Goal: Answer question/provide support: Share knowledge or assist other users

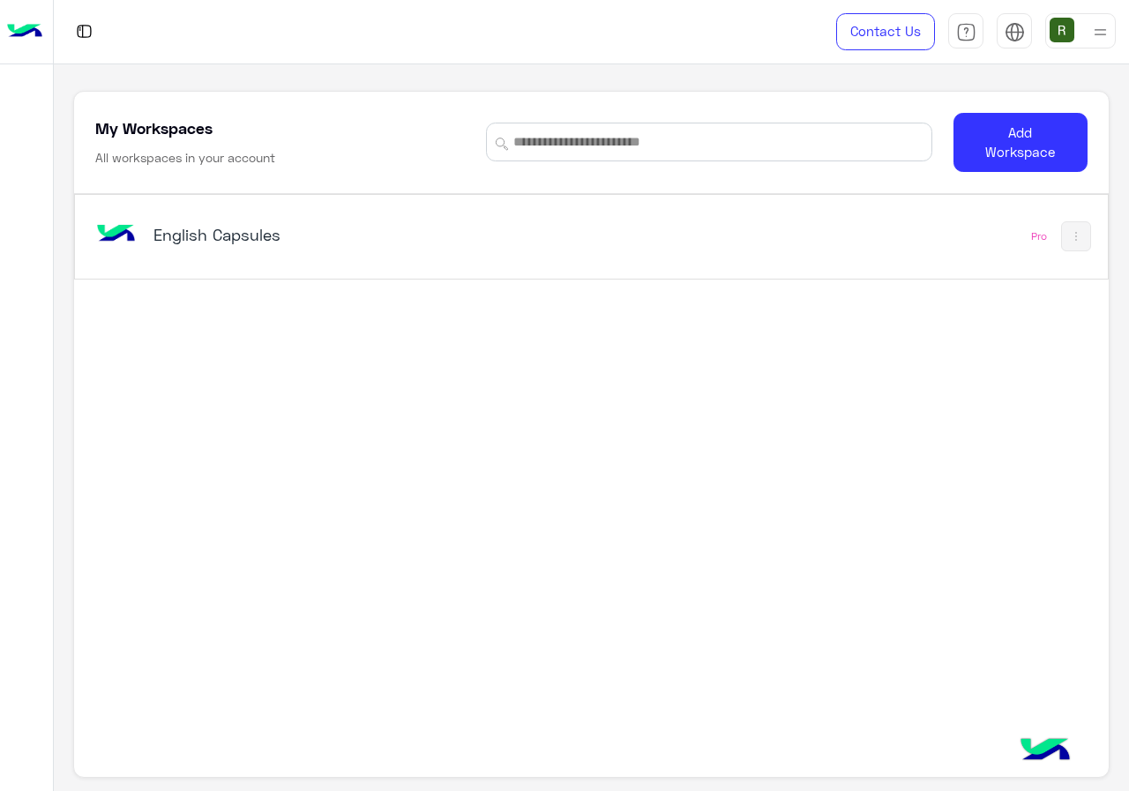
click at [431, 195] on div "English Capsules Pro" at bounding box center [591, 237] width 1032 height 84
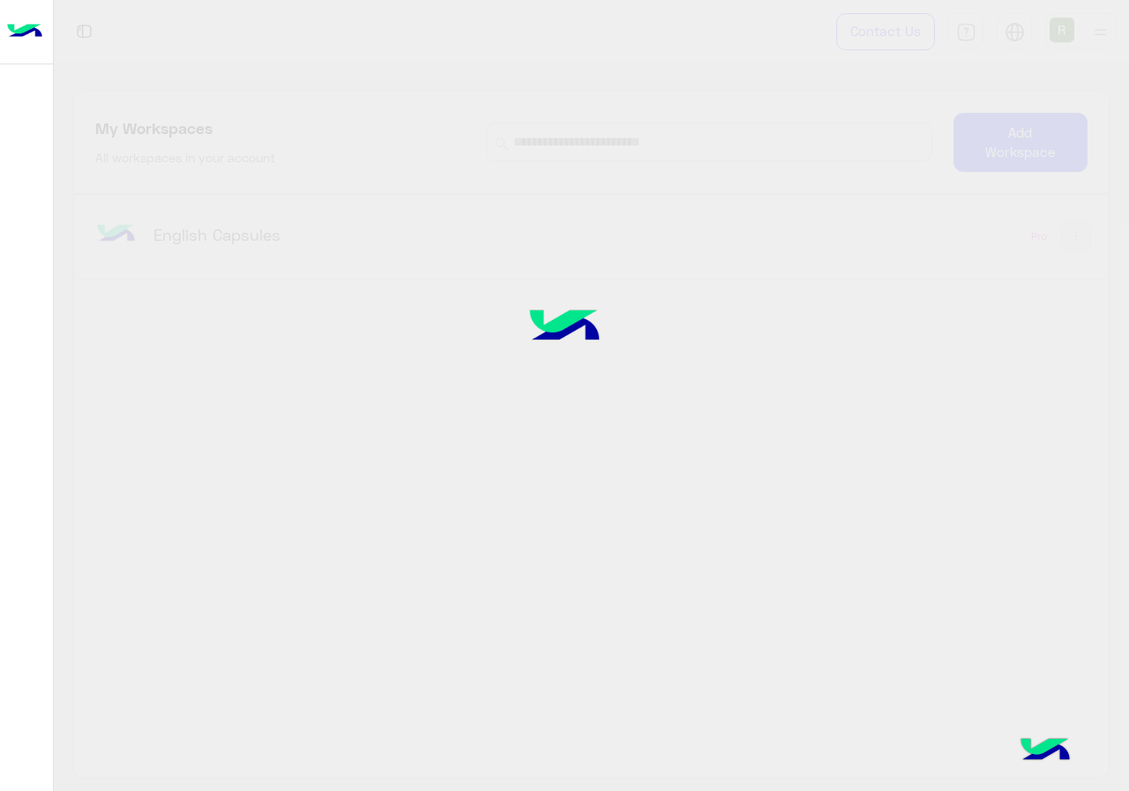
click at [444, 226] on div at bounding box center [564, 395] width 1129 height 791
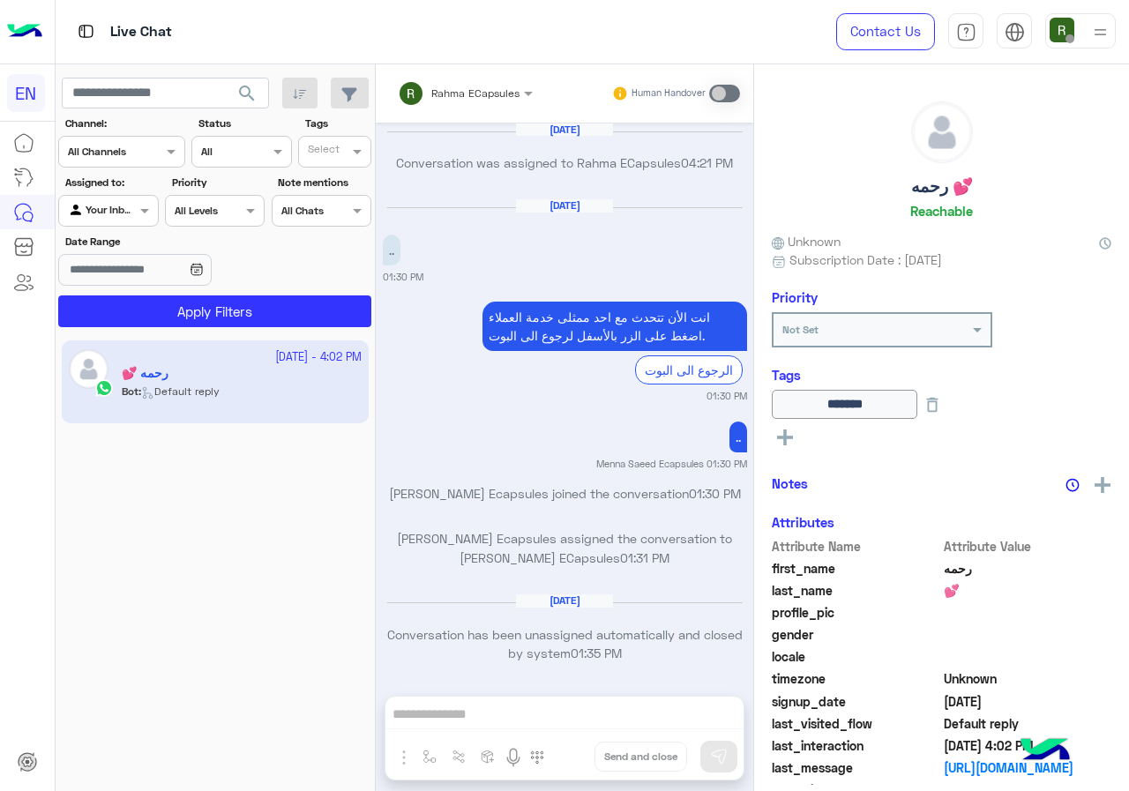
scroll to position [1123, 0]
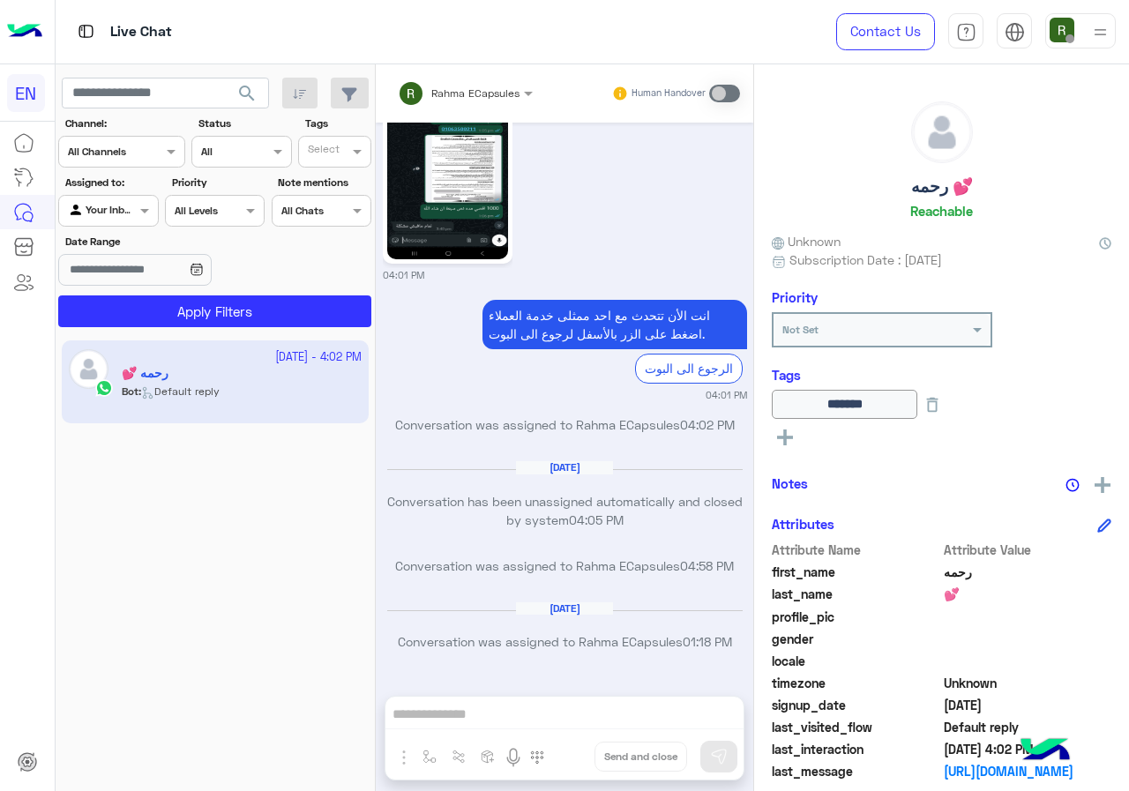
click at [155, 153] on div at bounding box center [121, 149] width 125 height 17
click at [169, 227] on div "WhatsApp" at bounding box center [121, 221] width 127 height 34
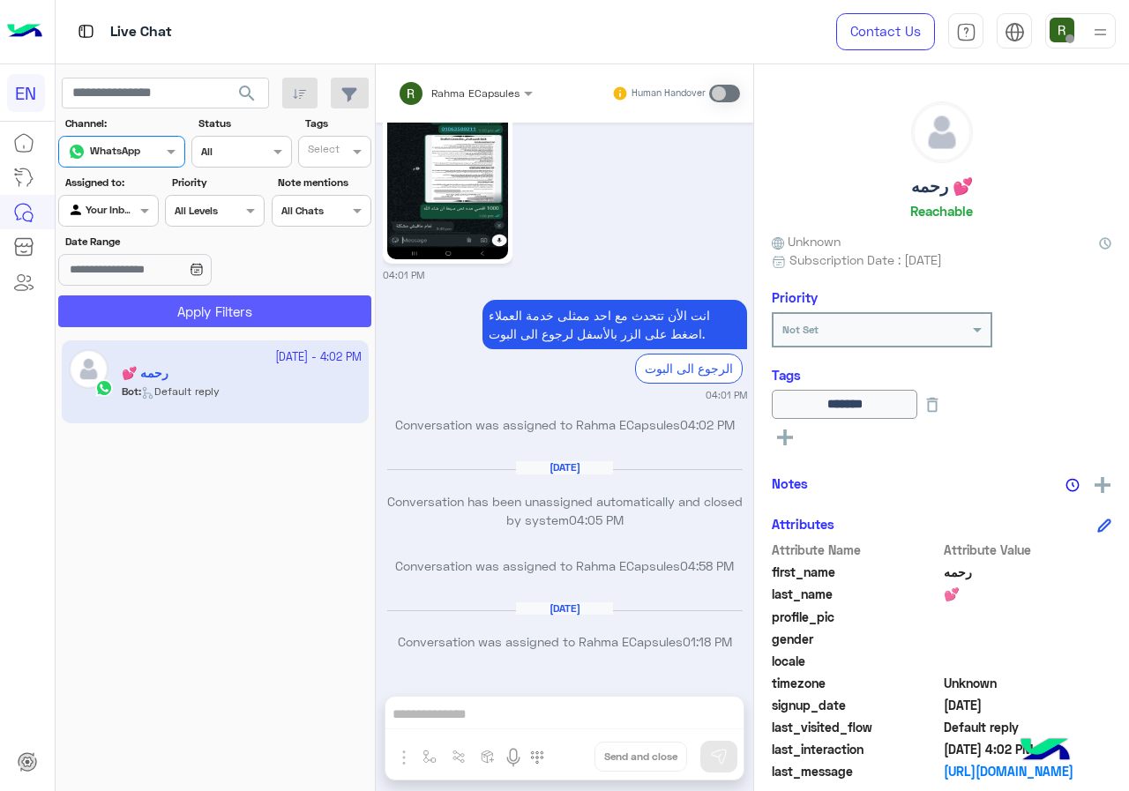
click at [206, 304] on button "Apply Filters" at bounding box center [214, 311] width 313 height 32
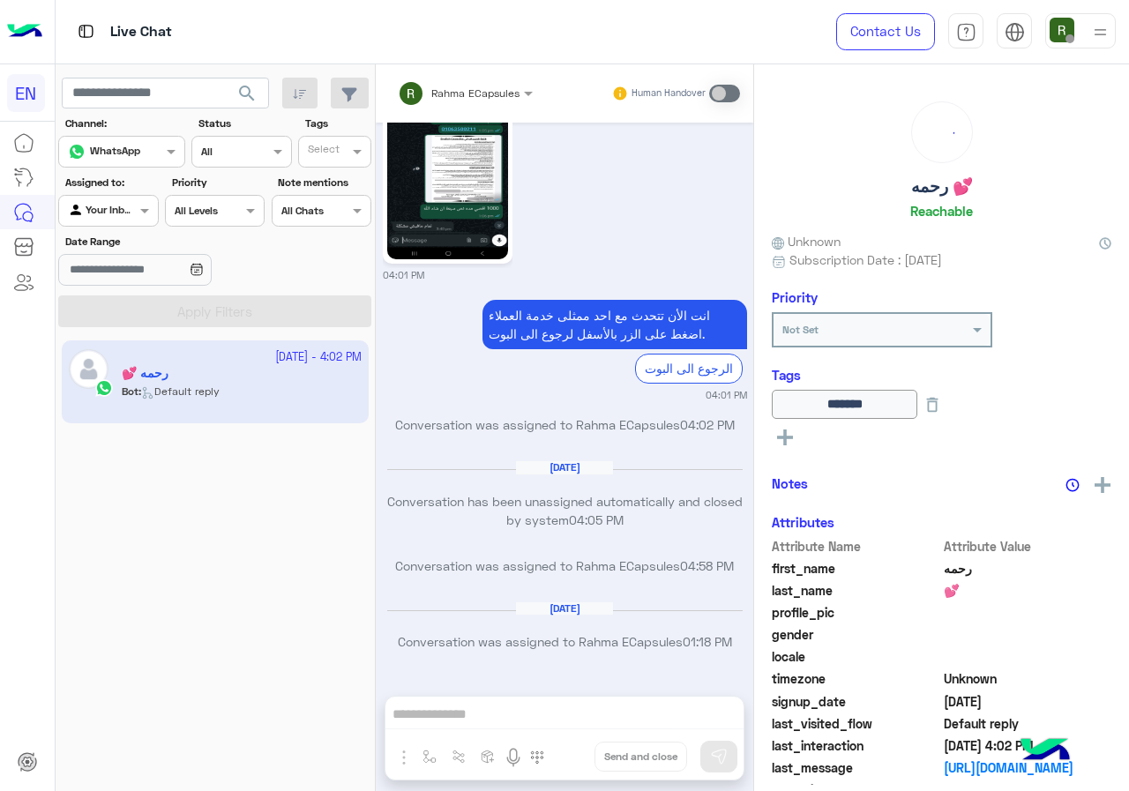
click at [106, 214] on input "text" at bounding box center [88, 209] width 41 height 16
click at [130, 347] on b "Your Team" at bounding box center [115, 346] width 60 height 15
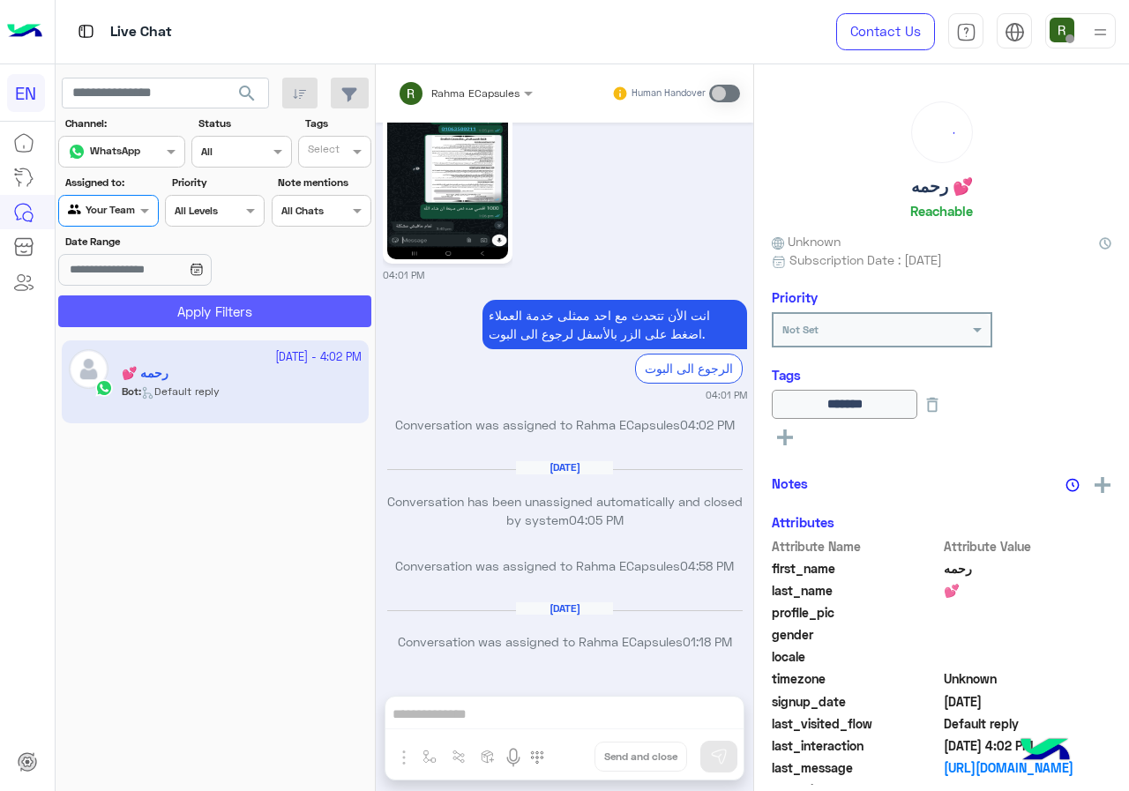
click at [179, 324] on button "Apply Filters" at bounding box center [214, 311] width 313 height 32
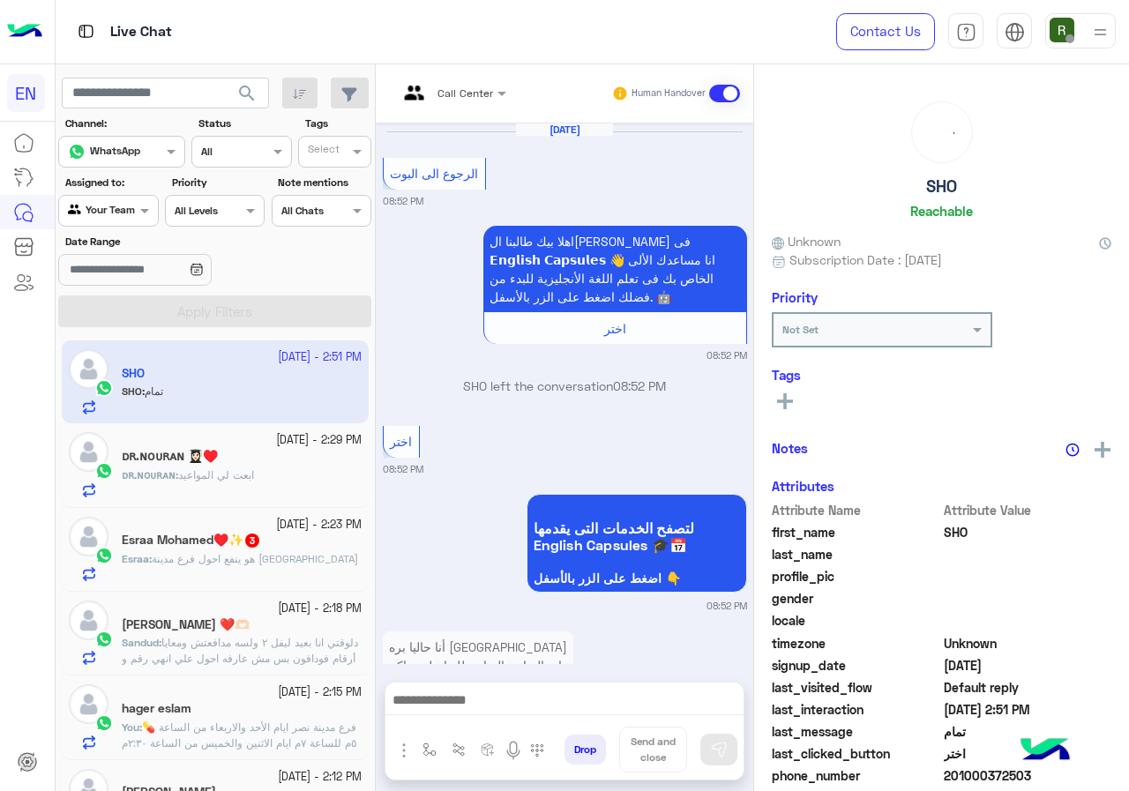
scroll to position [1105, 0]
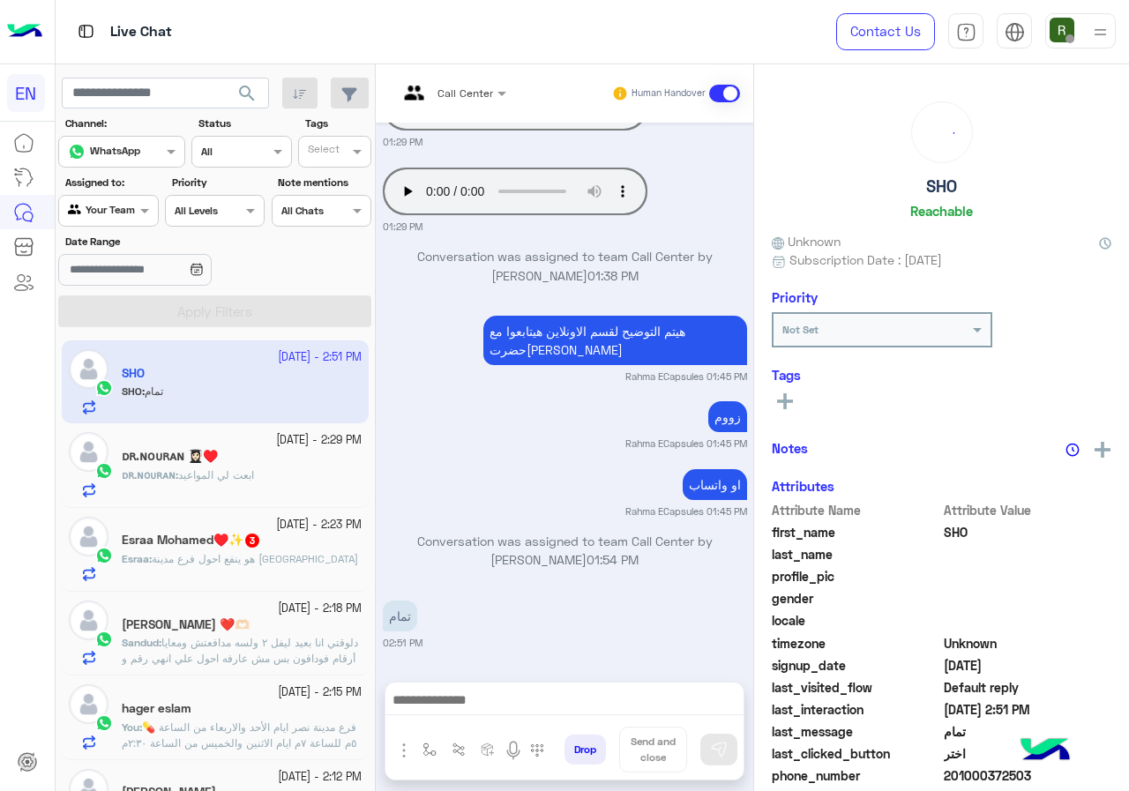
click at [101, 227] on section "Channel: Channel WhatsApp Status Channel All Tags Select Assigned to: Agent Fil…" at bounding box center [216, 222] width 294 height 212
click at [119, 227] on section "Channel: Channel WhatsApp Status Channel All Tags Select Assigned to: Agent Fil…" at bounding box center [216, 222] width 294 height 212
click at [123, 222] on div "Agent Filter Your Team" at bounding box center [108, 211] width 100 height 32
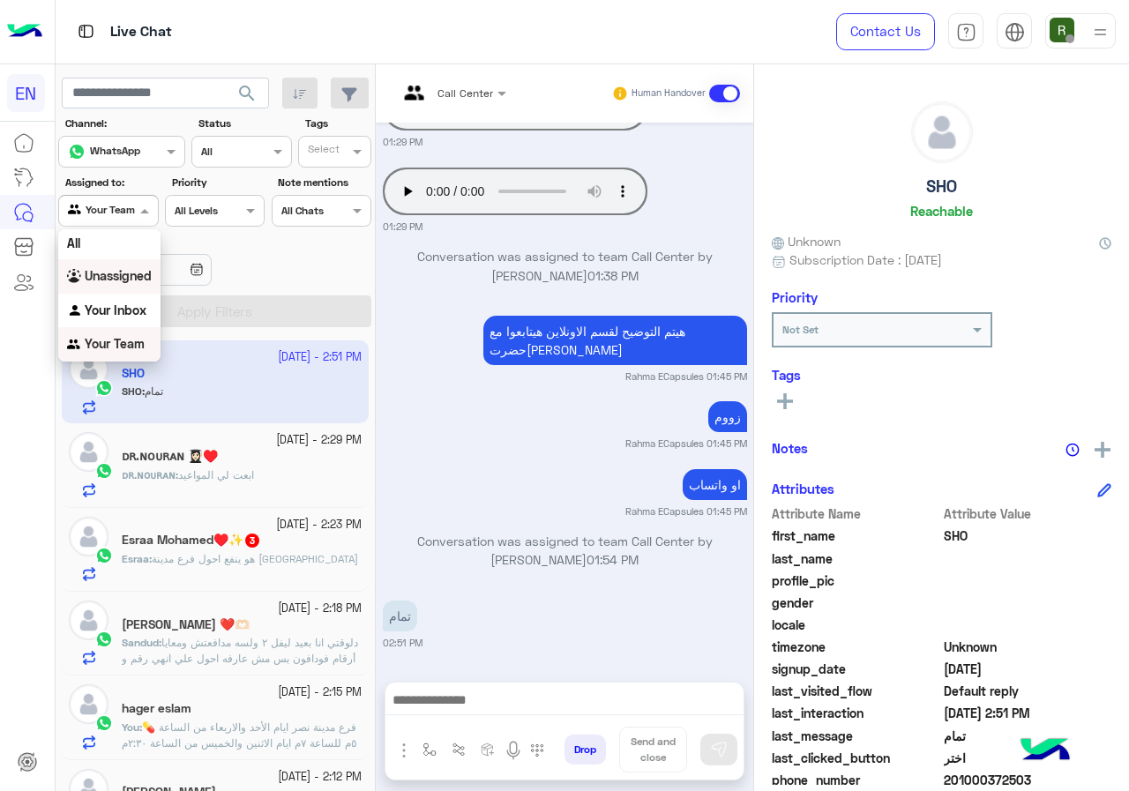
click at [124, 272] on b "Unassigned" at bounding box center [118, 275] width 67 height 15
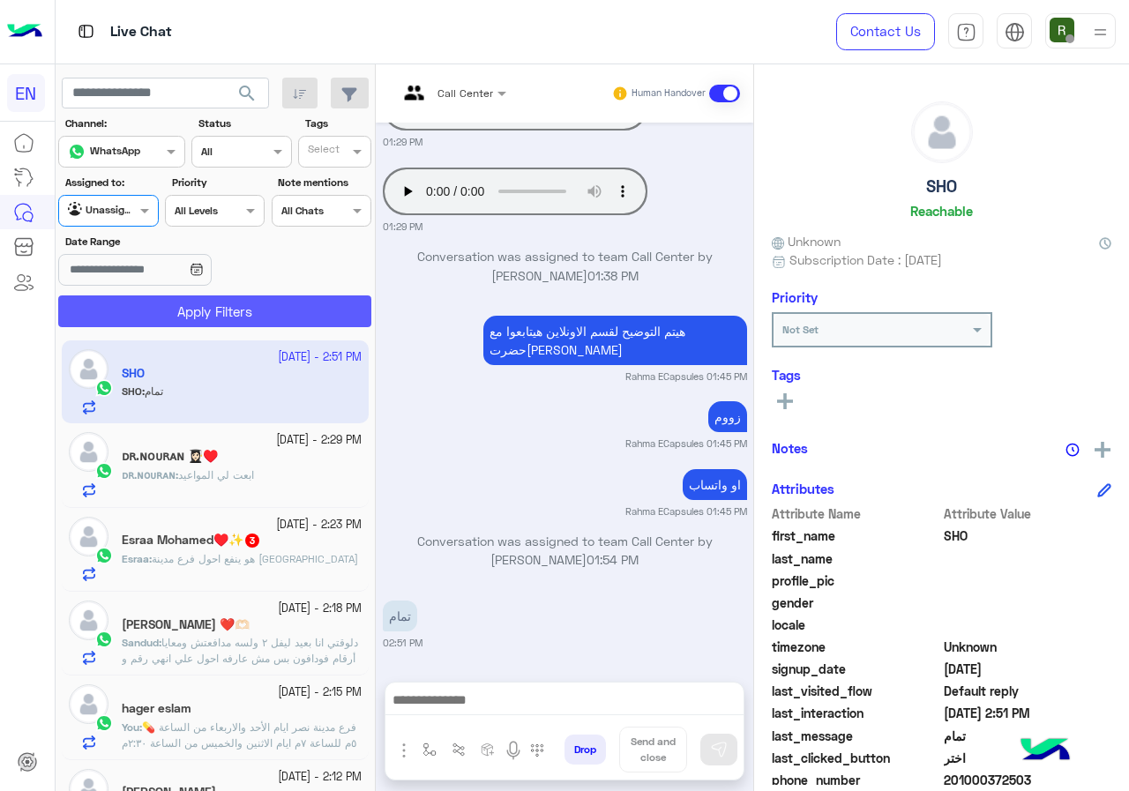
click at [165, 308] on button "Apply Filters" at bounding box center [214, 311] width 313 height 32
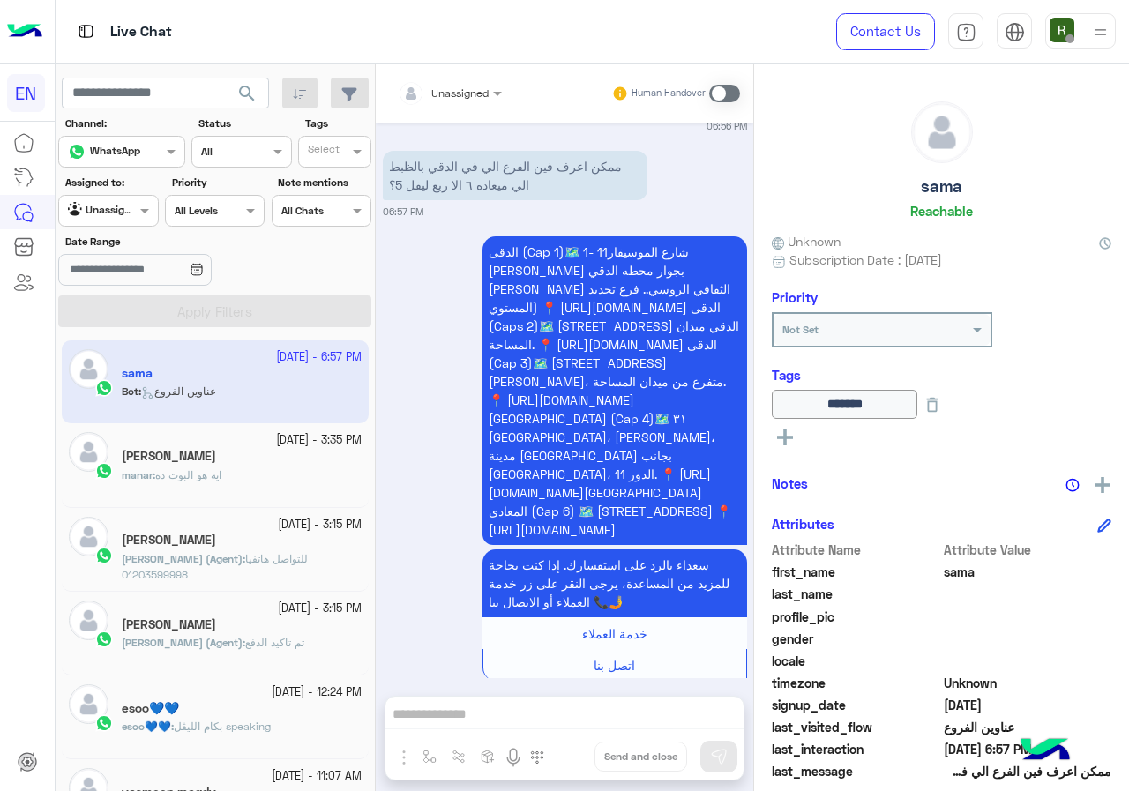
scroll to position [195, 0]
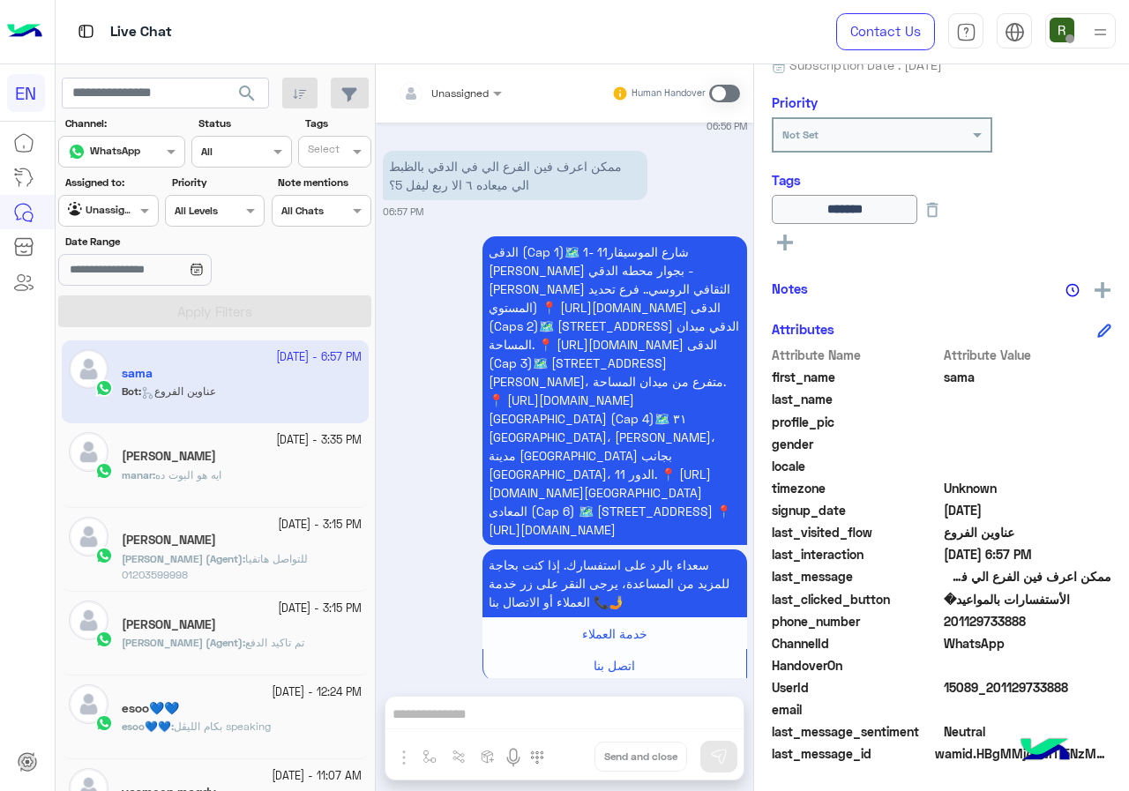
drag, startPoint x: 948, startPoint y: 622, endPoint x: 1047, endPoint y: 622, distance: 99.6
click at [1047, 622] on span "201129733888" at bounding box center [1027, 621] width 168 height 19
copy span "01129733888"
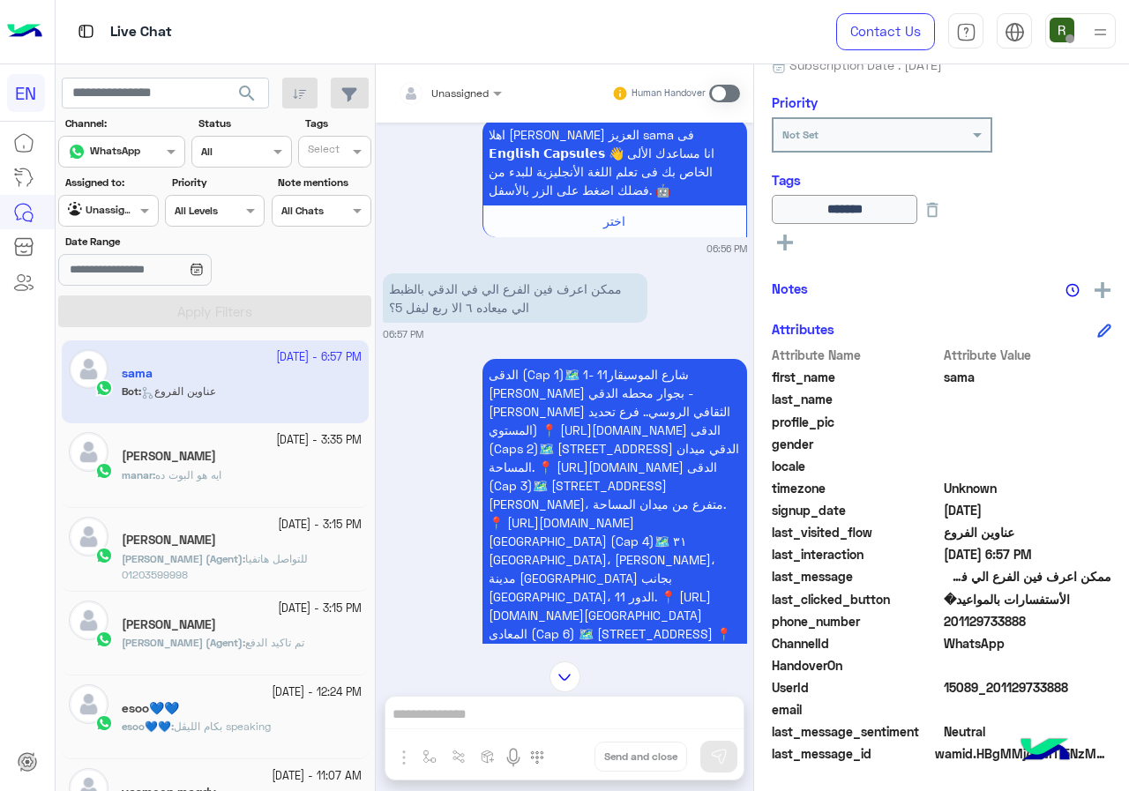
scroll to position [1652, 0]
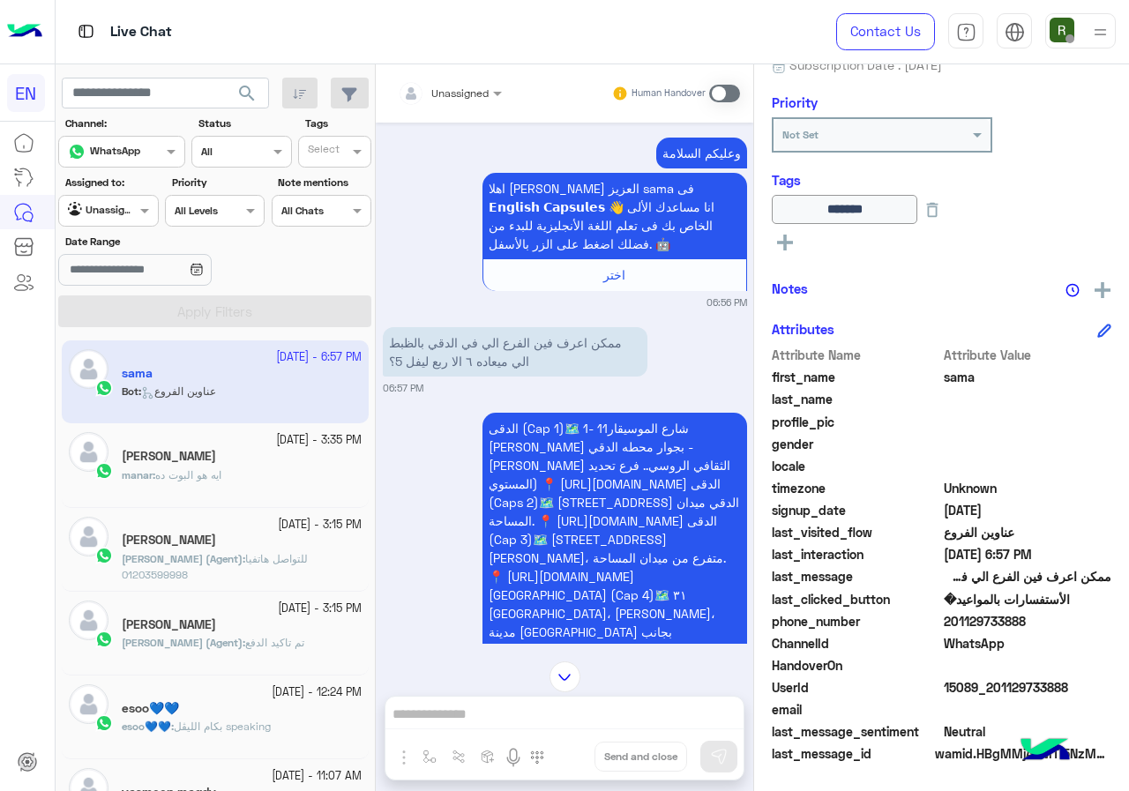
click at [518, 700] on div "Unassigned Human Handover [DATE] انت الأن تتحدث مع [DATE] ممثلى خدمة العملاء اض…" at bounding box center [564, 431] width 377 height 734
click at [729, 102] on div "Human Handover" at bounding box center [676, 94] width 130 height 32
click at [727, 93] on span at bounding box center [724, 94] width 31 height 18
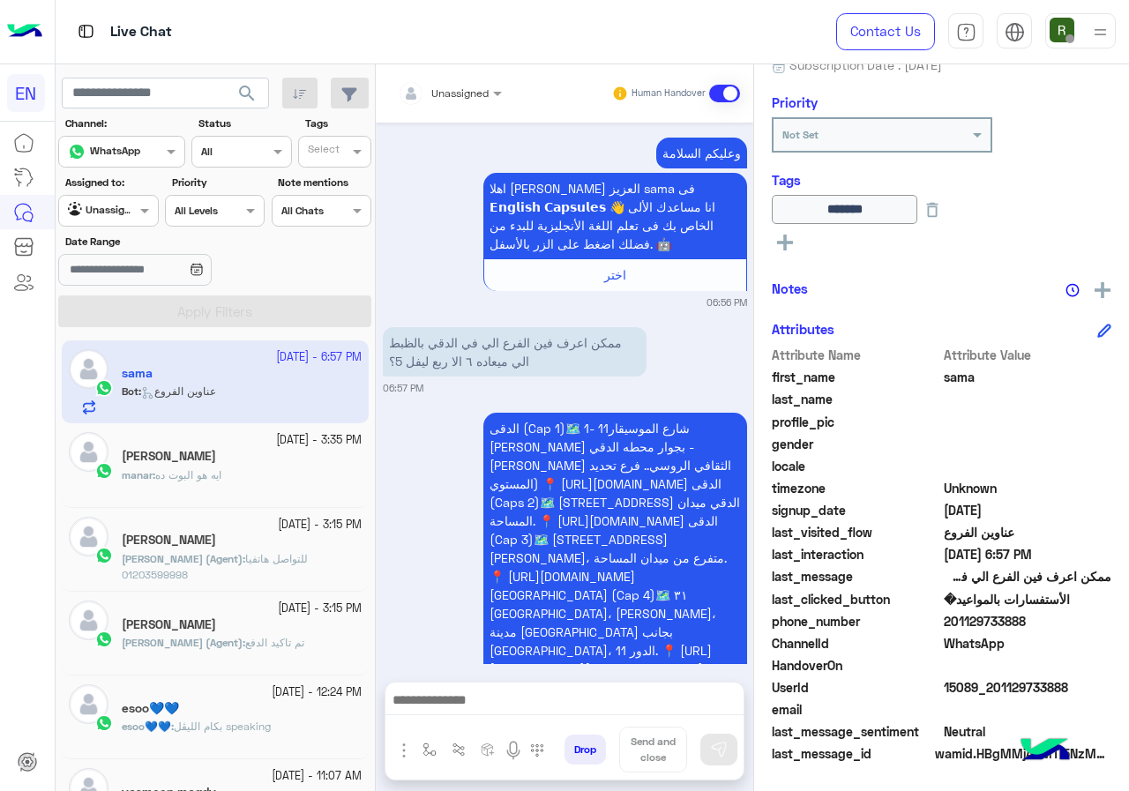
scroll to position [1905, 0]
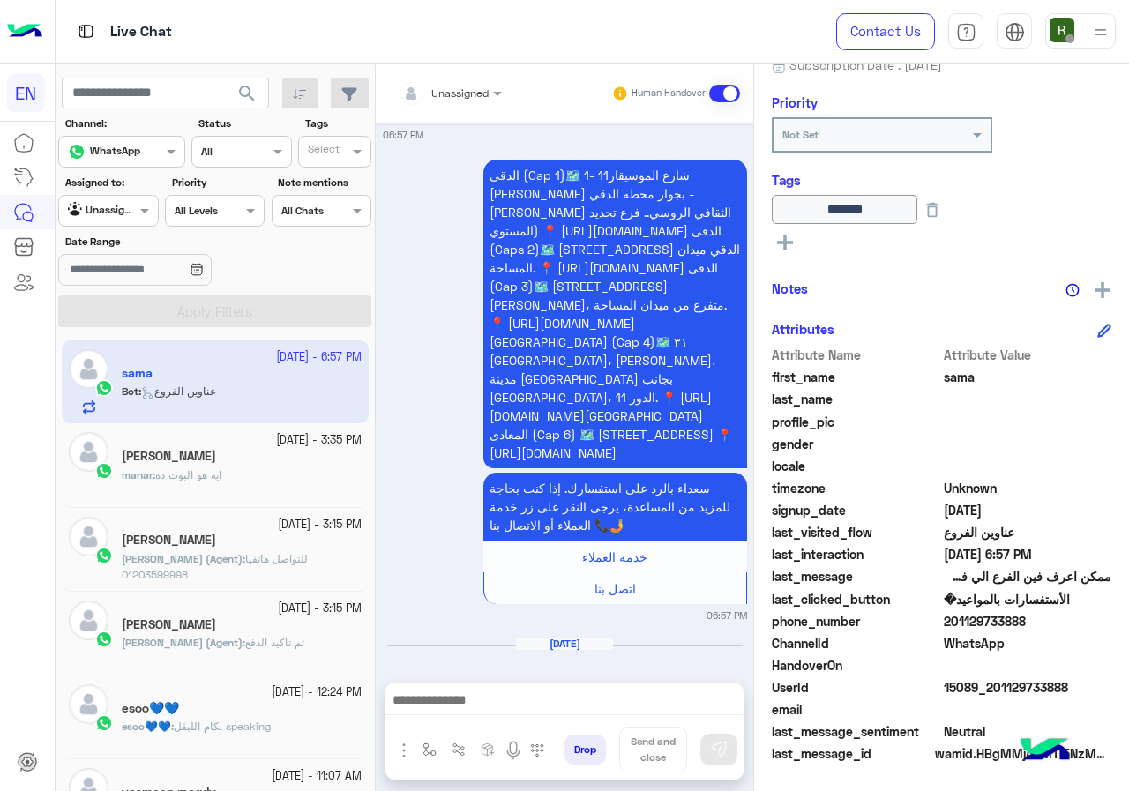
click at [474, 692] on div at bounding box center [564, 704] width 358 height 44
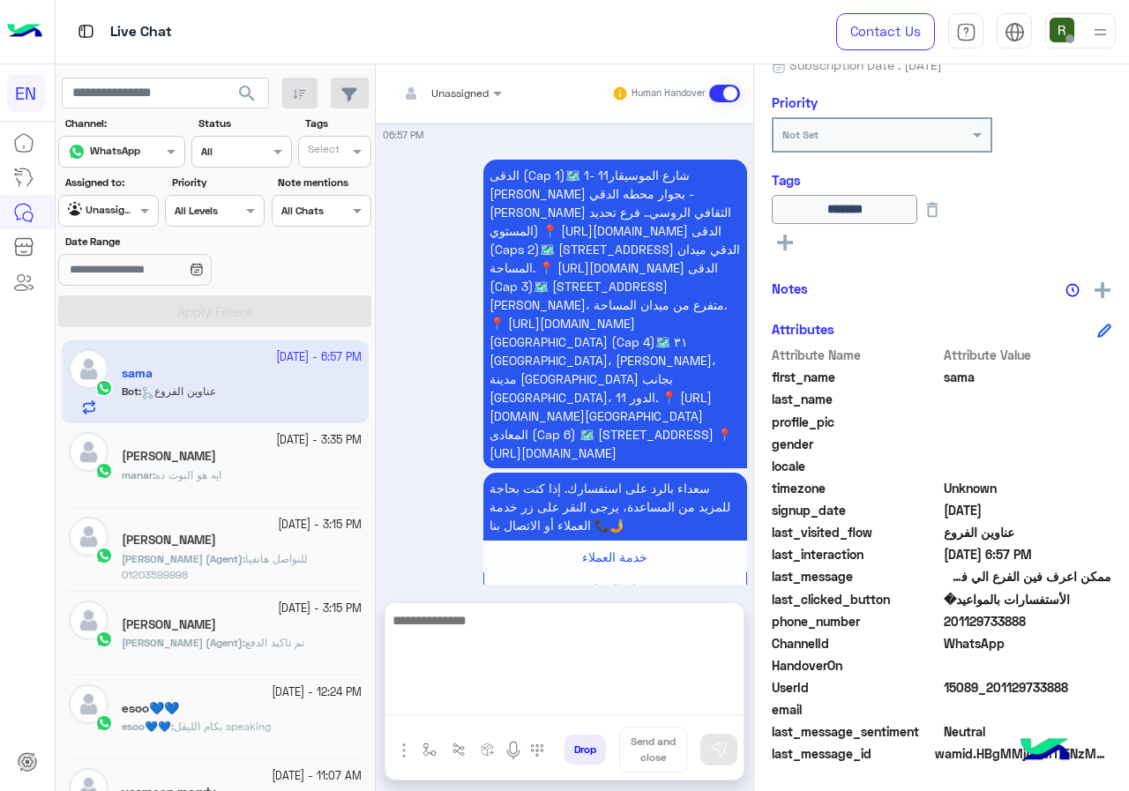
drag, startPoint x: 480, startPoint y: 690, endPoint x: 492, endPoint y: 689, distance: 12.5
click at [481, 690] on textarea at bounding box center [564, 662] width 358 height 106
type textarea "**********"
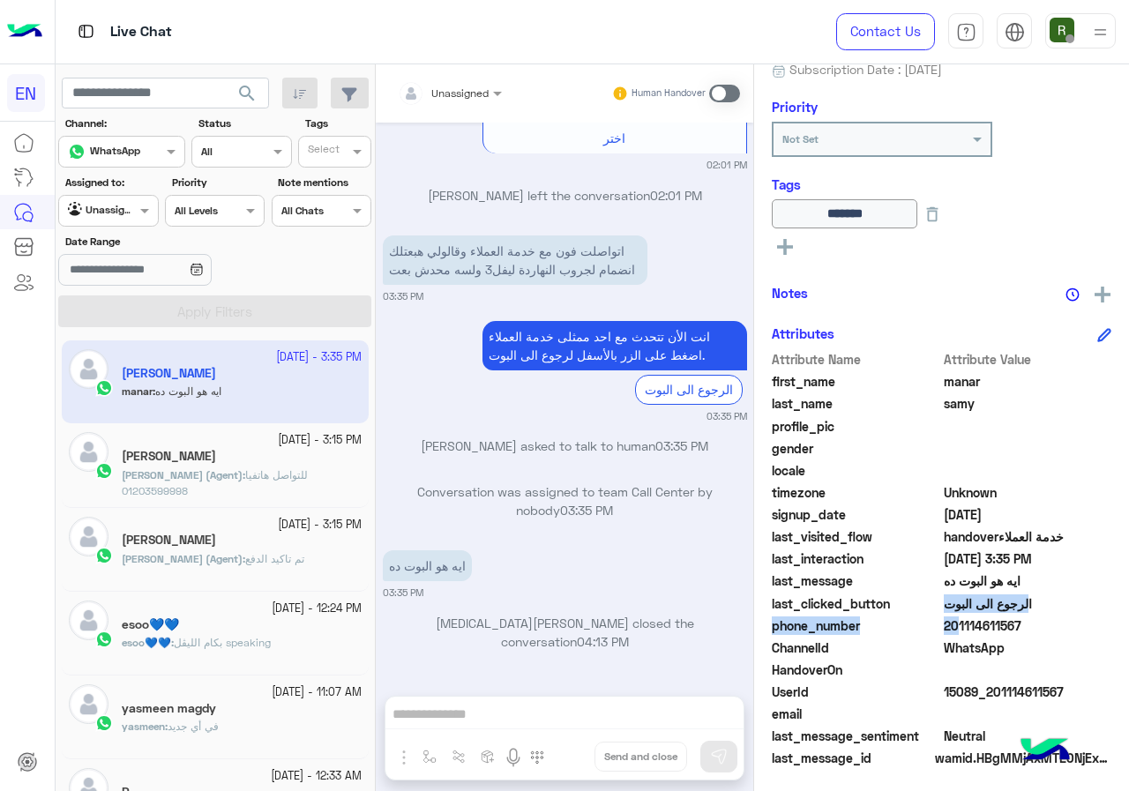
scroll to position [1185, 0]
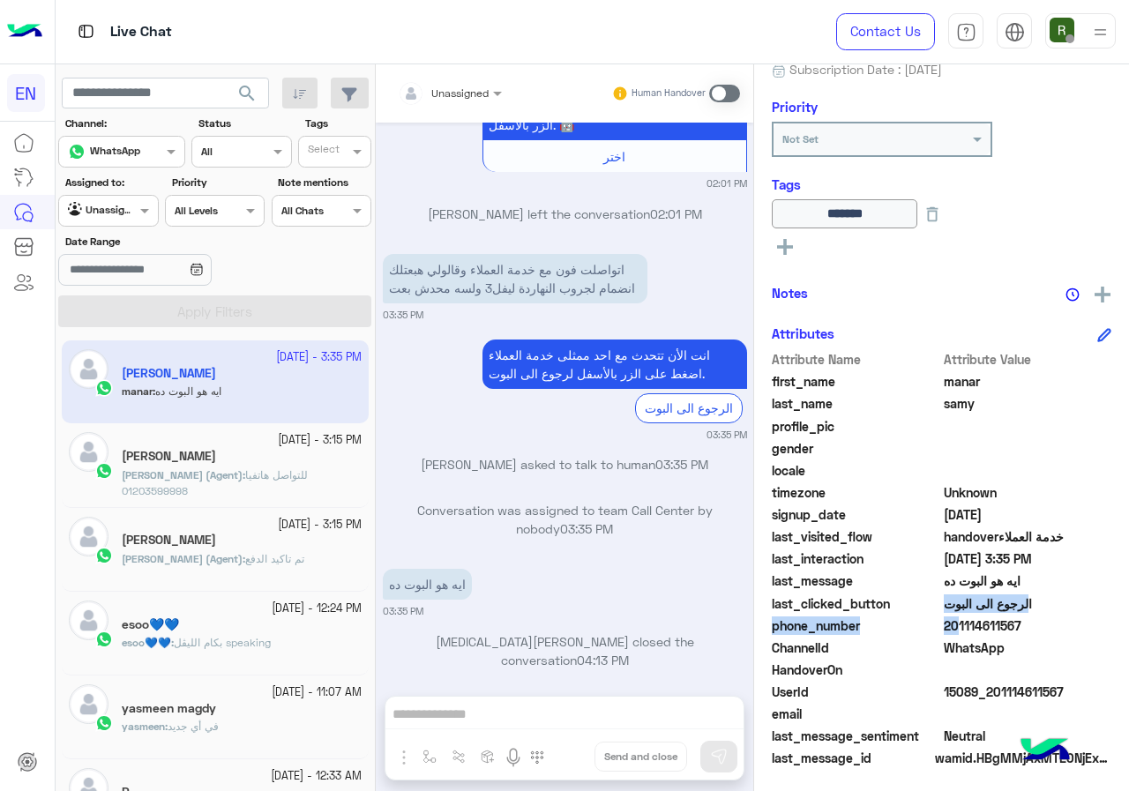
drag, startPoint x: 950, startPoint y: 622, endPoint x: 1043, endPoint y: 621, distance: 92.6
click at [1043, 621] on span "201114611567" at bounding box center [1027, 625] width 168 height 19
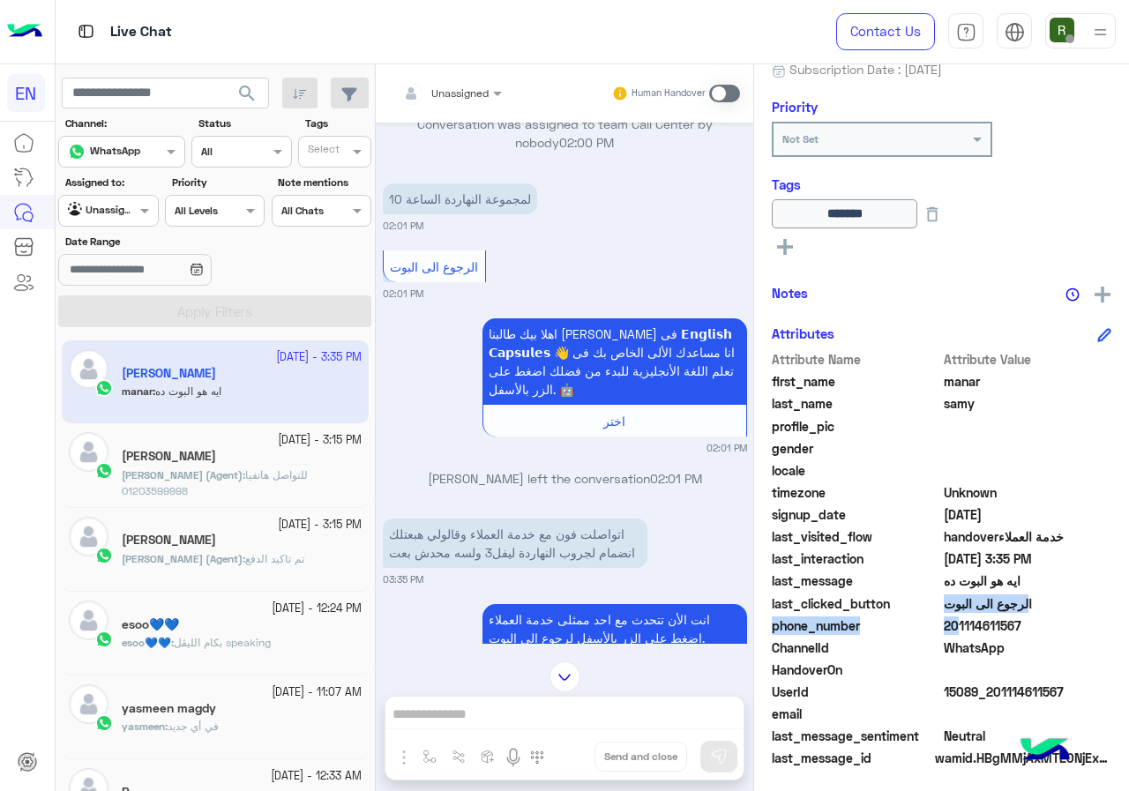
scroll to position [1184, 0]
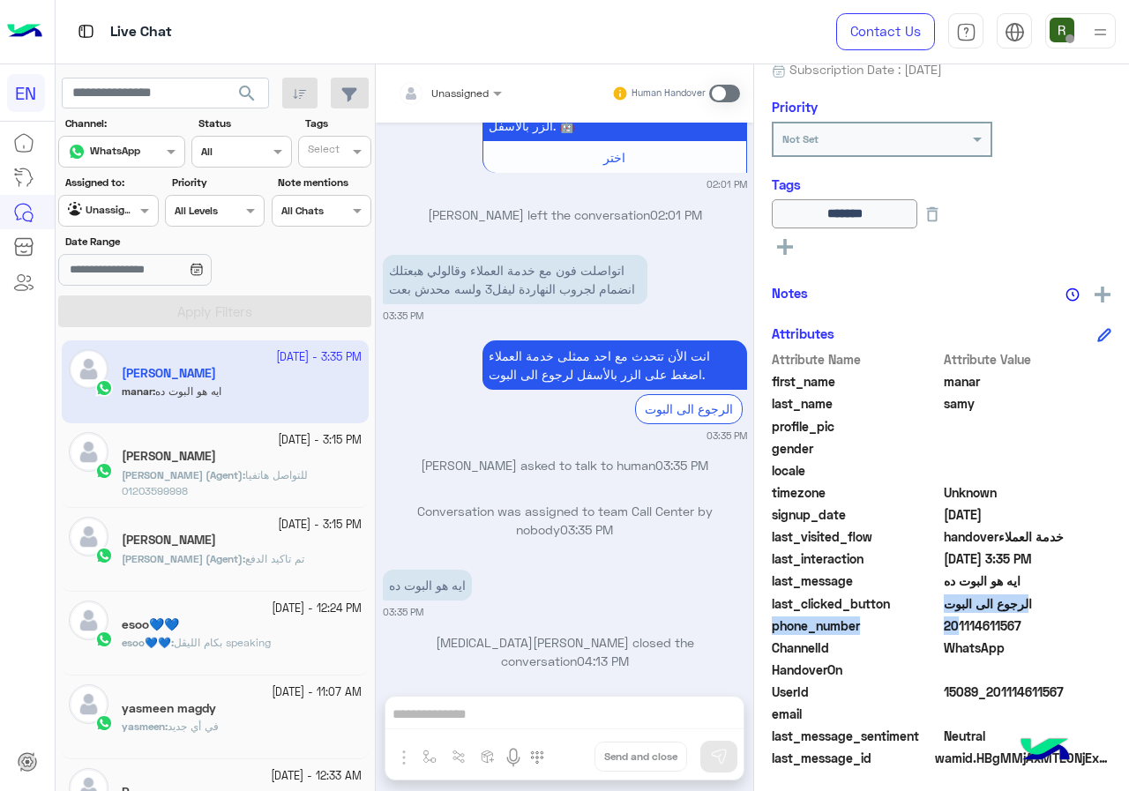
click at [477, 90] on div at bounding box center [450, 90] width 122 height 17
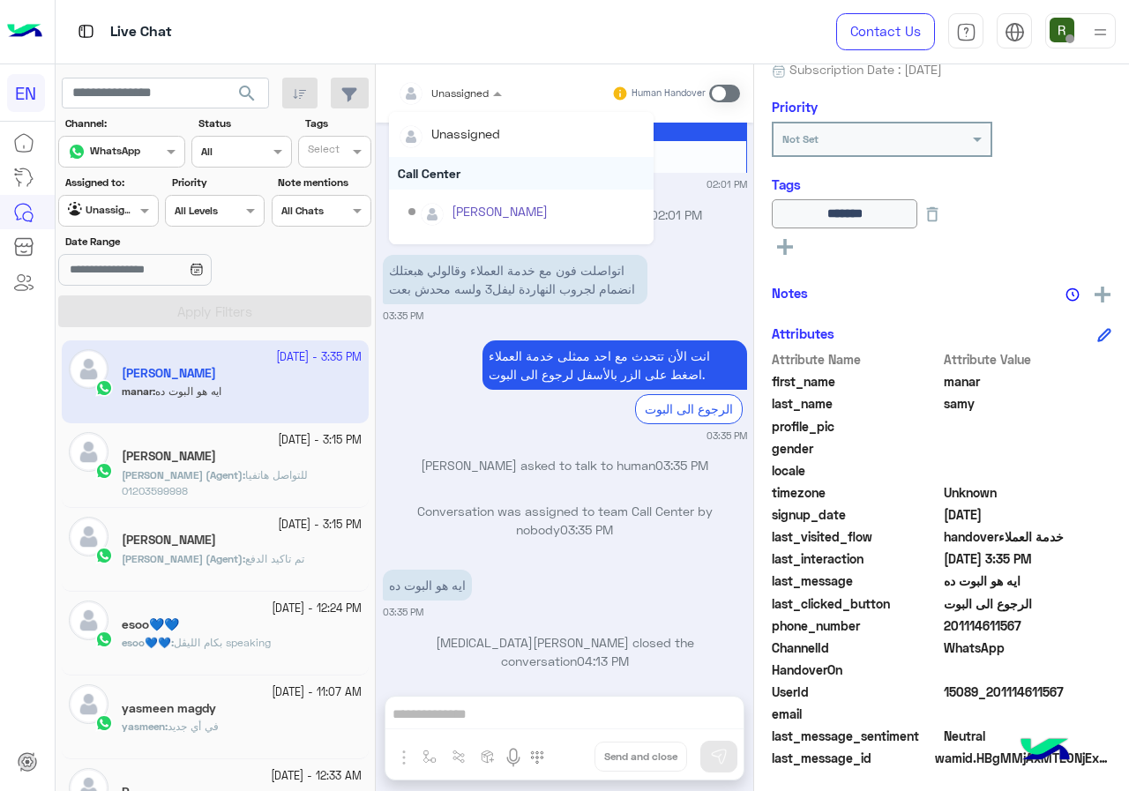
click at [469, 168] on div "Call Center" at bounding box center [521, 173] width 265 height 33
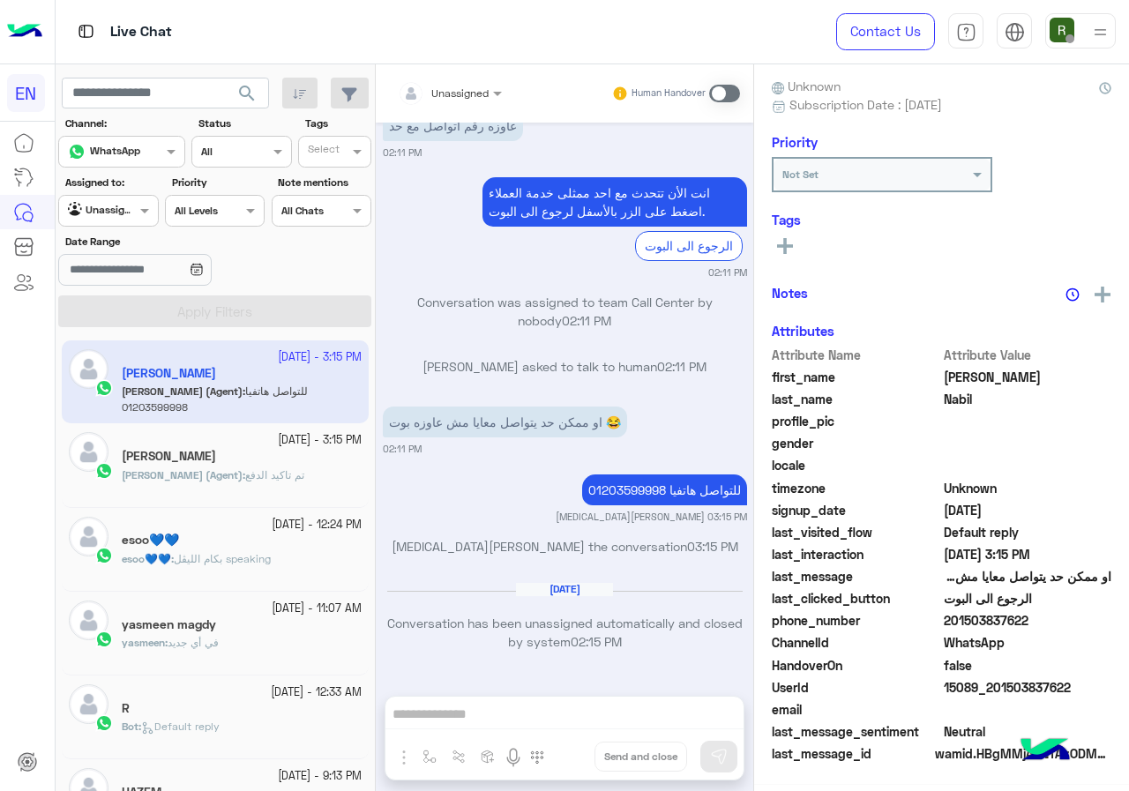
scroll to position [159, 0]
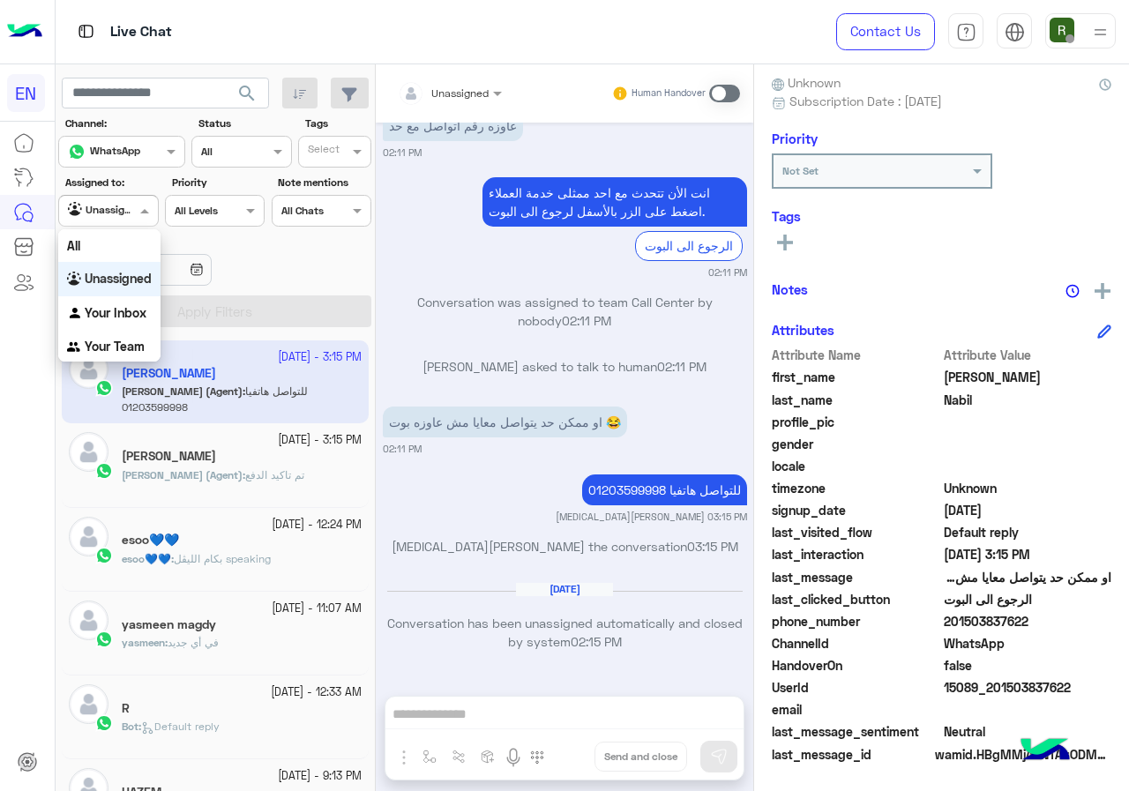
click at [100, 212] on input "text" at bounding box center [88, 209] width 41 height 16
click at [126, 311] on b "Your Inbox" at bounding box center [116, 312] width 62 height 15
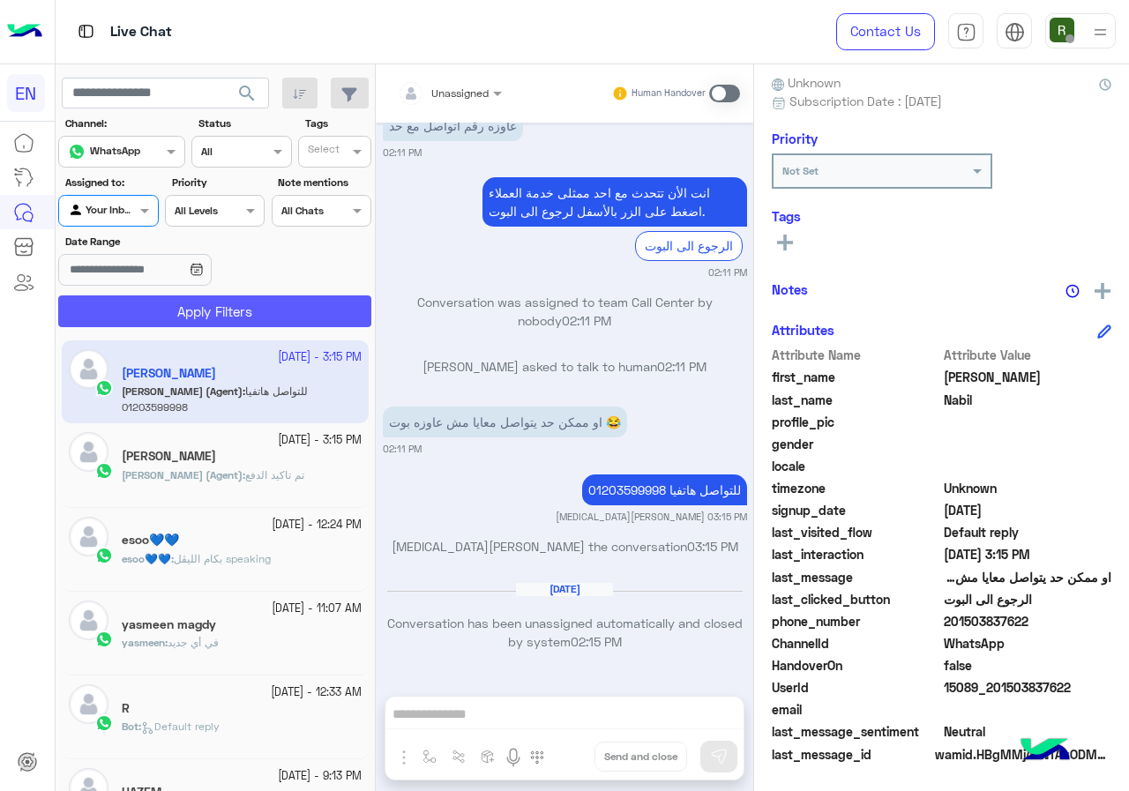
click at [135, 302] on button "Apply Filters" at bounding box center [214, 311] width 313 height 32
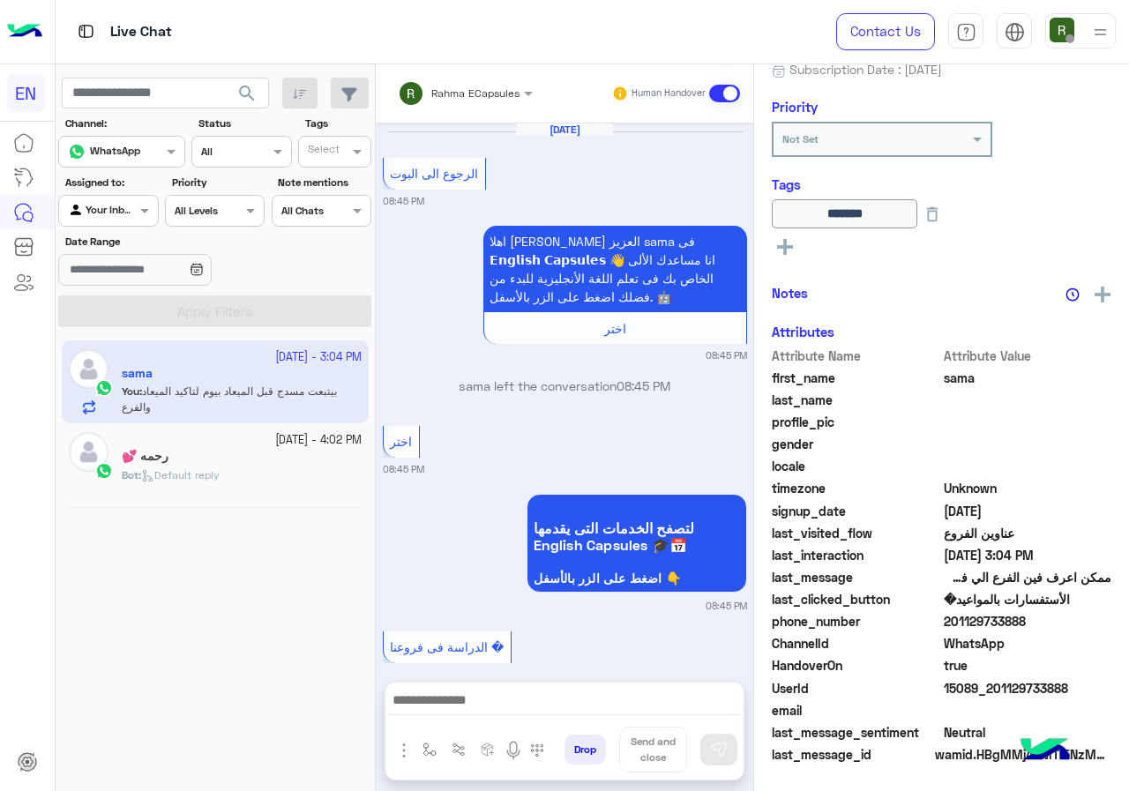
scroll to position [1822, 0]
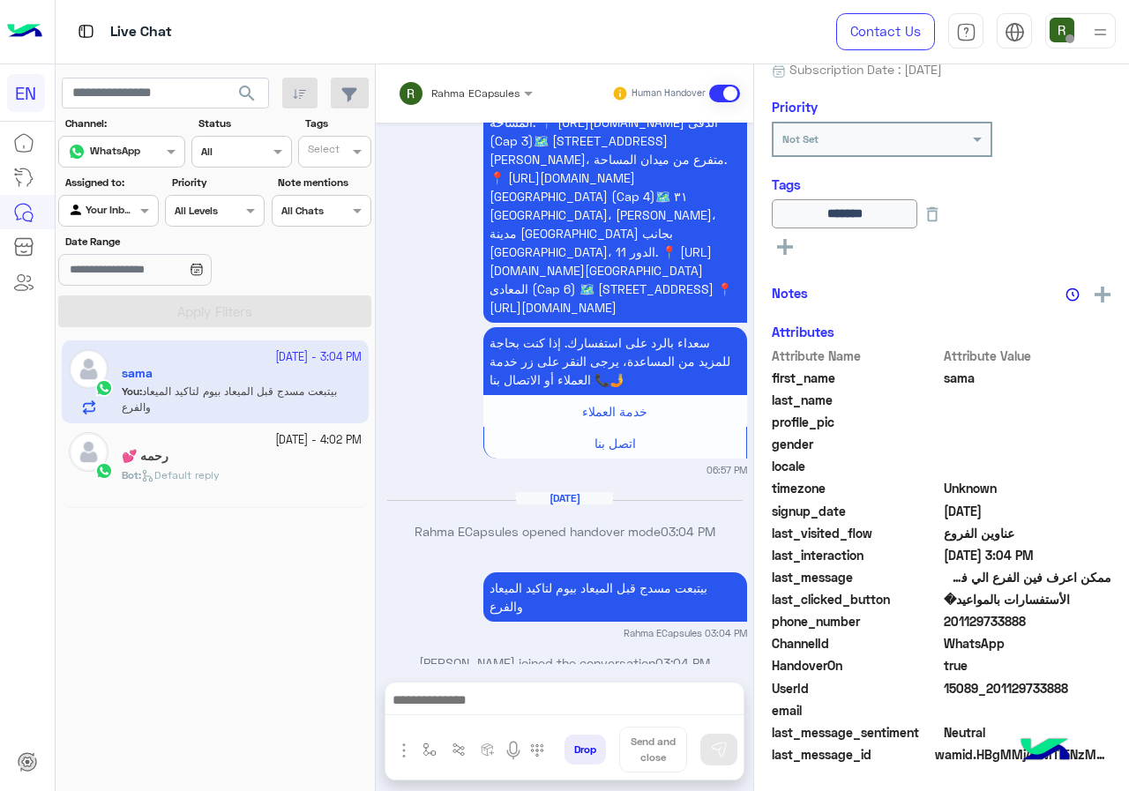
click at [487, 108] on div "Rahma ECapsules" at bounding box center [459, 93] width 122 height 35
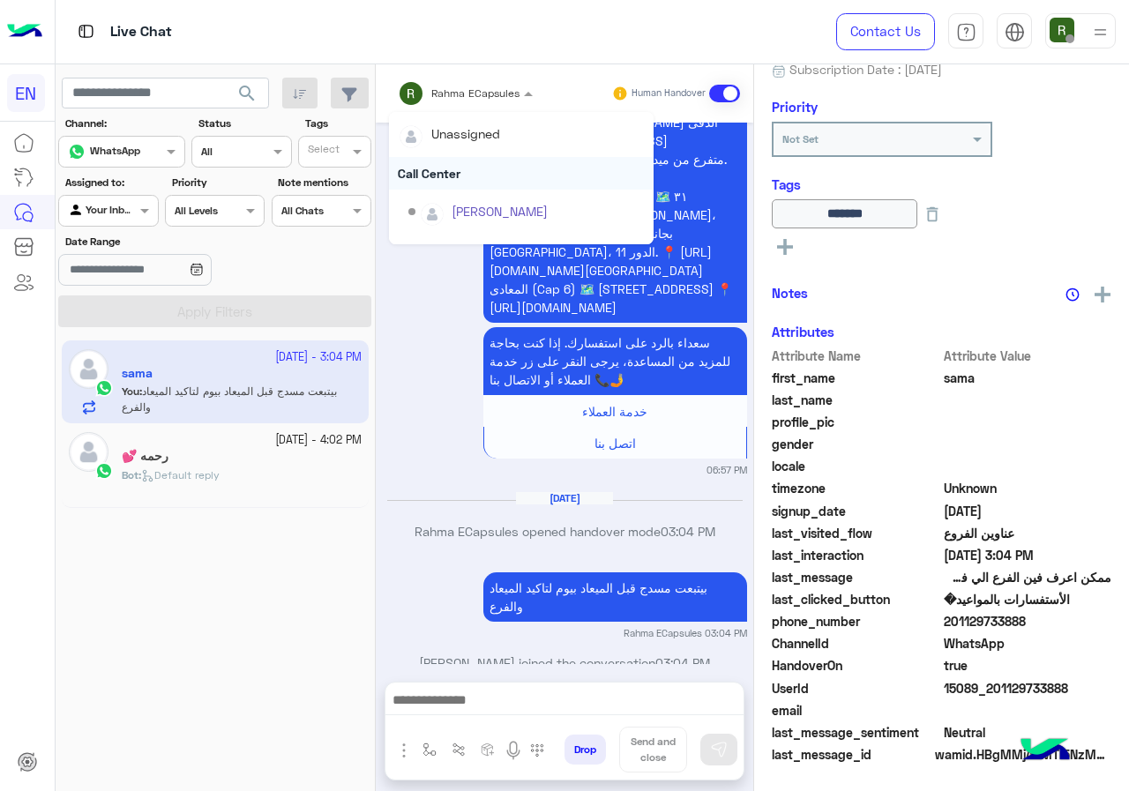
click at [464, 171] on div "Call Center" at bounding box center [521, 173] width 265 height 33
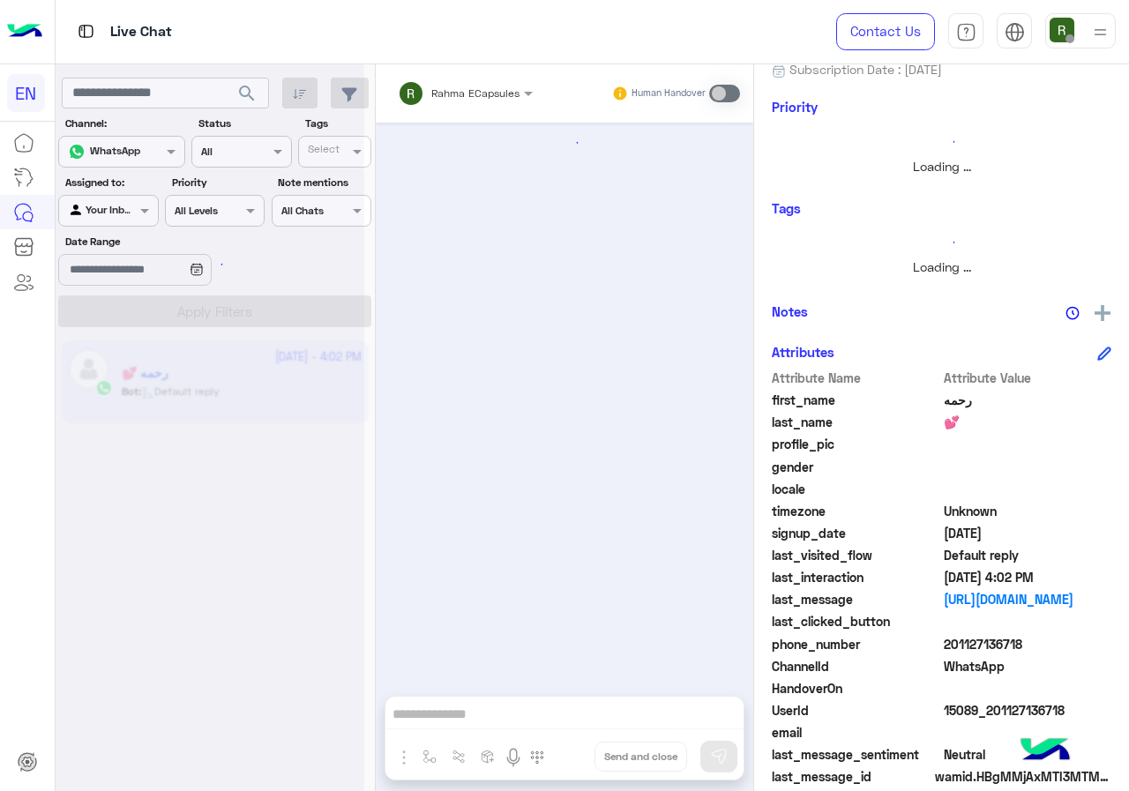
click at [106, 207] on input "text" at bounding box center [88, 209] width 41 height 16
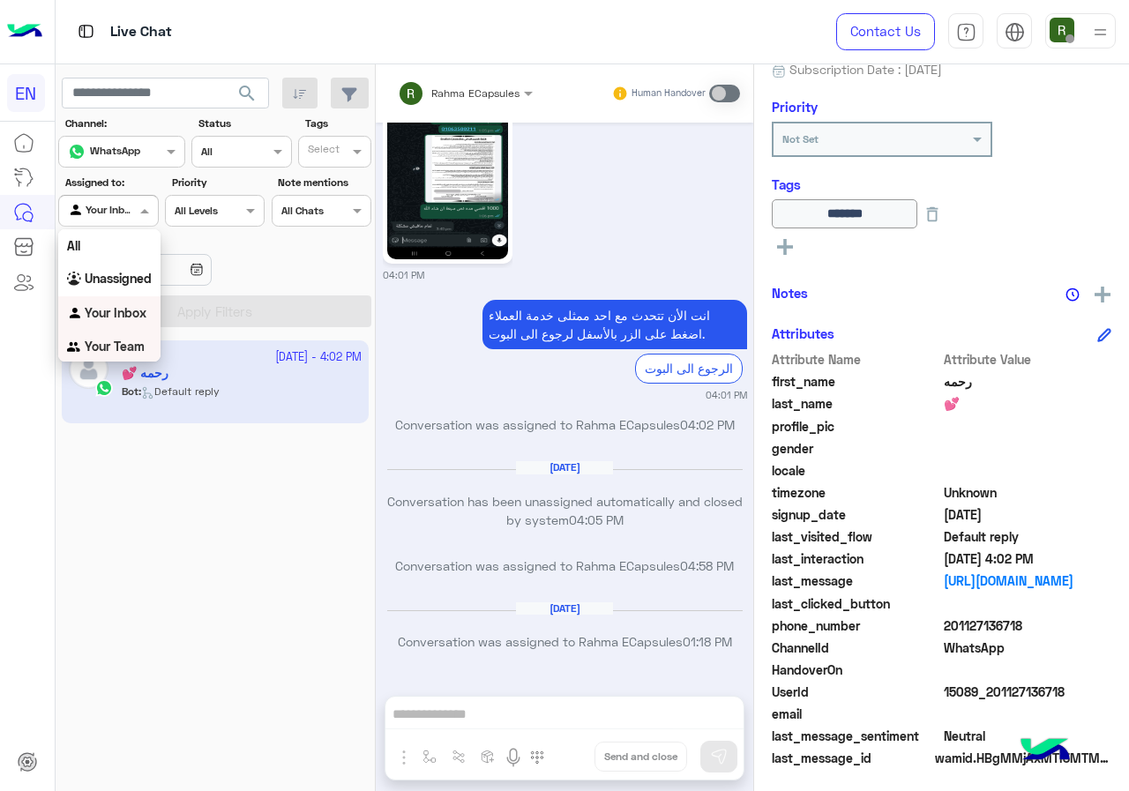
click at [146, 349] on div "Your Team" at bounding box center [109, 347] width 102 height 34
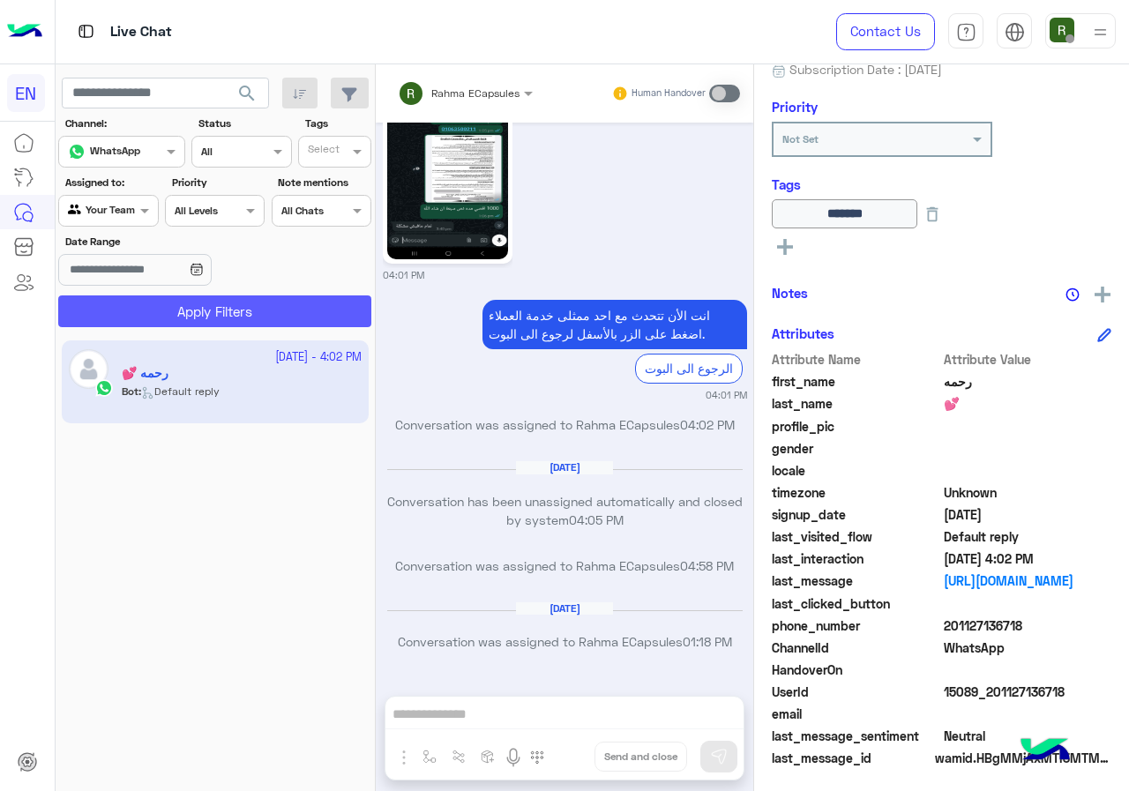
click at [177, 309] on button "Apply Filters" at bounding box center [214, 311] width 313 height 32
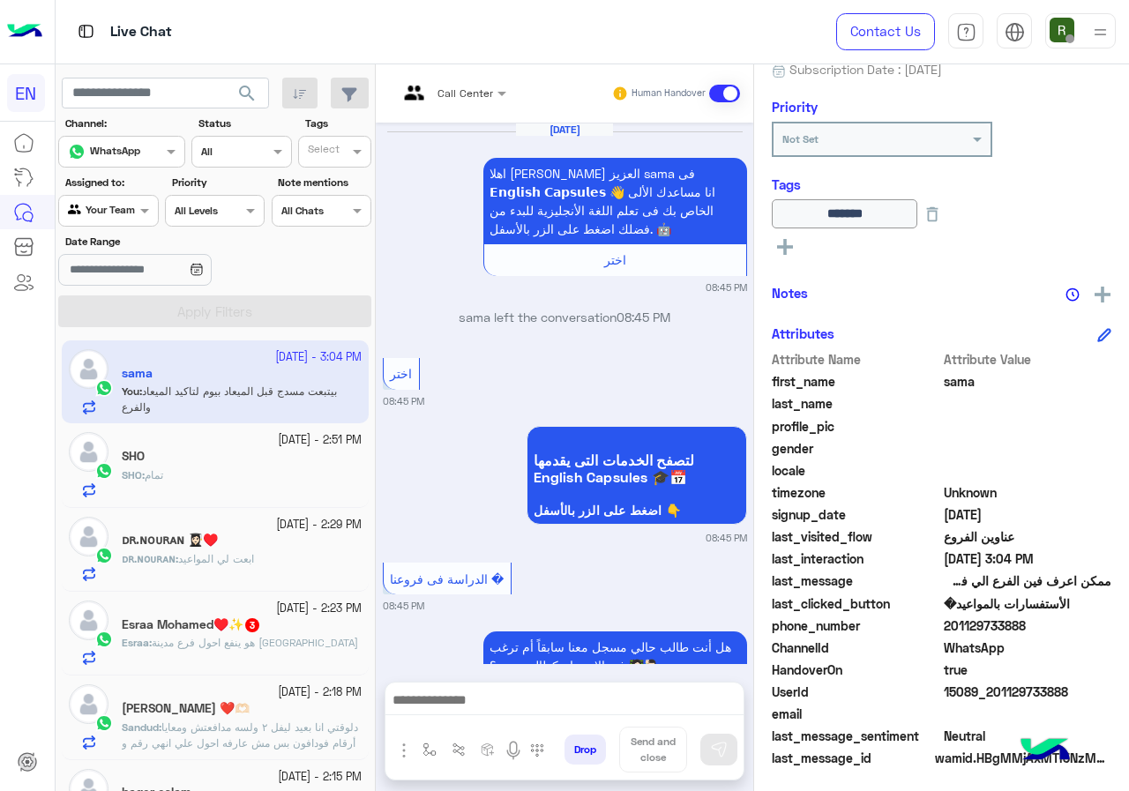
scroll to position [1817, 0]
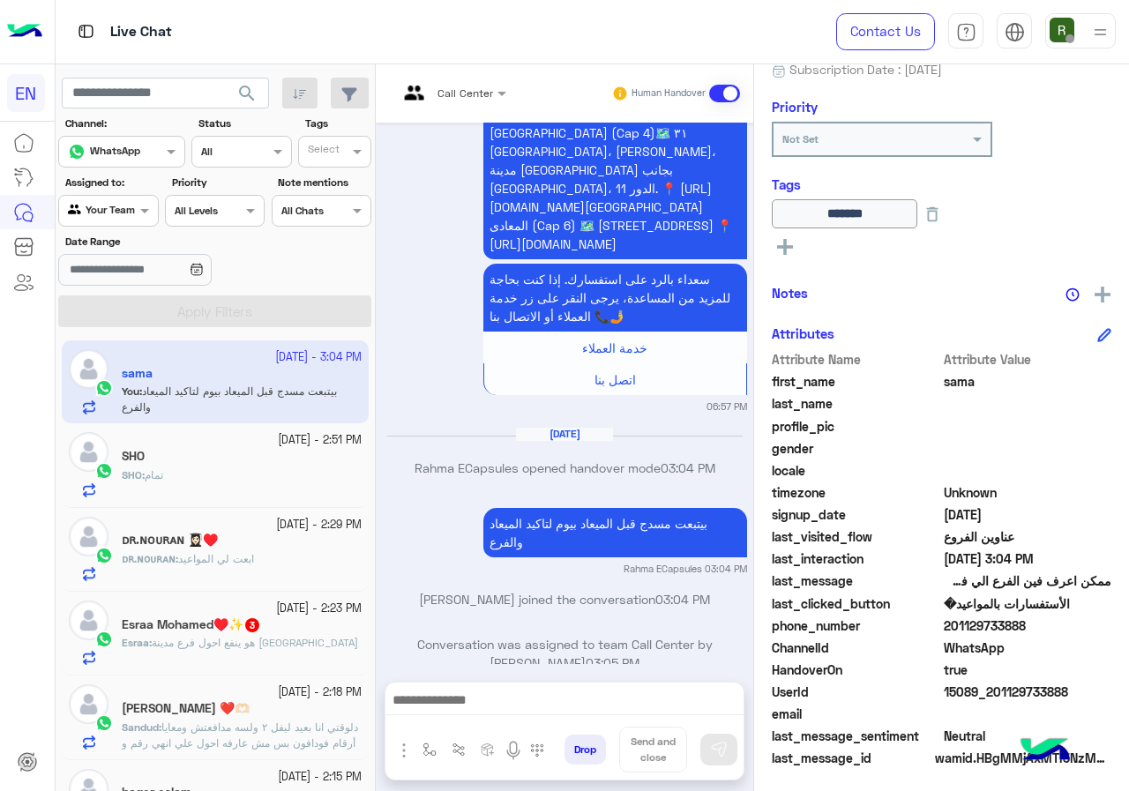
click at [270, 466] on div "SHO" at bounding box center [242, 458] width 240 height 19
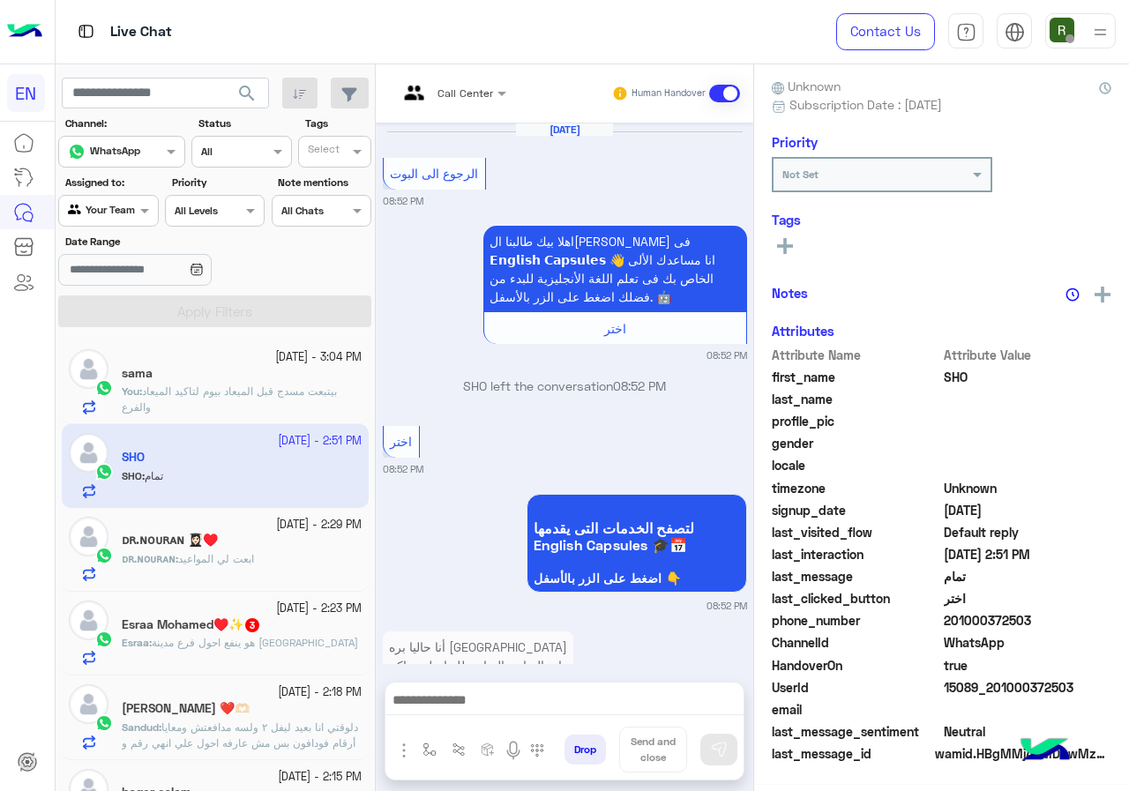
scroll to position [1105, 0]
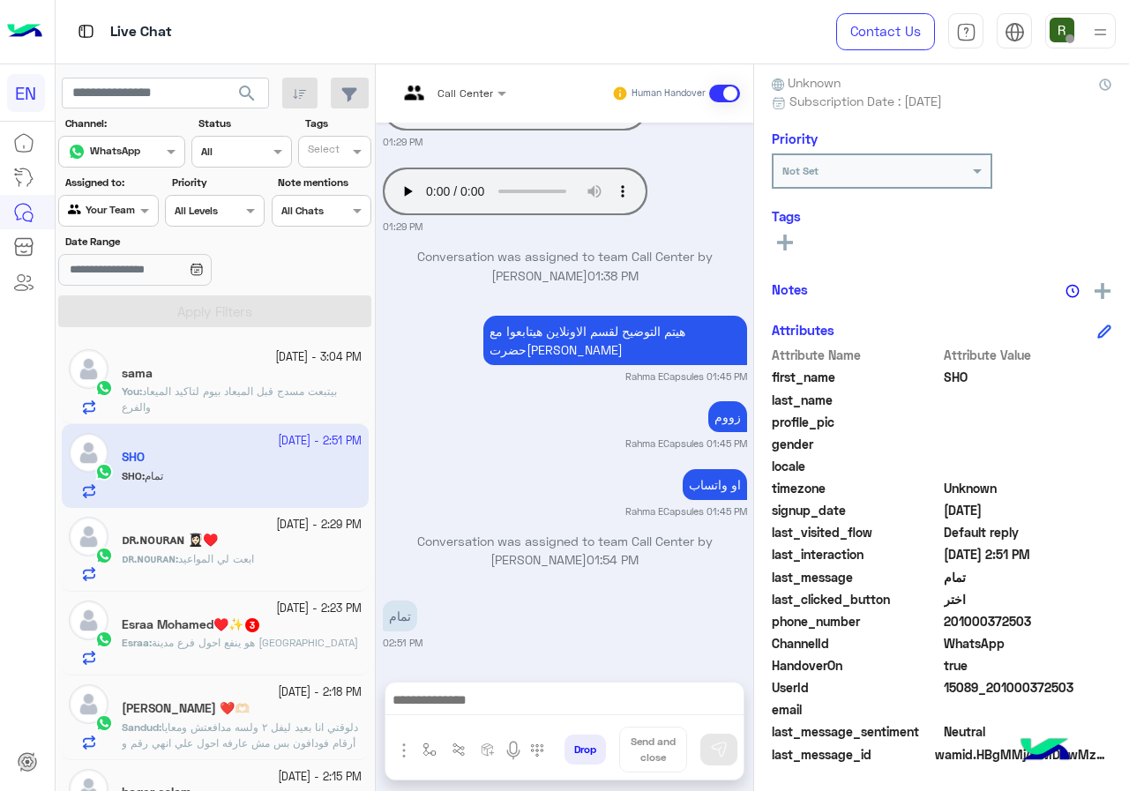
click at [228, 409] on p "You : بيتبعت مسدج قبل الميعاد بيوم لتاكيد الميعاد والفرع" at bounding box center [242, 400] width 240 height 32
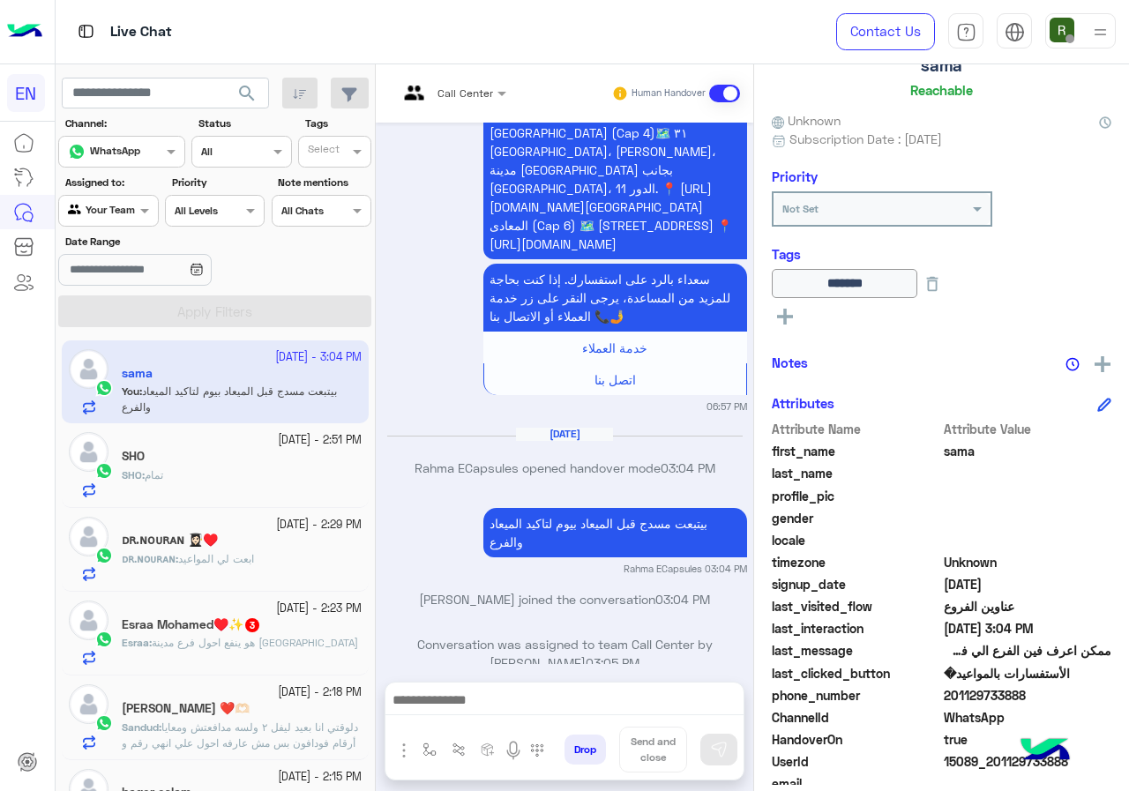
scroll to position [190, 0]
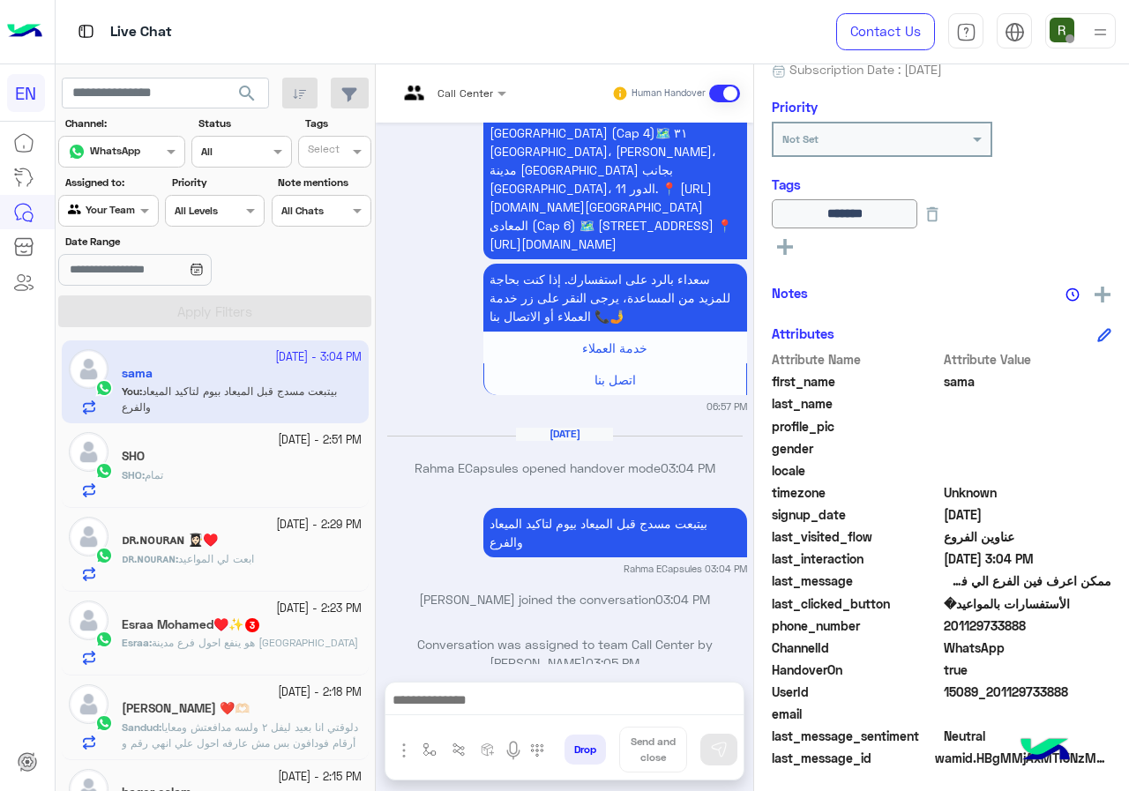
click at [212, 458] on div "SHO" at bounding box center [242, 458] width 240 height 19
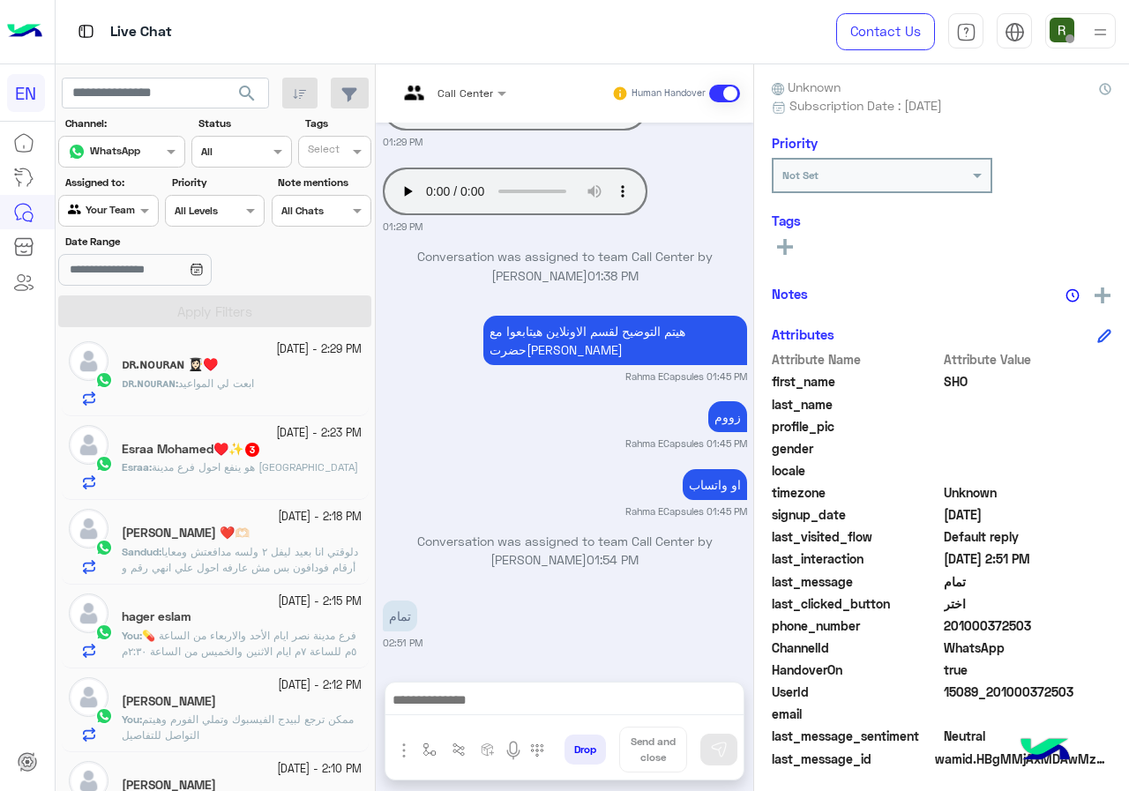
scroll to position [176, 0]
click at [275, 387] on div "ᴅʀ.ɴᴏᴜʀᴀɴ : ابعت لي المواعيد" at bounding box center [242, 390] width 240 height 31
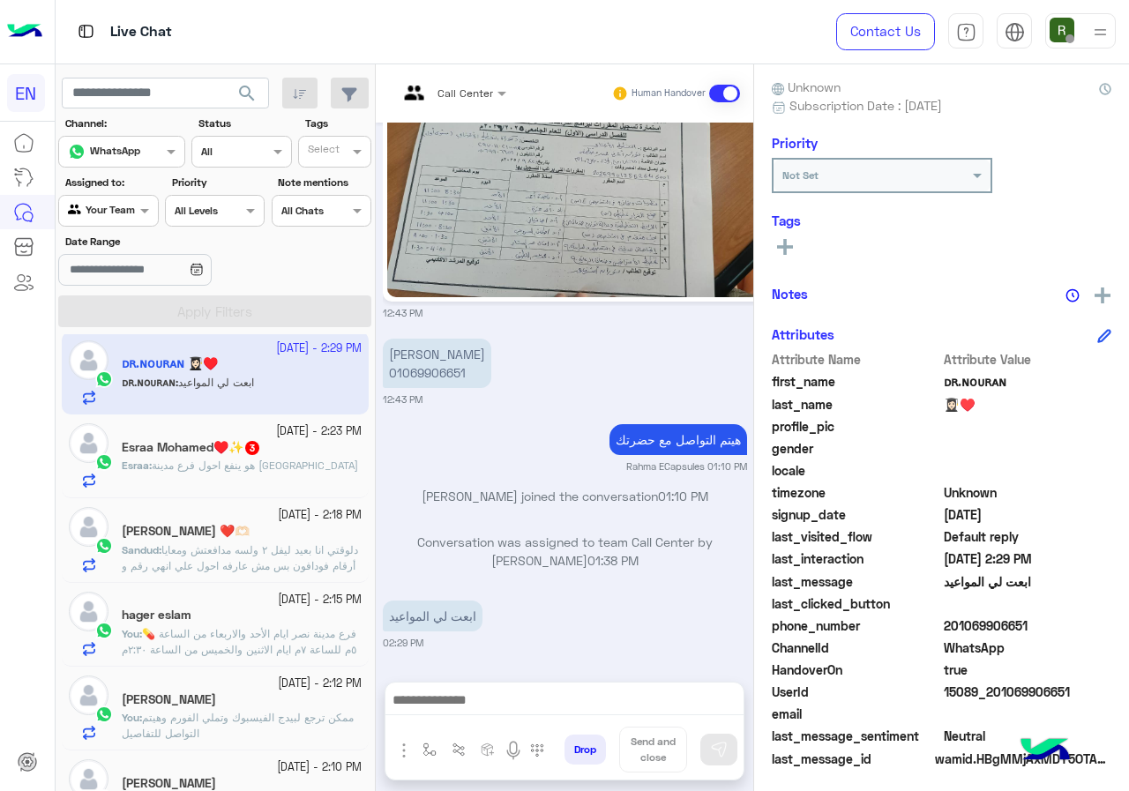
drag, startPoint x: 951, startPoint y: 624, endPoint x: 1047, endPoint y: 624, distance: 96.1
click at [1047, 624] on span "201069906651" at bounding box center [1027, 625] width 168 height 19
click at [1006, 629] on span "201069906651" at bounding box center [1027, 625] width 168 height 19
drag, startPoint x: 950, startPoint y: 623, endPoint x: 1040, endPoint y: 626, distance: 90.0
click at [1040, 626] on span "201069906651" at bounding box center [1027, 625] width 168 height 19
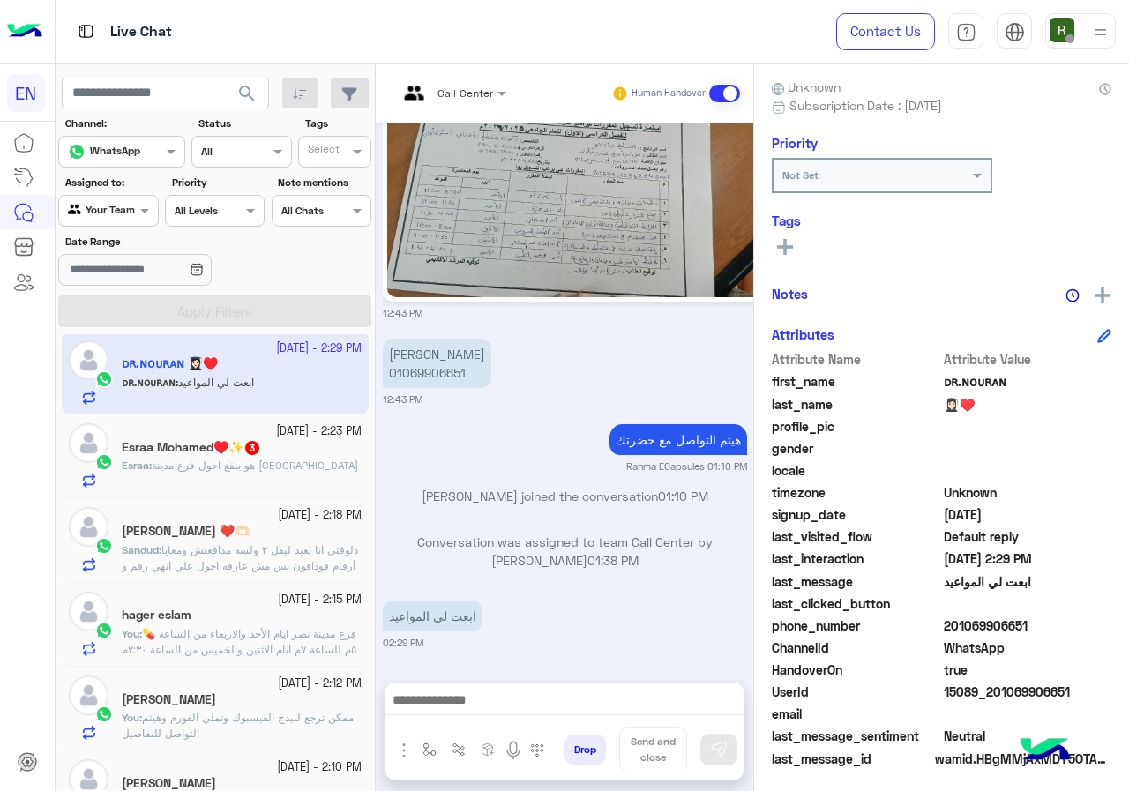
copy span "01069906651"
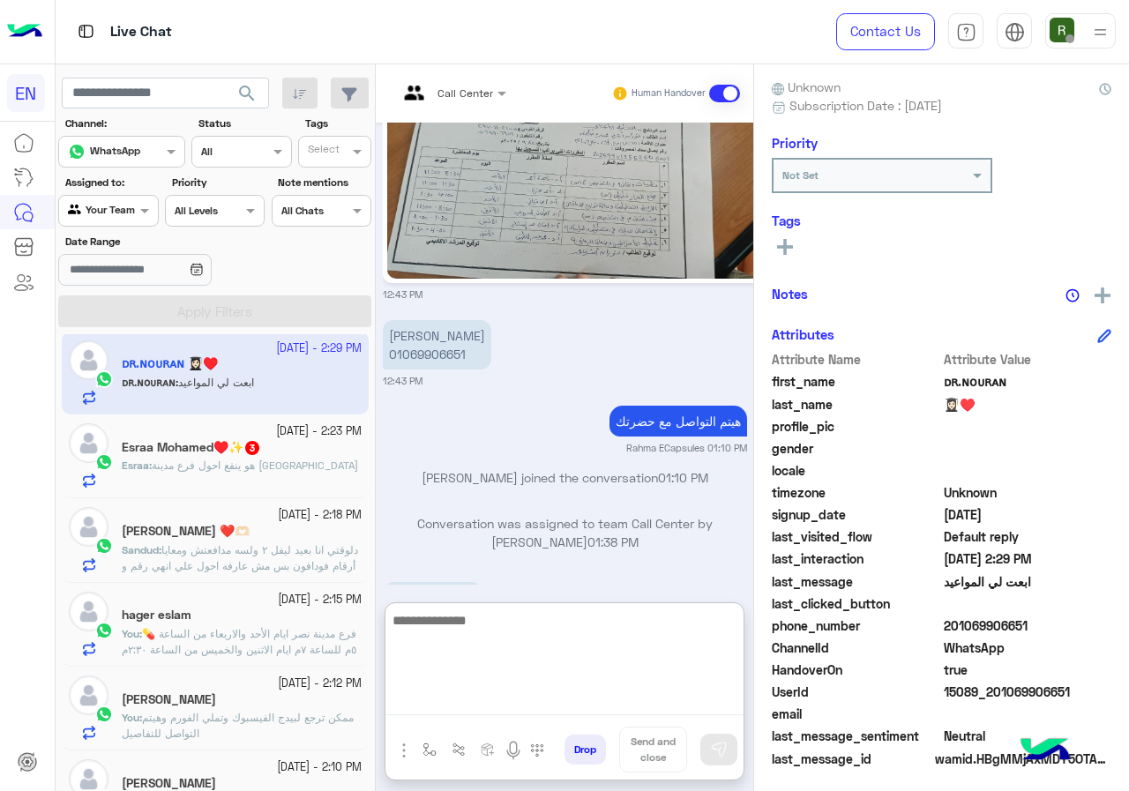
paste textarea "**********"
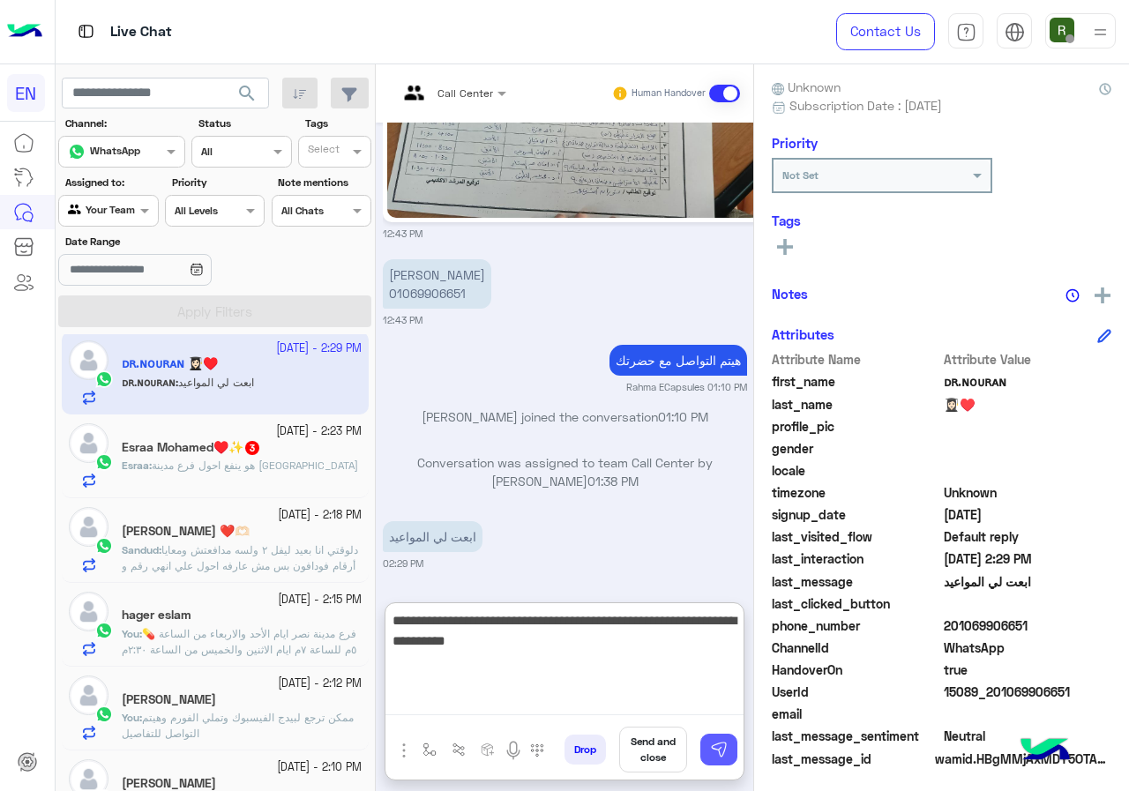
type textarea "**********"
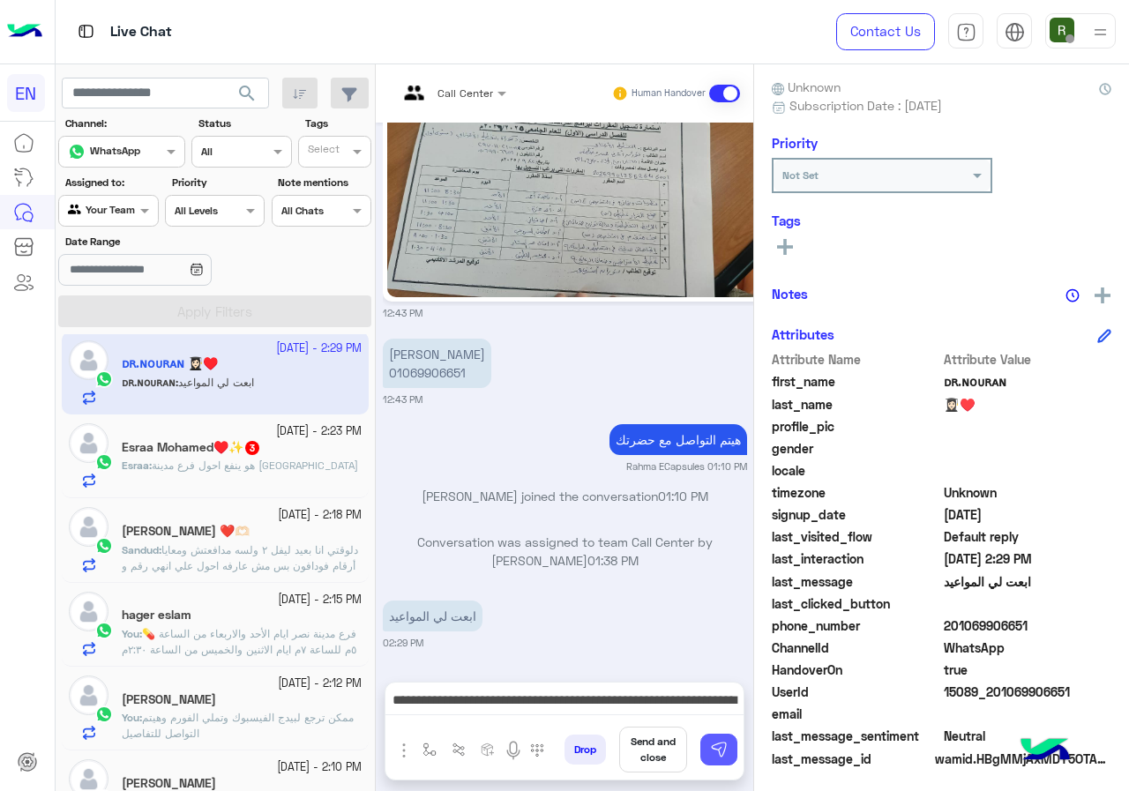
click at [725, 736] on button at bounding box center [718, 750] width 37 height 32
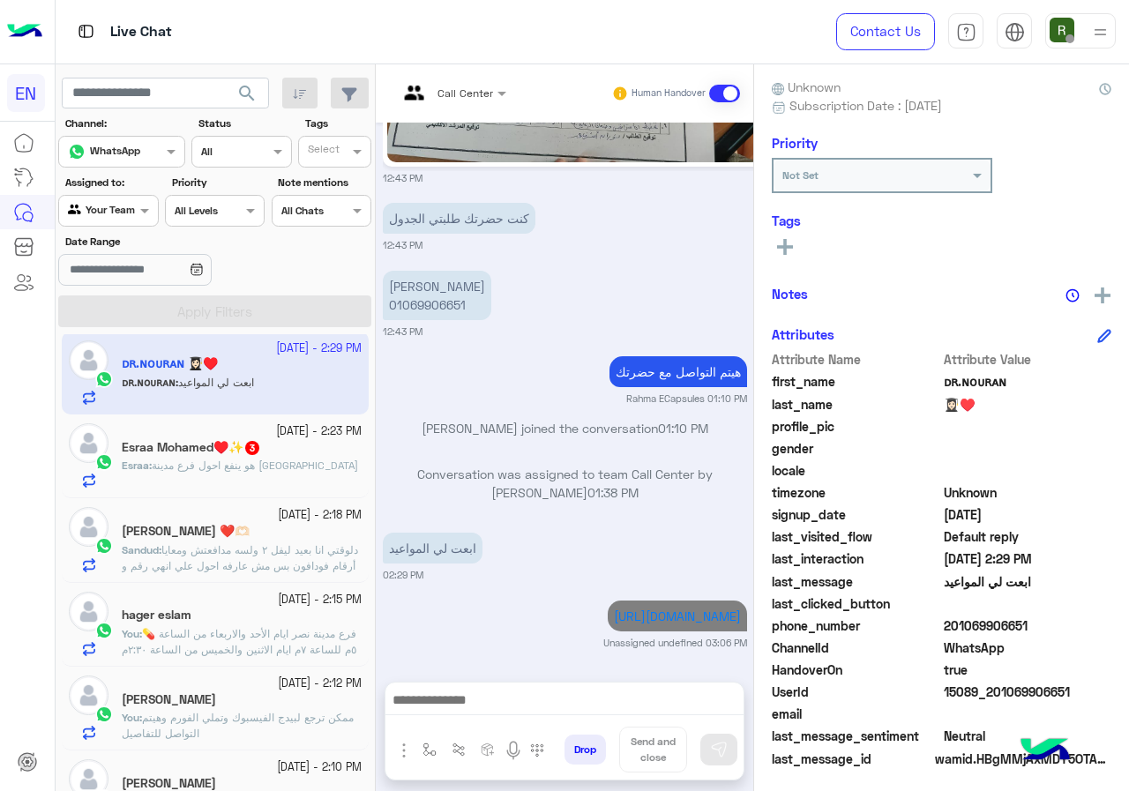
scroll to position [2282, 0]
click at [247, 441] on h5 "Esraa Mohamed♥️✨ 3" at bounding box center [191, 447] width 139 height 15
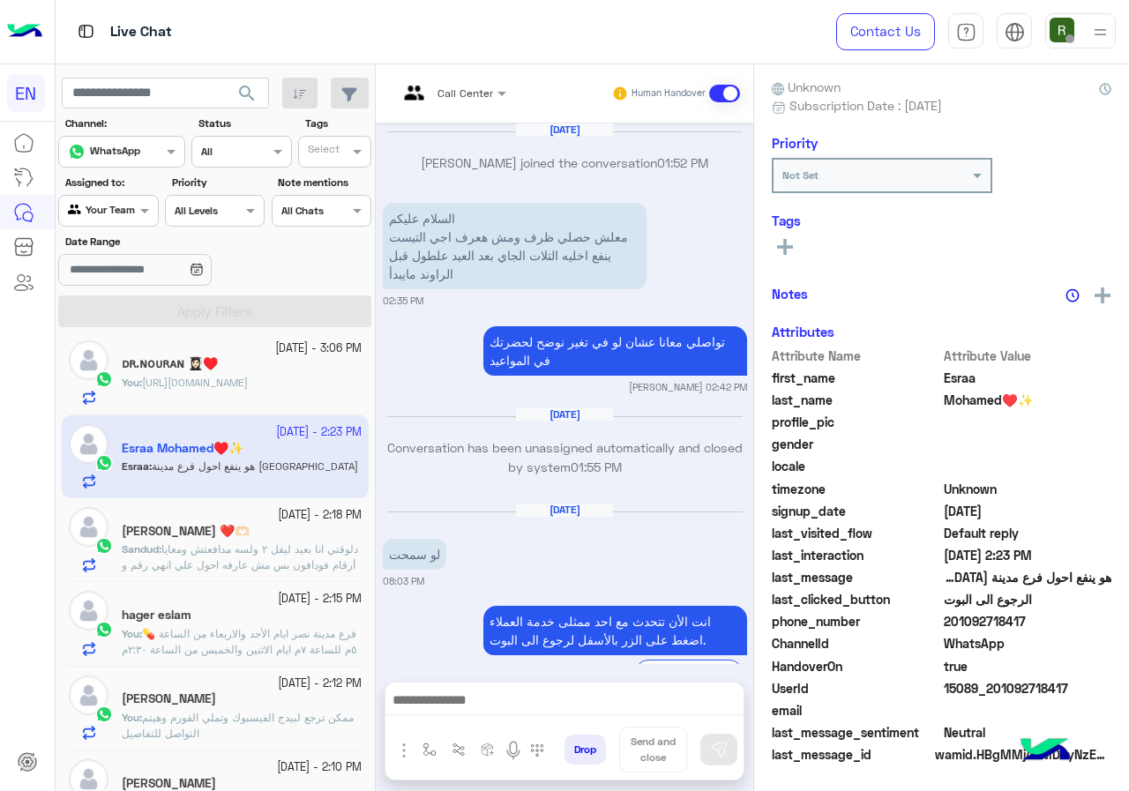
scroll to position [1087, 0]
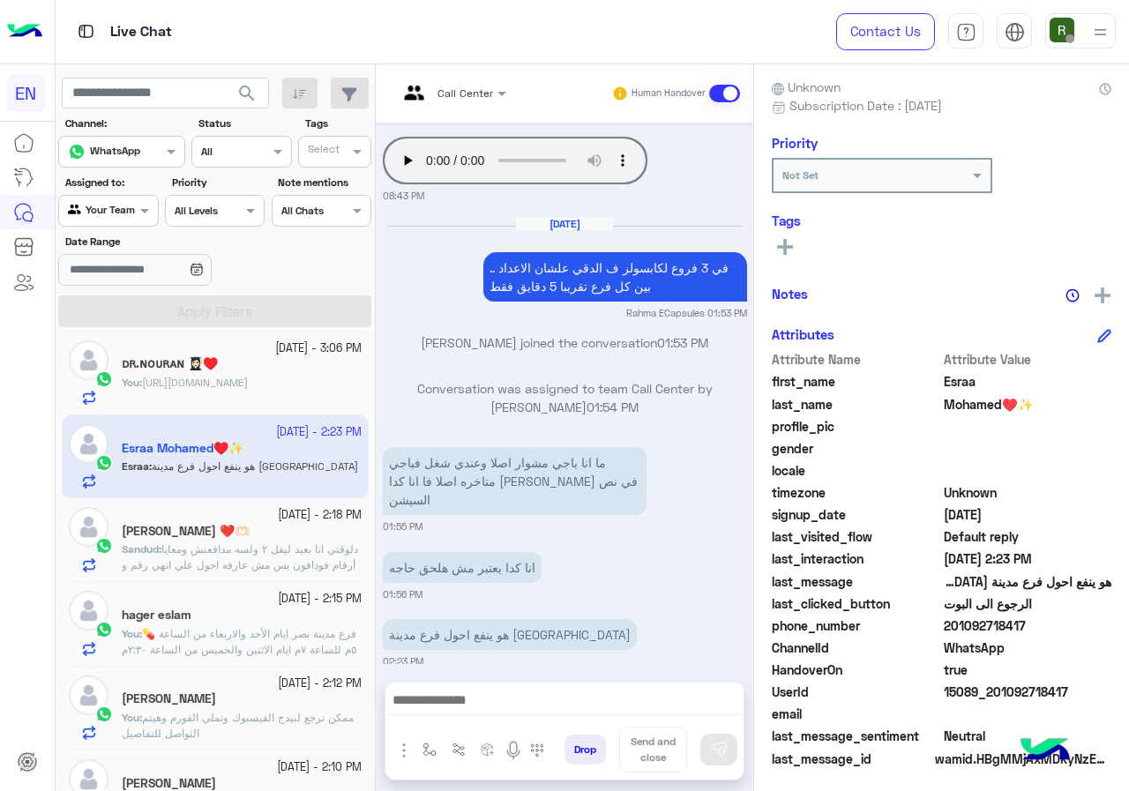
drag, startPoint x: 948, startPoint y: 619, endPoint x: 1044, endPoint y: 618, distance: 96.1
click at [1044, 618] on span "201092718417" at bounding box center [1027, 625] width 168 height 19
copy span "01092718417"
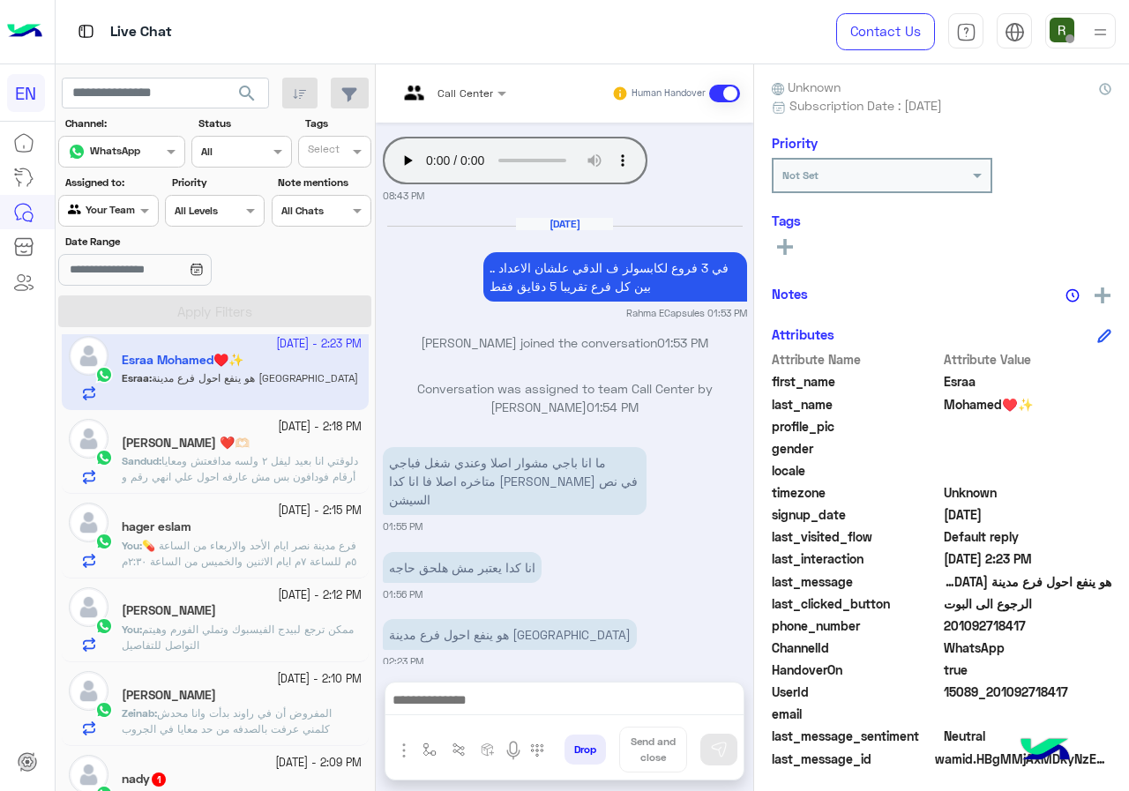
scroll to position [1086, 0]
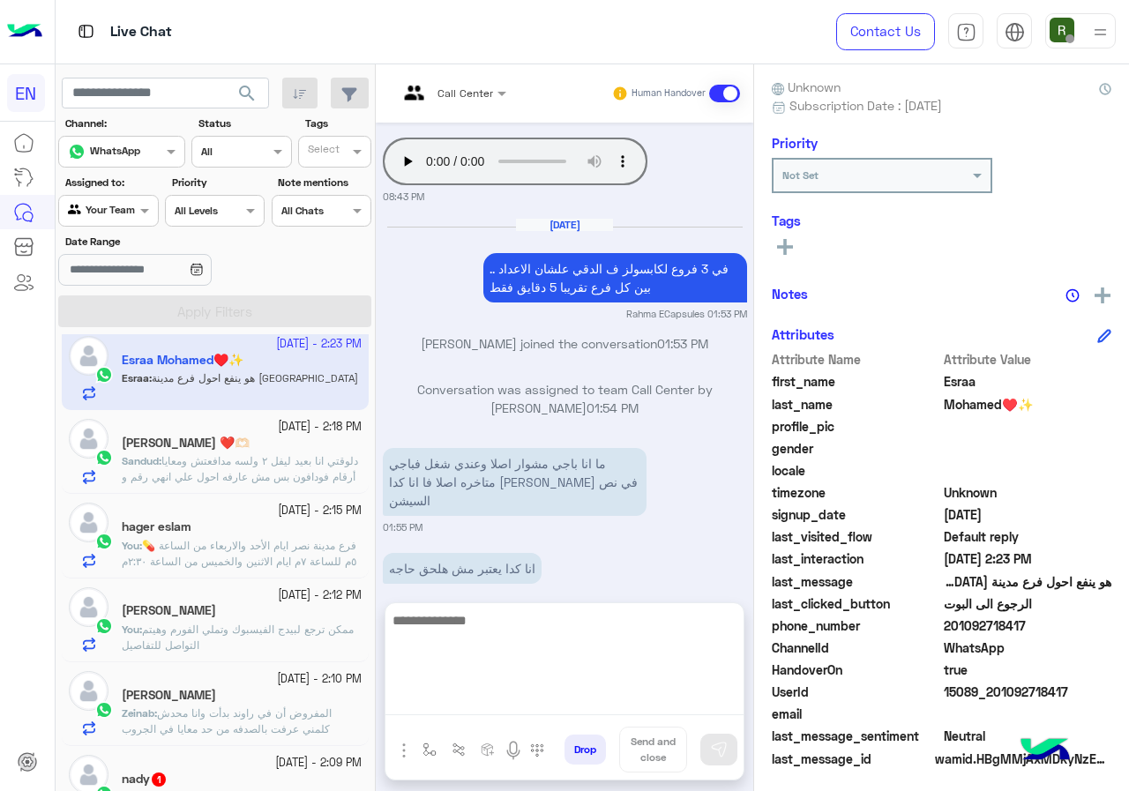
click at [566, 698] on textarea at bounding box center [564, 662] width 358 height 106
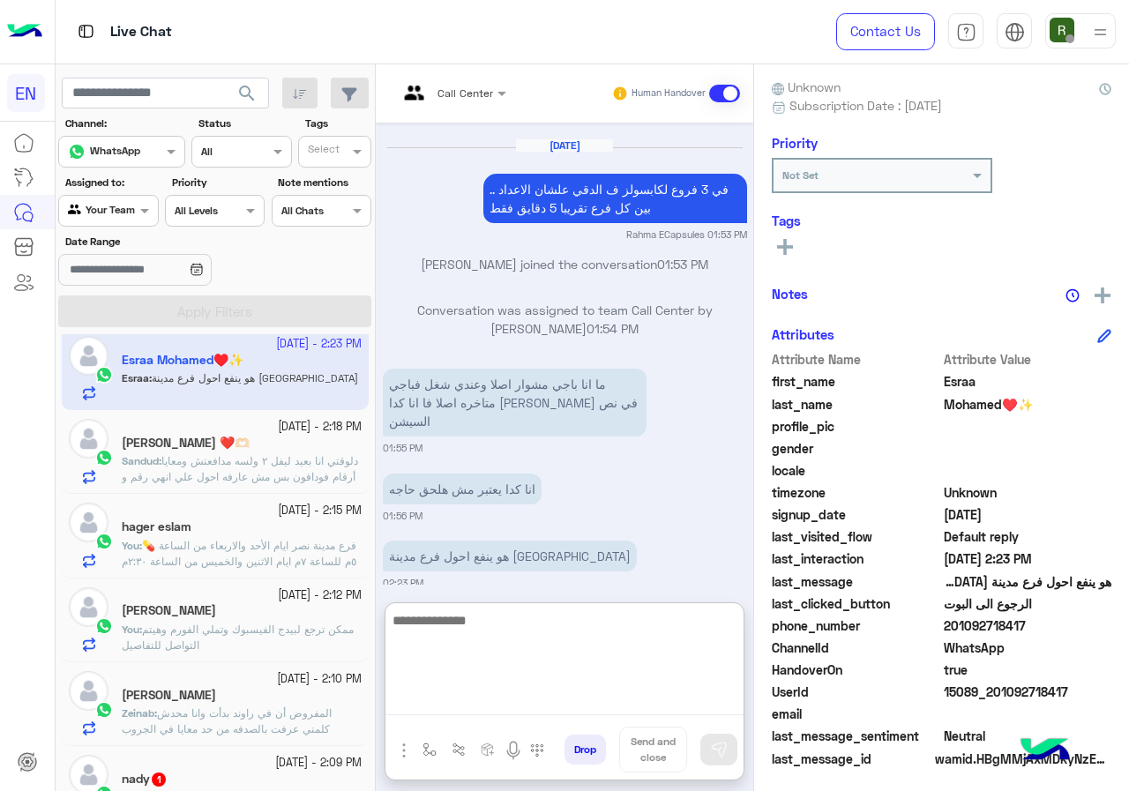
click at [533, 644] on textarea at bounding box center [564, 662] width 358 height 106
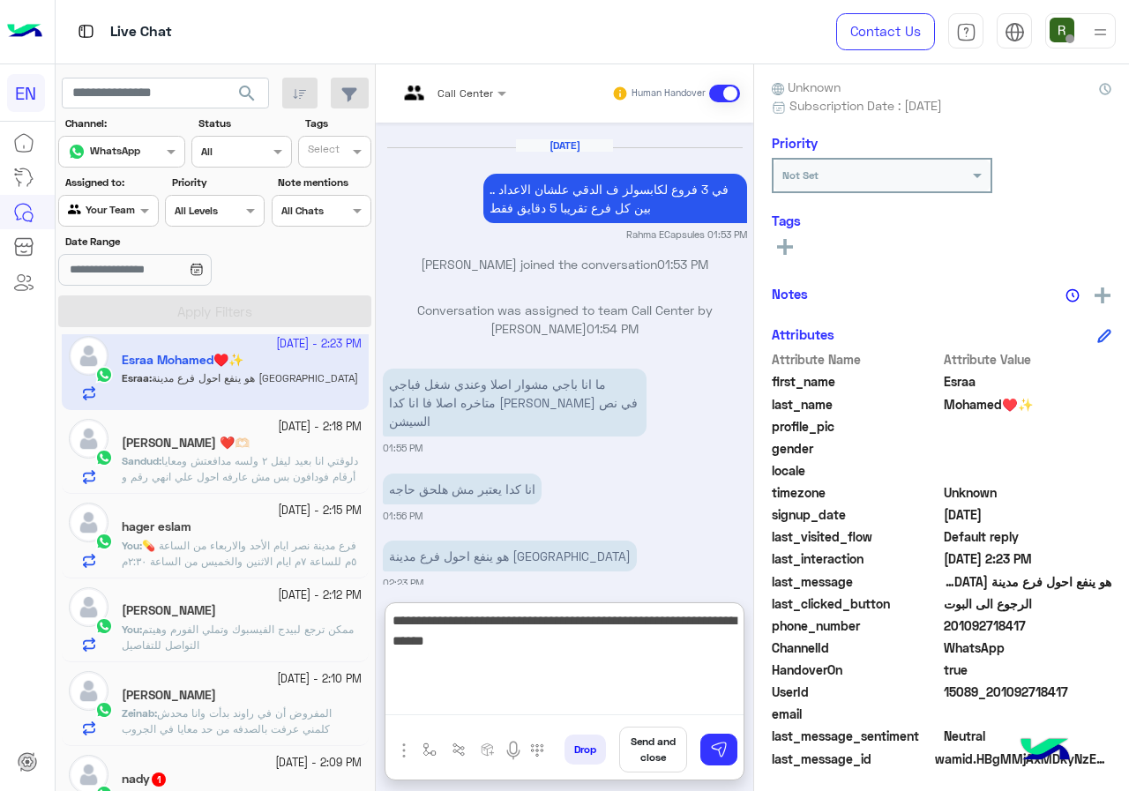
type textarea "**********"
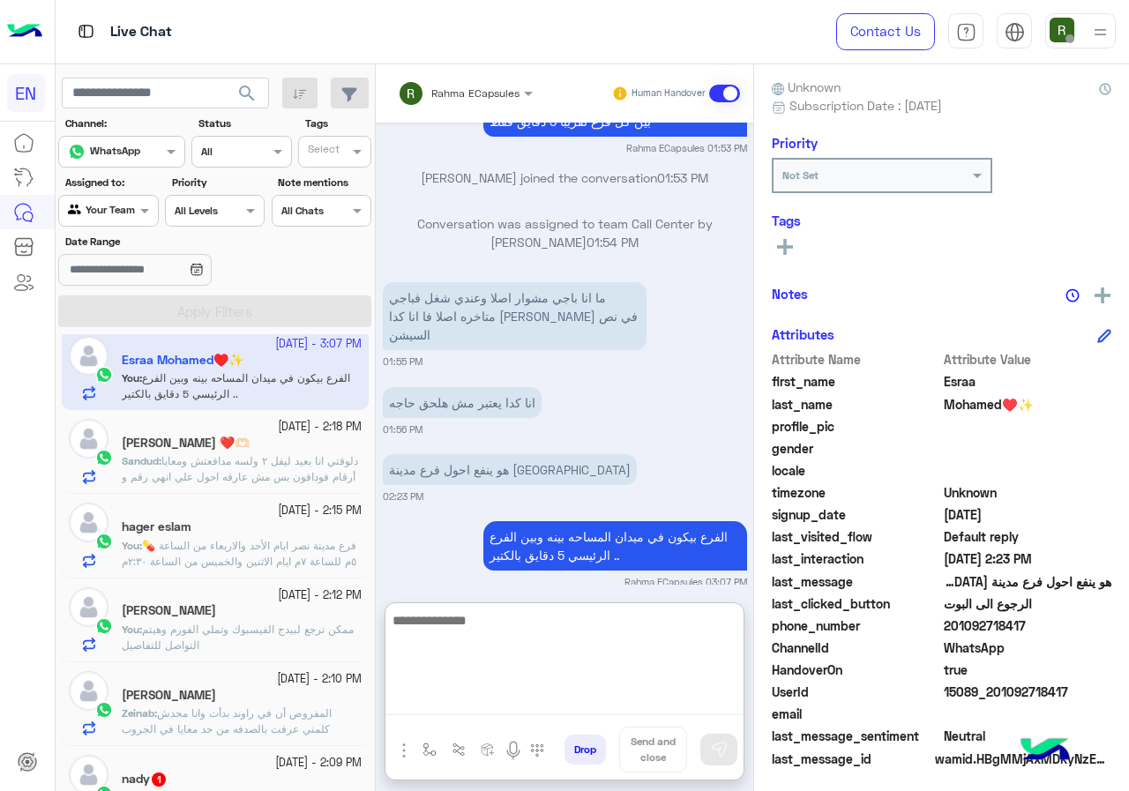
click at [513, 616] on textarea at bounding box center [564, 662] width 358 height 106
type textarea "**********"
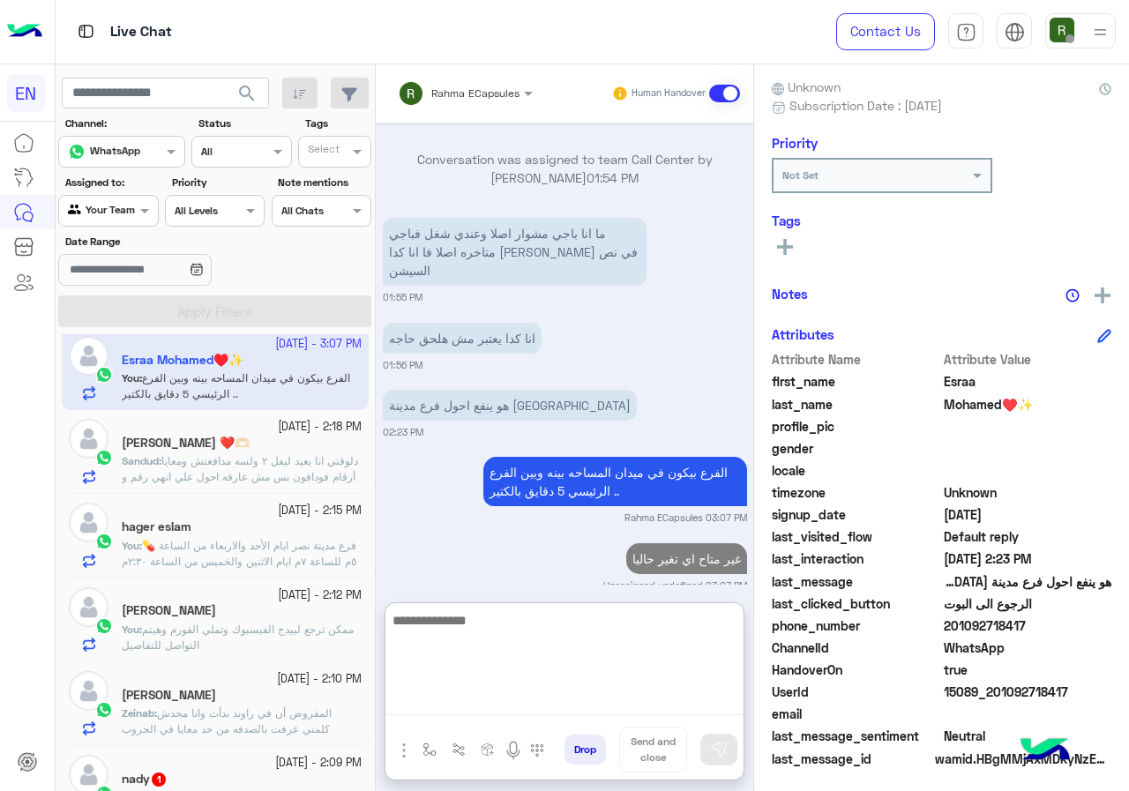
scroll to position [1320, 0]
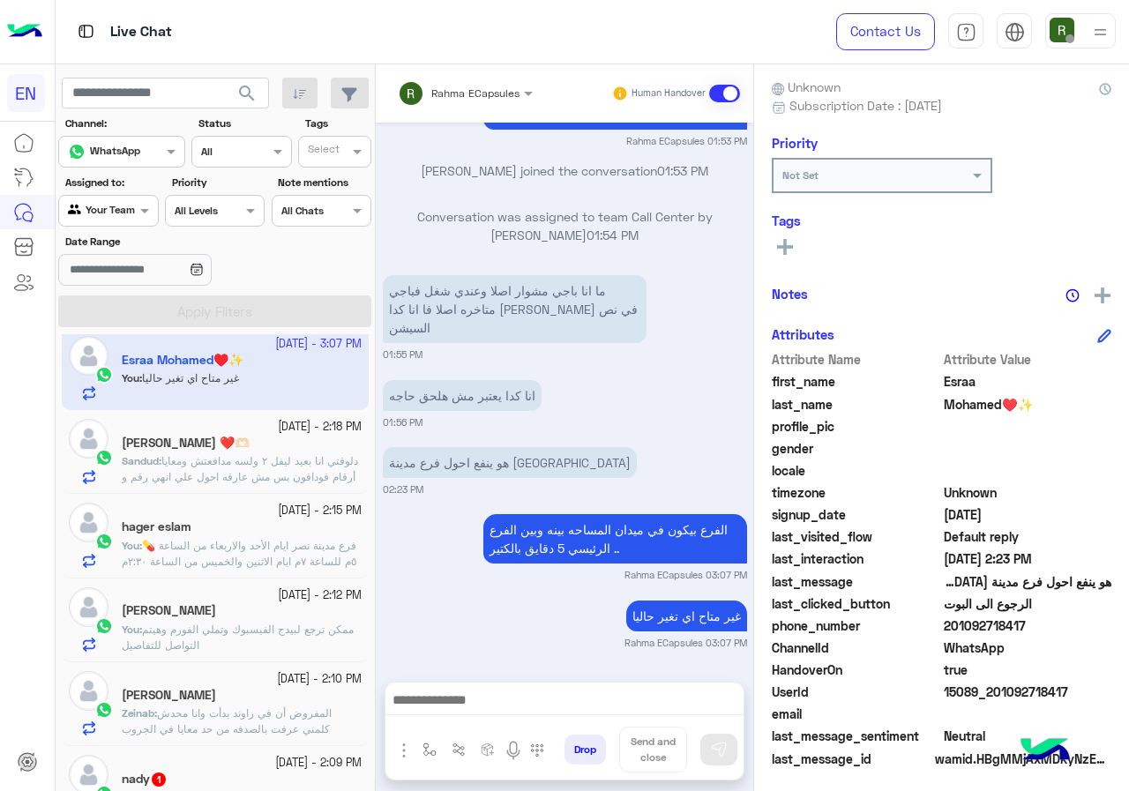
click at [255, 464] on span "دلوقتي انا بعيد ليفل ٢ ولسه مدافعتش ومعايا أرقام فودافون بس مش عارفه احول علي ا…" at bounding box center [240, 476] width 236 height 45
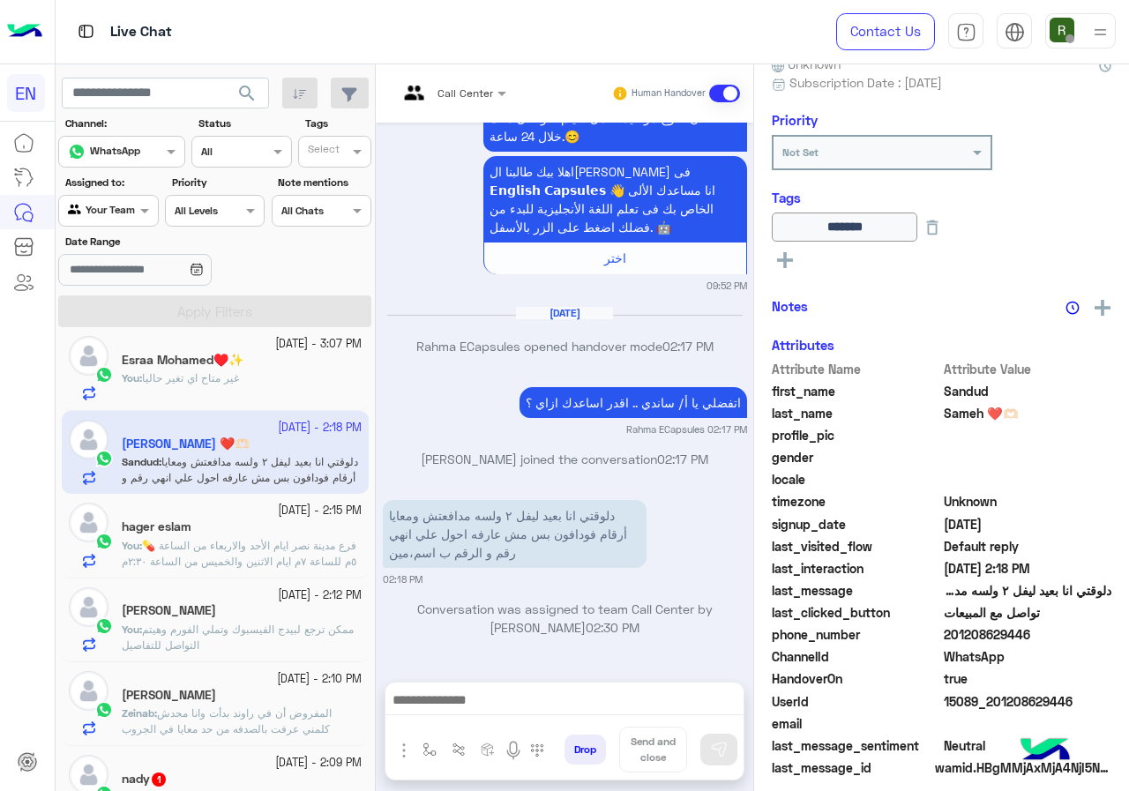
scroll to position [190, 0]
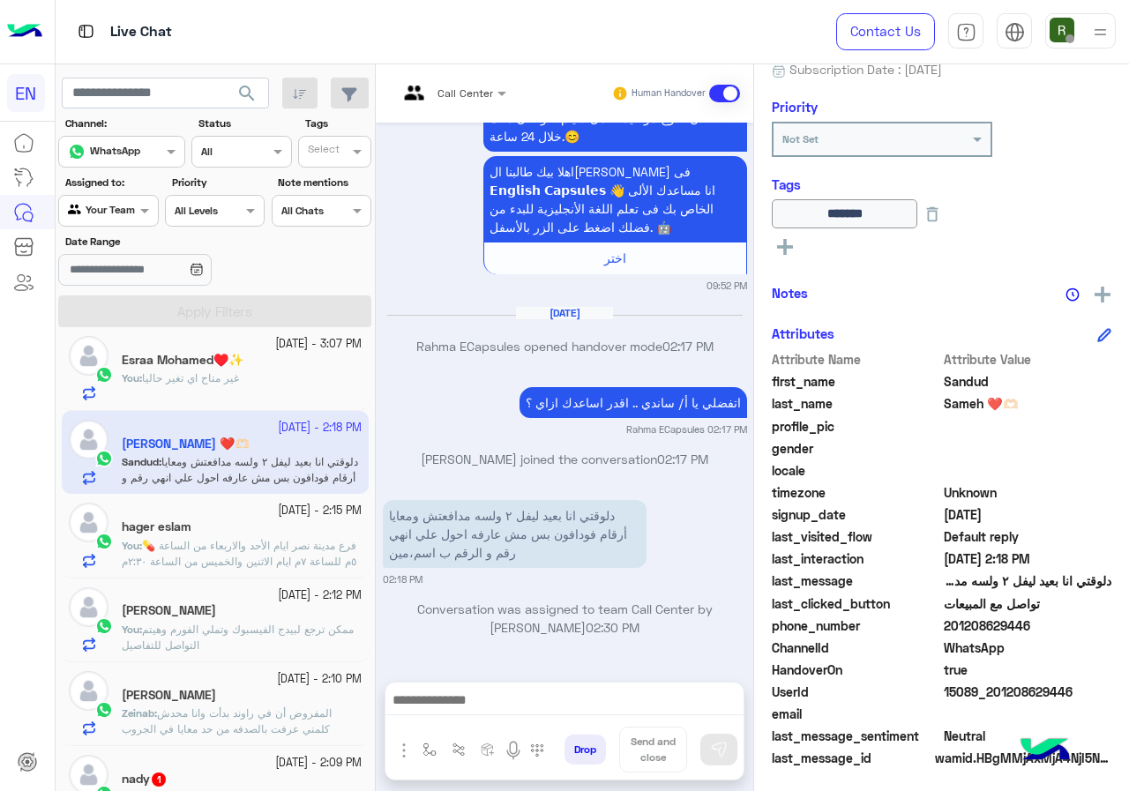
drag, startPoint x: 943, startPoint y: 621, endPoint x: 1030, endPoint y: 621, distance: 87.3
click at [1030, 621] on span "201208629446" at bounding box center [1027, 625] width 168 height 19
click at [988, 637] on div "phone_number [PHONE_NUMBER]" at bounding box center [941, 627] width 339 height 22
drag, startPoint x: 945, startPoint y: 625, endPoint x: 1047, endPoint y: 622, distance: 102.3
click at [1047, 622] on span "201208629446" at bounding box center [1027, 625] width 168 height 19
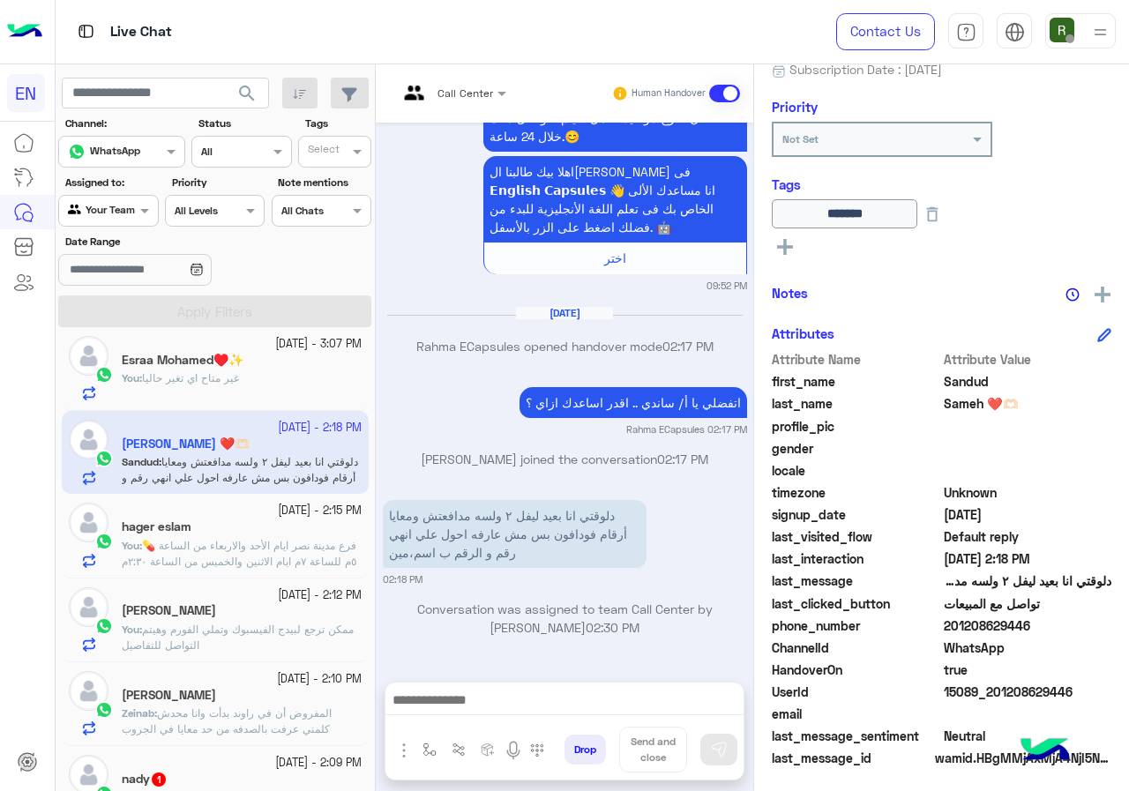
copy span "01208629446"
click at [527, 687] on div at bounding box center [564, 704] width 358 height 44
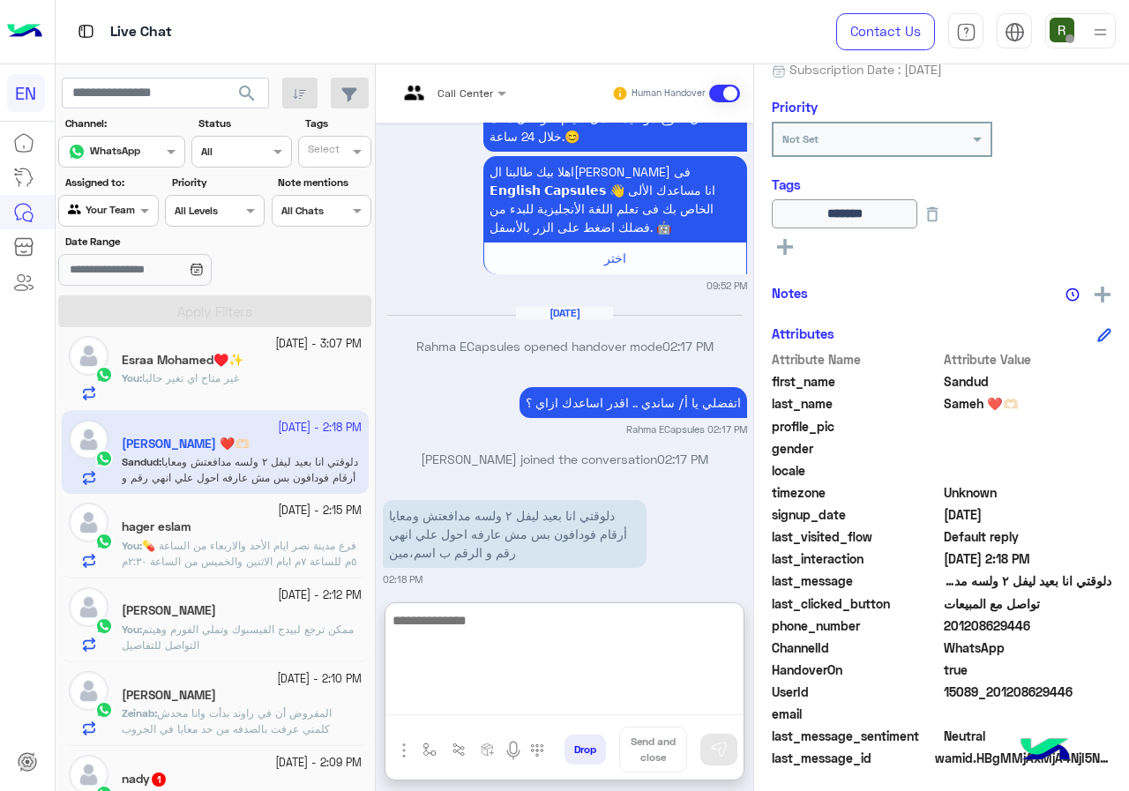
click at [472, 709] on textarea at bounding box center [564, 662] width 358 height 106
type textarea "*"
click at [453, 619] on textarea "**********" at bounding box center [564, 662] width 358 height 106
type textarea "**********"
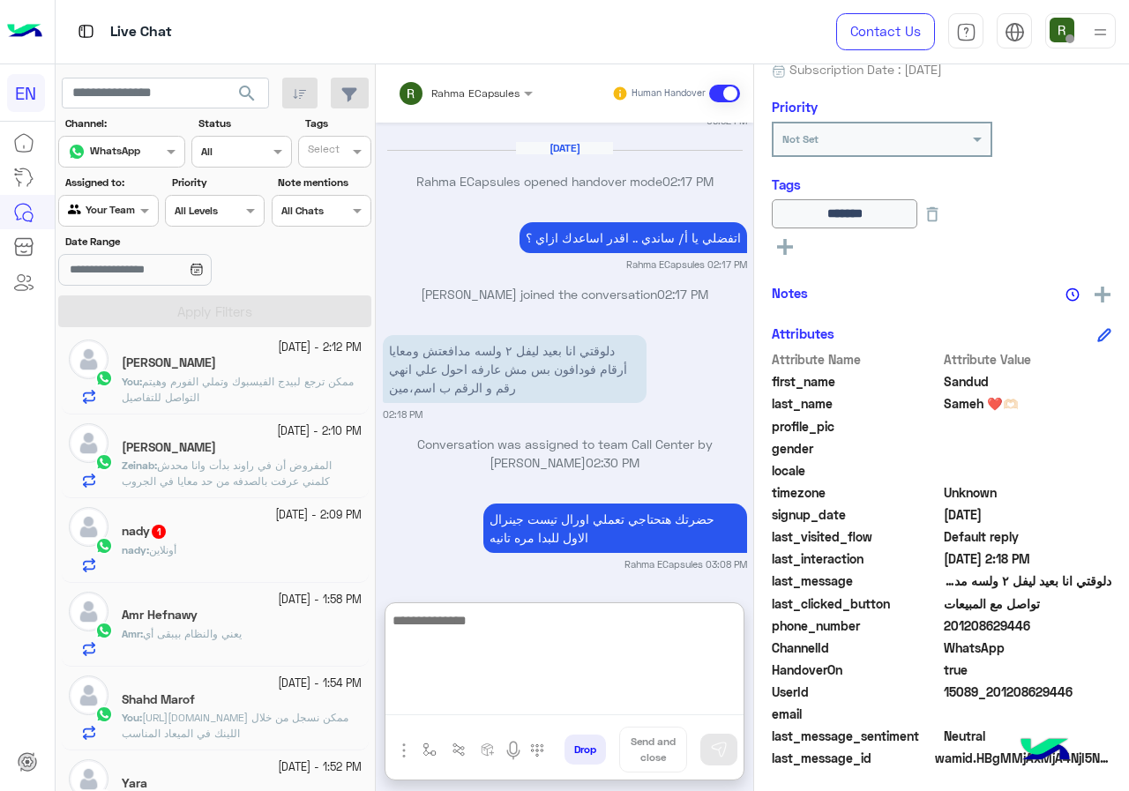
scroll to position [529, 0]
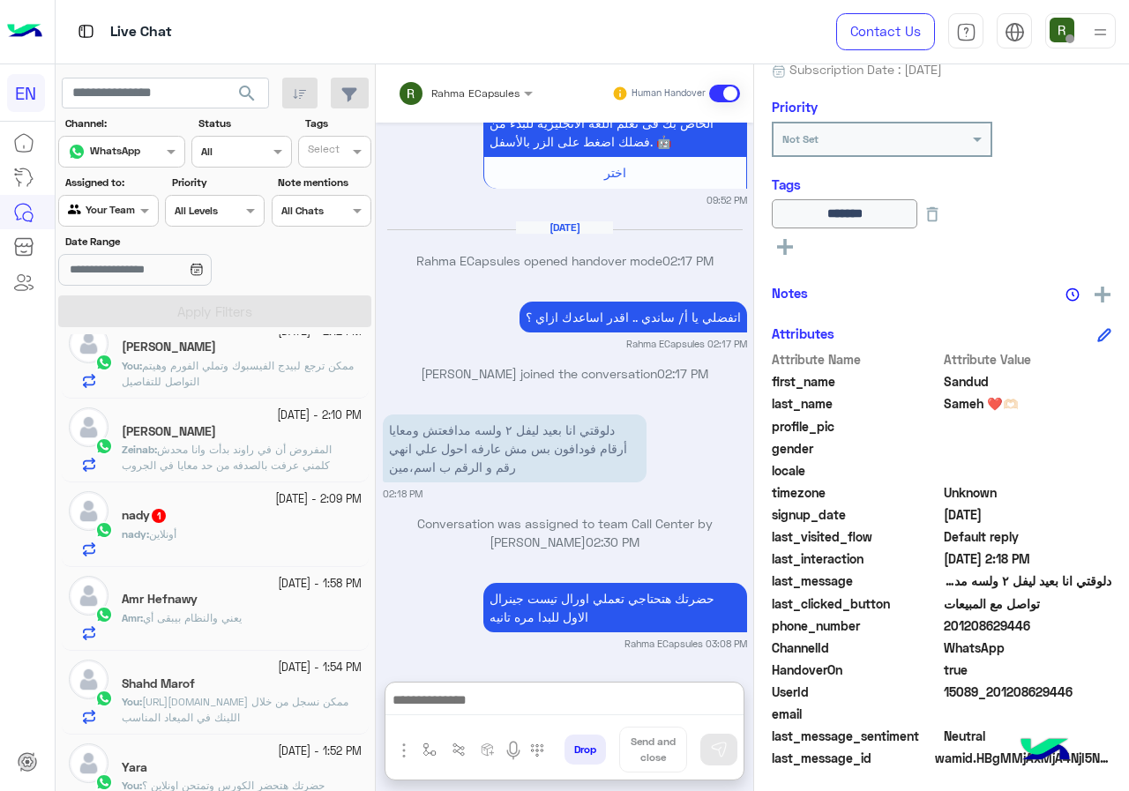
click at [250, 460] on span "المفروض أن في راوند بدأت وانا محدش كلمني عرفت بالصدفه من حد معايا في الجروب" at bounding box center [227, 457] width 210 height 29
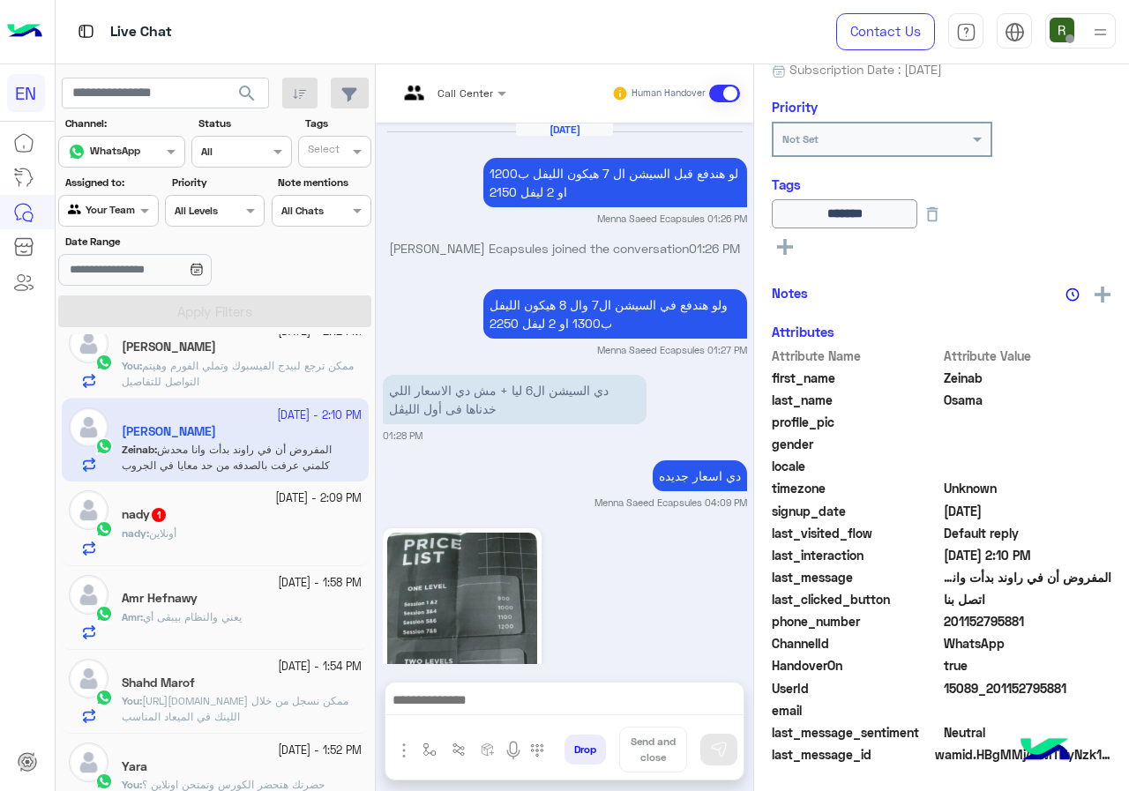
scroll to position [1435, 0]
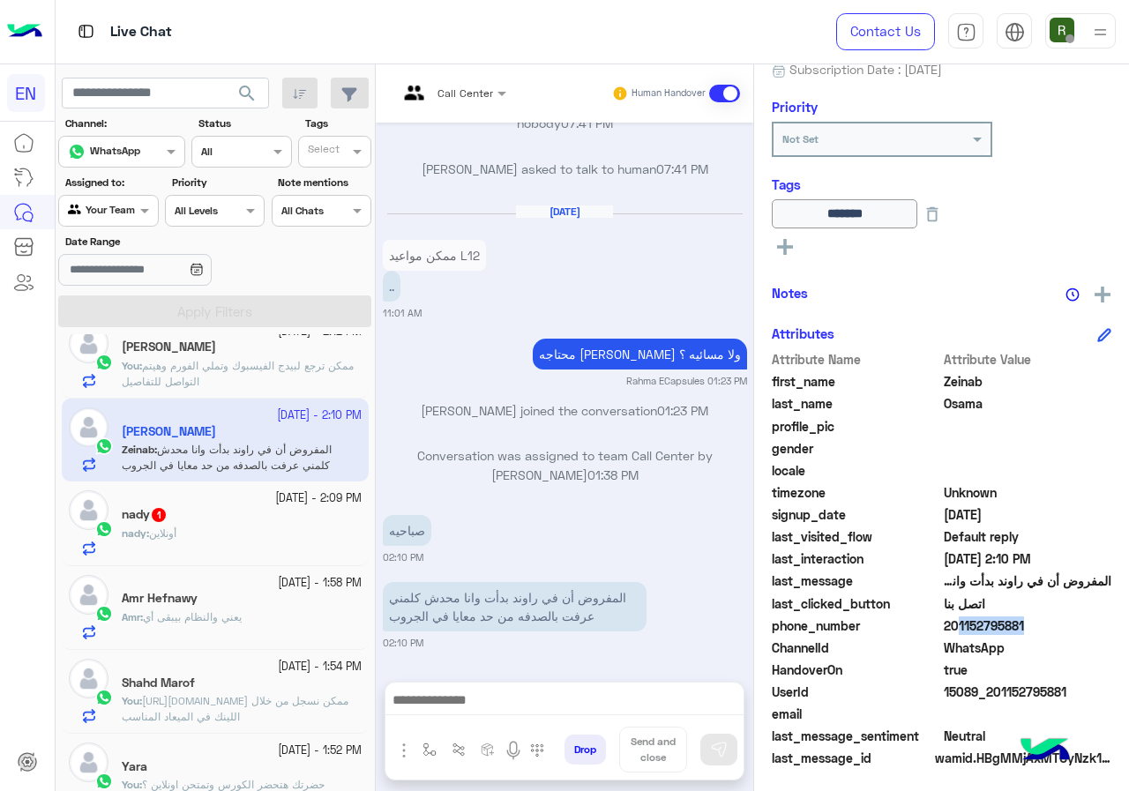
drag, startPoint x: 949, startPoint y: 623, endPoint x: 1017, endPoint y: 622, distance: 67.9
click at [1017, 622] on span "201152795881" at bounding box center [1027, 625] width 168 height 19
click at [990, 628] on span "201152795881" at bounding box center [1027, 625] width 168 height 19
drag, startPoint x: 946, startPoint y: 629, endPoint x: 1051, endPoint y: 622, distance: 105.2
click at [1051, 622] on span "201152795881" at bounding box center [1027, 625] width 168 height 19
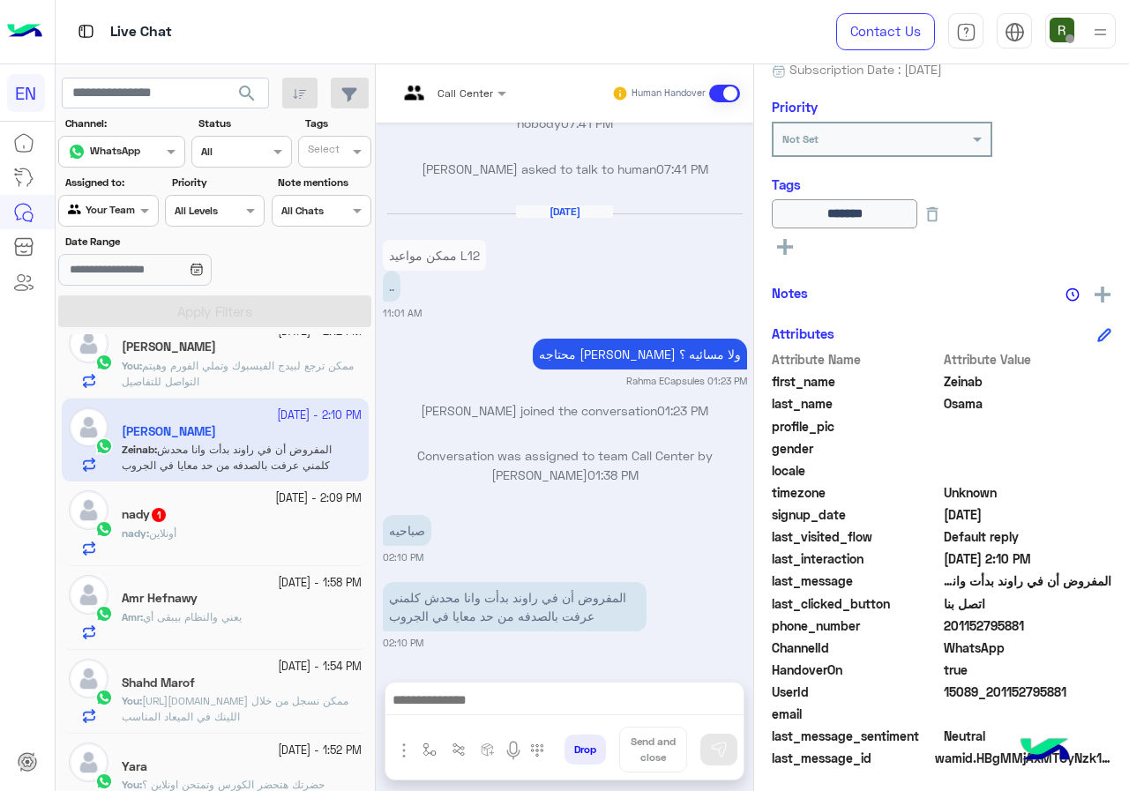
copy span "01152795881"
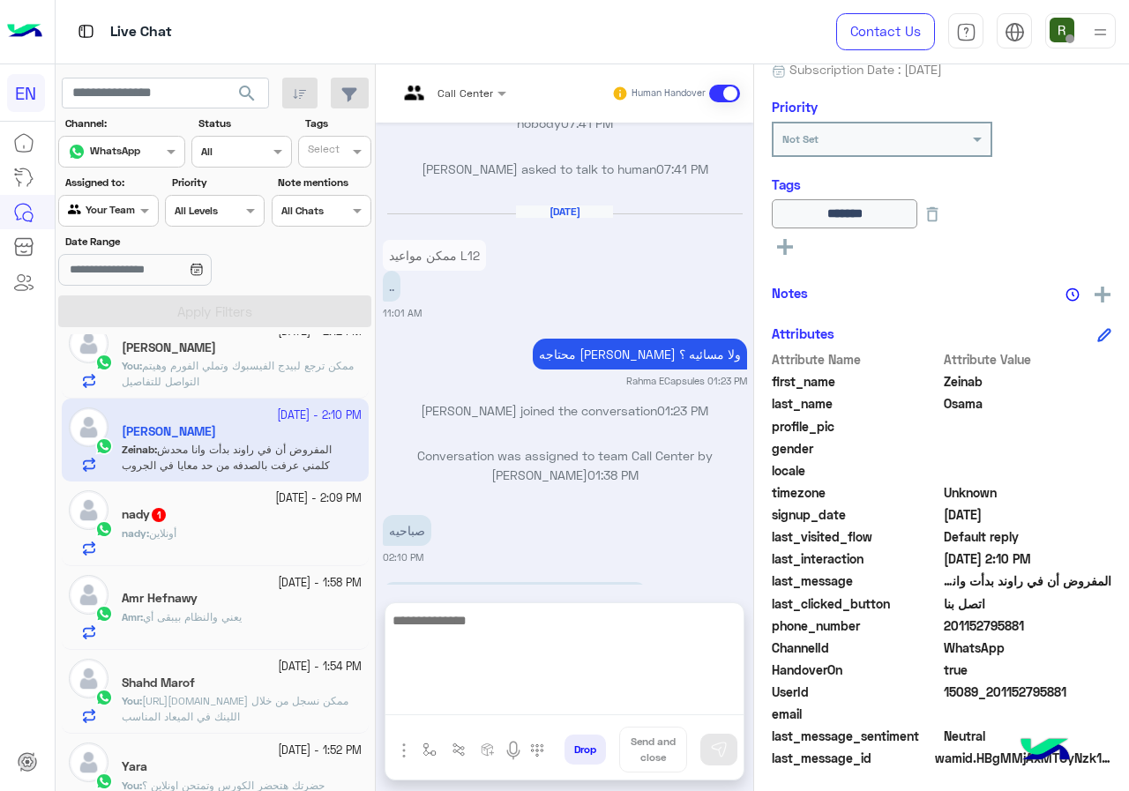
click at [483, 700] on textarea at bounding box center [564, 662] width 358 height 106
type textarea "*"
type textarea "**********"
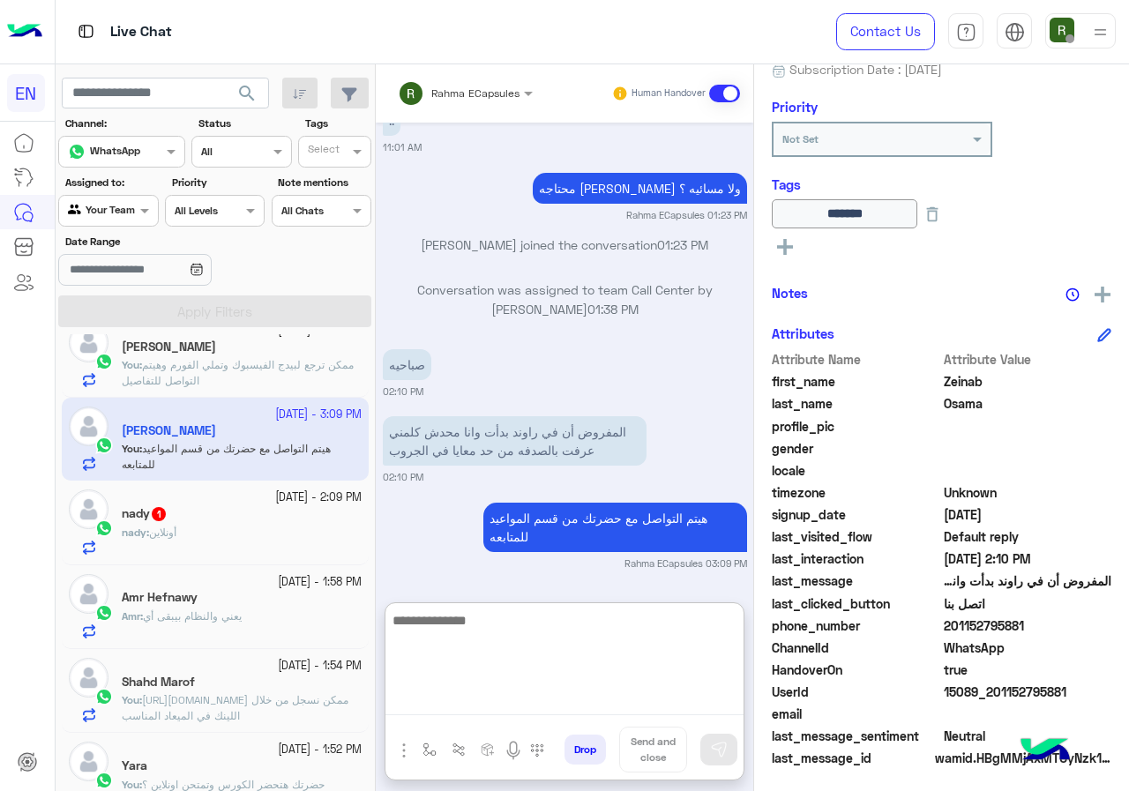
scroll to position [530, 0]
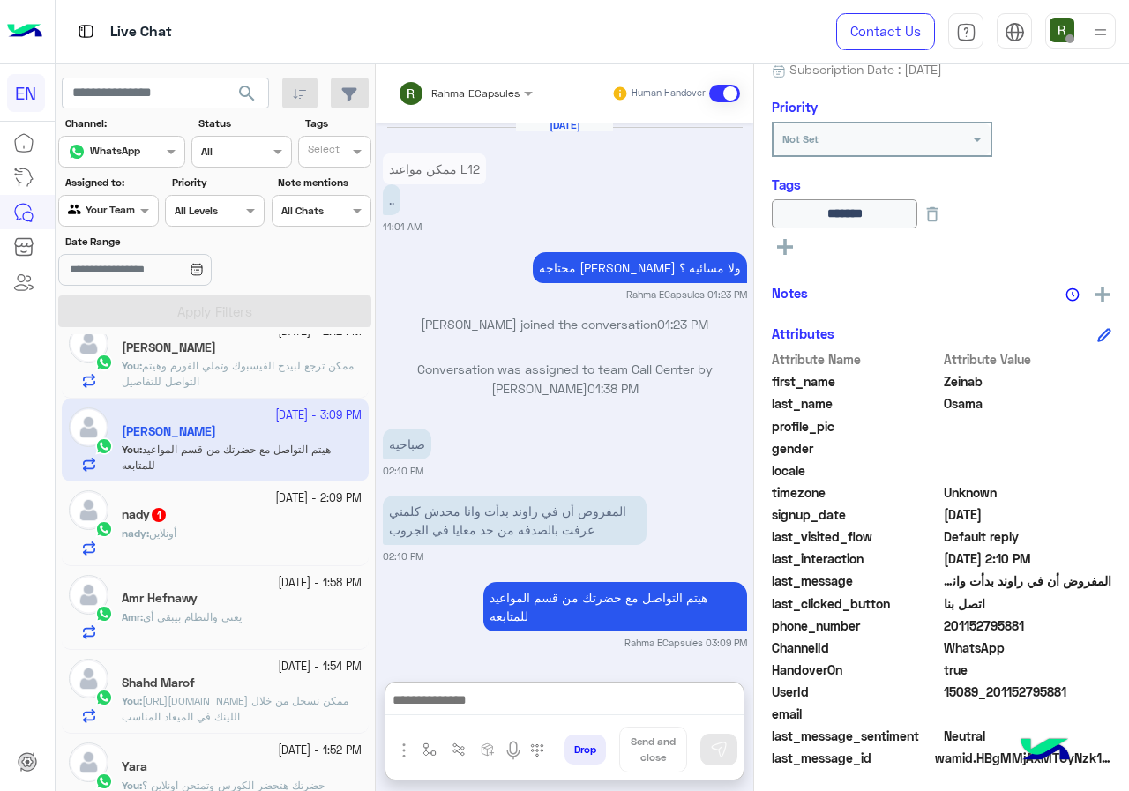
click at [242, 517] on div "nady 1" at bounding box center [242, 516] width 240 height 19
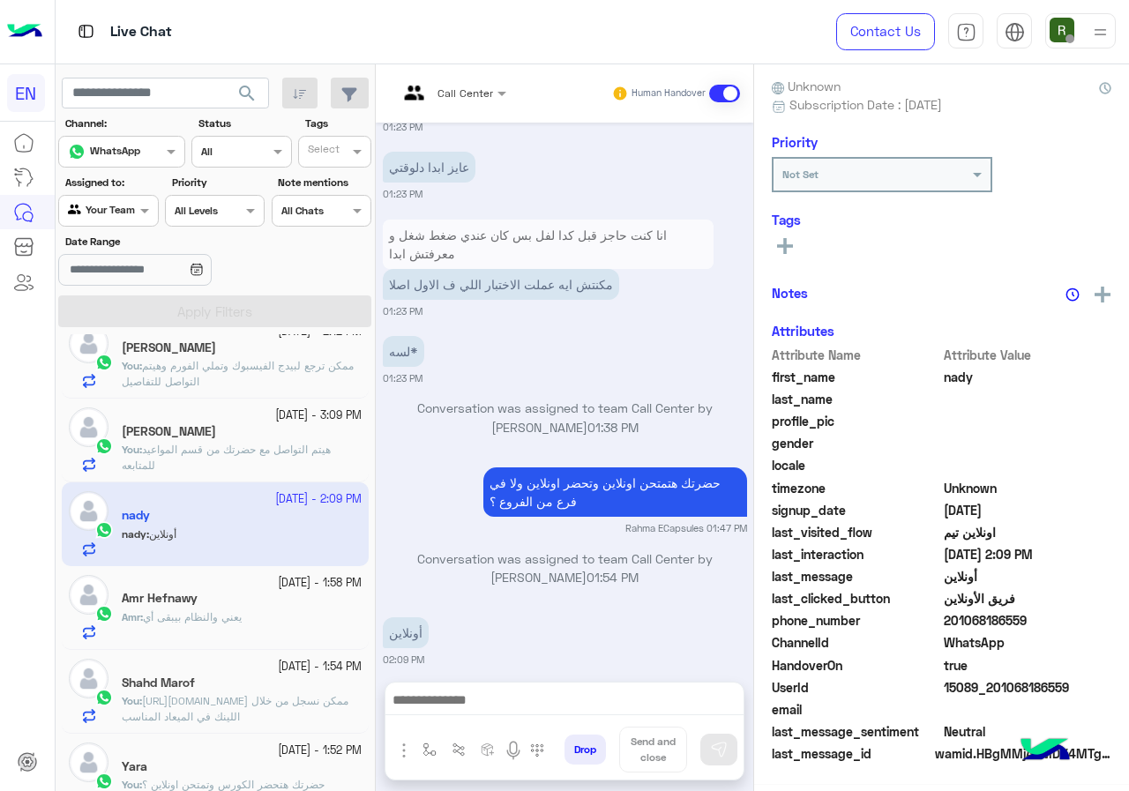
scroll to position [154, 0]
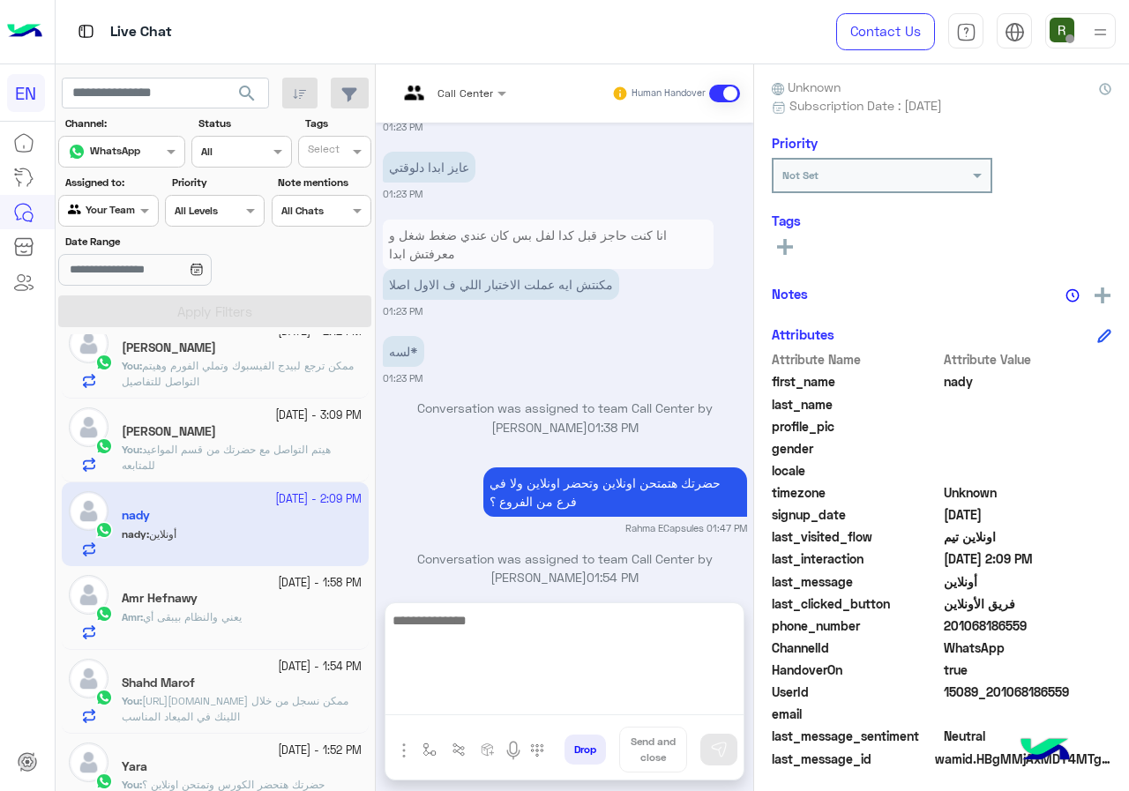
click at [583, 697] on textarea at bounding box center [564, 662] width 358 height 106
type textarea "**********"
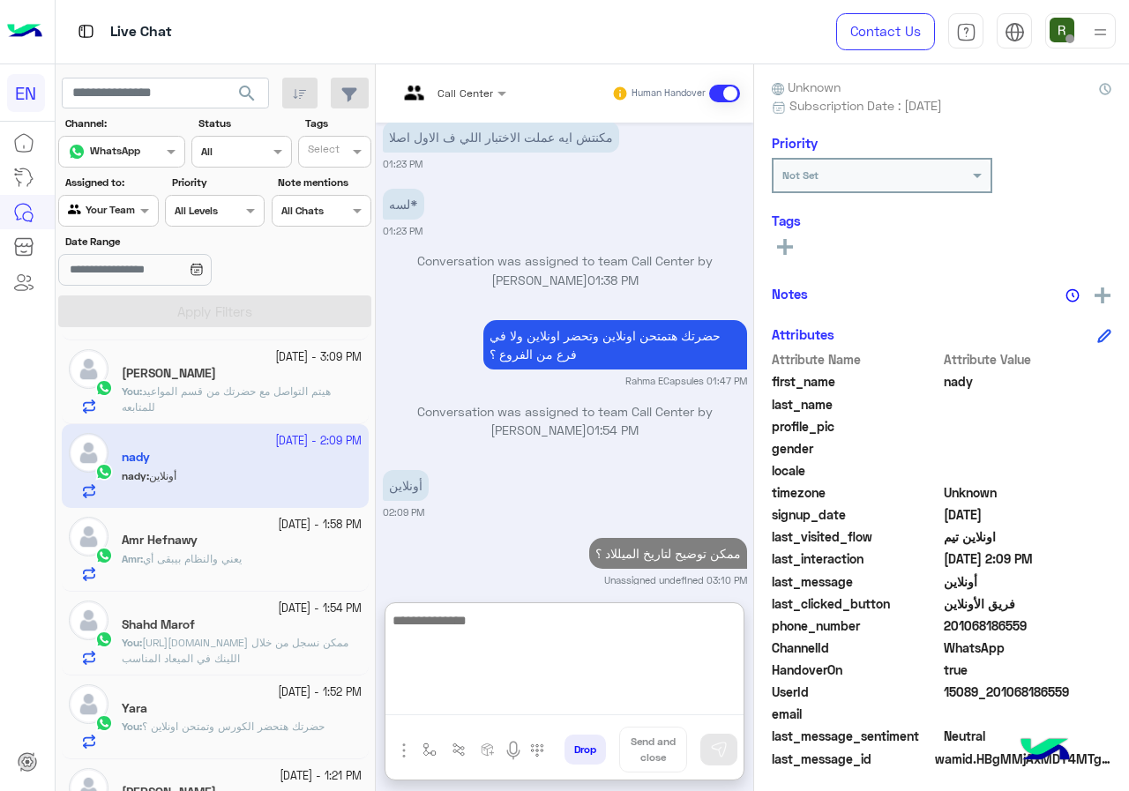
scroll to position [706, 0]
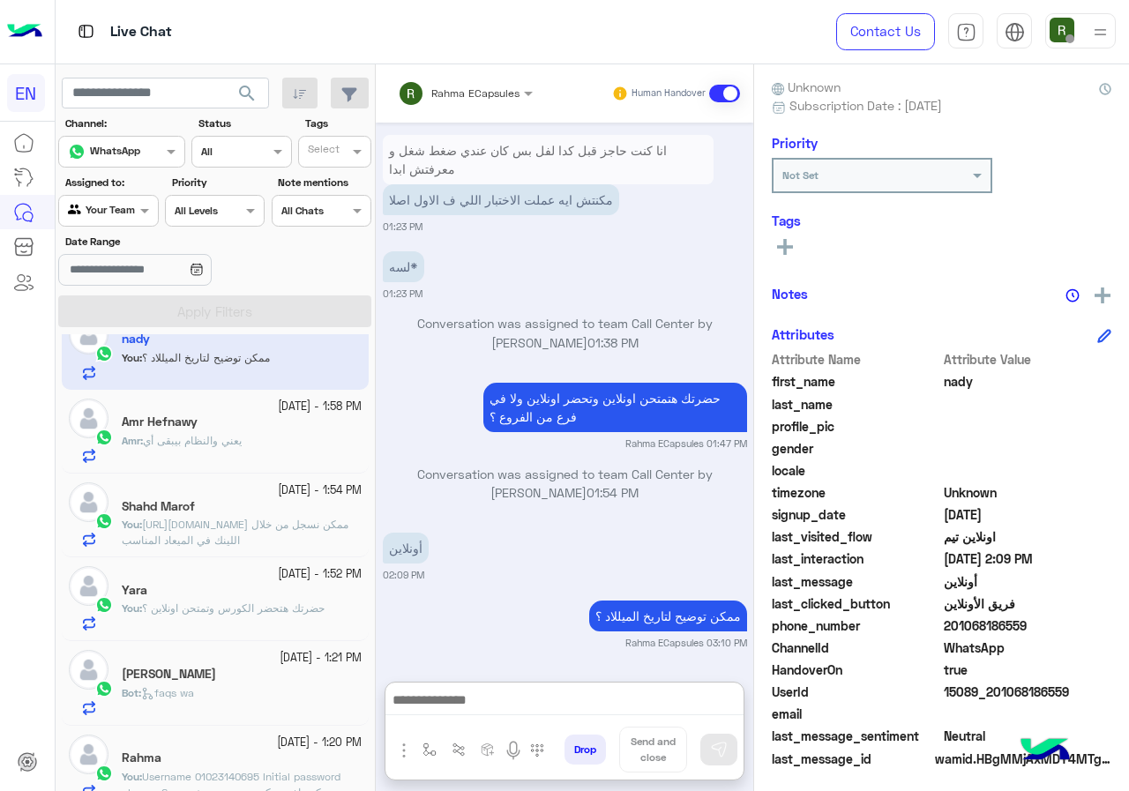
click at [264, 461] on div "Amr : يعني والنظام بيبقى أي" at bounding box center [242, 448] width 240 height 31
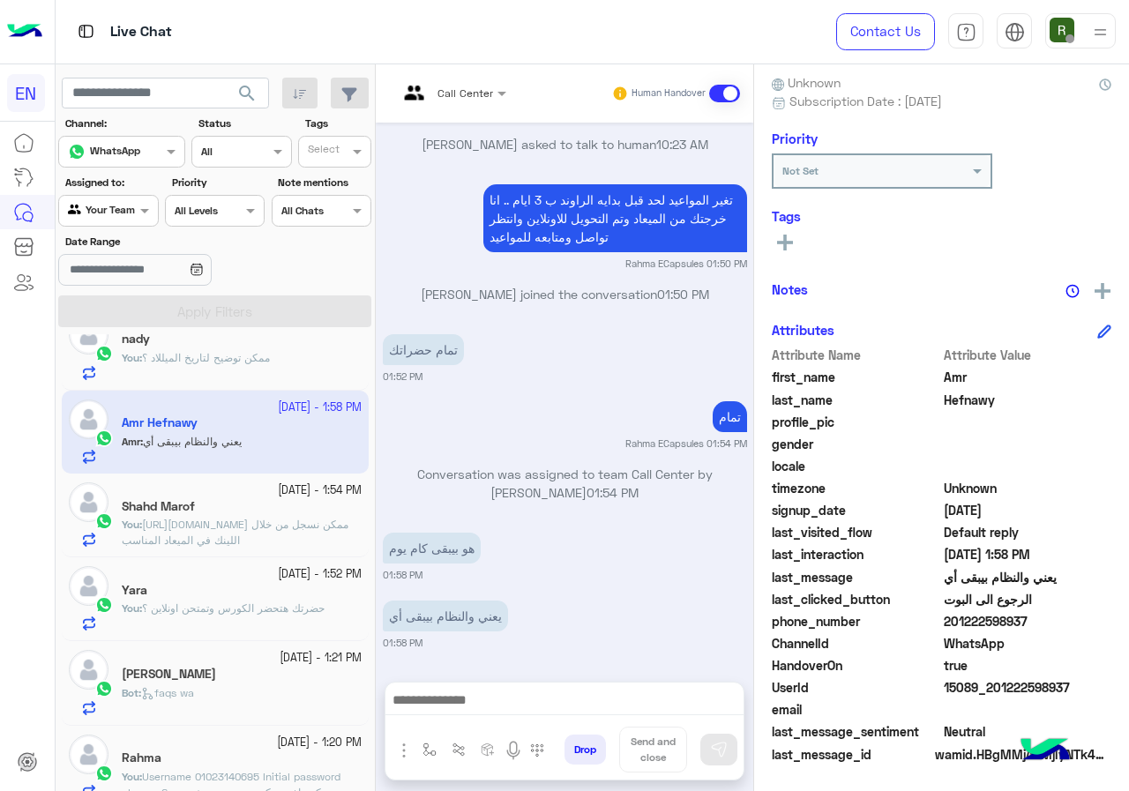
scroll to position [1122, 0]
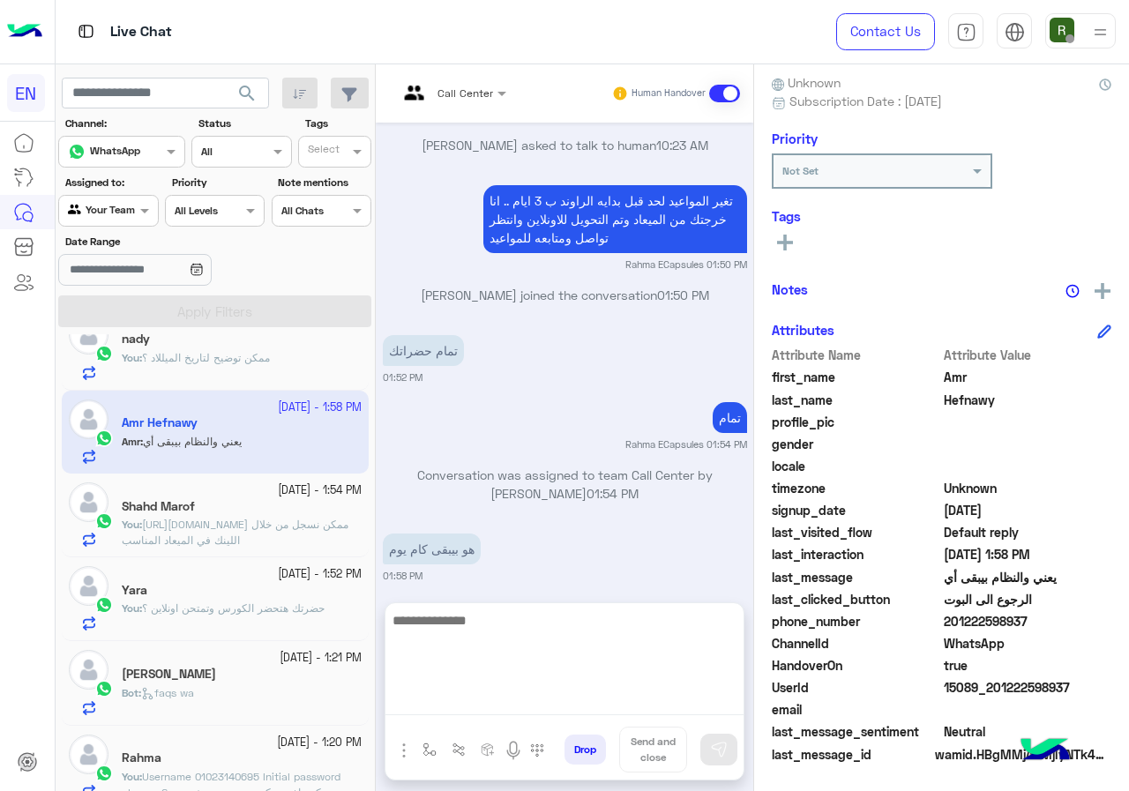
click at [540, 711] on textarea at bounding box center [564, 662] width 358 height 106
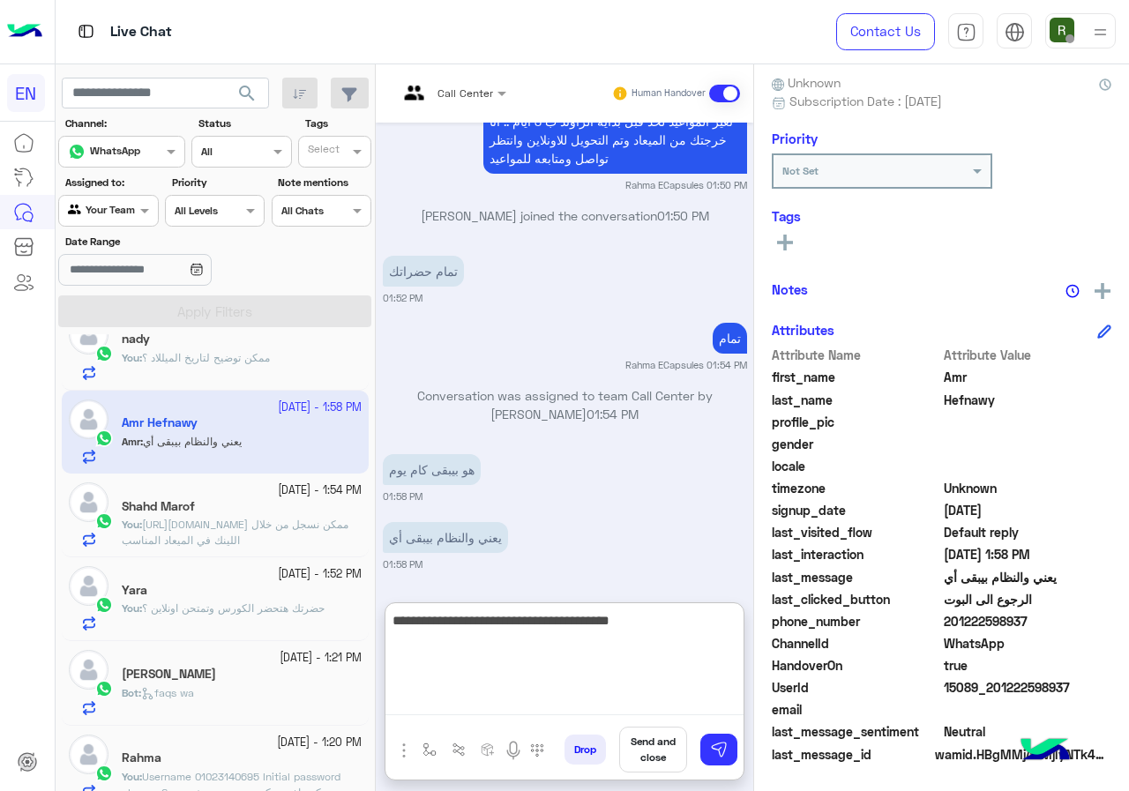
click at [641, 612] on textarea "**********" at bounding box center [564, 662] width 358 height 106
click at [478, 621] on textarea "**********" at bounding box center [564, 662] width 358 height 106
type textarea "**********"
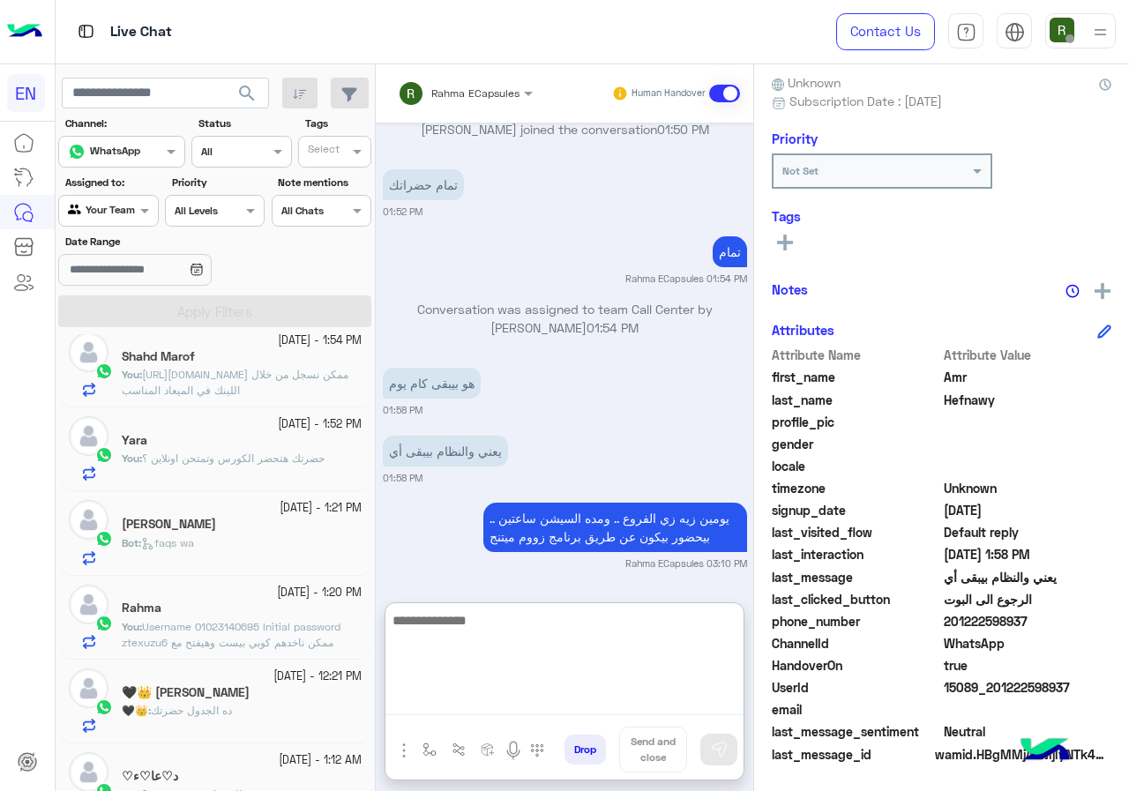
scroll to position [883, 0]
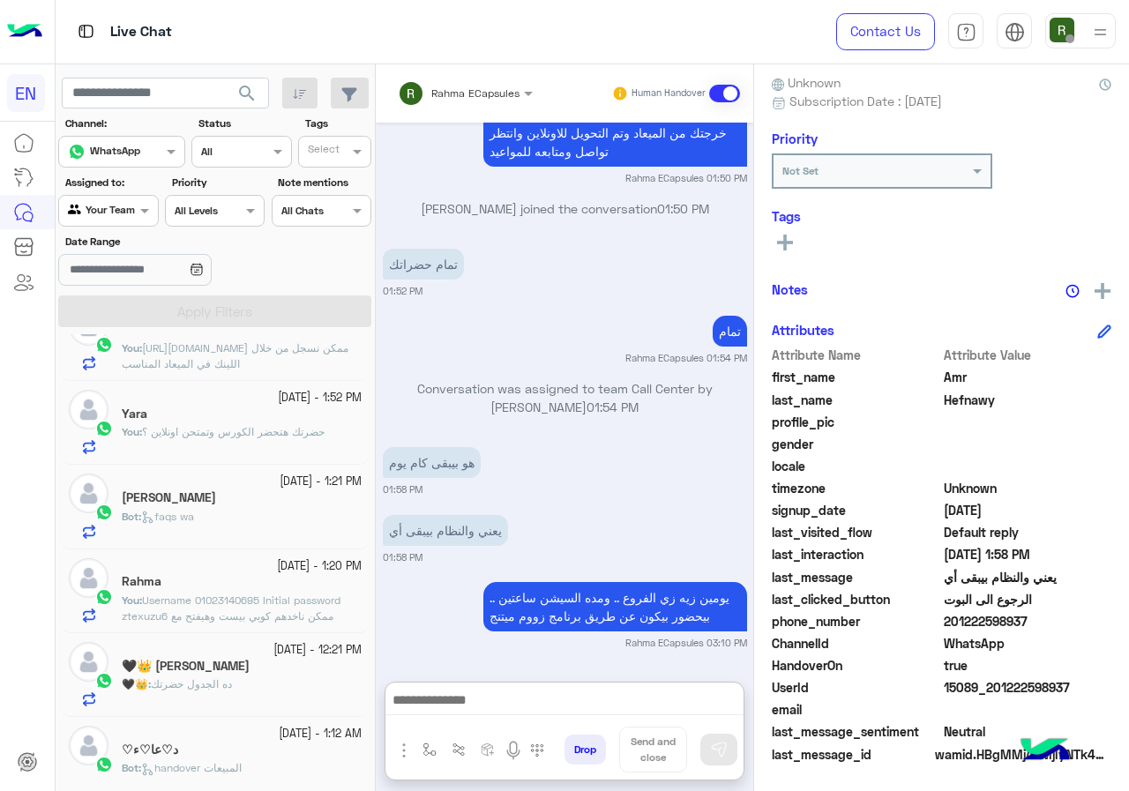
click at [254, 520] on div "Bot : faqs wa" at bounding box center [242, 524] width 240 height 31
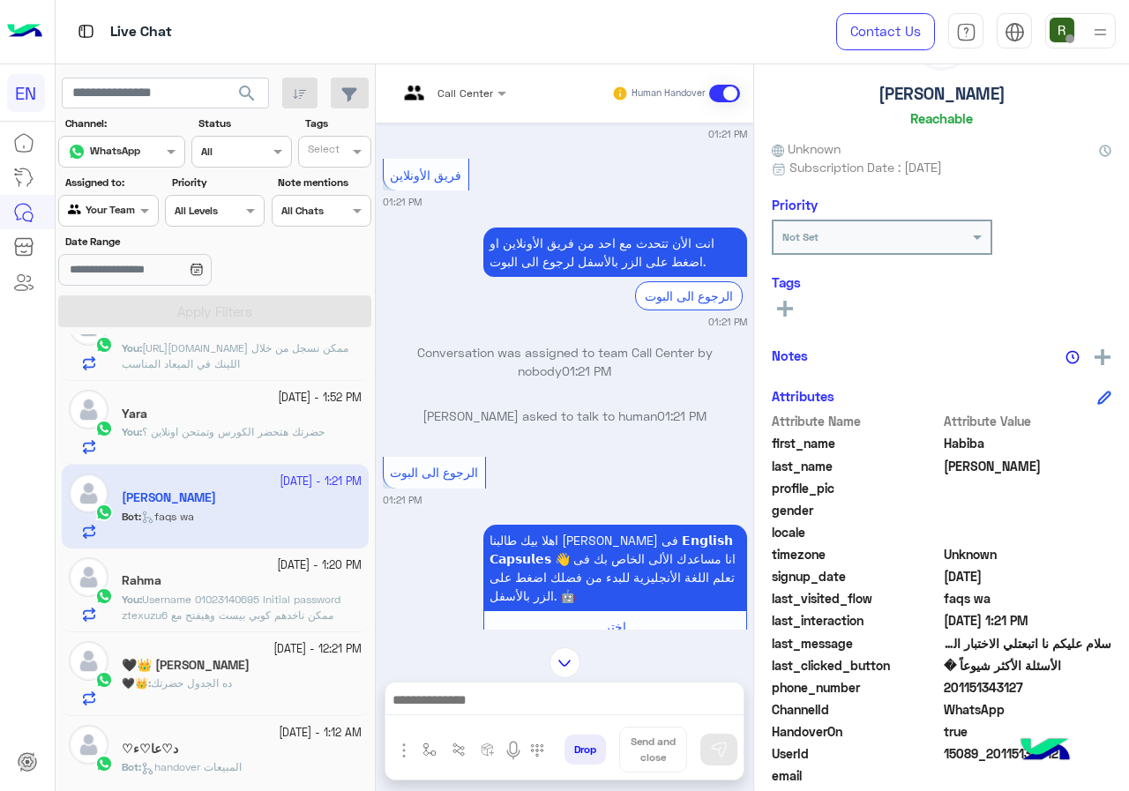
scroll to position [159, 0]
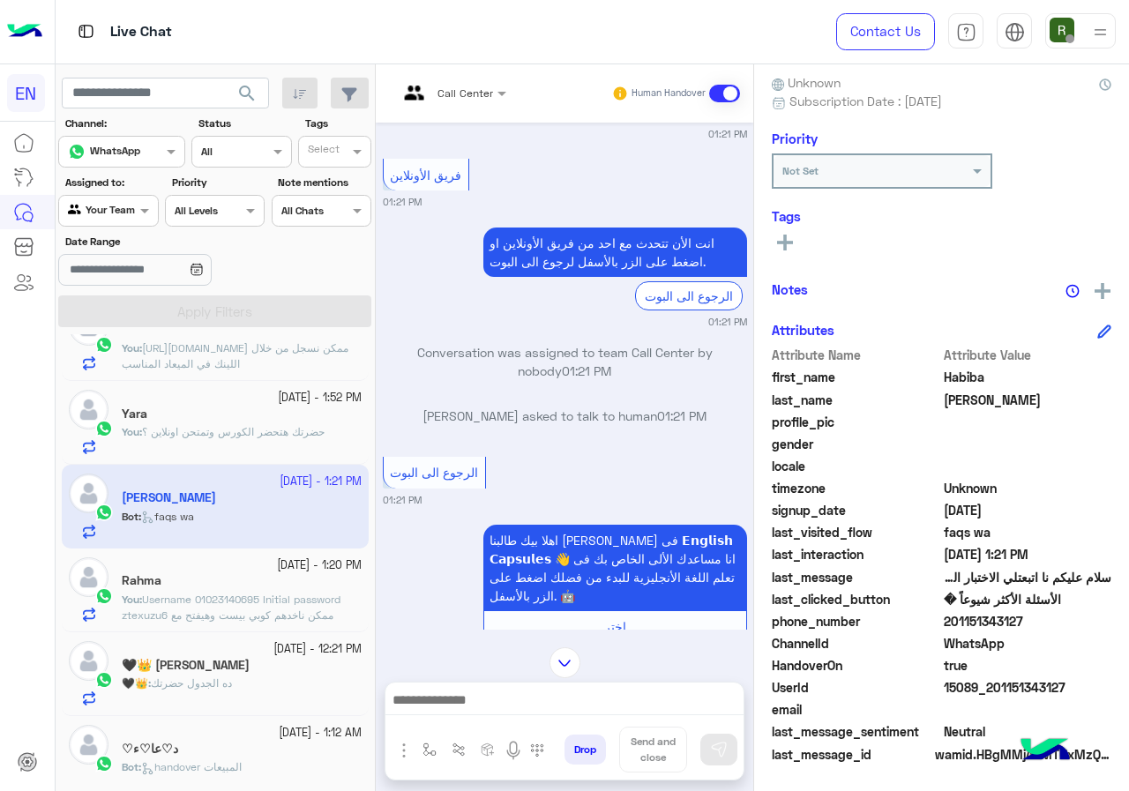
drag, startPoint x: 948, startPoint y: 622, endPoint x: 1047, endPoint y: 618, distance: 98.8
click at [1047, 618] on span "201151343127" at bounding box center [1027, 621] width 168 height 19
copy span "01151343127"
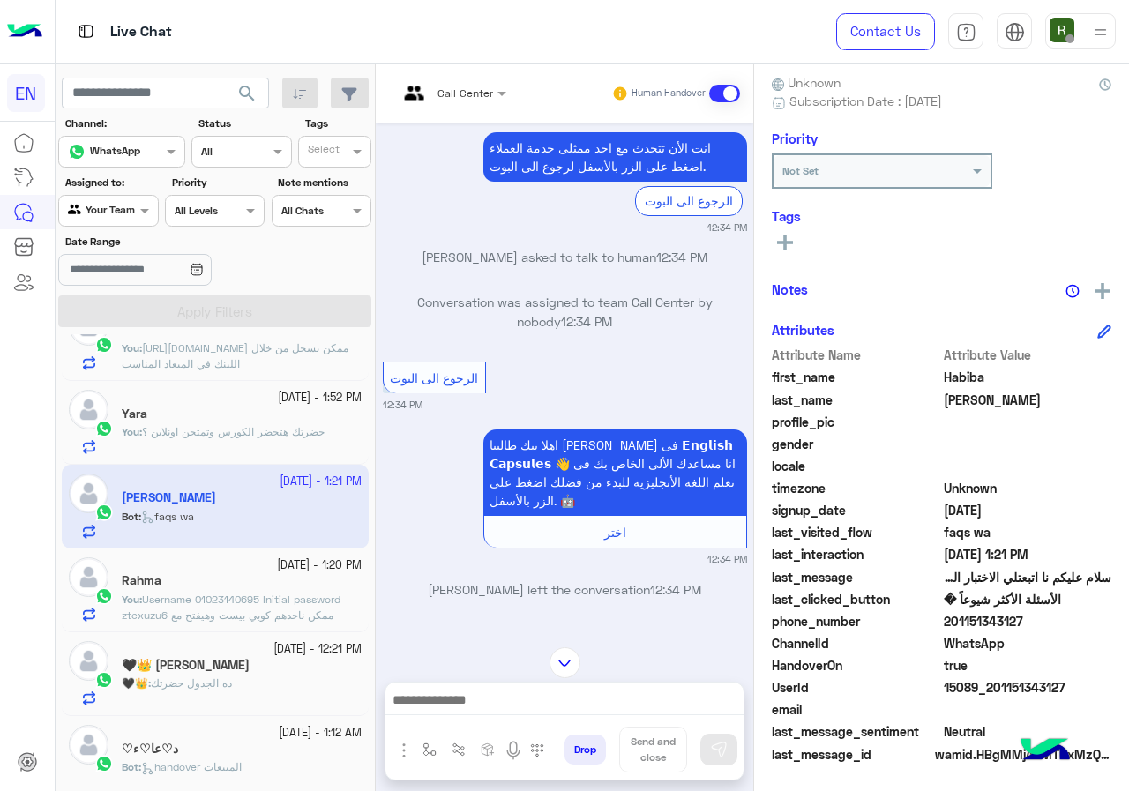
scroll to position [0, 0]
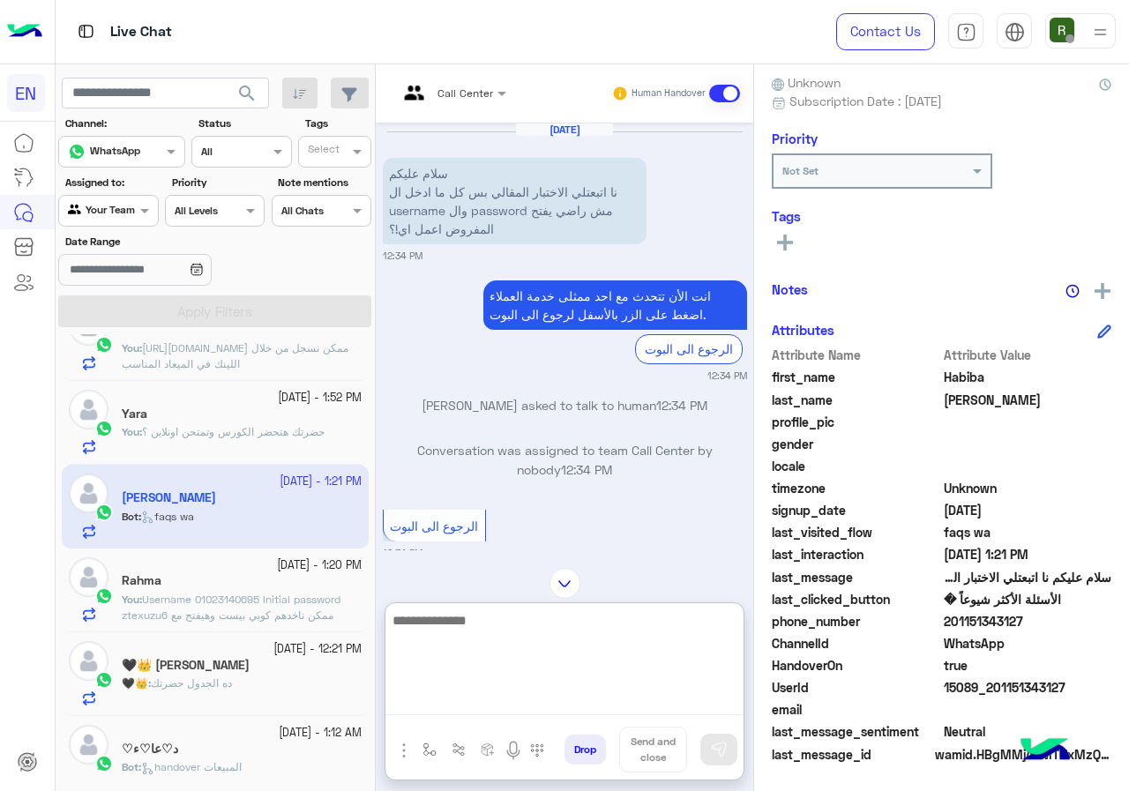
paste textarea "**********"
type textarea "**********"
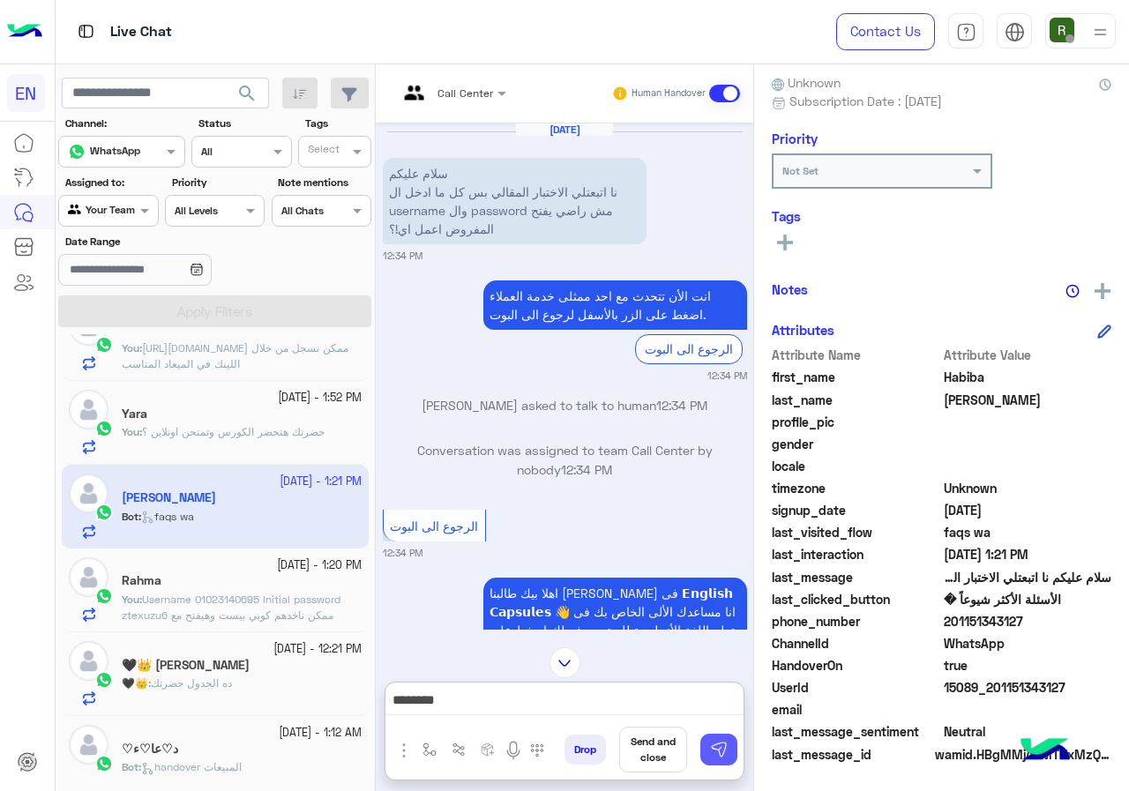
click at [714, 747] on img at bounding box center [719, 750] width 18 height 18
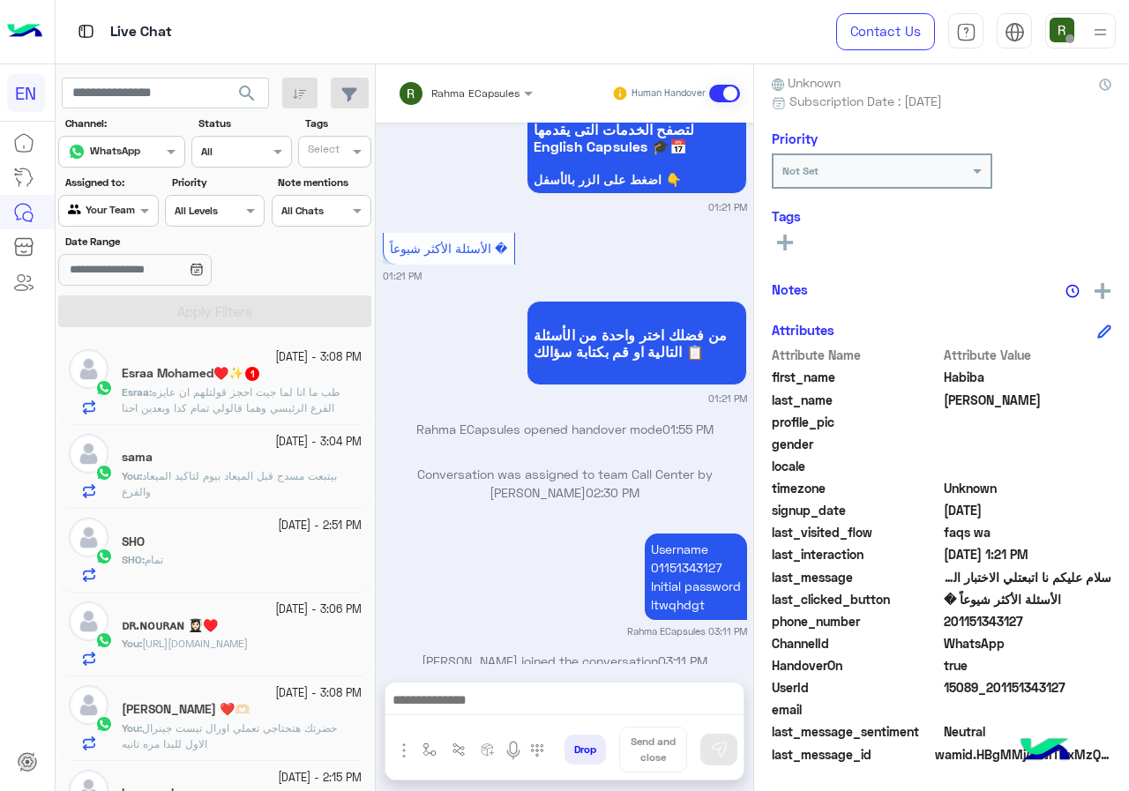
click at [212, 385] on span "طب ما انا لما جيت احجز قولتلهم ان عايزه الفرع الرئيسي وهما قالولي تمام كدا وبعد…" at bounding box center [231, 407] width 219 height 45
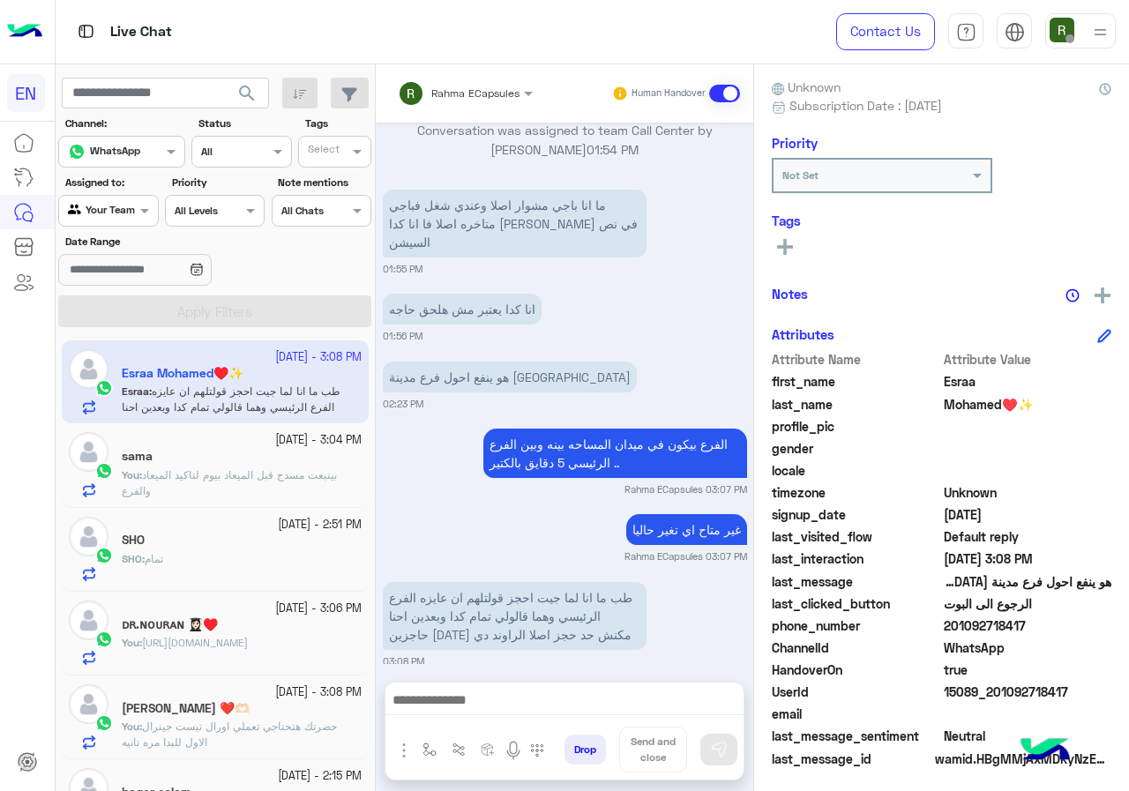
scroll to position [159, 0]
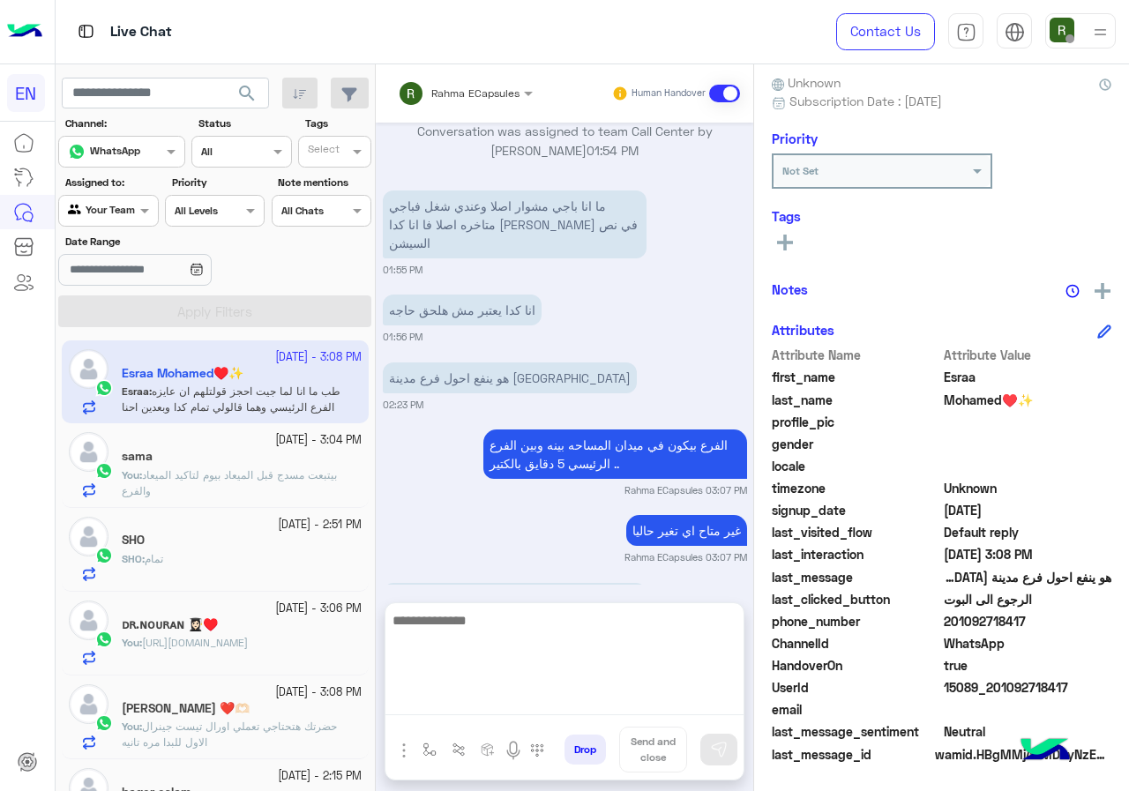
click at [533, 701] on textarea at bounding box center [564, 662] width 358 height 106
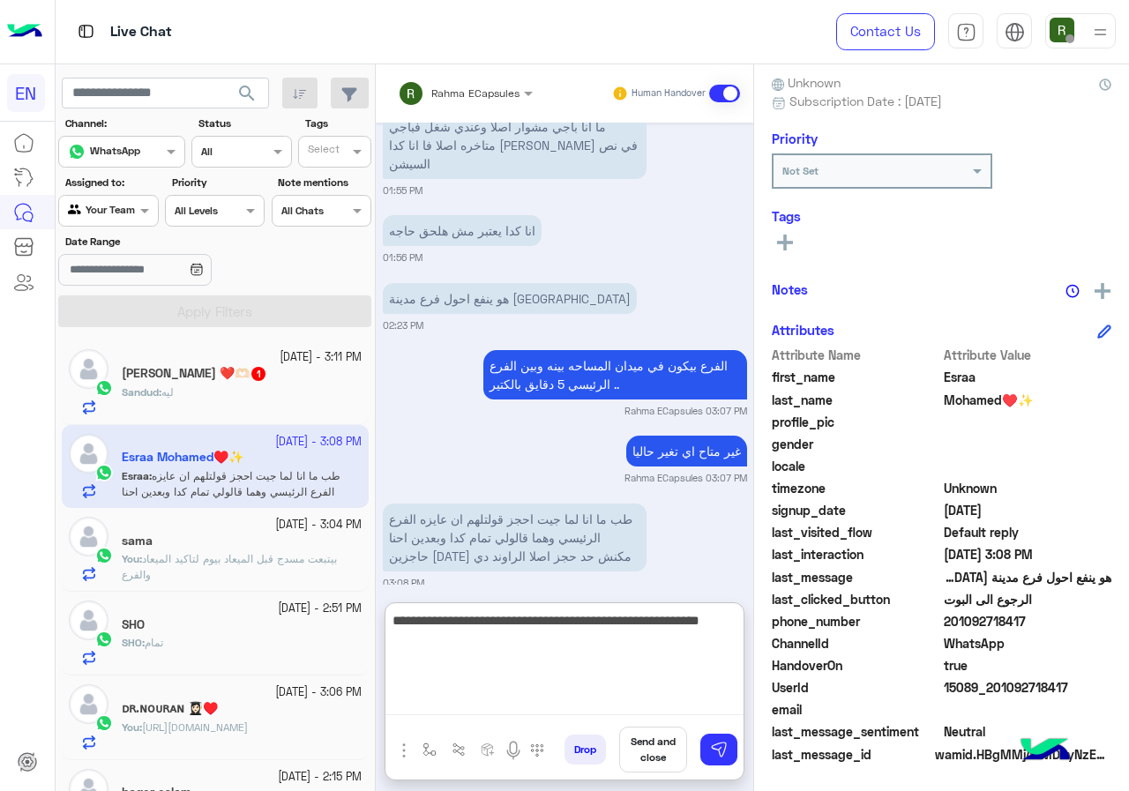
type textarea "**********"
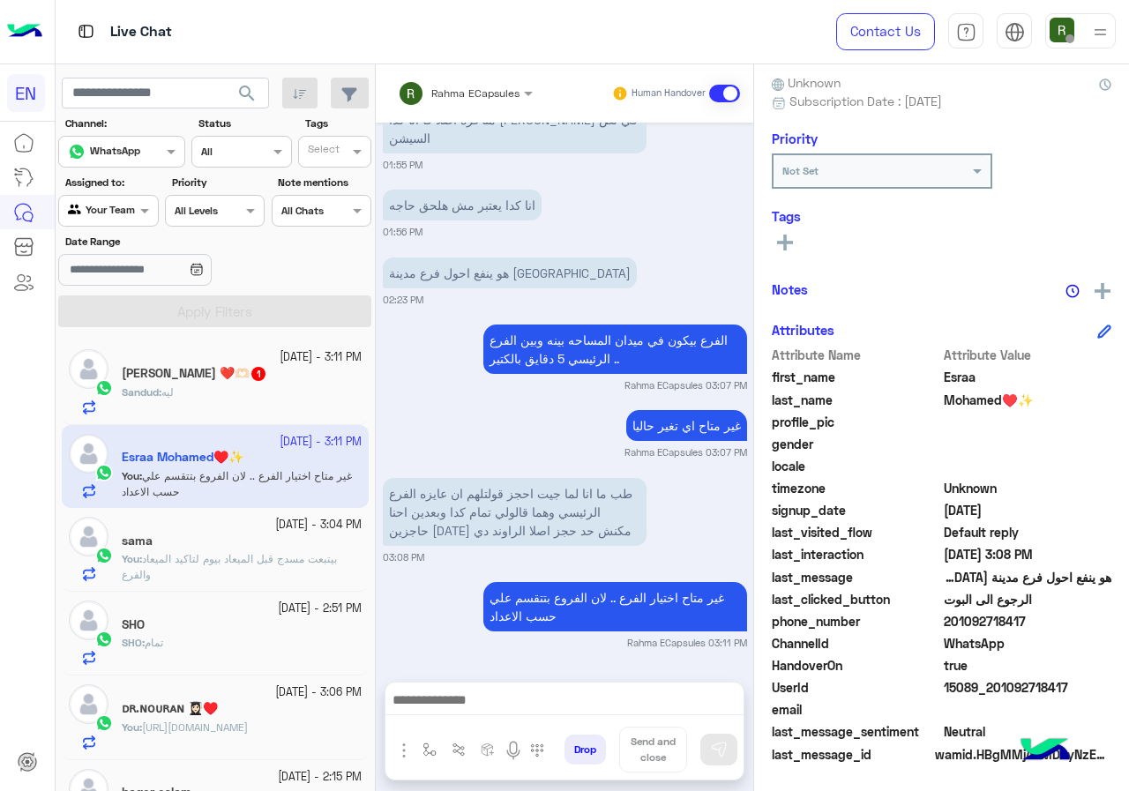
click at [309, 374] on div "[PERSON_NAME] ❤️🫶🏻 1" at bounding box center [242, 375] width 240 height 19
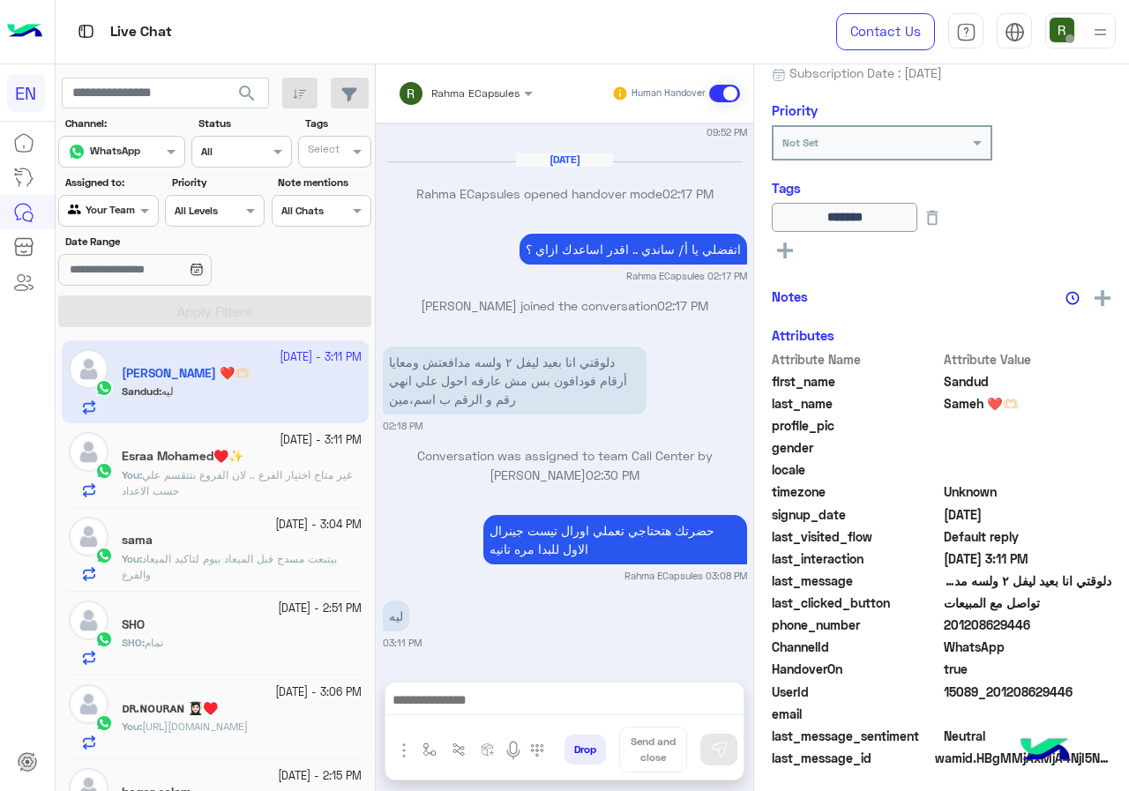
scroll to position [190, 0]
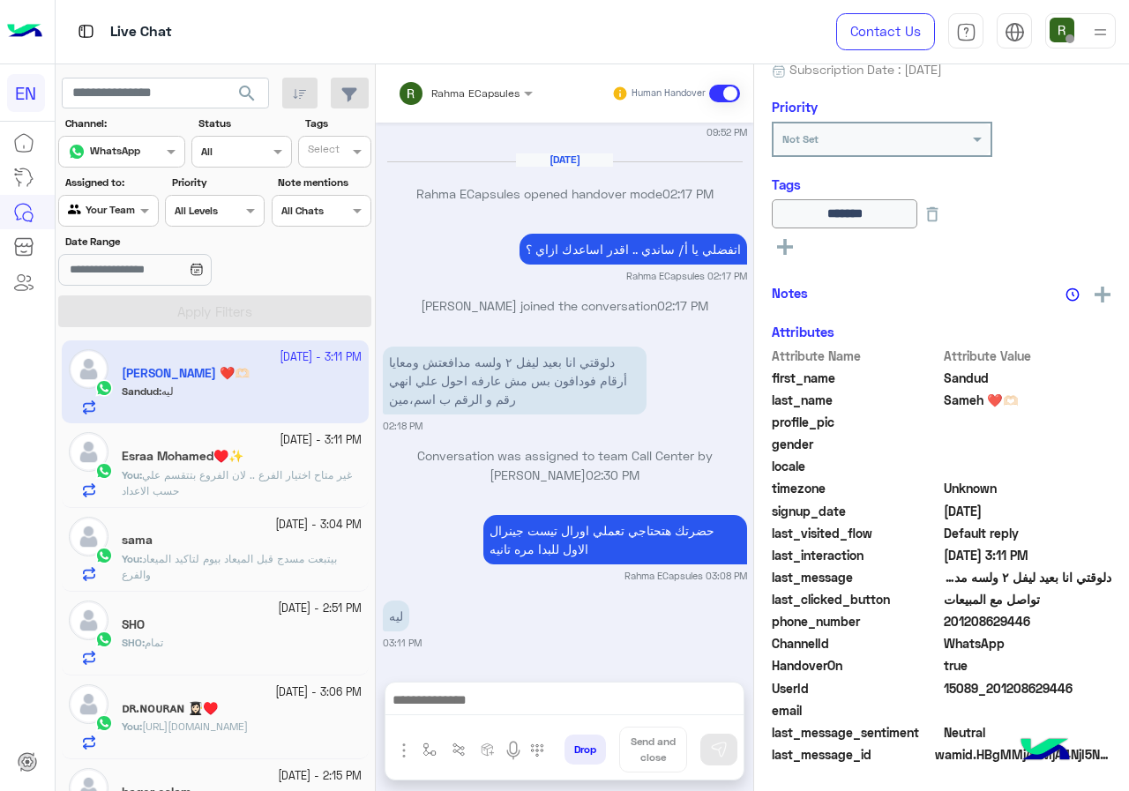
click at [533, 684] on div at bounding box center [564, 704] width 358 height 44
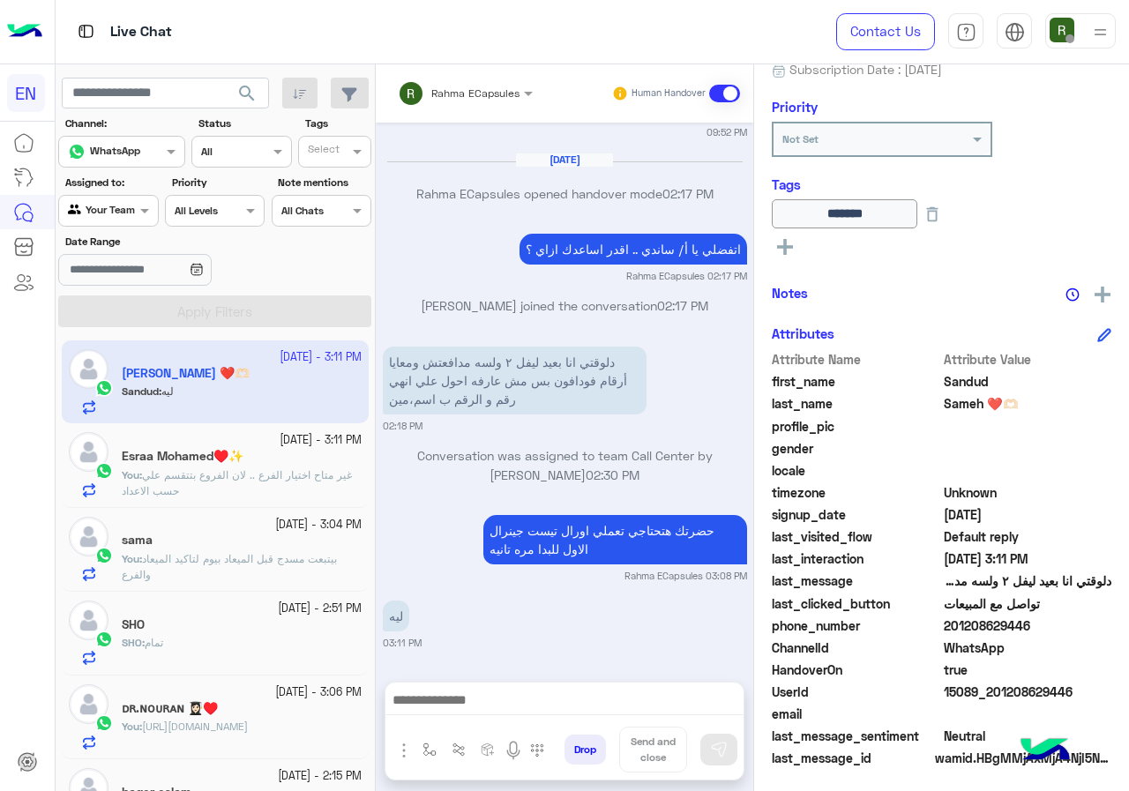
drag, startPoint x: 946, startPoint y: 624, endPoint x: 1031, endPoint y: 619, distance: 84.8
click at [1031, 619] on span "201208629446" at bounding box center [1027, 625] width 168 height 19
copy span "01208629446"
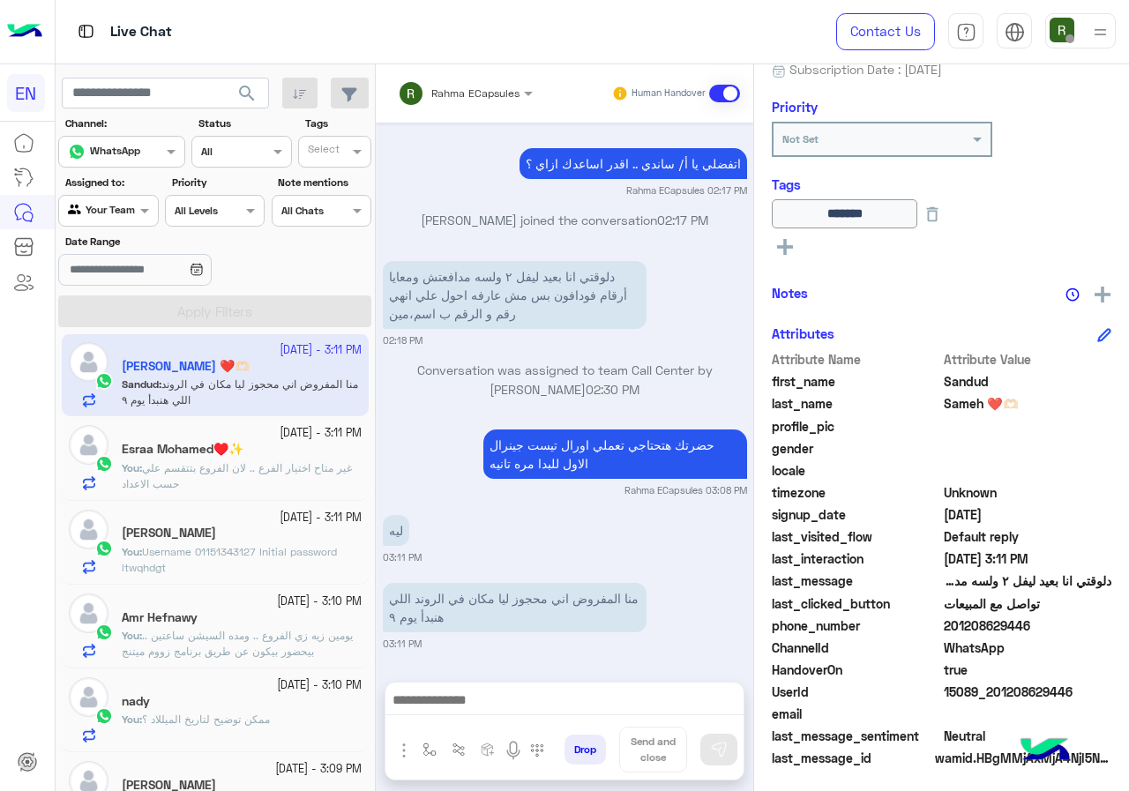
scroll to position [0, 0]
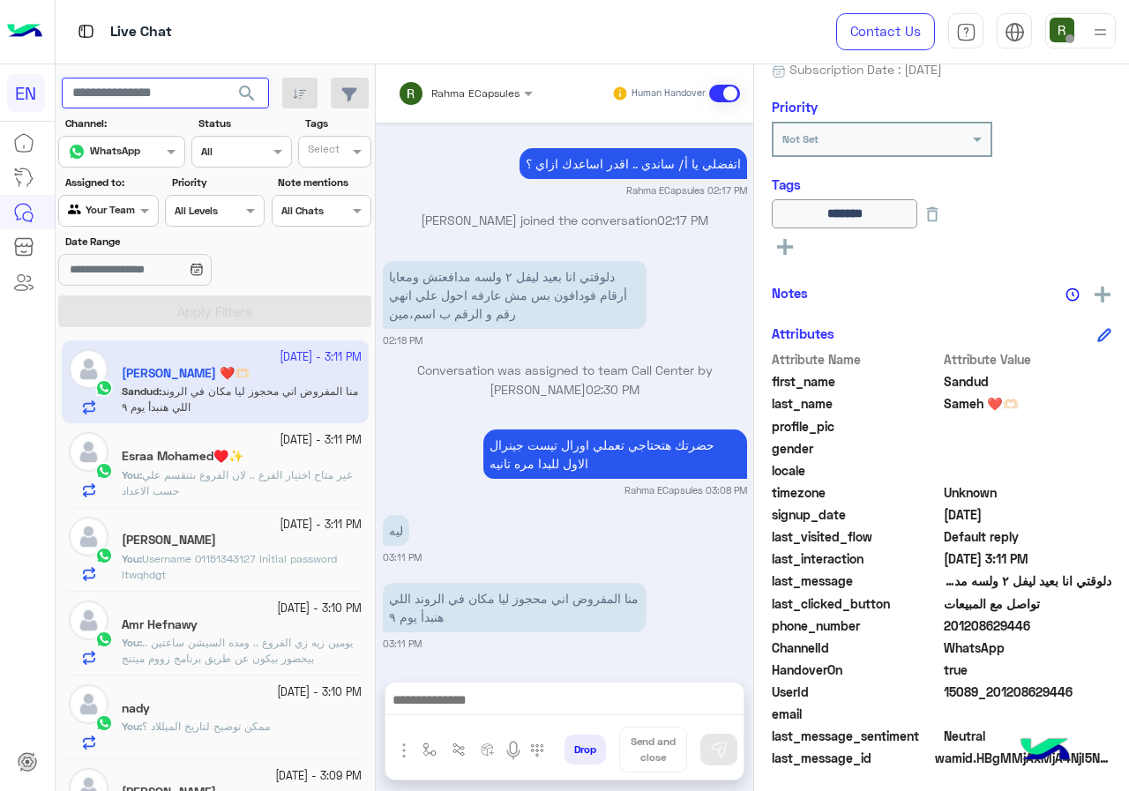
click at [140, 78] on input "text" at bounding box center [165, 94] width 207 height 32
type input "**********"
click at [248, 86] on span "search" at bounding box center [246, 93] width 21 height 21
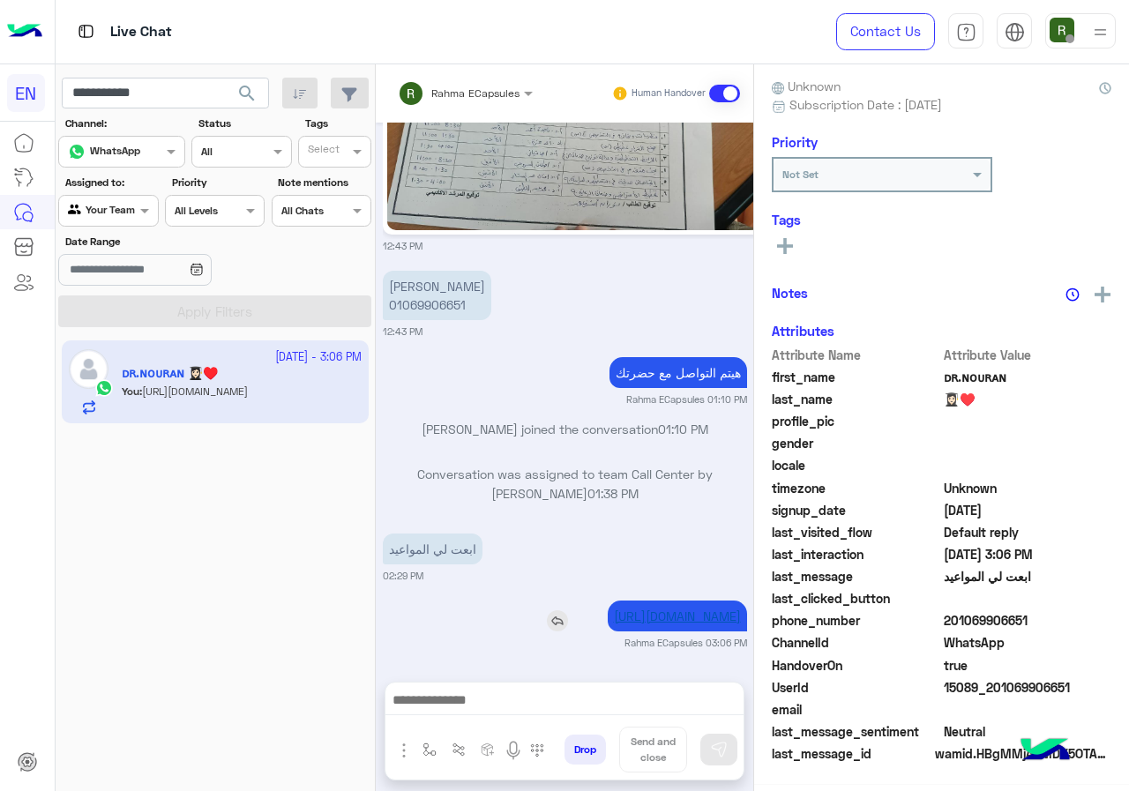
scroll to position [159, 0]
click at [124, 207] on div at bounding box center [108, 208] width 98 height 17
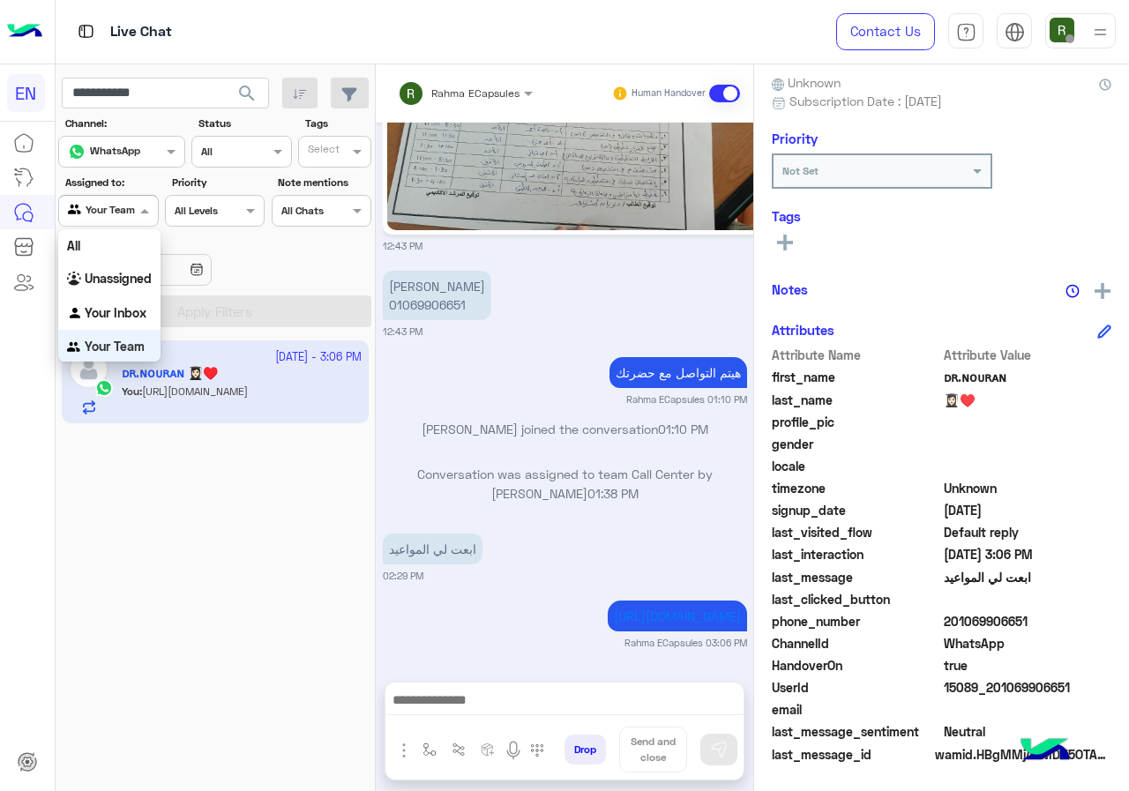
scroll to position [1, 0]
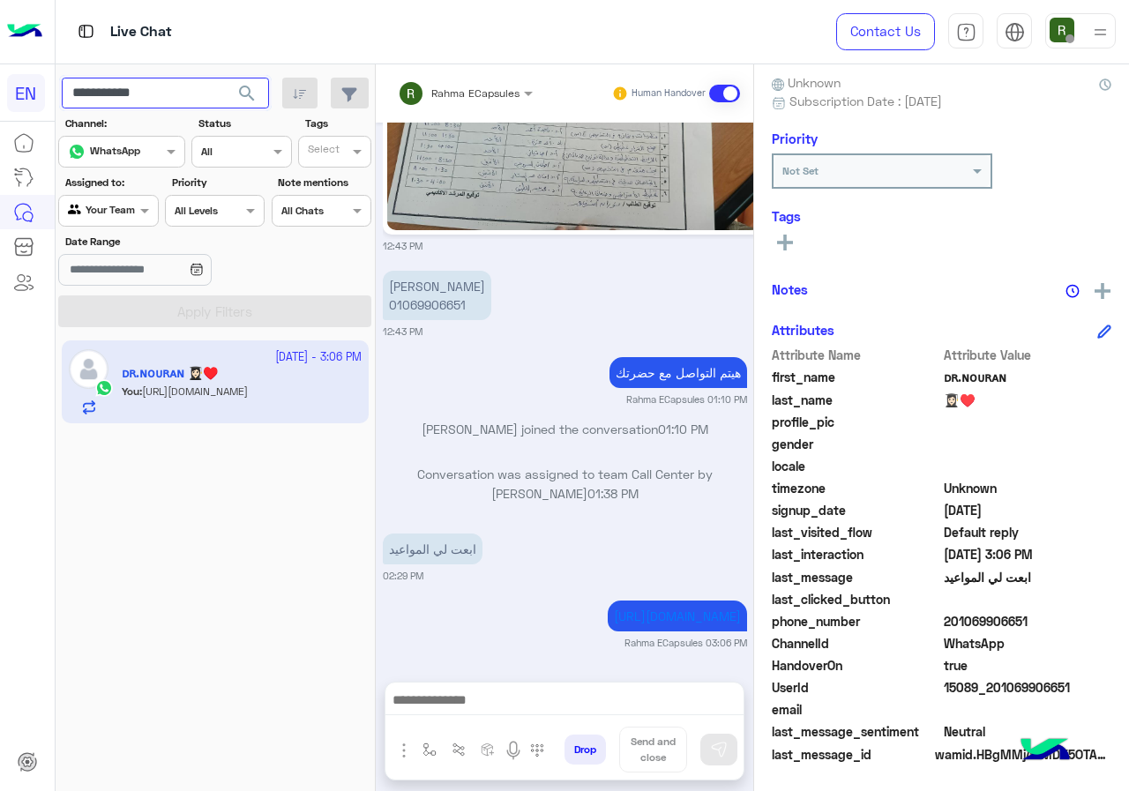
click at [180, 101] on input "**********" at bounding box center [165, 94] width 207 height 32
click at [254, 101] on span "search" at bounding box center [246, 93] width 21 height 21
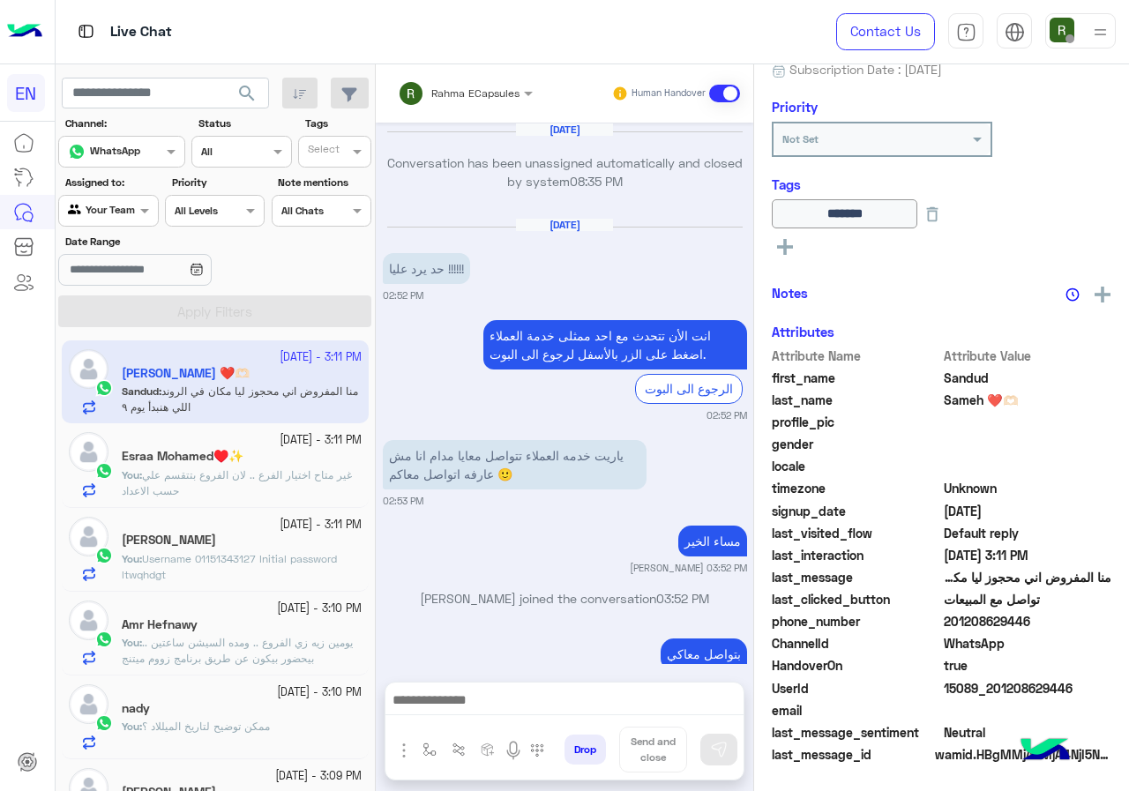
scroll to position [1331, 0]
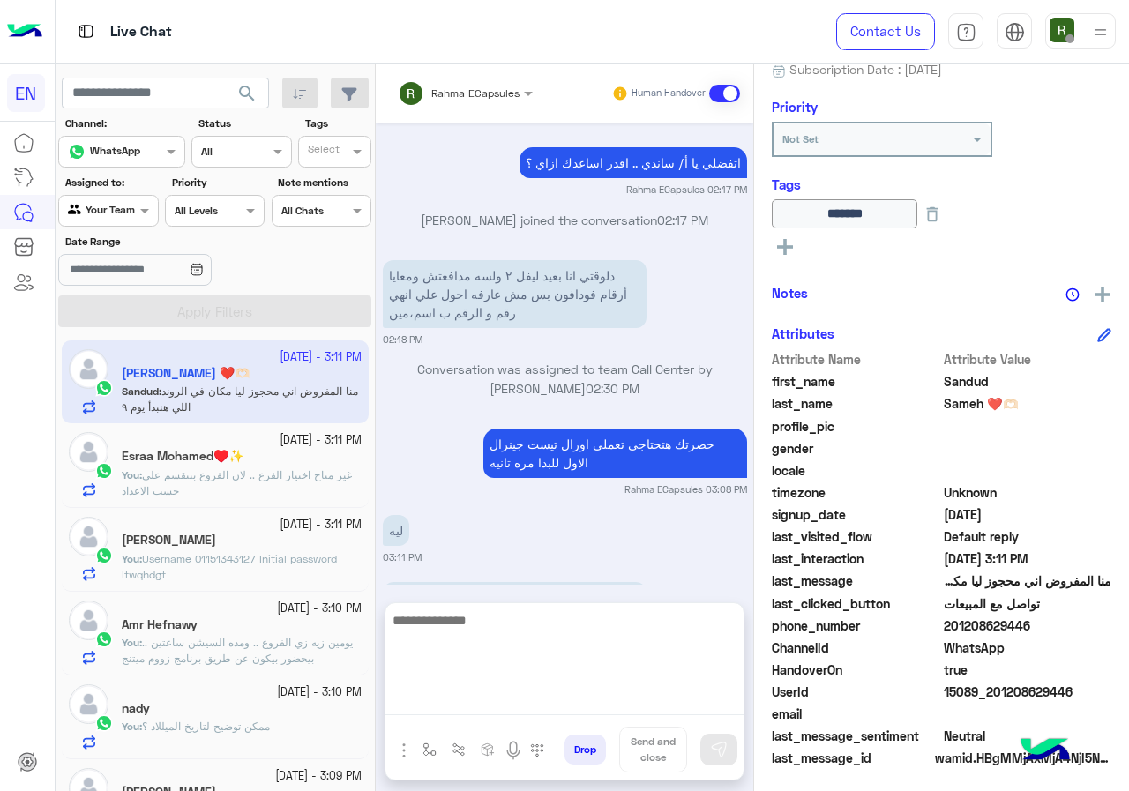
click at [570, 696] on textarea at bounding box center [564, 662] width 358 height 106
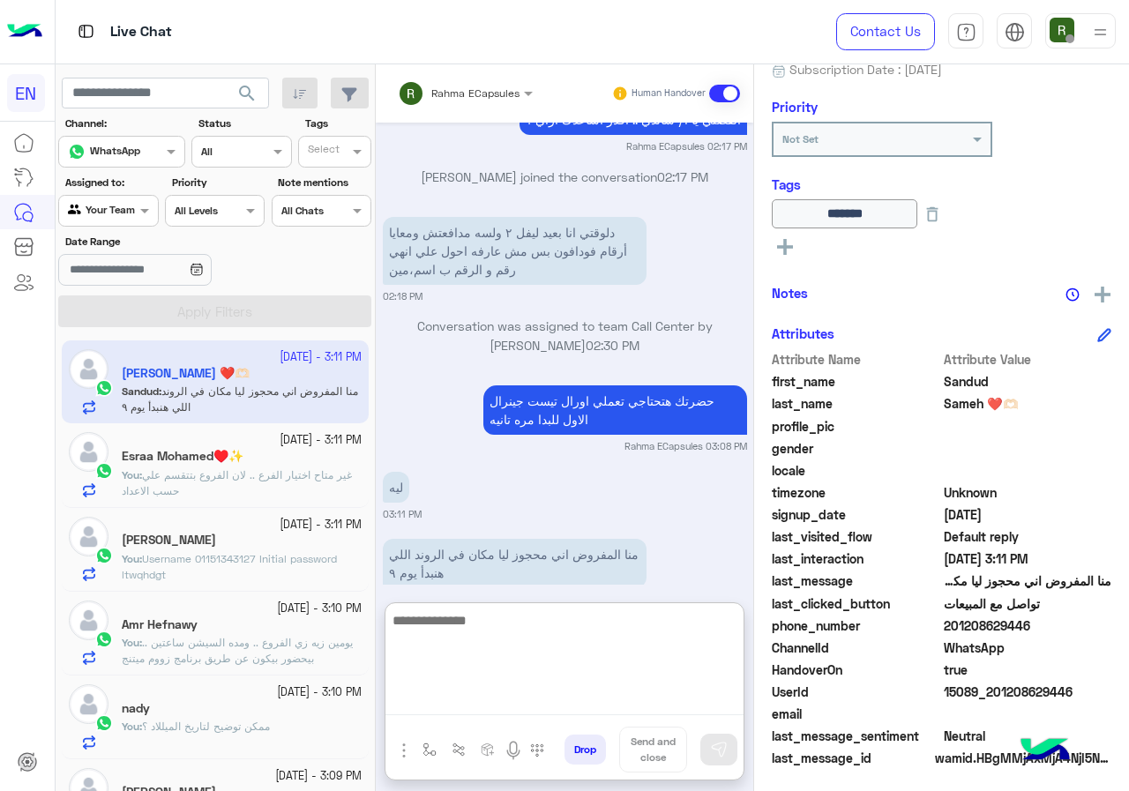
scroll to position [1410, 0]
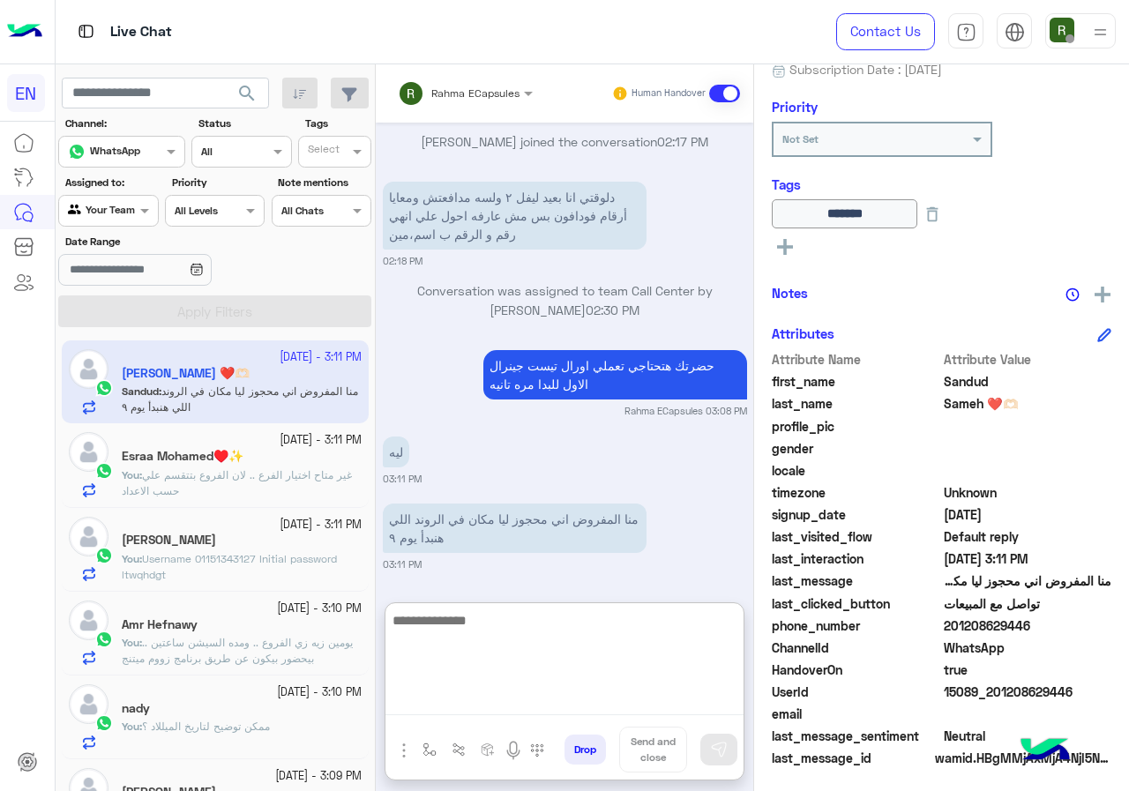
click at [533, 626] on textarea at bounding box center [564, 662] width 358 height 106
click at [596, 636] on textarea at bounding box center [564, 662] width 358 height 106
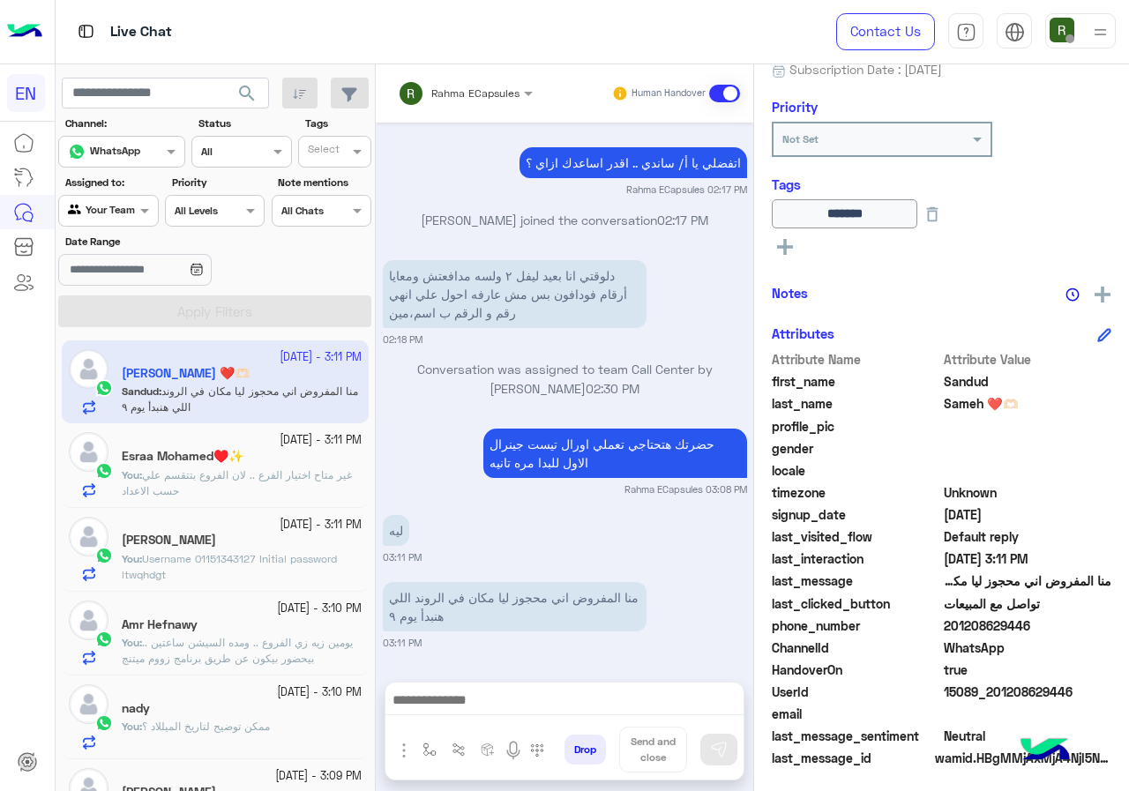
scroll to position [1331, 0]
drag, startPoint x: 947, startPoint y: 623, endPoint x: 1047, endPoint y: 623, distance: 99.6
click at [1047, 623] on span "201208629446" at bounding box center [1027, 625] width 168 height 19
copy span "01208629446"
click at [177, 105] on input "text" at bounding box center [165, 94] width 207 height 32
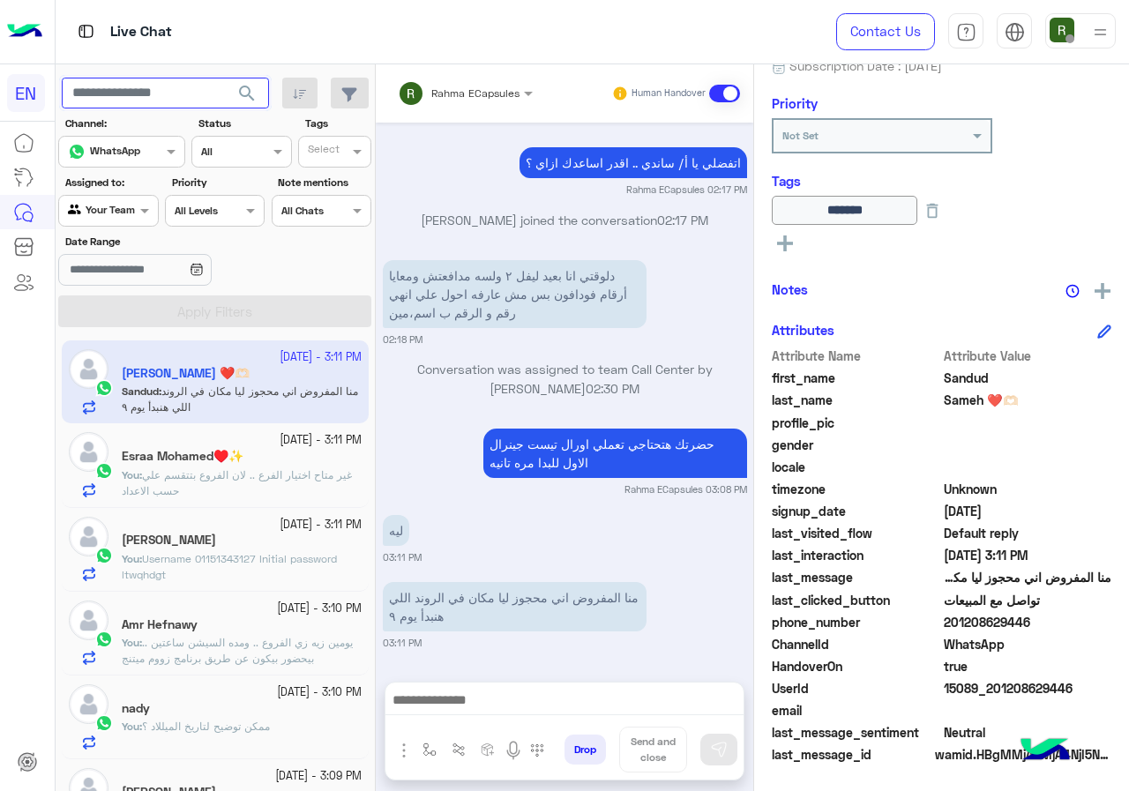
scroll to position [195, 0]
drag, startPoint x: 950, startPoint y: 616, endPoint x: 1028, endPoint y: 617, distance: 77.6
click at [1028, 617] on span "201208629446" at bounding box center [1027, 621] width 168 height 19
copy span "01208629446"
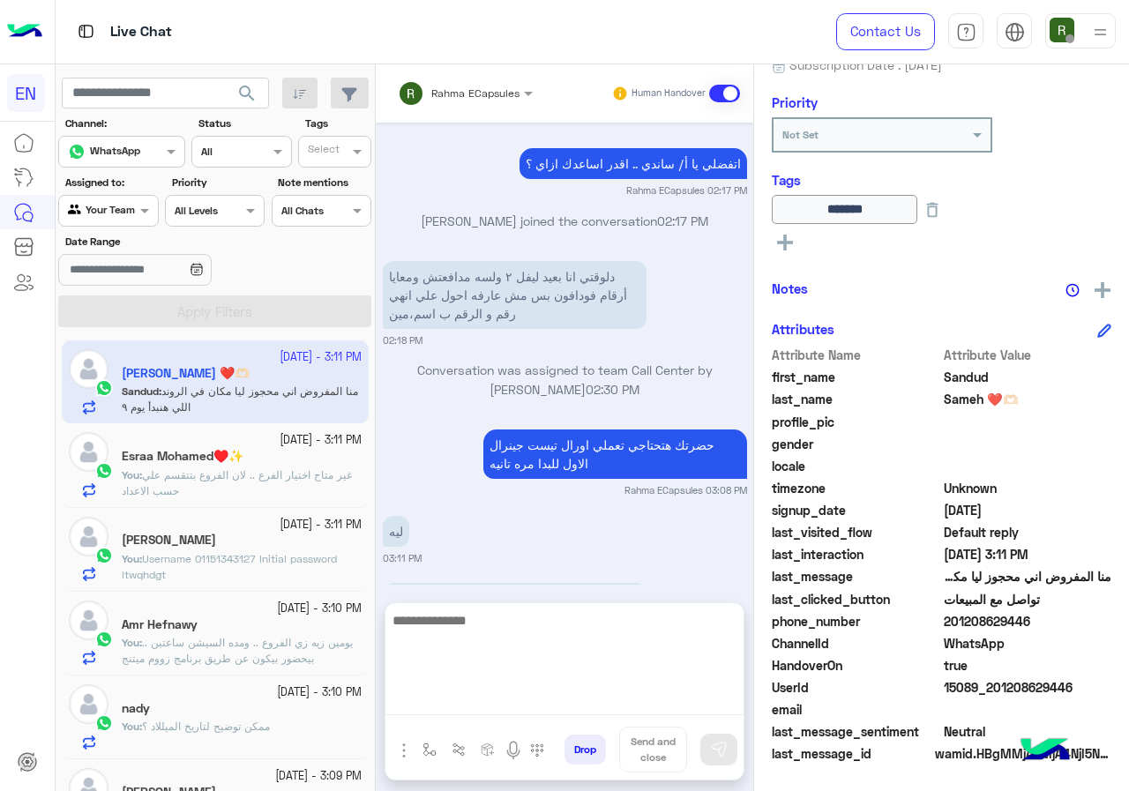
click at [533, 699] on textarea at bounding box center [564, 662] width 358 height 106
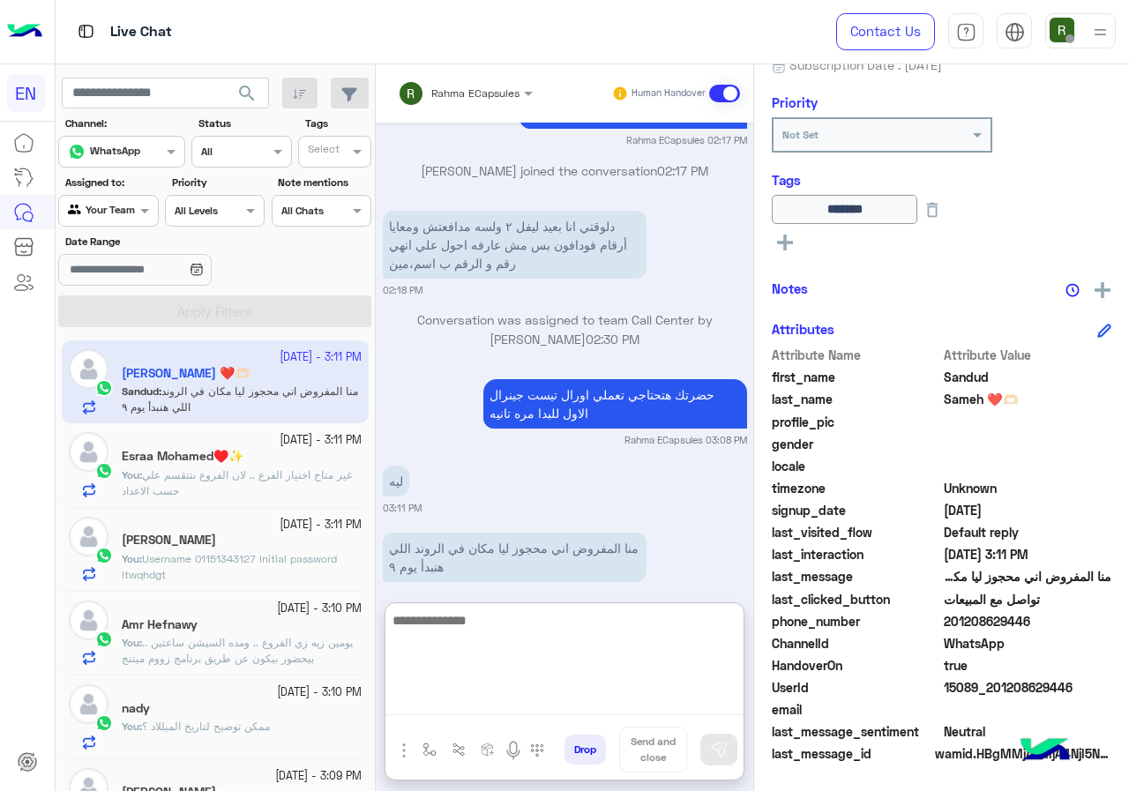
scroll to position [1410, 0]
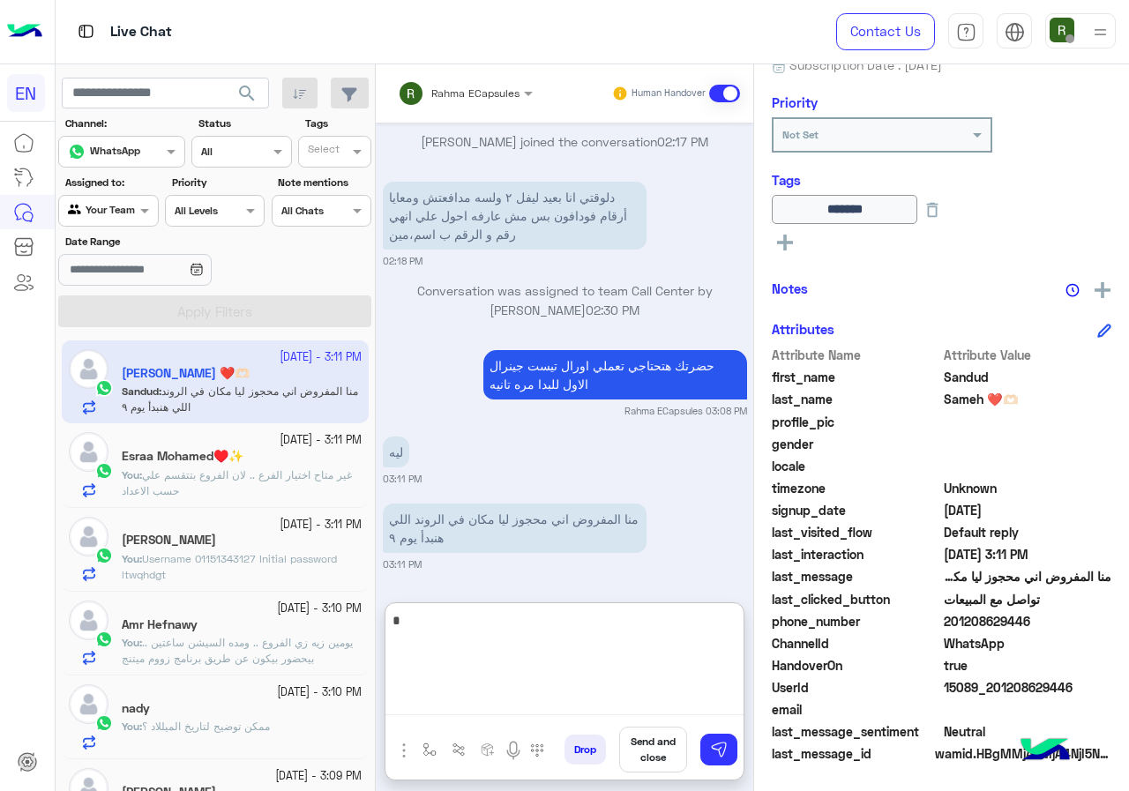
type textarea "*"
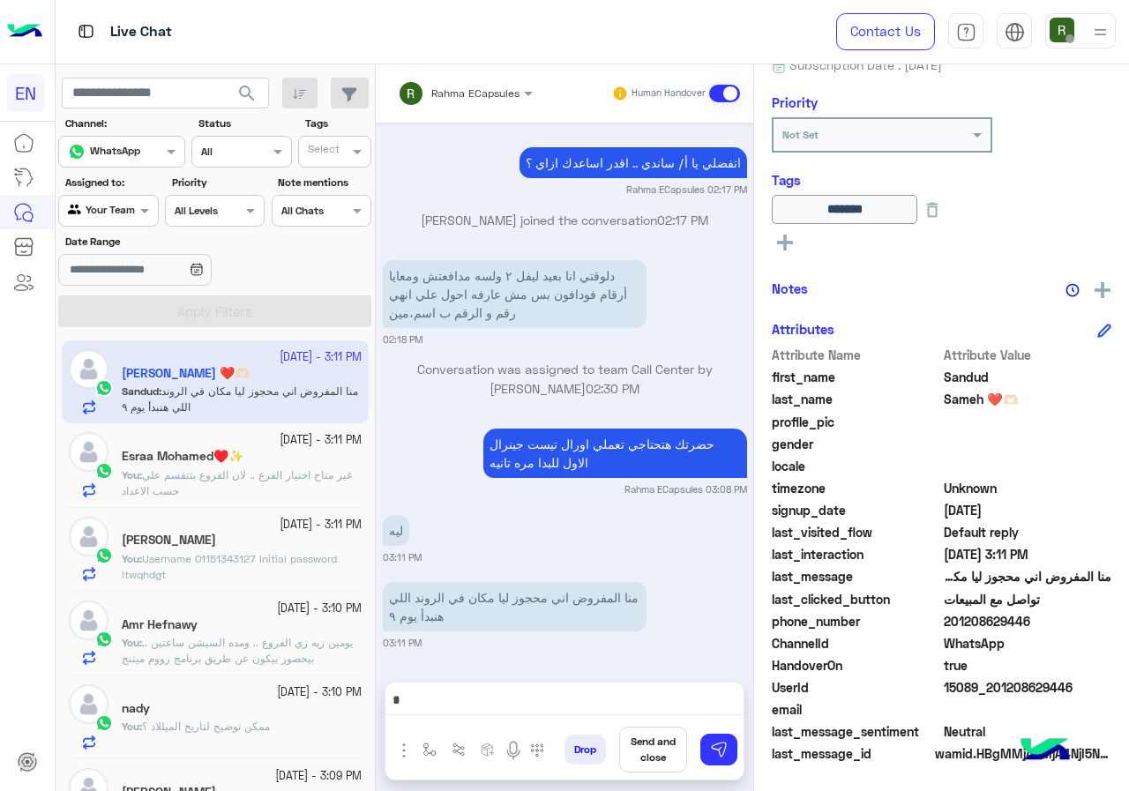
scroll to position [1331, 0]
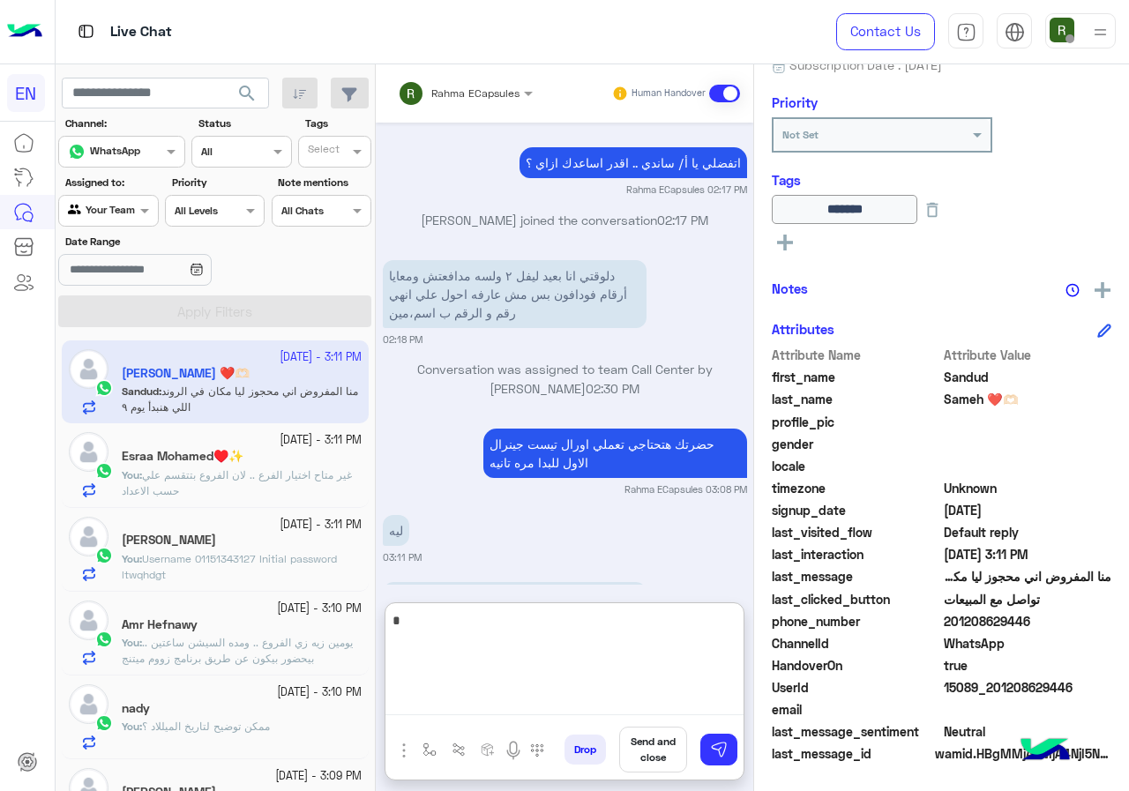
click at [664, 709] on textarea "*" at bounding box center [564, 662] width 358 height 106
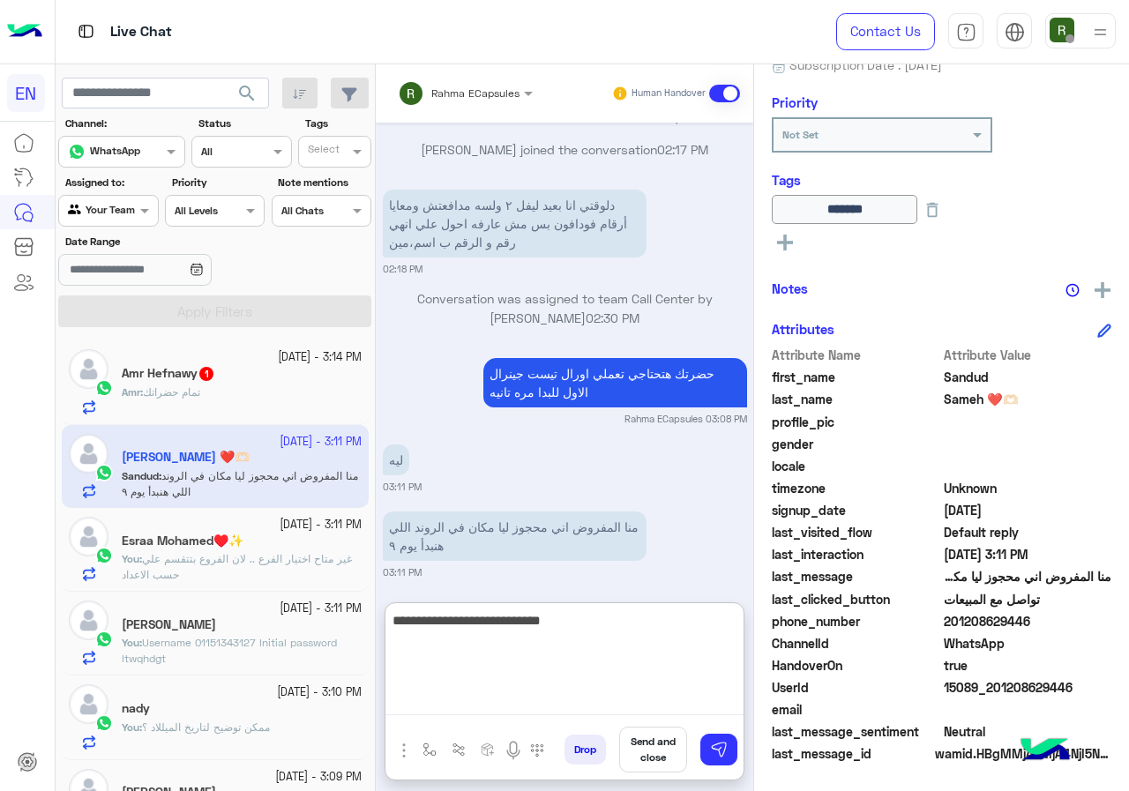
scroll to position [1410, 0]
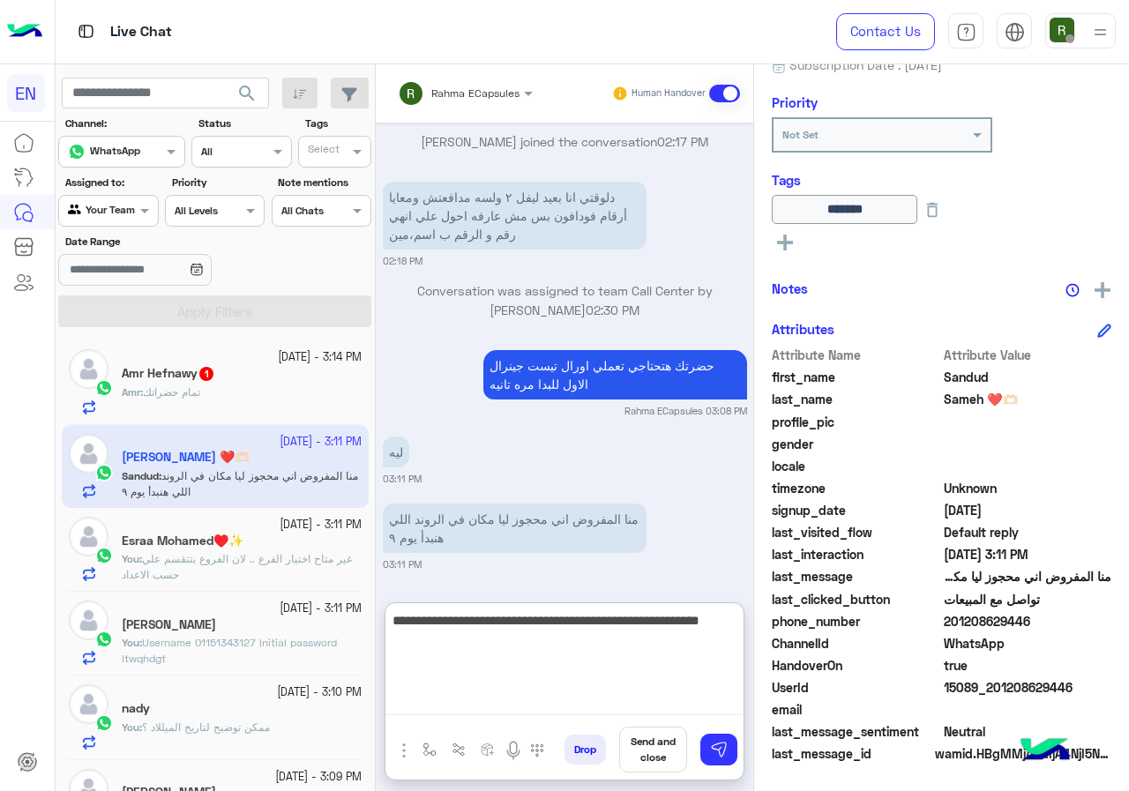
click at [588, 662] on textarea "**********" at bounding box center [564, 662] width 358 height 106
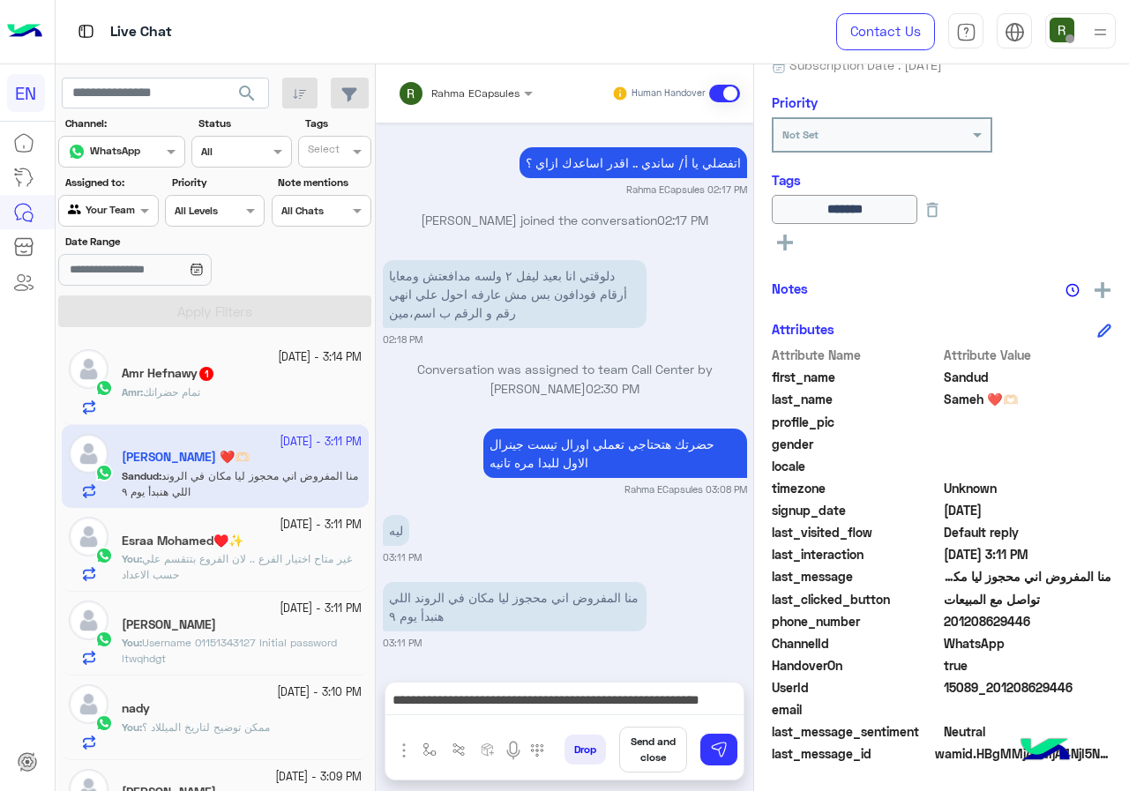
scroll to position [1331, 0]
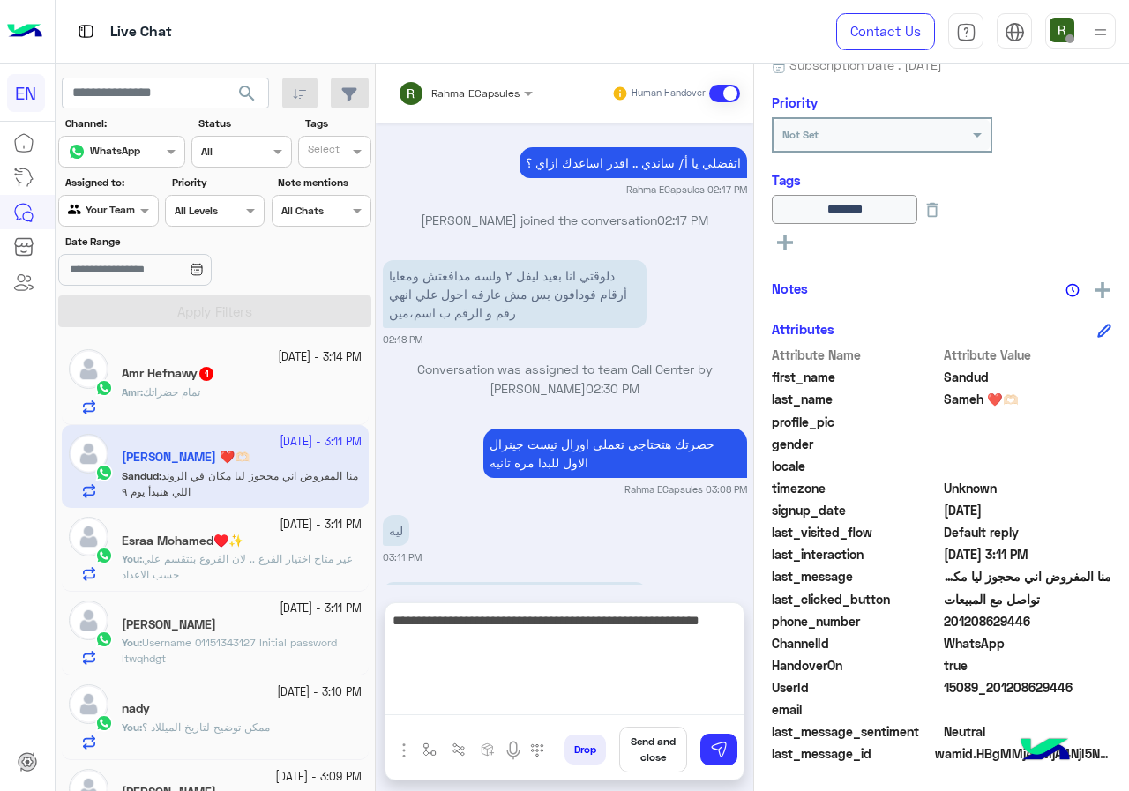
click at [486, 705] on textarea "**********" at bounding box center [564, 662] width 358 height 106
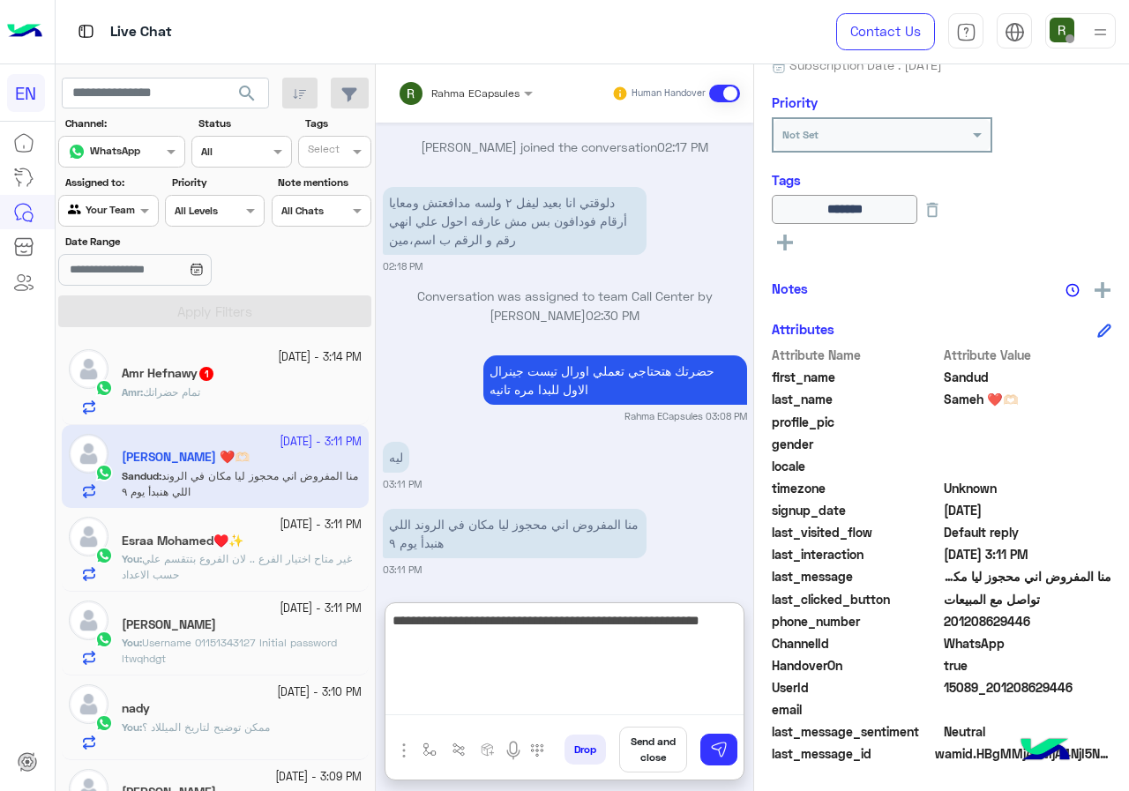
scroll to position [1410, 0]
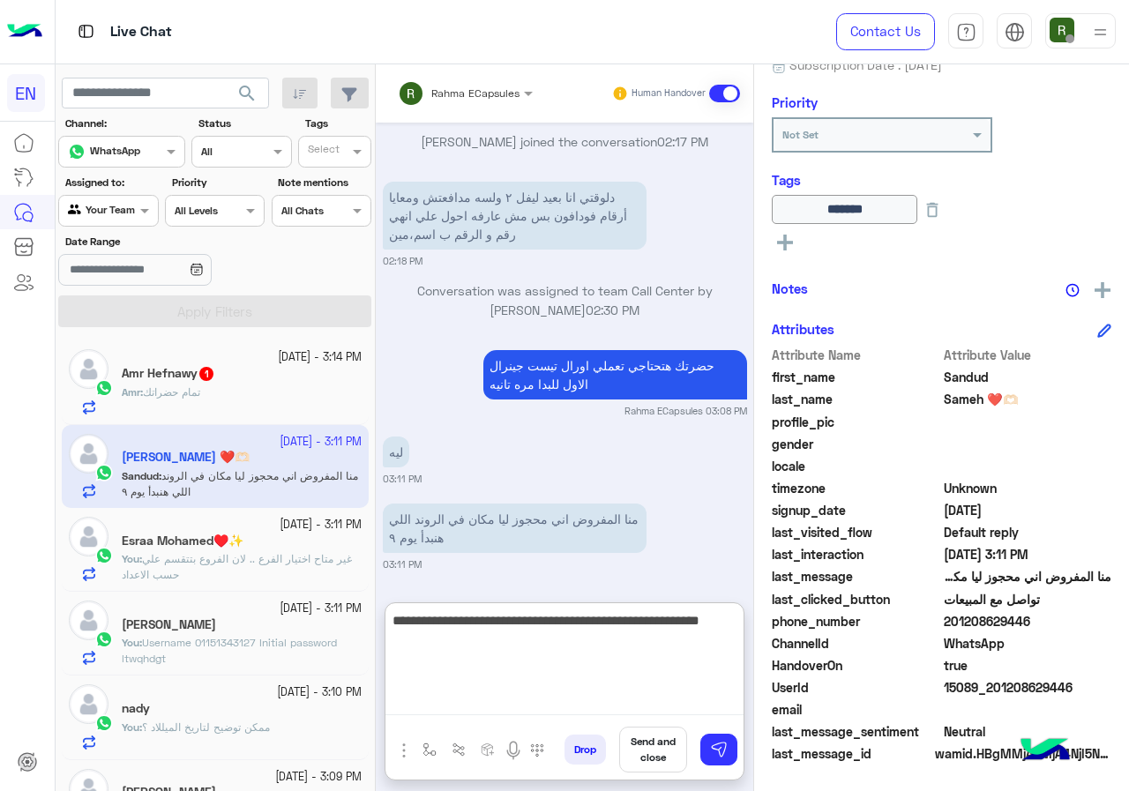
drag, startPoint x: 505, startPoint y: 678, endPoint x: 650, endPoint y: 635, distance: 150.9
click at [506, 678] on textarea "**********" at bounding box center [564, 662] width 358 height 106
type textarea "**********"
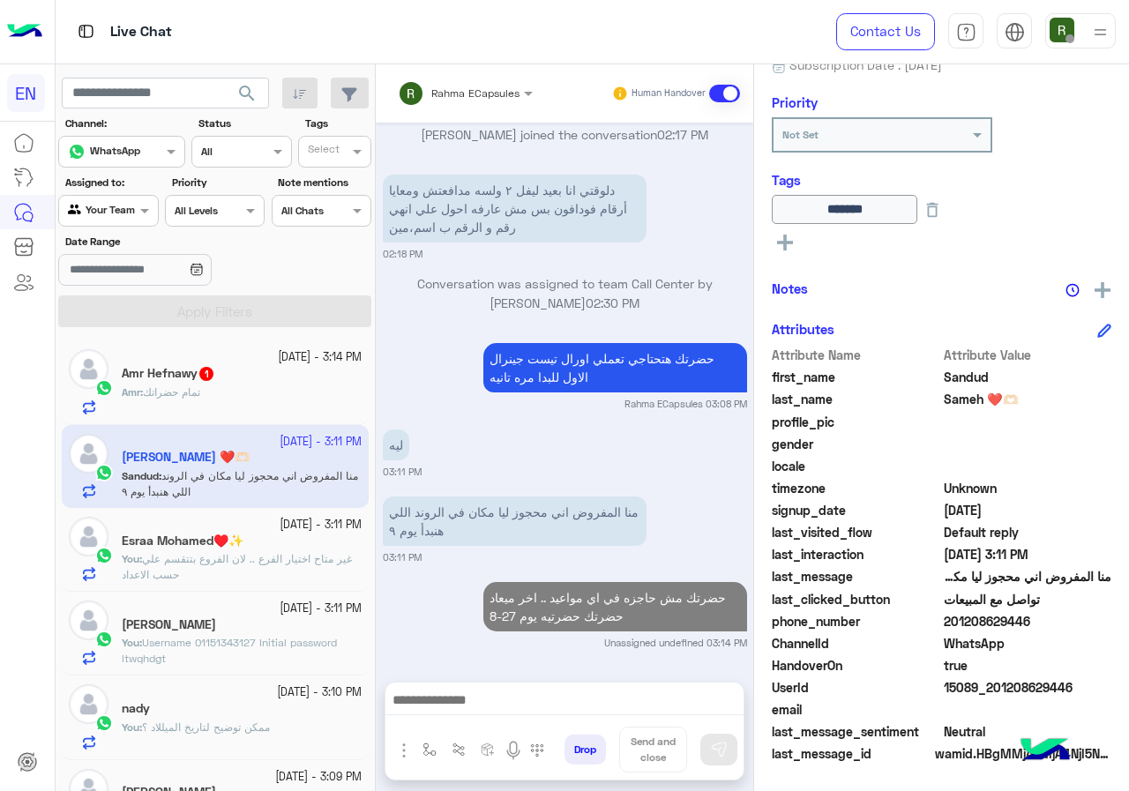
scroll to position [1417, 0]
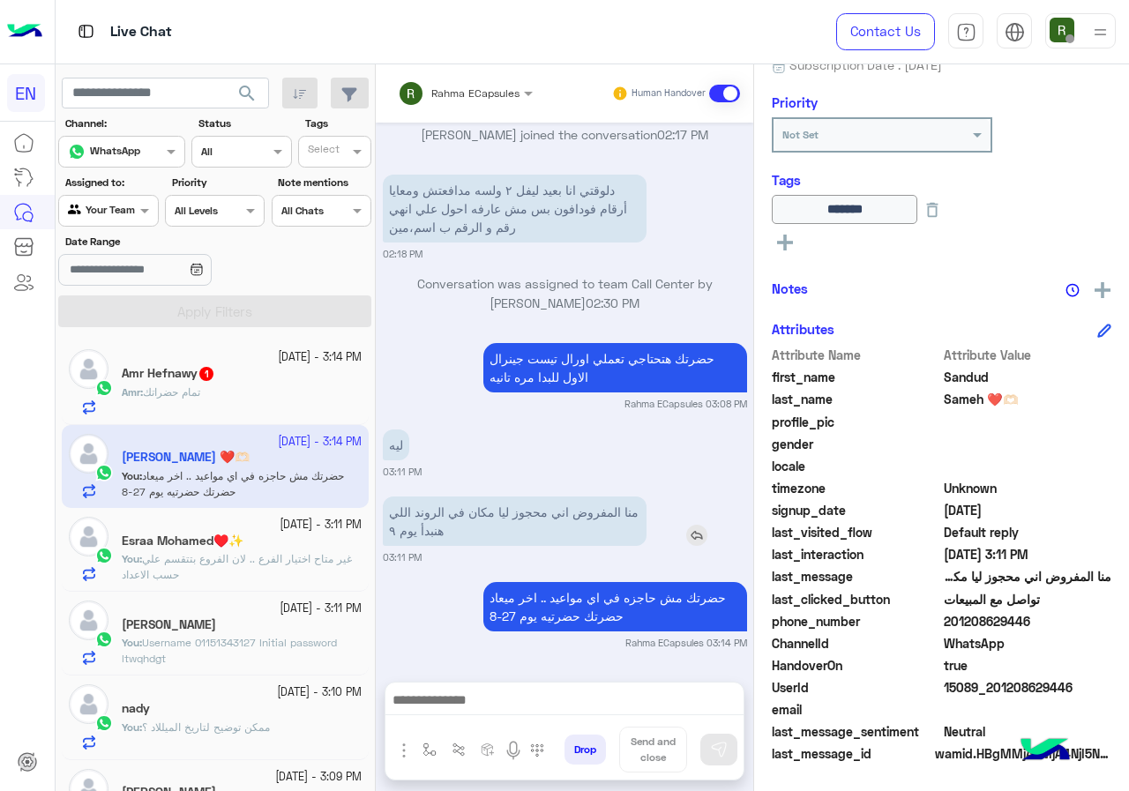
click at [674, 504] on div "منا المفروض اني محجوز ليا مكان في الروند اللي هنبدأ يوم ٩" at bounding box center [565, 520] width 364 height 49
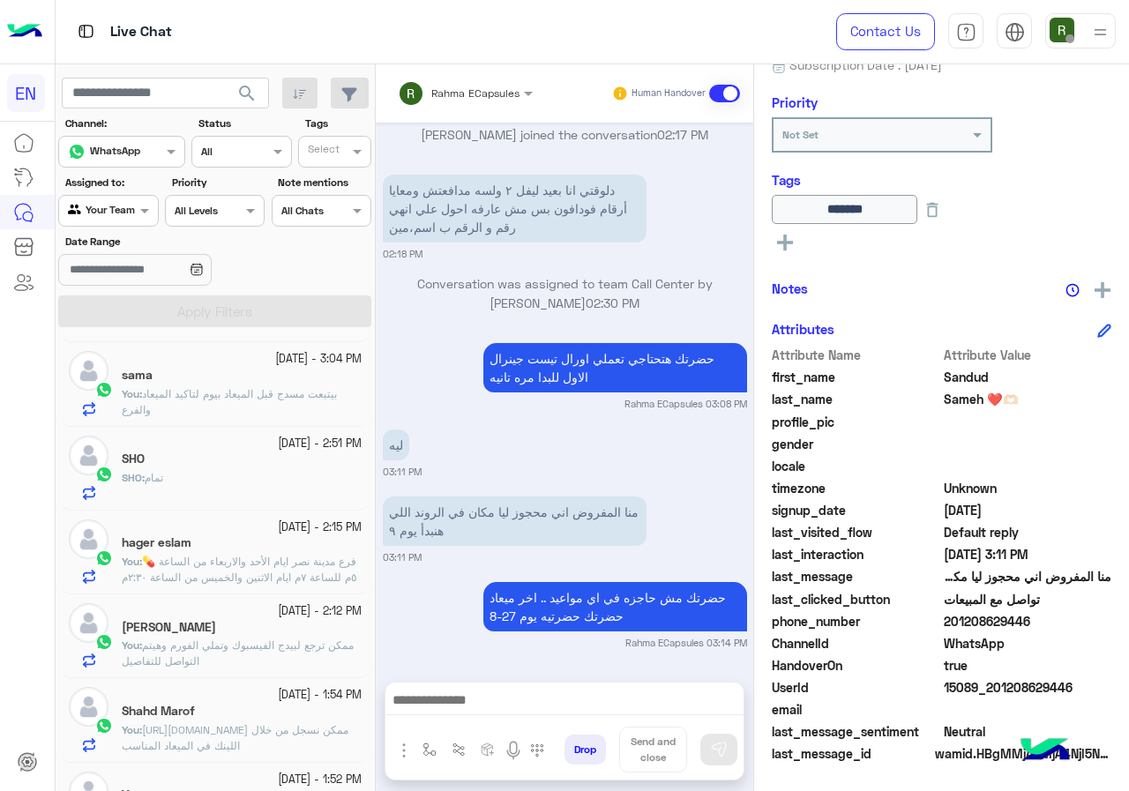
scroll to position [617, 0]
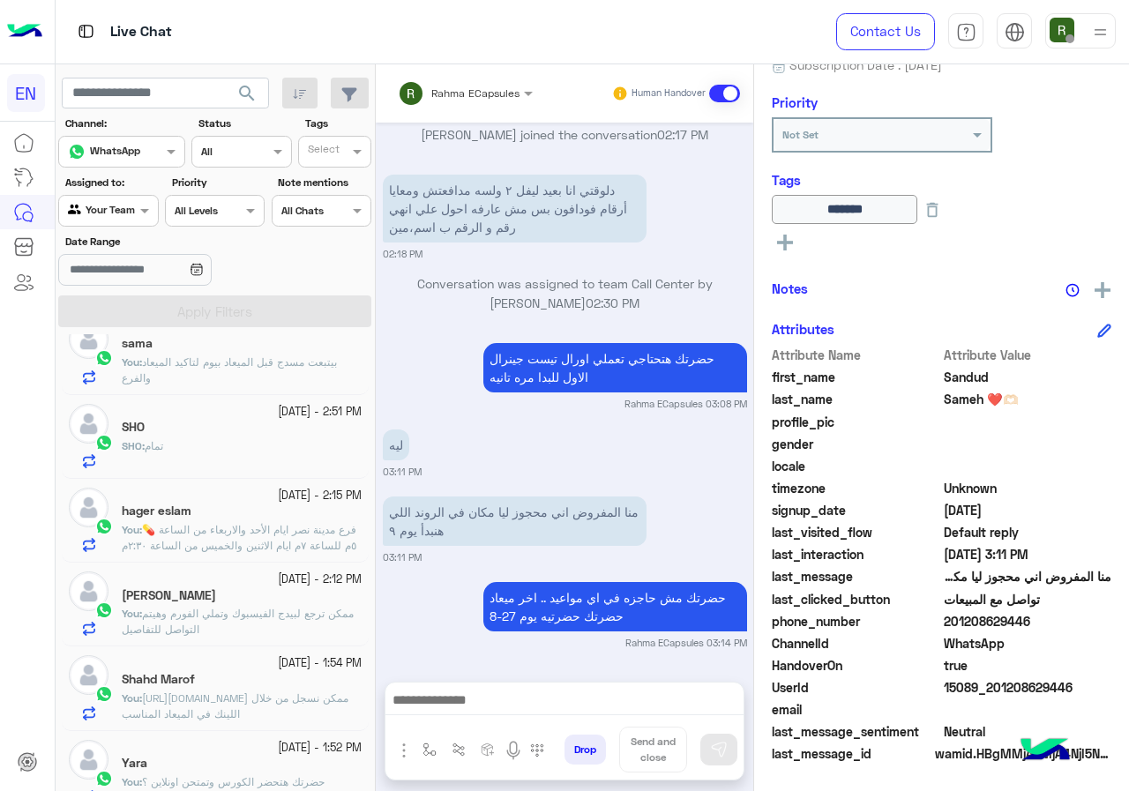
click at [205, 439] on div "SHO : تمام" at bounding box center [242, 453] width 240 height 31
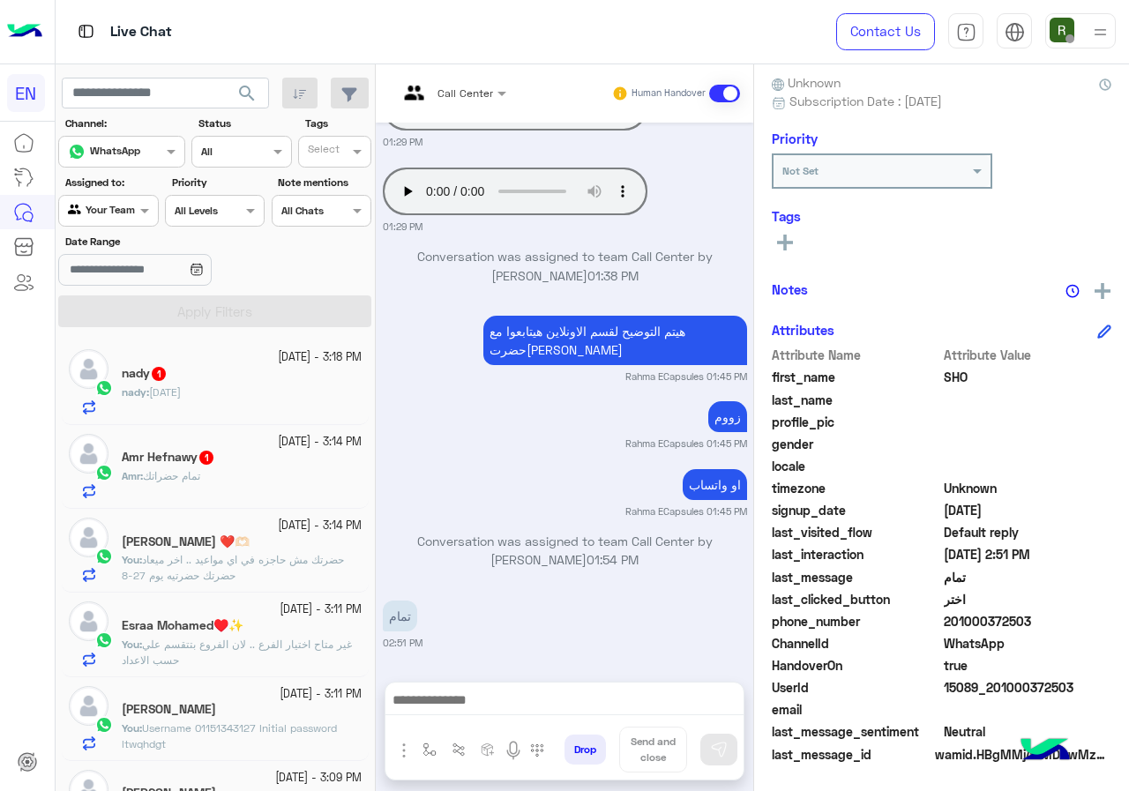
click at [280, 477] on div "Amr : تمام حضراتك" at bounding box center [242, 483] width 240 height 31
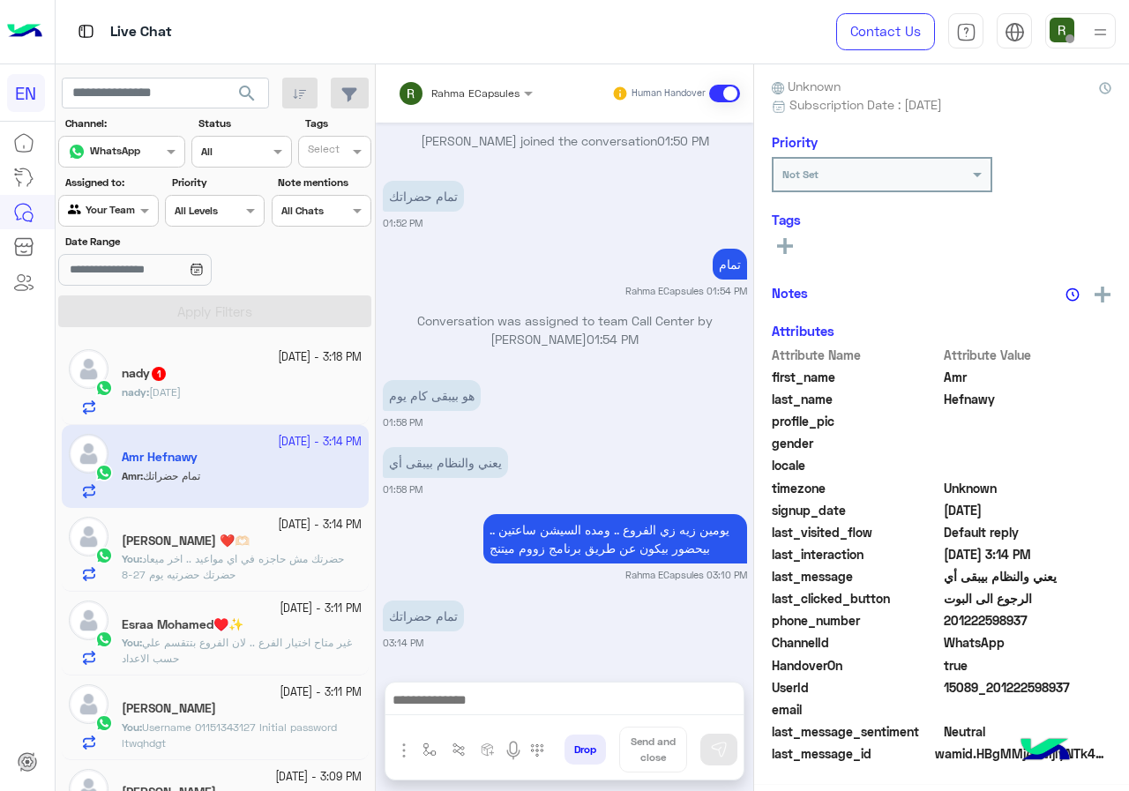
scroll to position [159, 0]
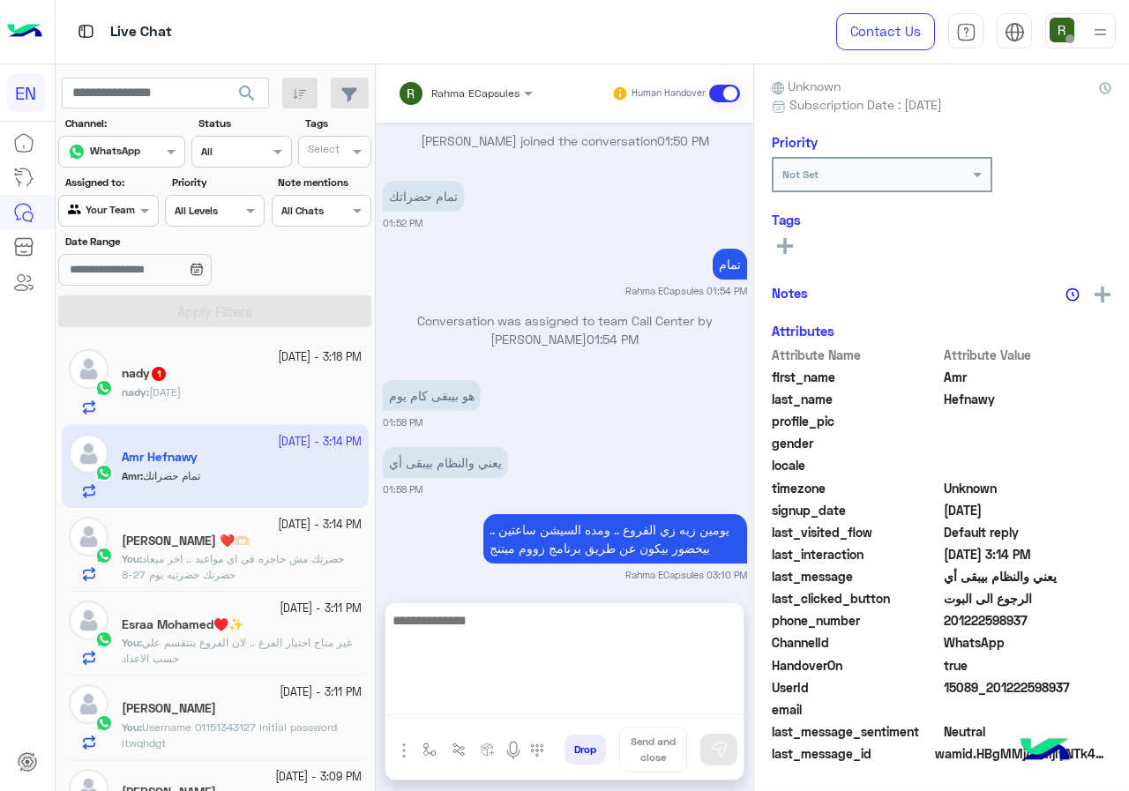
click at [509, 707] on textarea at bounding box center [564, 662] width 358 height 106
type textarea "****"
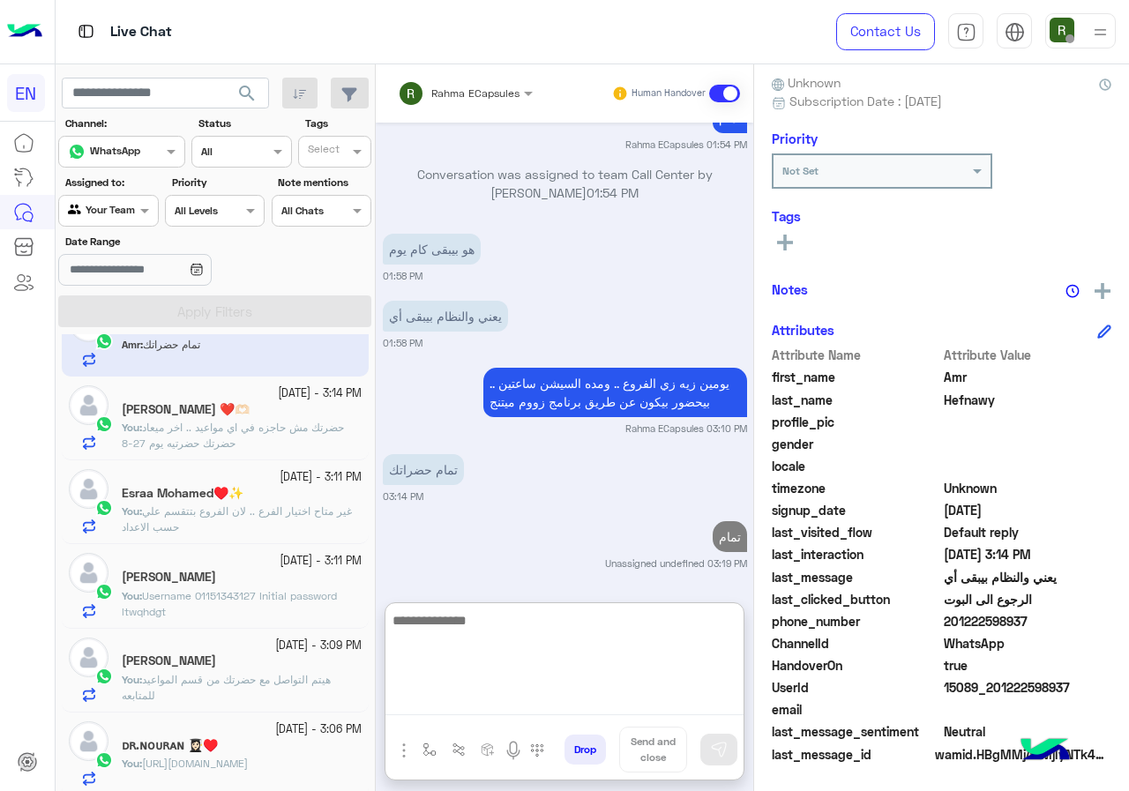
scroll to position [0, 0]
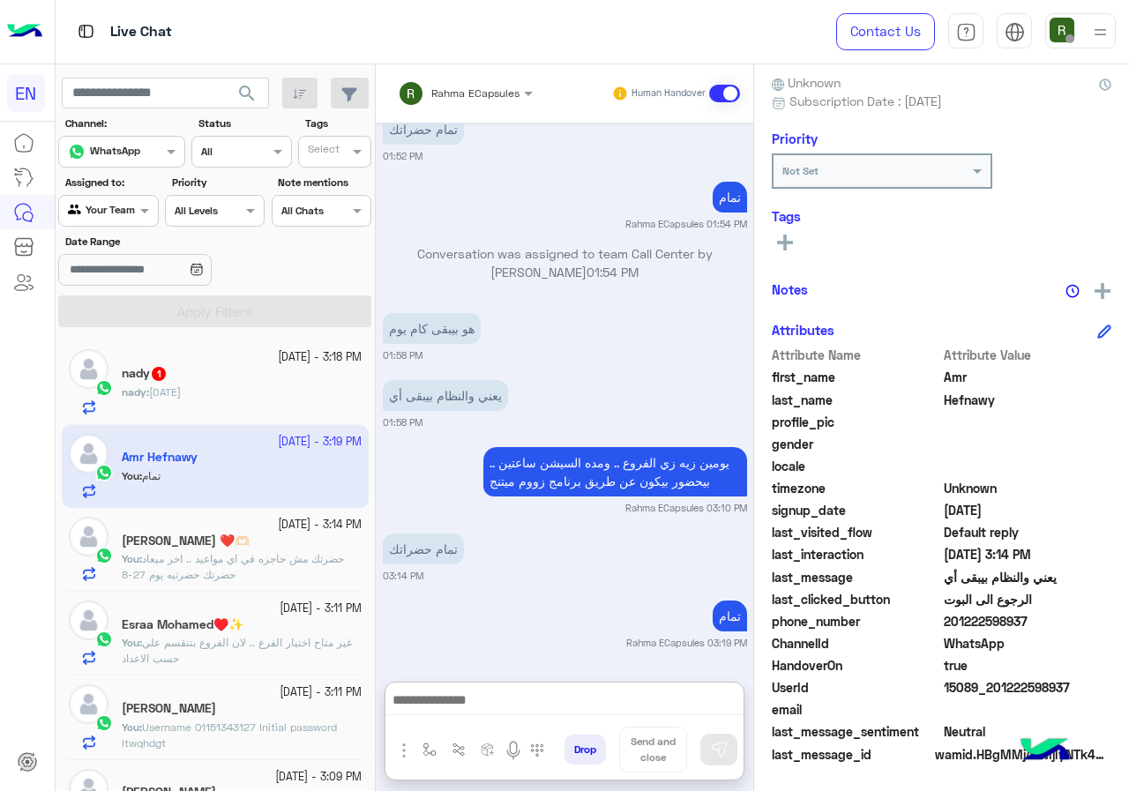
click at [242, 395] on div "nady : [DATE]" at bounding box center [242, 399] width 240 height 31
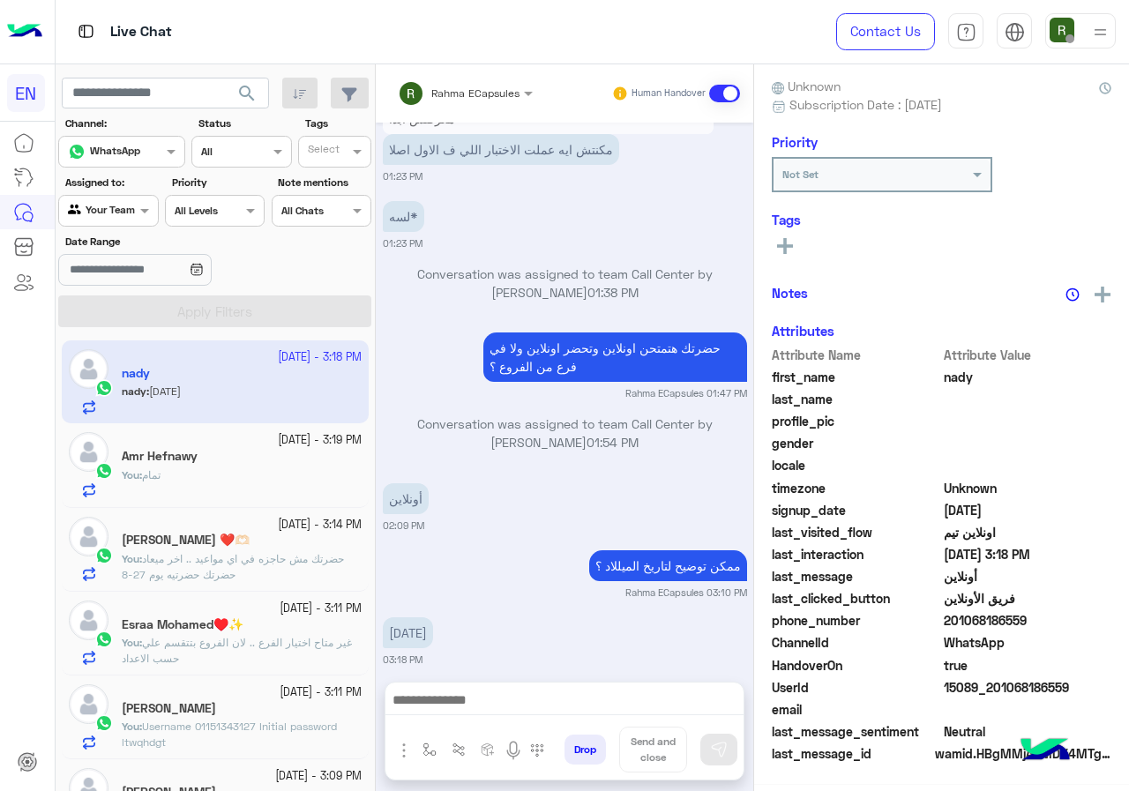
scroll to position [154, 0]
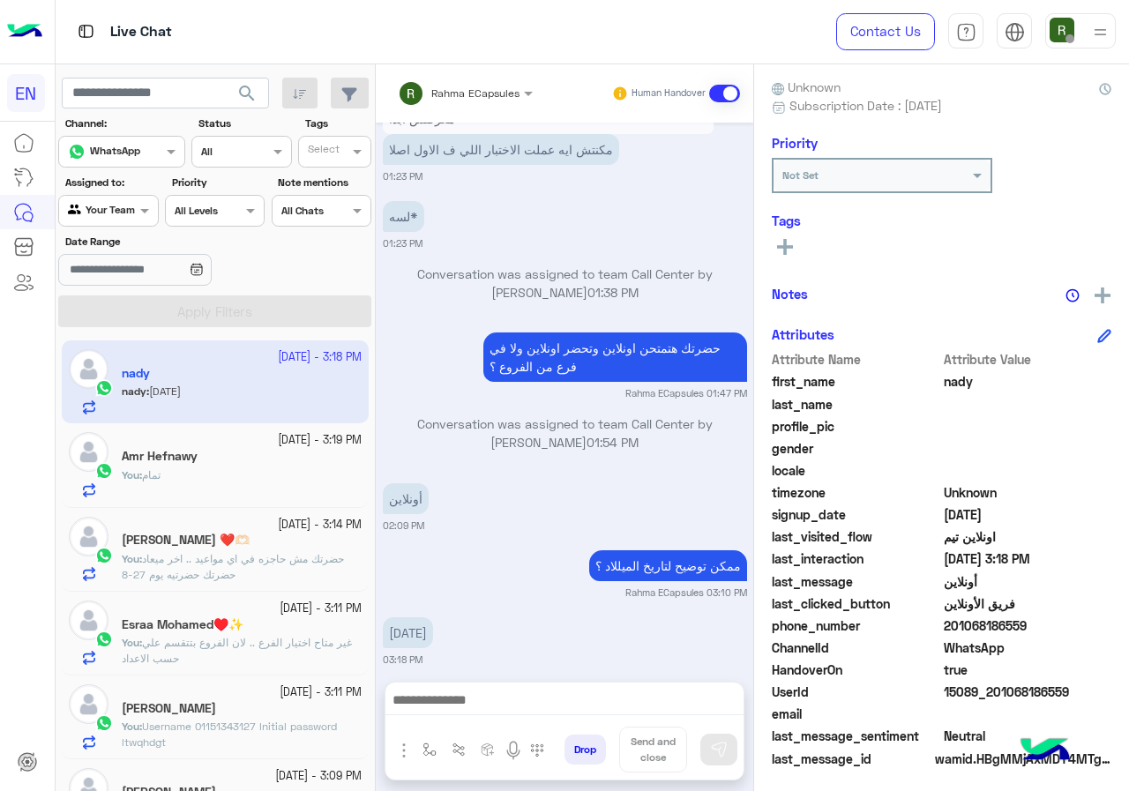
drag, startPoint x: 947, startPoint y: 618, endPoint x: 1025, endPoint y: 617, distance: 78.5
click at [1025, 617] on span "201068186559" at bounding box center [1027, 625] width 168 height 19
copy span "01068186559"
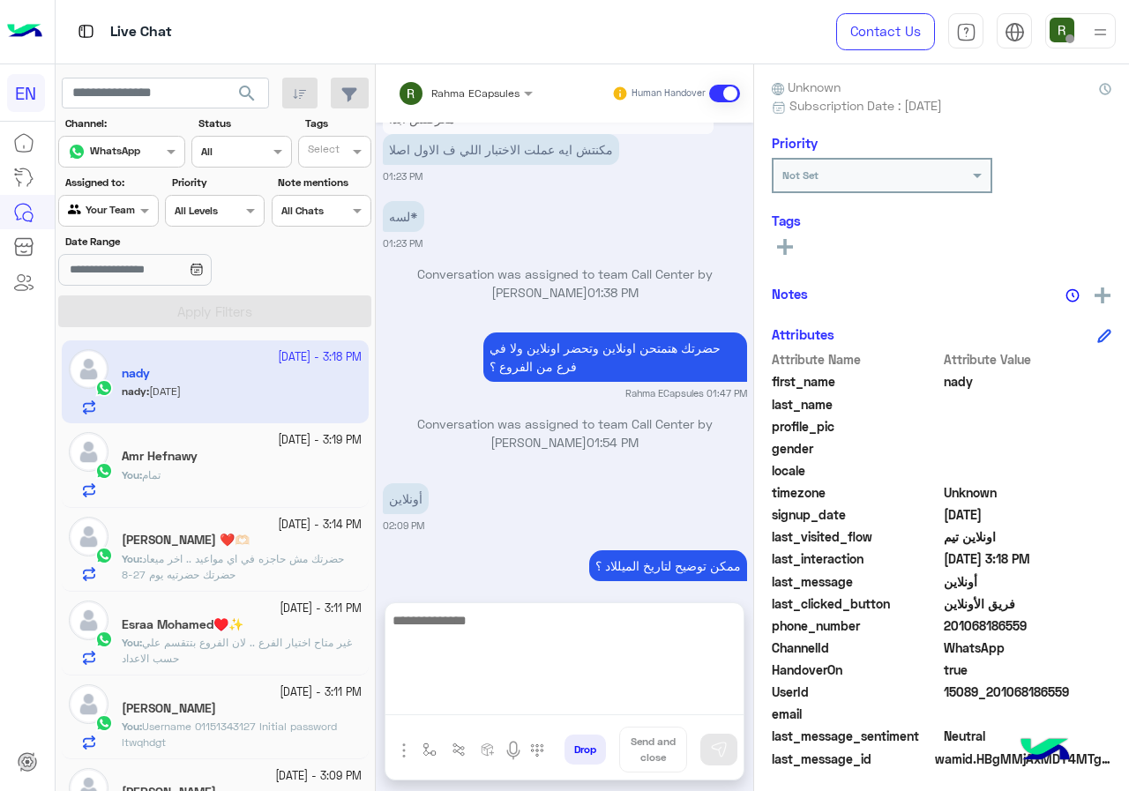
drag, startPoint x: 531, startPoint y: 683, endPoint x: 502, endPoint y: 704, distance: 35.5
paste textarea "**********"
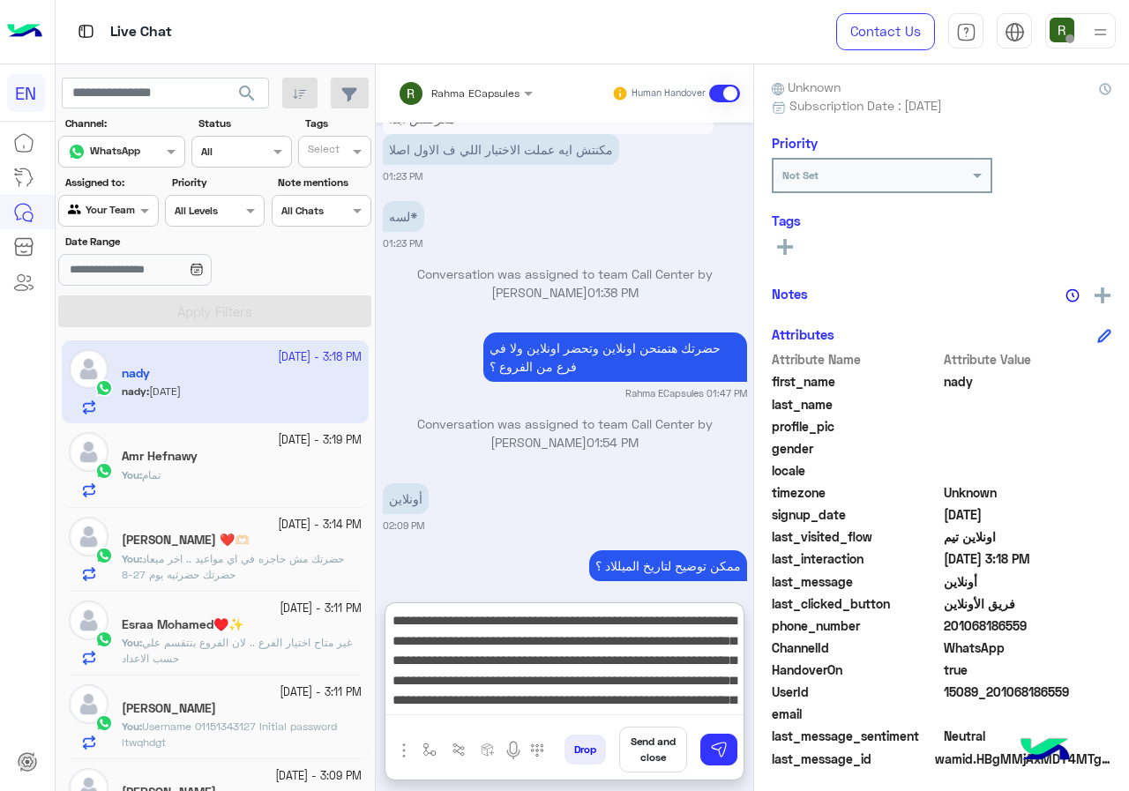
scroll to position [93, 0]
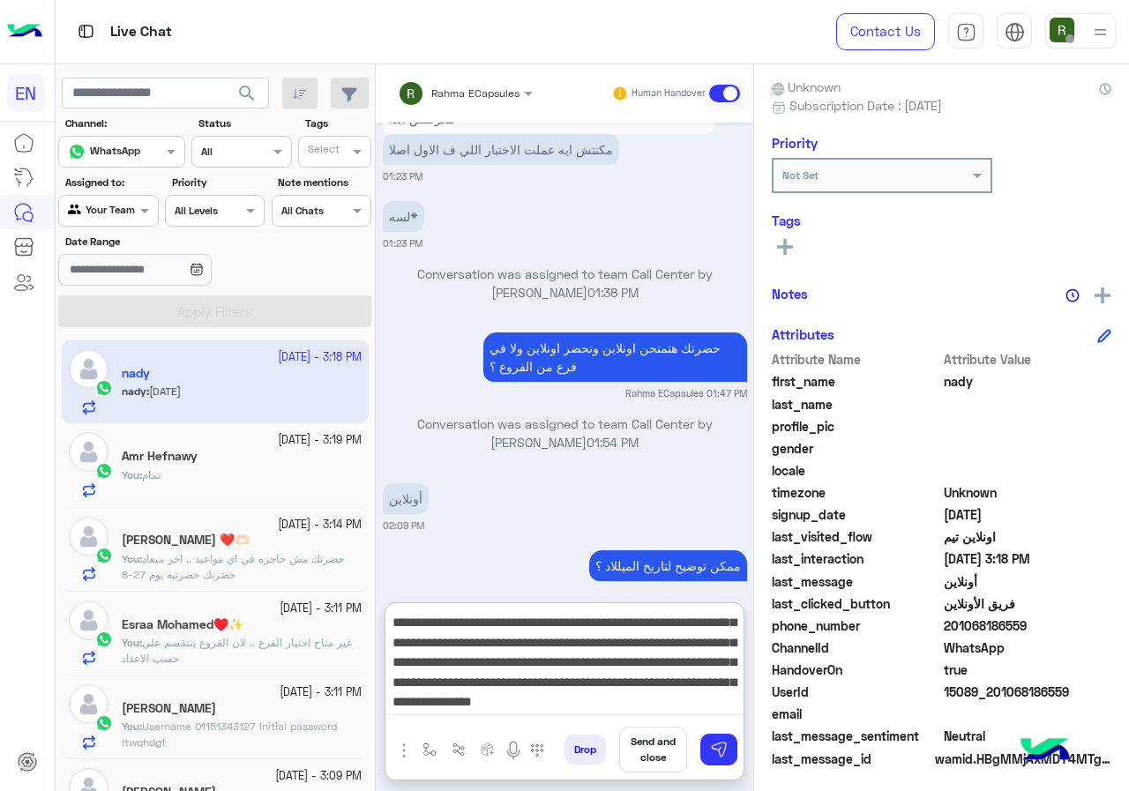
type textarea "**********"
click at [605, 647] on textarea "**********" at bounding box center [564, 662] width 358 height 106
drag, startPoint x: 605, startPoint y: 647, endPoint x: 599, endPoint y: 715, distance: 68.2
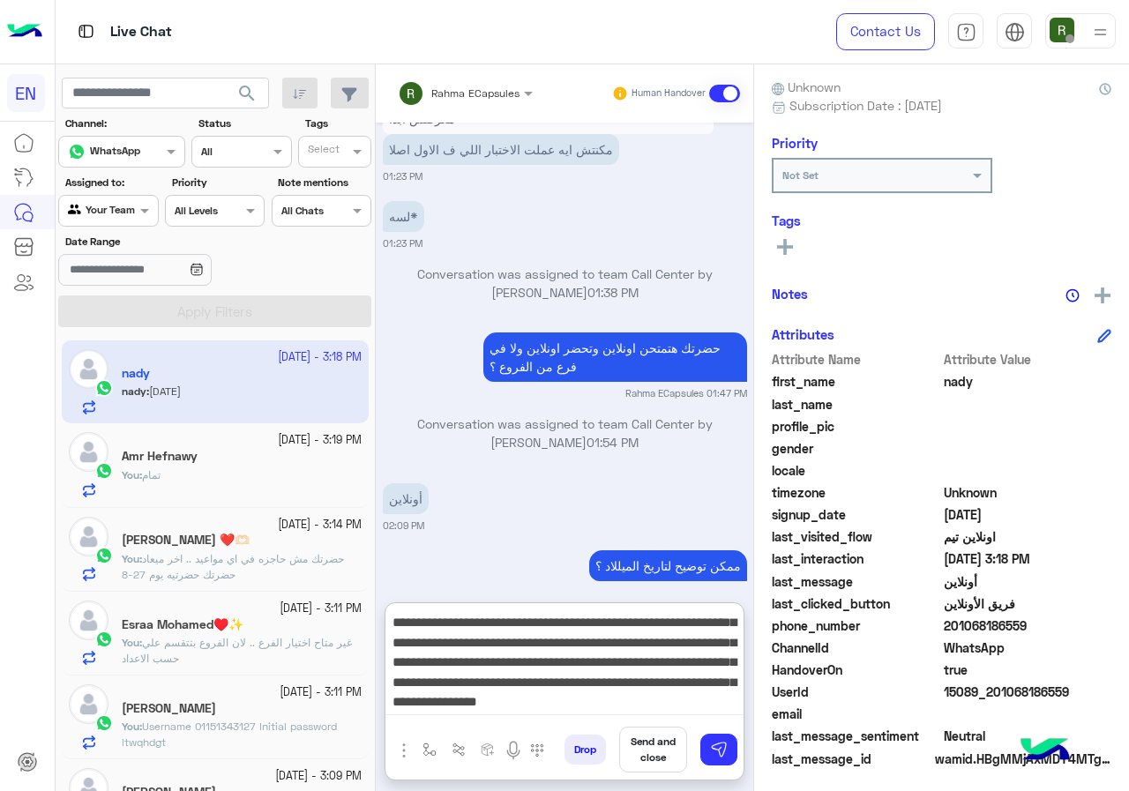
click at [599, 715] on textarea "**********" at bounding box center [564, 662] width 358 height 106
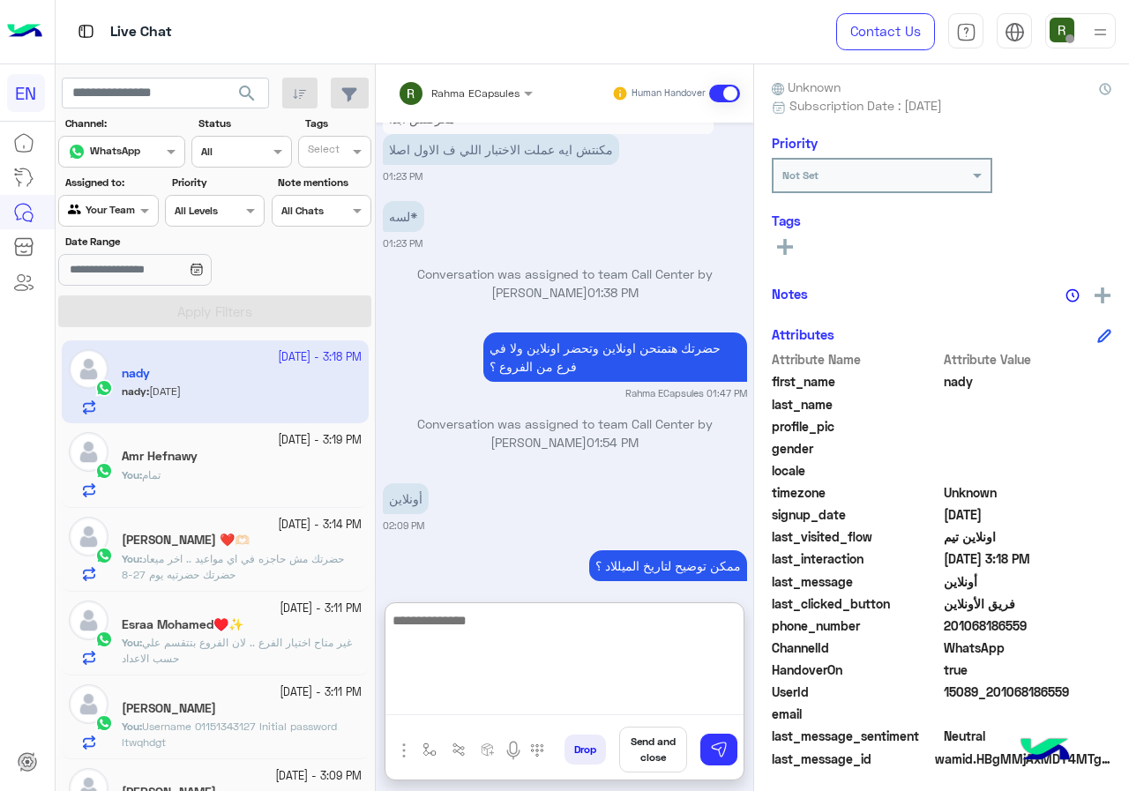
scroll to position [0, 0]
paste textarea "**********"
type textarea "**********"
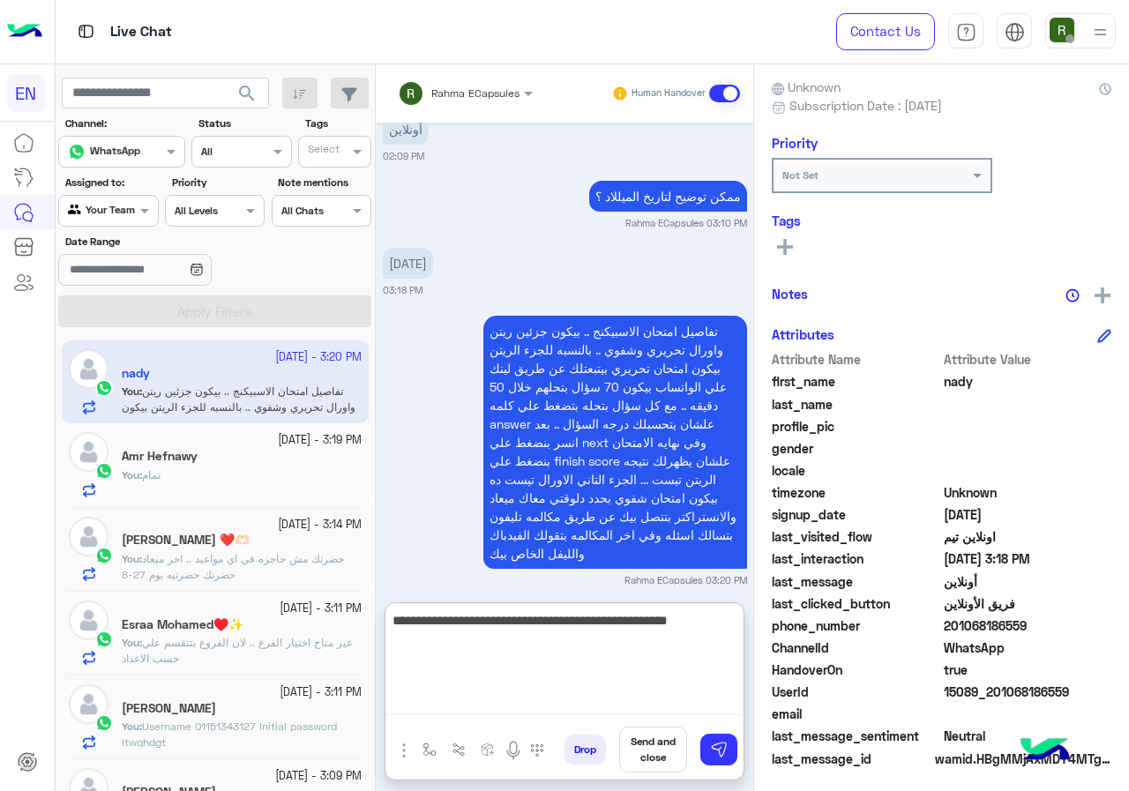
type textarea "**********"
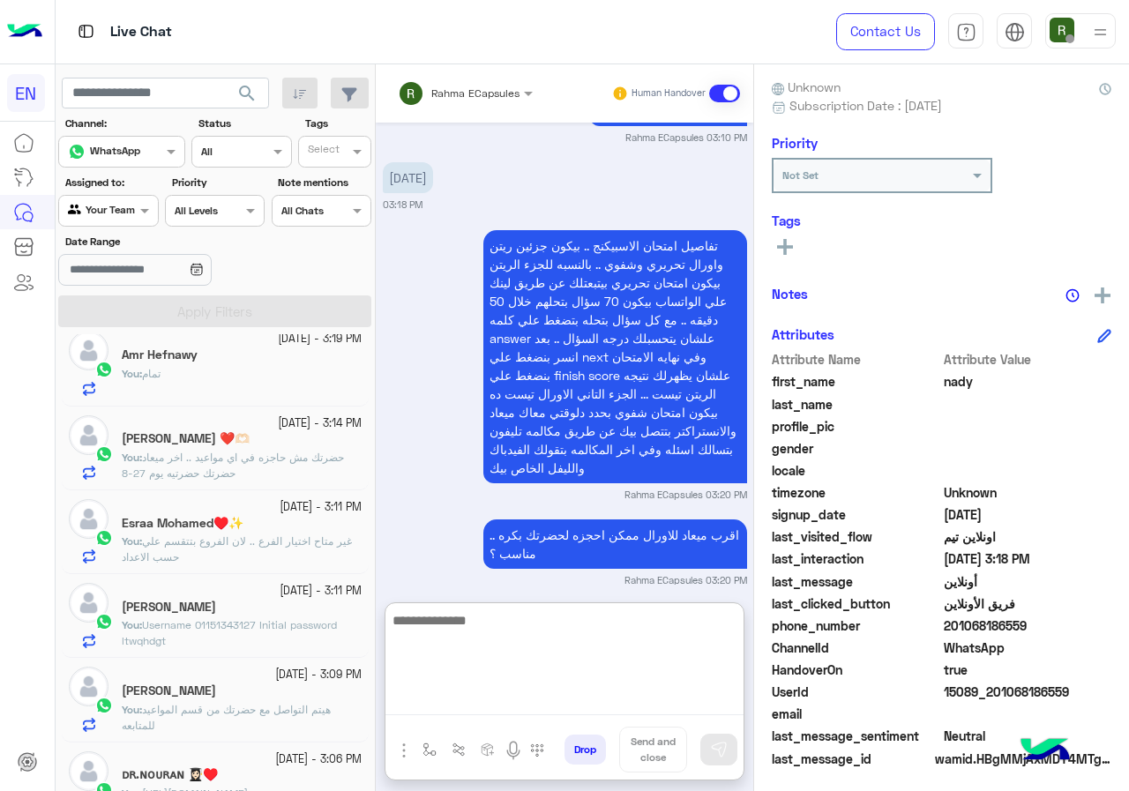
scroll to position [0, 0]
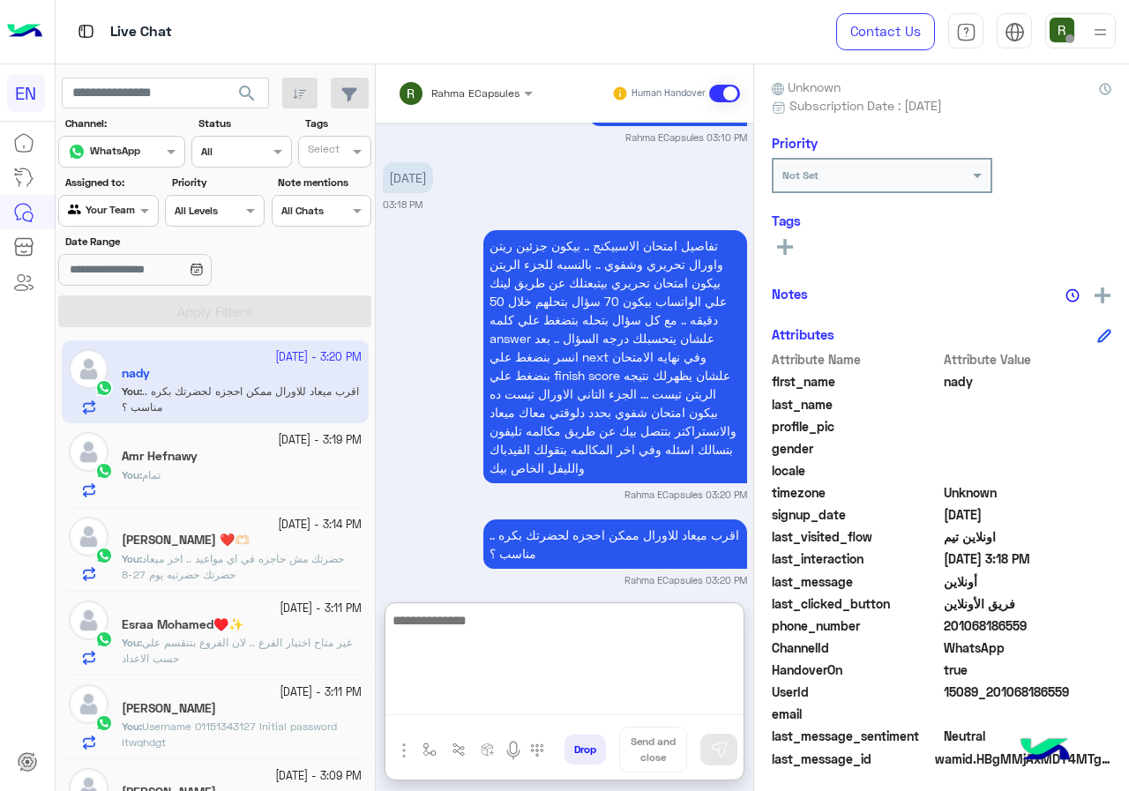
click at [130, 221] on div "Agent Filter Your Team" at bounding box center [108, 211] width 100 height 32
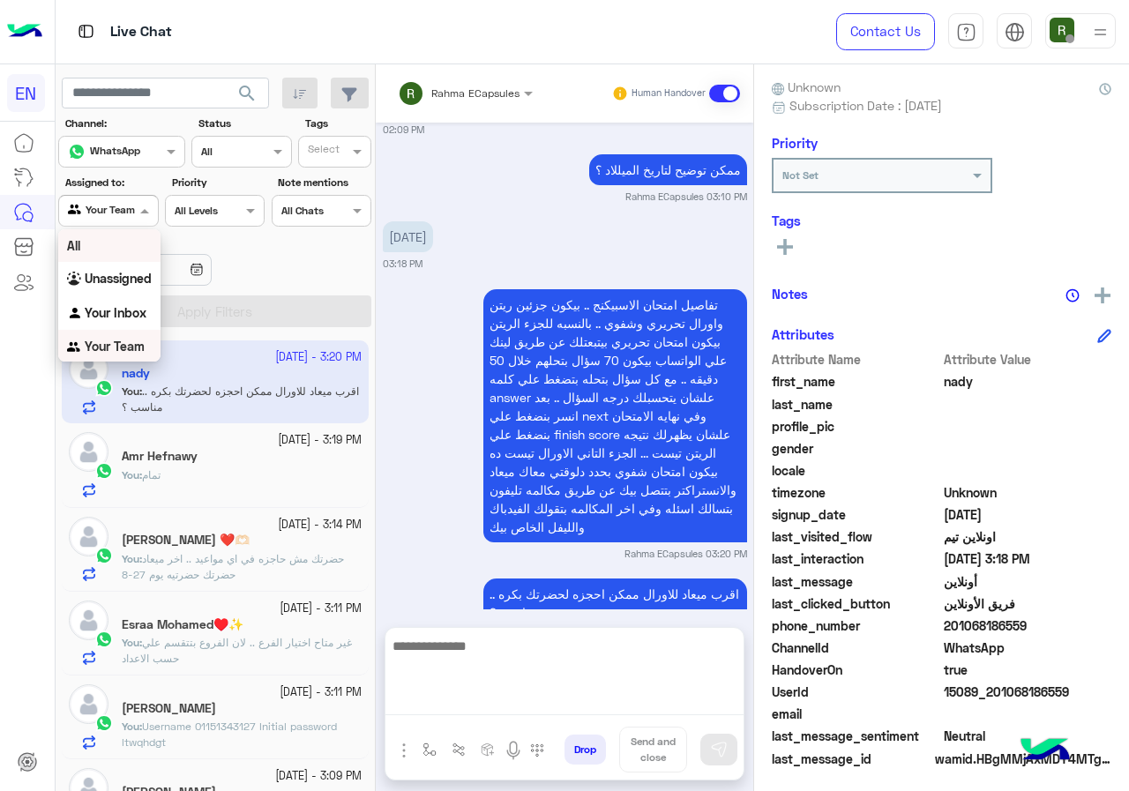
scroll to position [1455, 0]
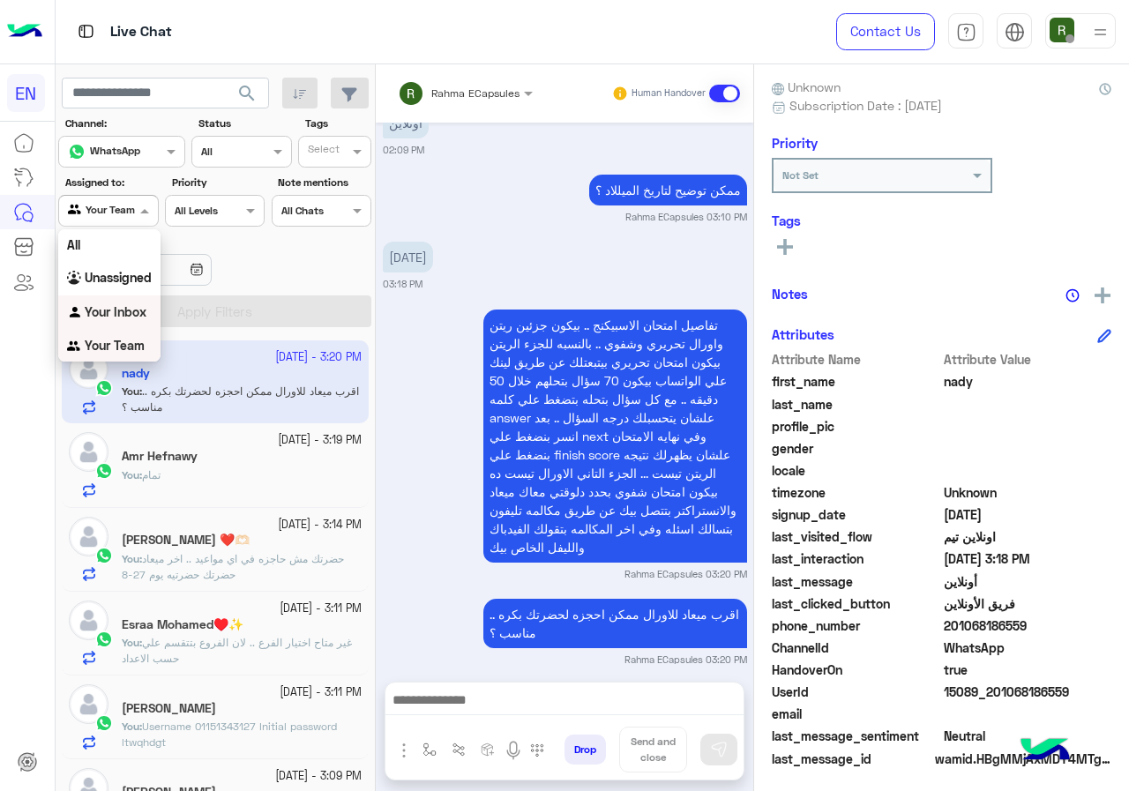
click at [134, 322] on div "Your Inbox" at bounding box center [109, 312] width 102 height 34
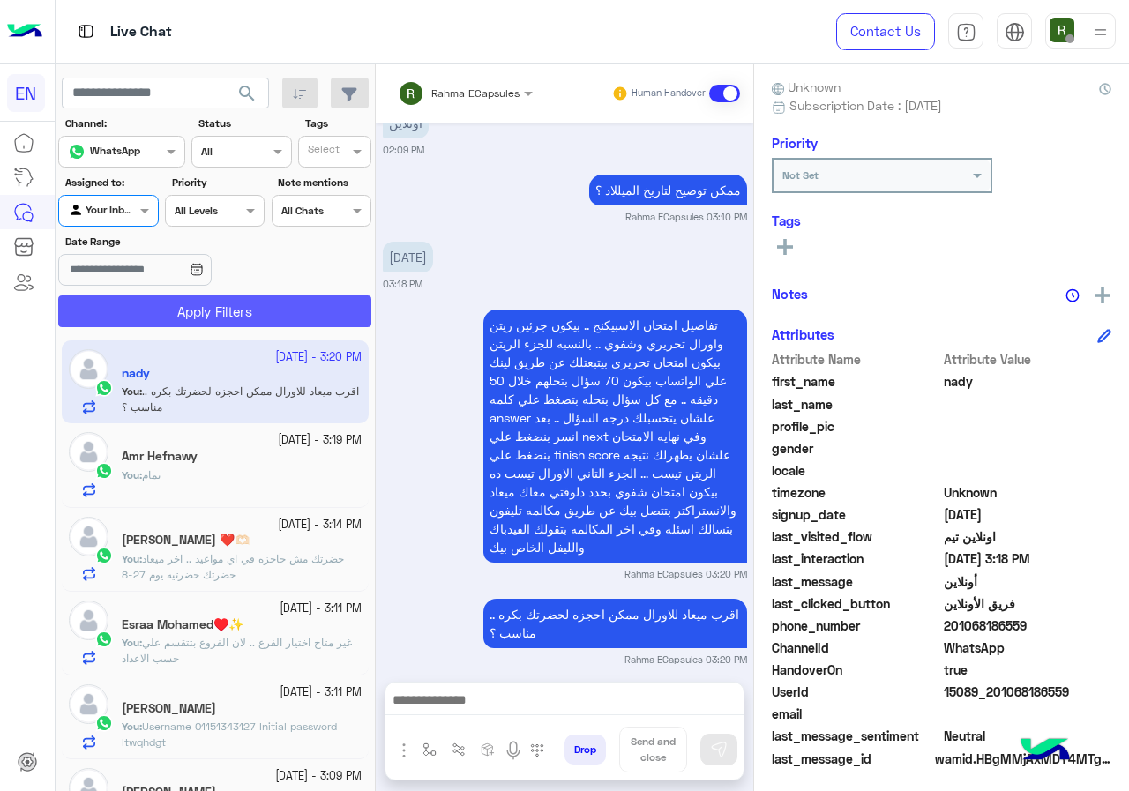
click at [168, 314] on button "Apply Filters" at bounding box center [214, 311] width 313 height 32
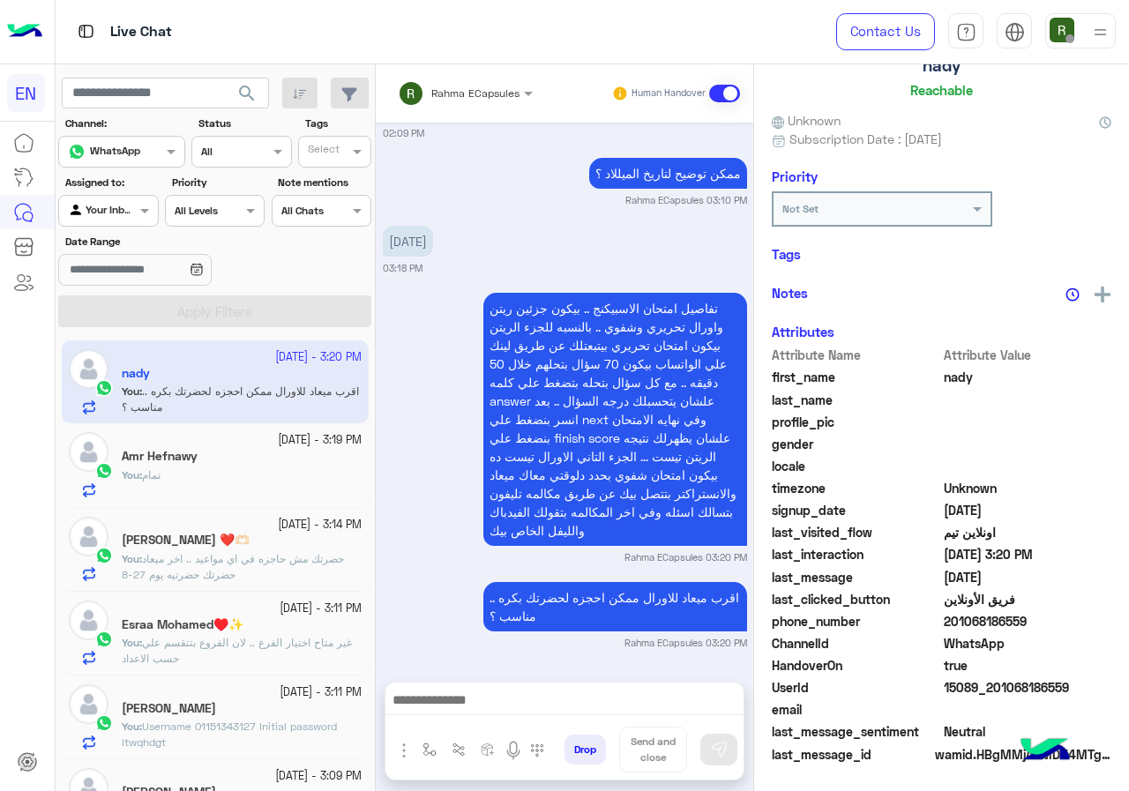
scroll to position [154, 0]
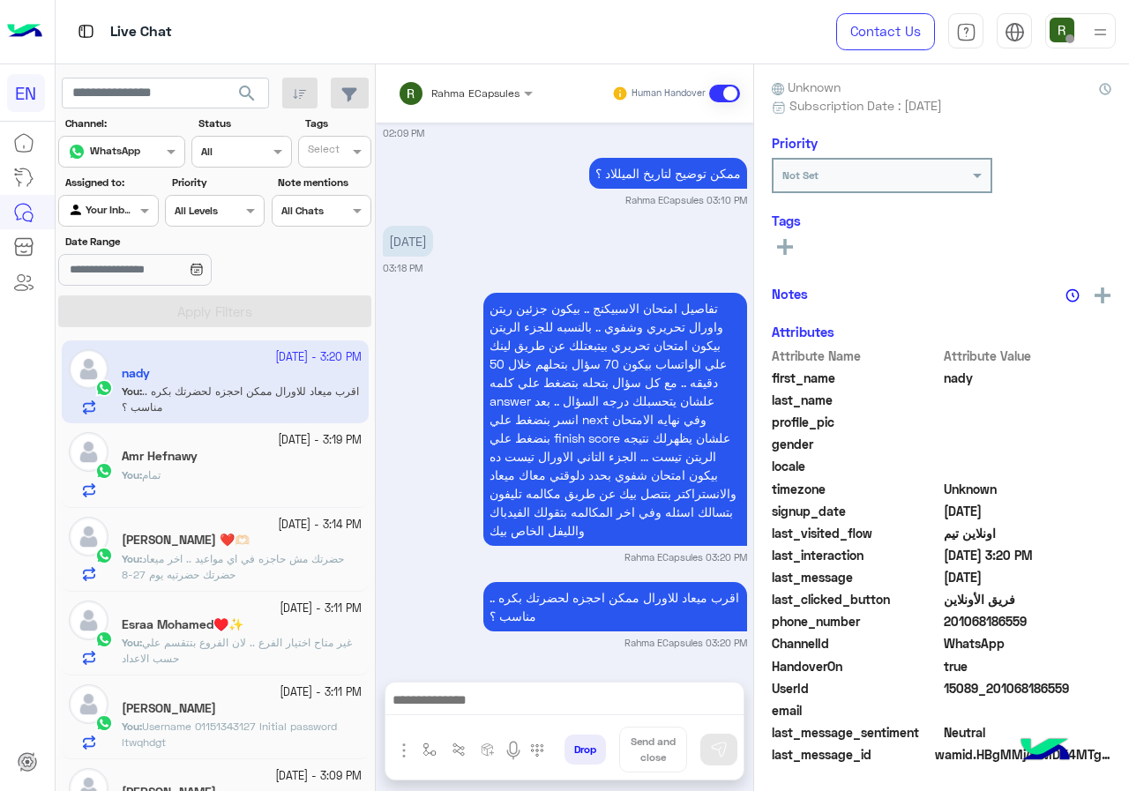
click at [485, 93] on input "text" at bounding box center [442, 91] width 89 height 16
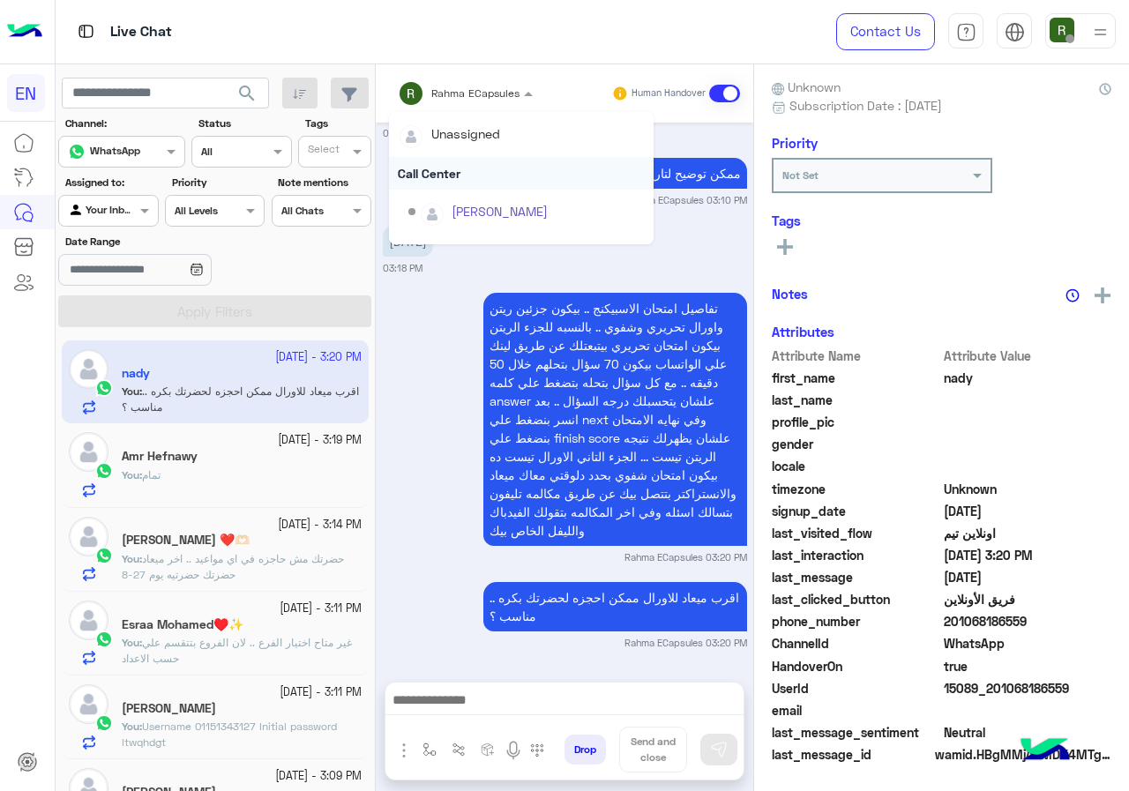
click at [465, 178] on div "Call Center" at bounding box center [521, 173] width 265 height 33
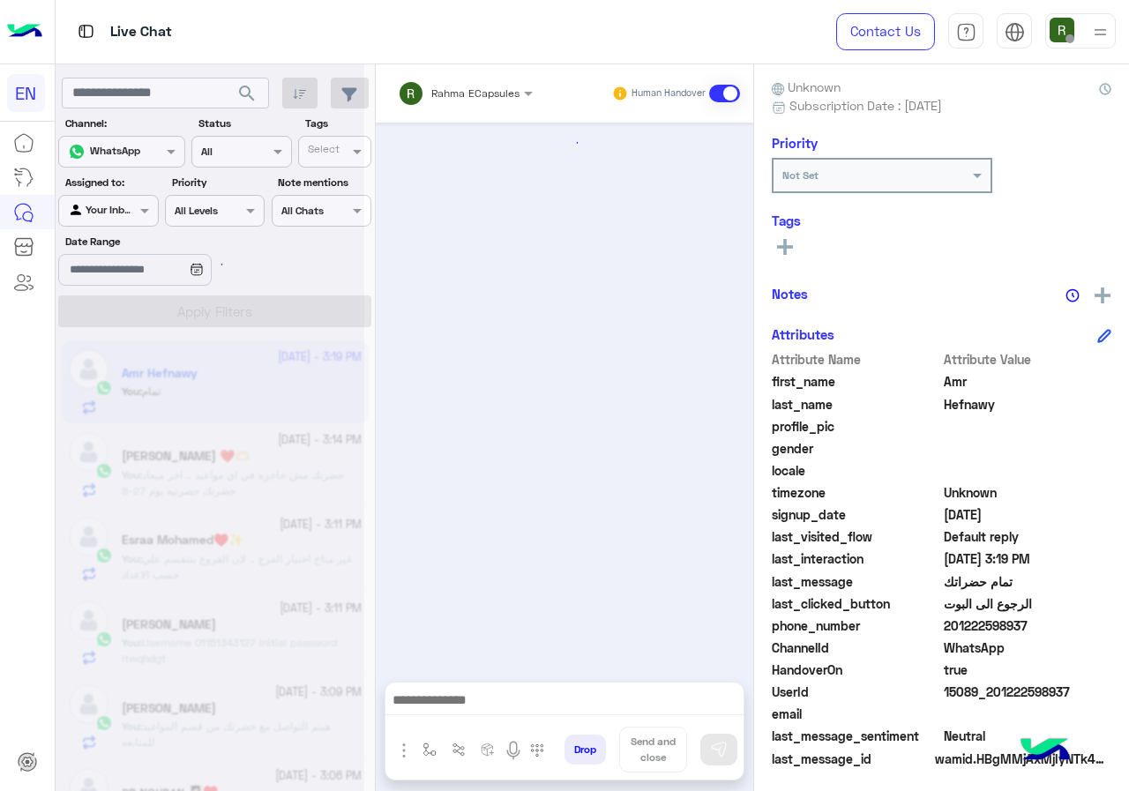
scroll to position [154, 0]
click at [475, 92] on input "text" at bounding box center [442, 91] width 89 height 16
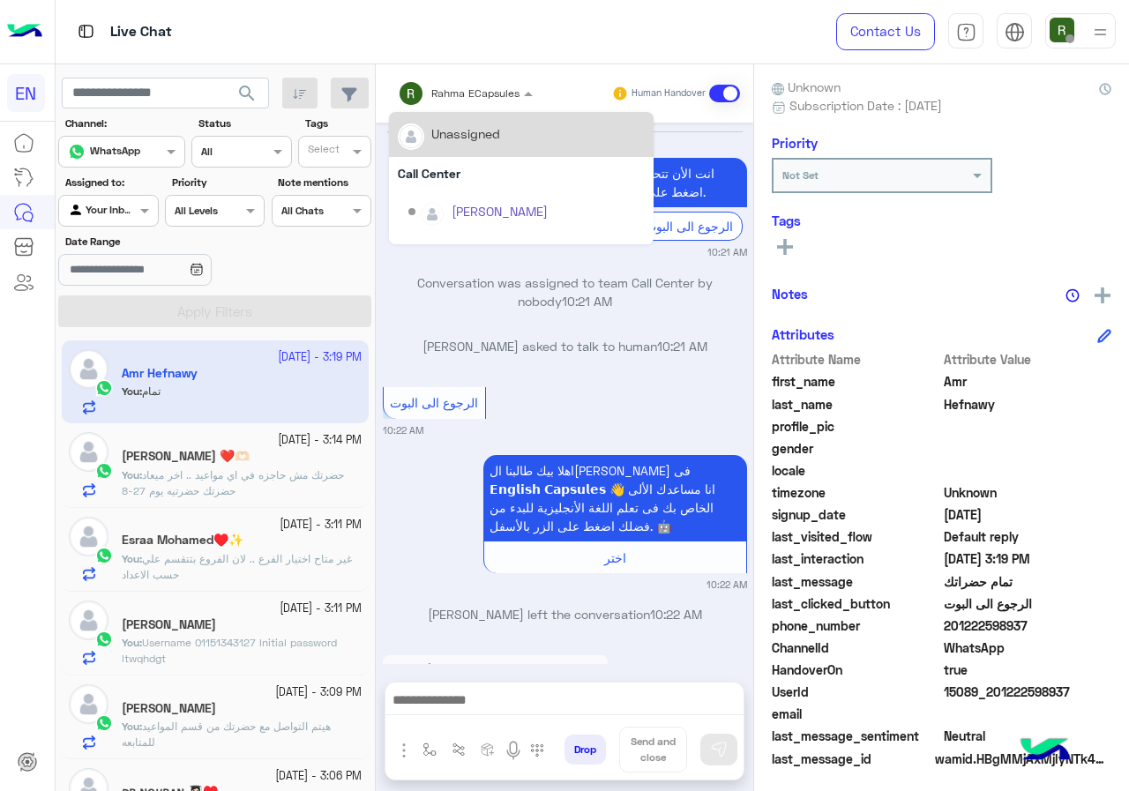
scroll to position [1018, 0]
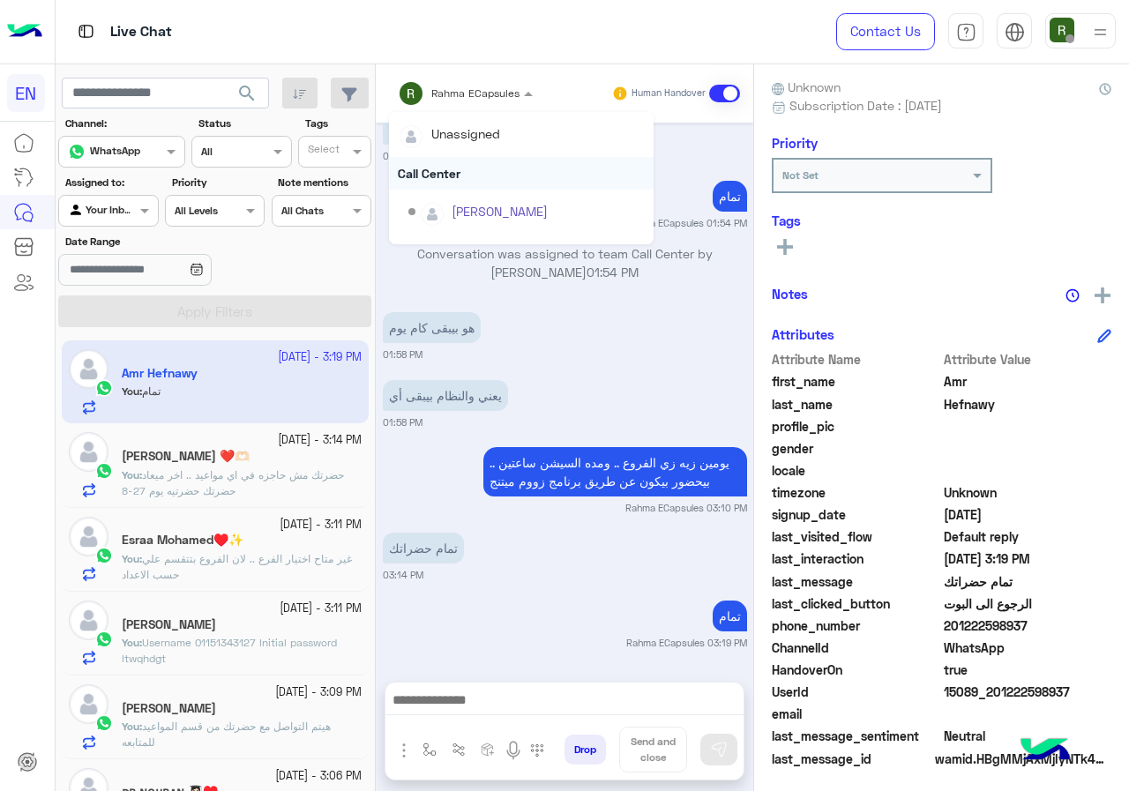
click at [468, 167] on div "Call Center" at bounding box center [521, 173] width 265 height 33
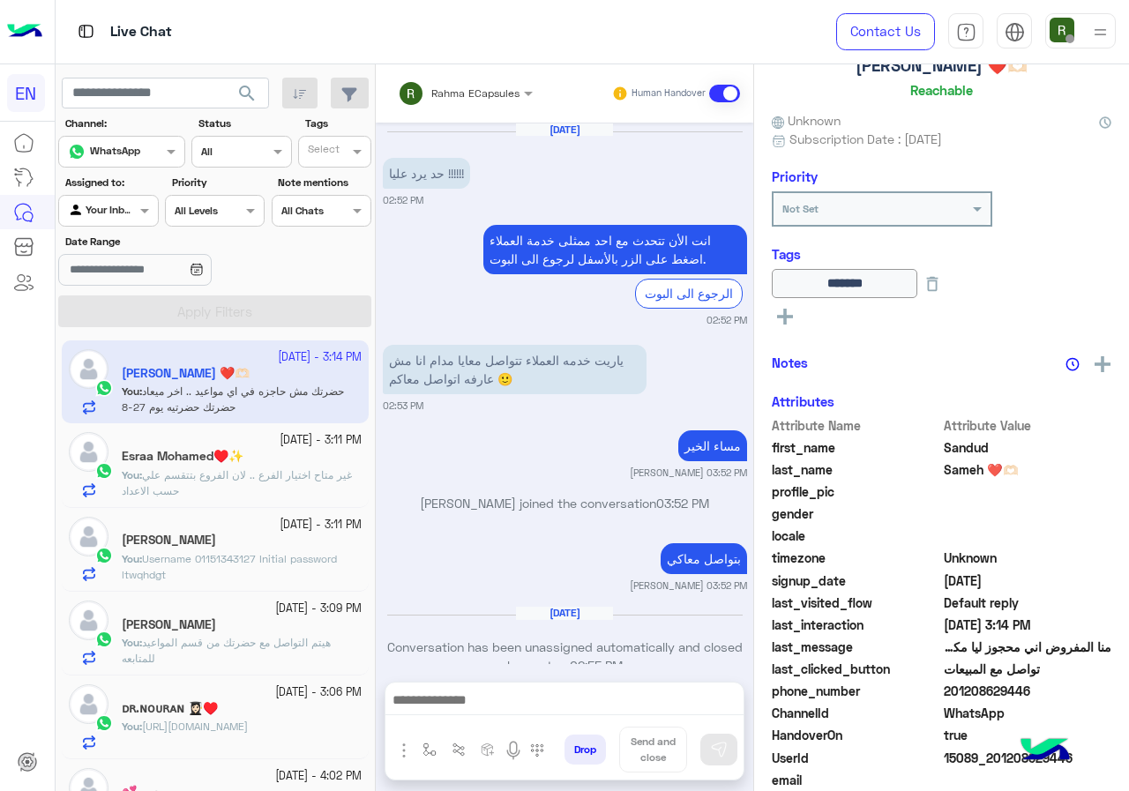
scroll to position [154, 0]
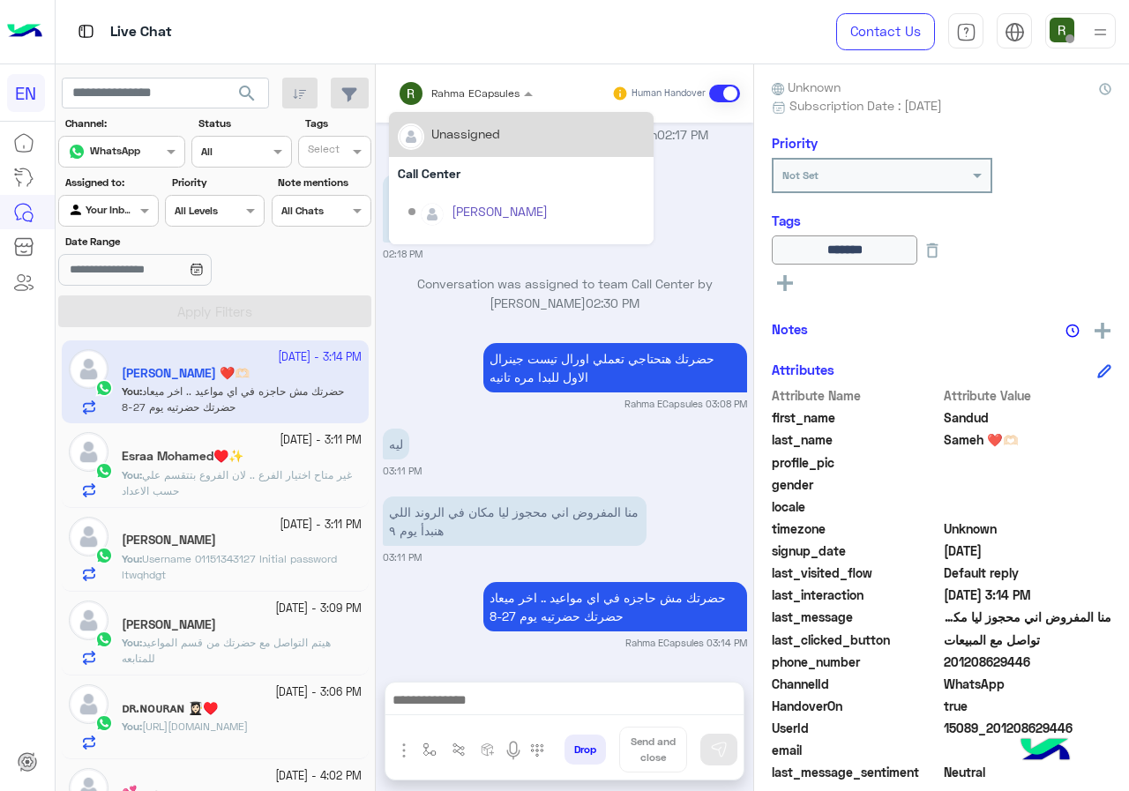
click at [476, 86] on input "text" at bounding box center [442, 91] width 89 height 16
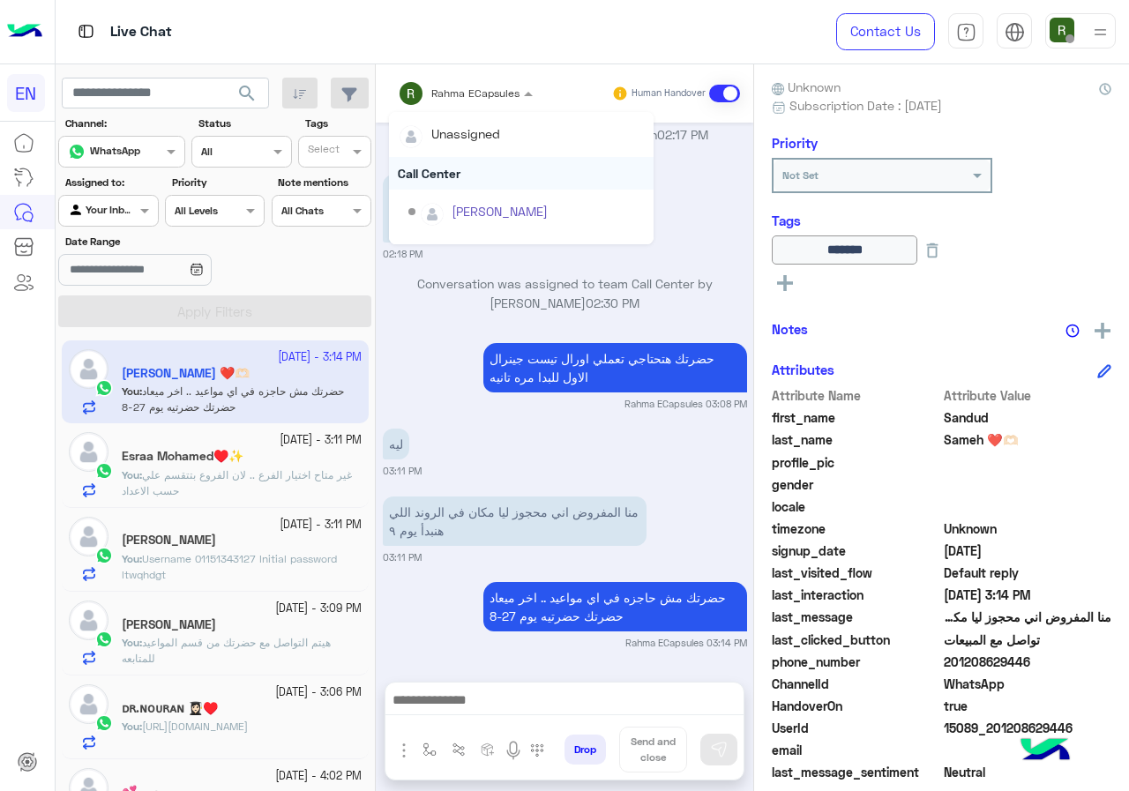
click at [473, 170] on div "Call Center" at bounding box center [521, 173] width 265 height 33
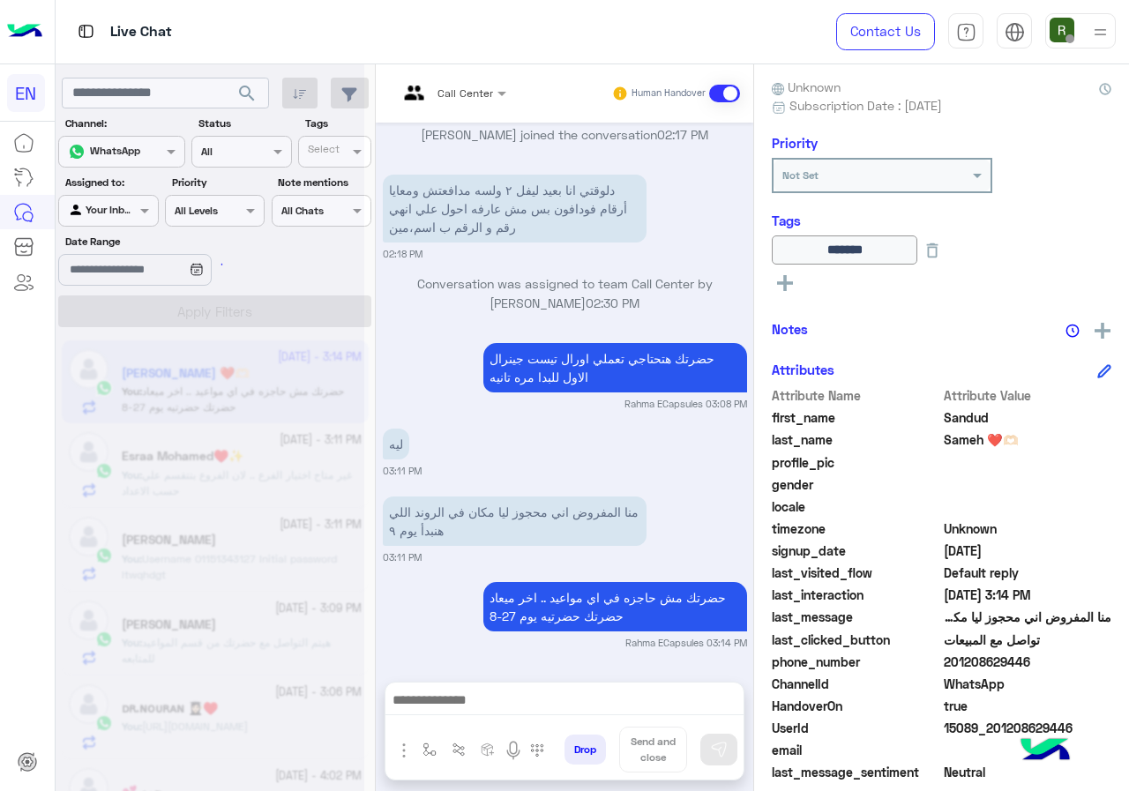
click at [474, 90] on div at bounding box center [452, 90] width 126 height 17
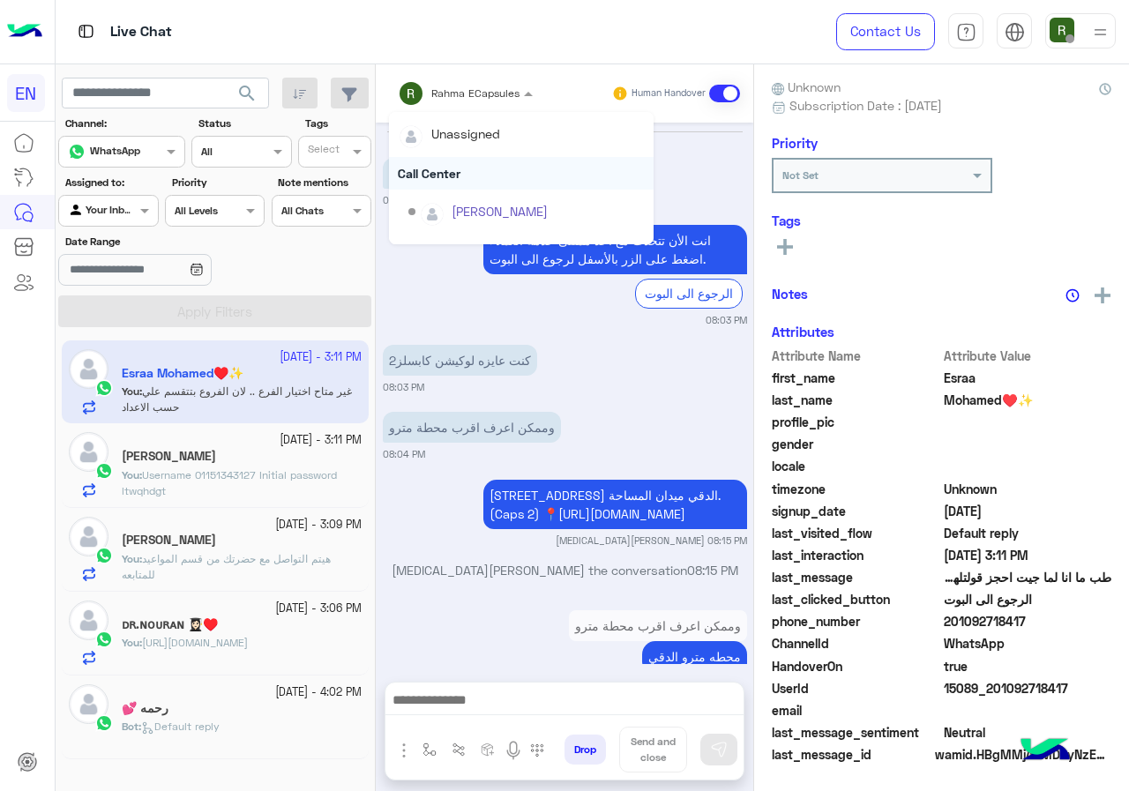
click at [466, 170] on div "Call Center" at bounding box center [521, 173] width 265 height 33
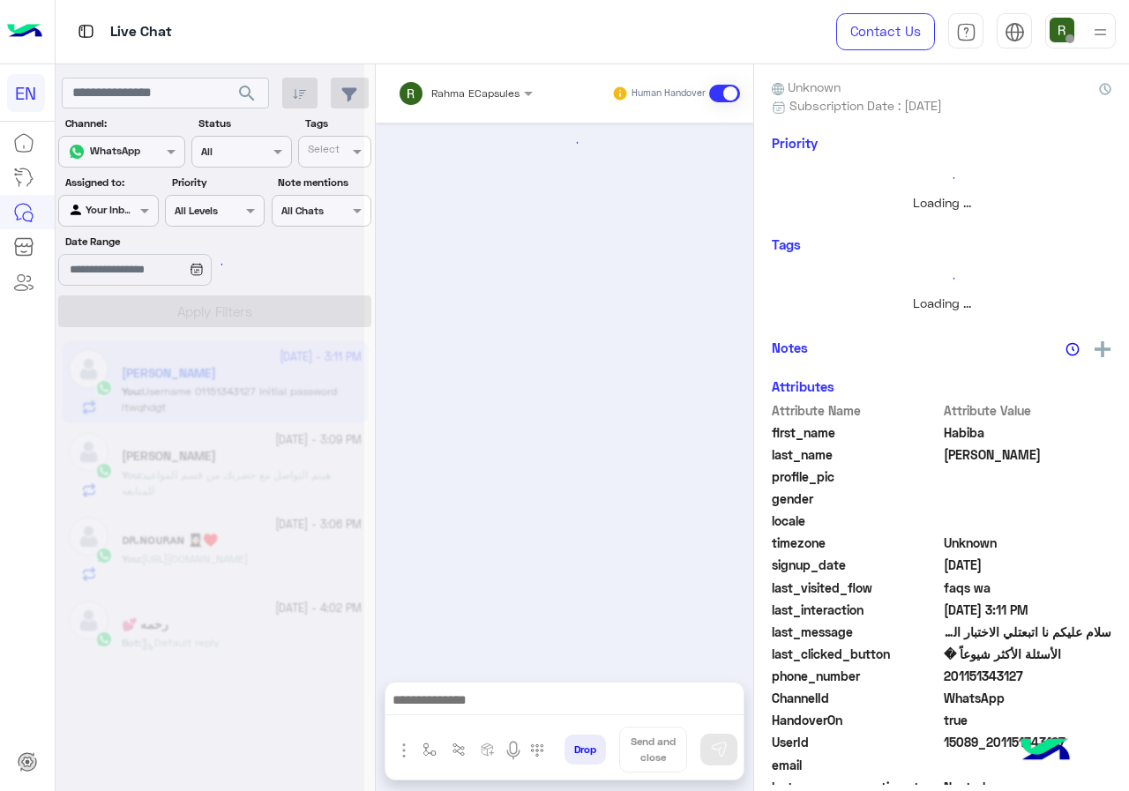
click at [466, 86] on input "text" at bounding box center [442, 91] width 89 height 16
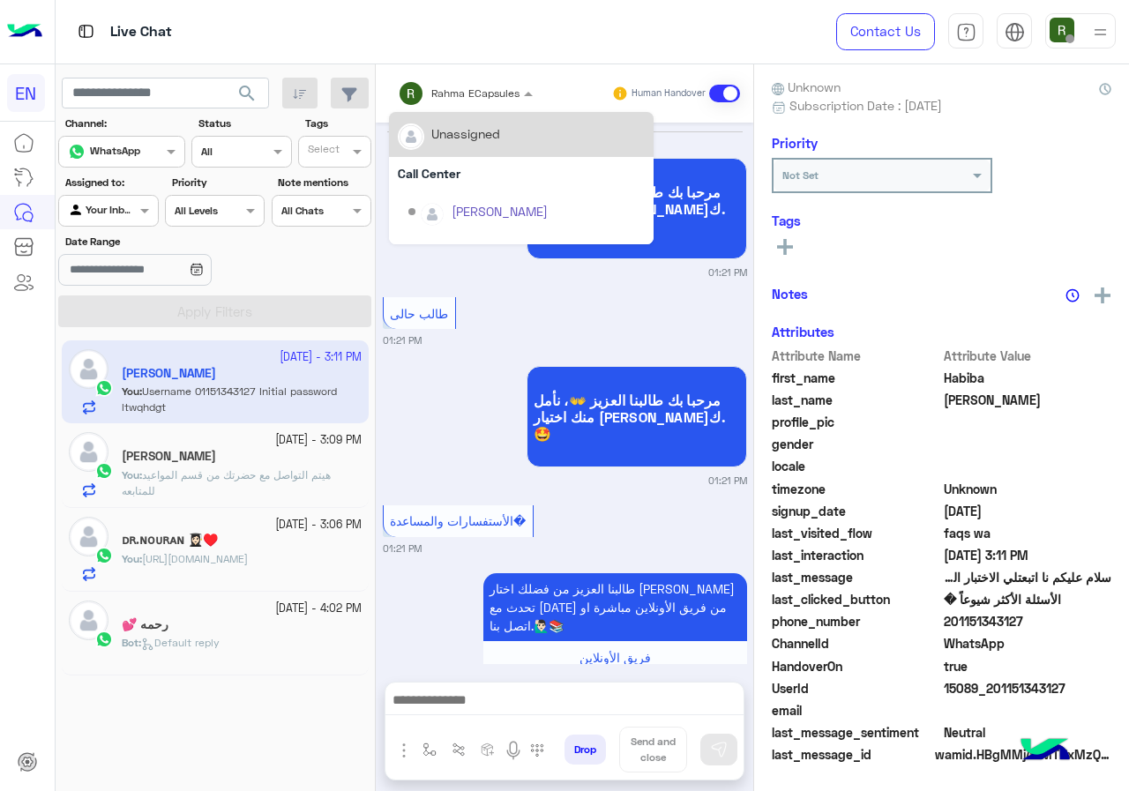
scroll to position [1279, 0]
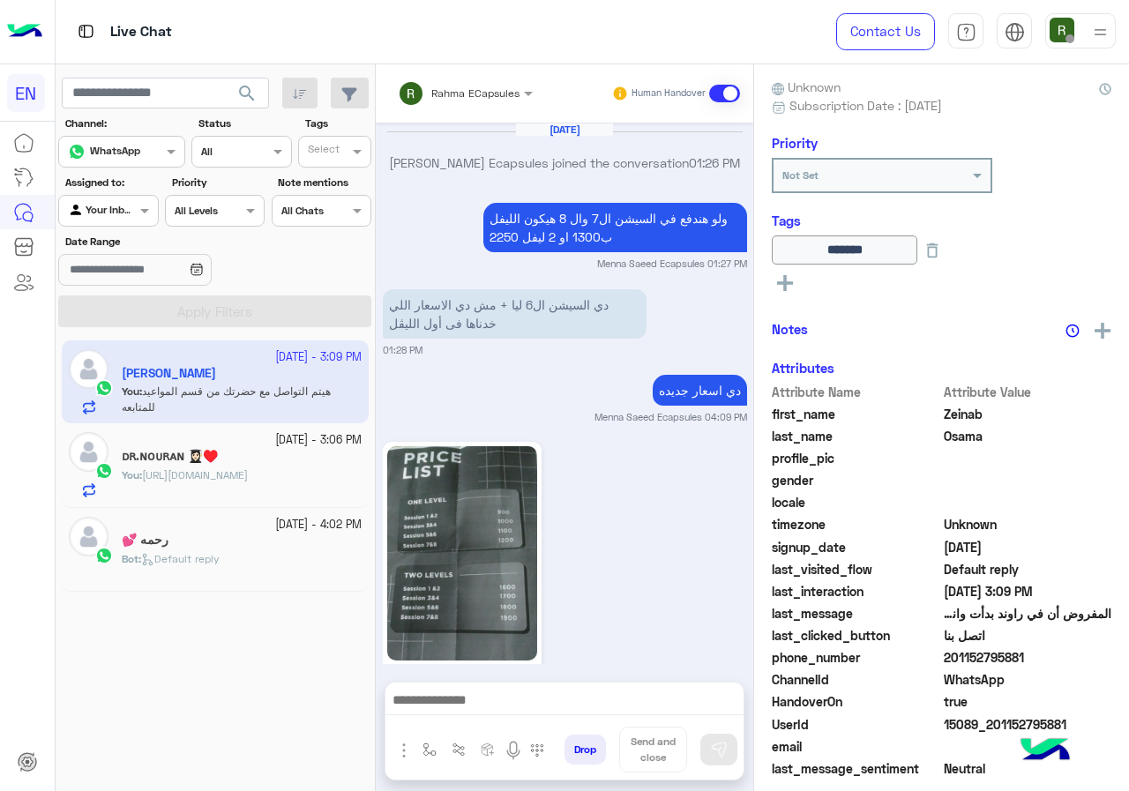
scroll to position [1435, 0]
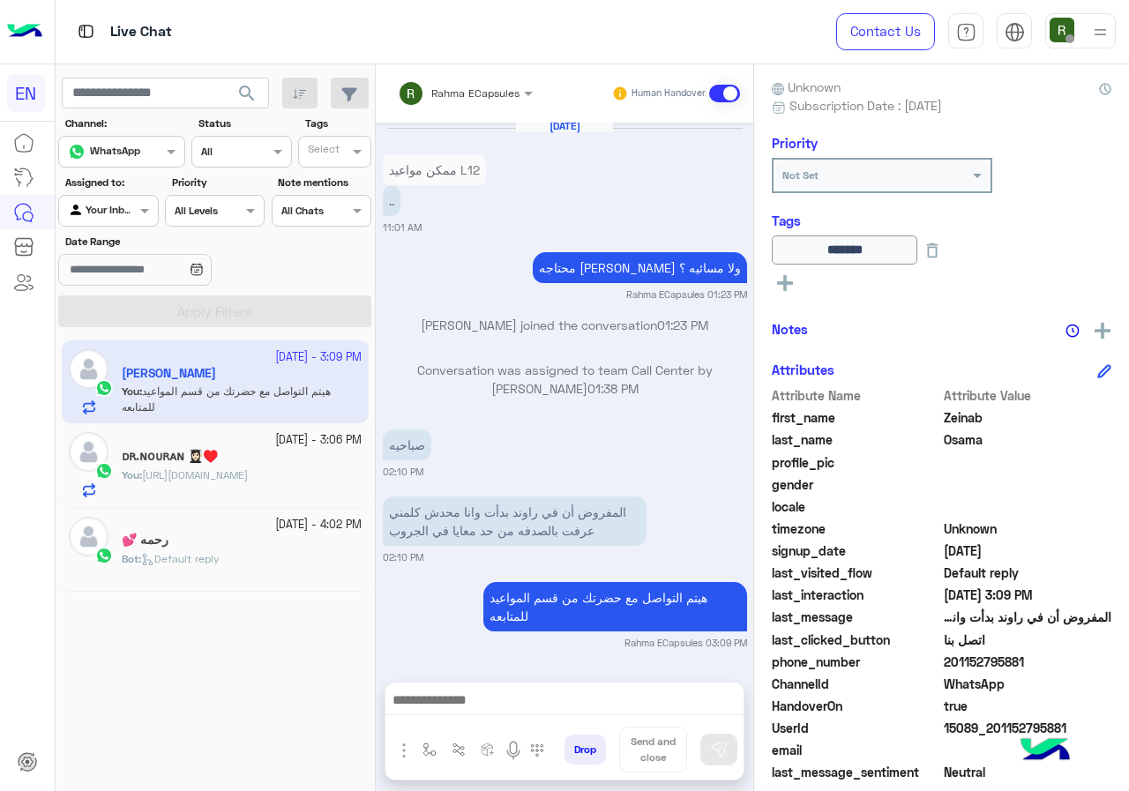
click at [467, 95] on input "text" at bounding box center [442, 91] width 89 height 16
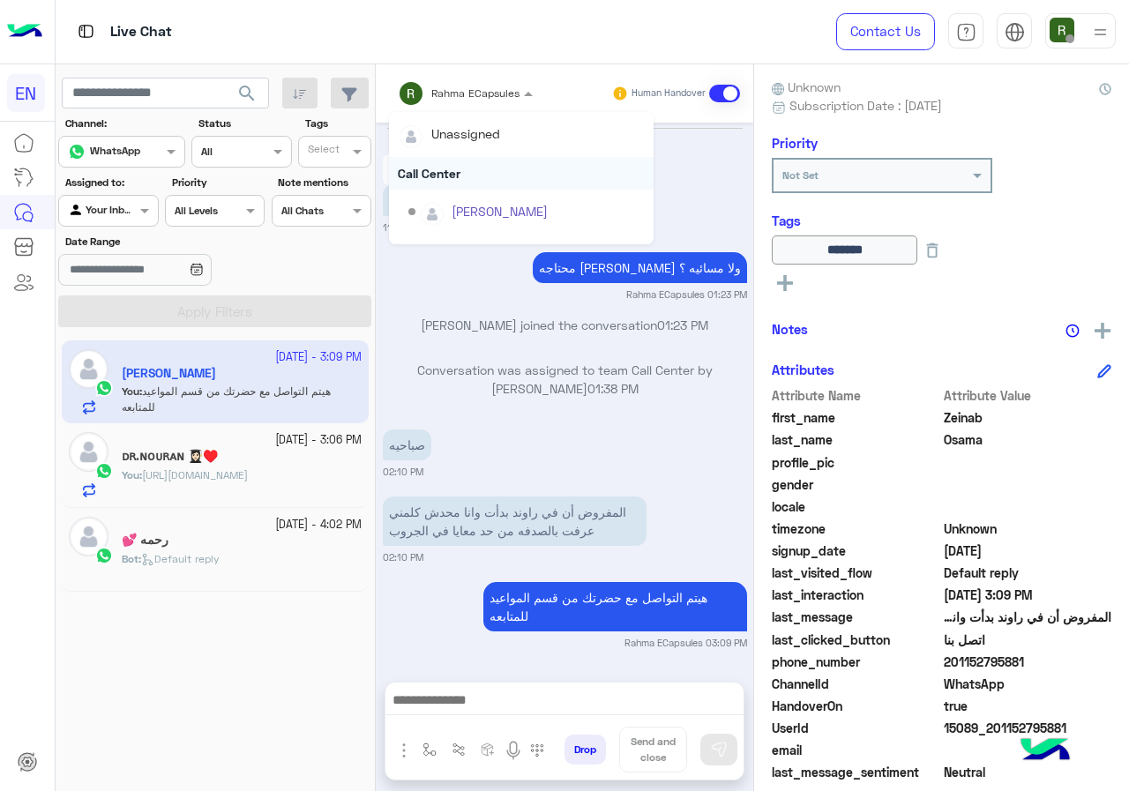
click at [467, 173] on div "Call Center" at bounding box center [521, 173] width 265 height 33
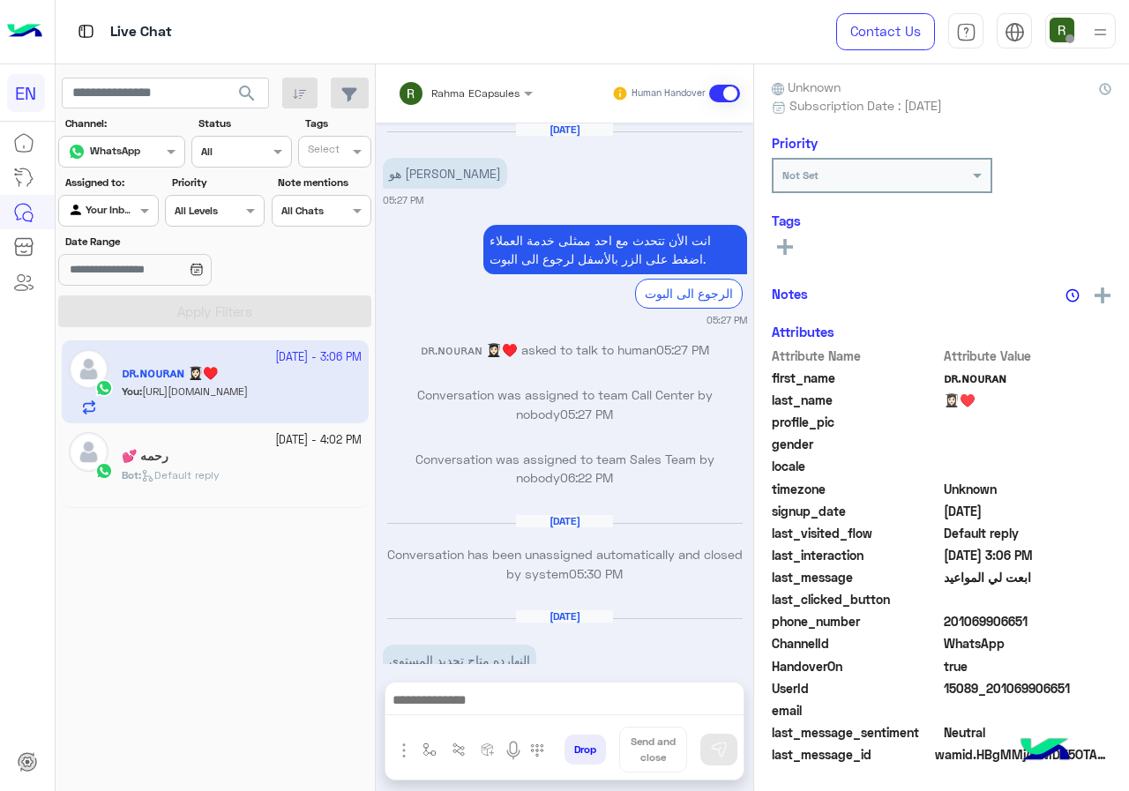
click at [464, 93] on input "text" at bounding box center [442, 91] width 89 height 16
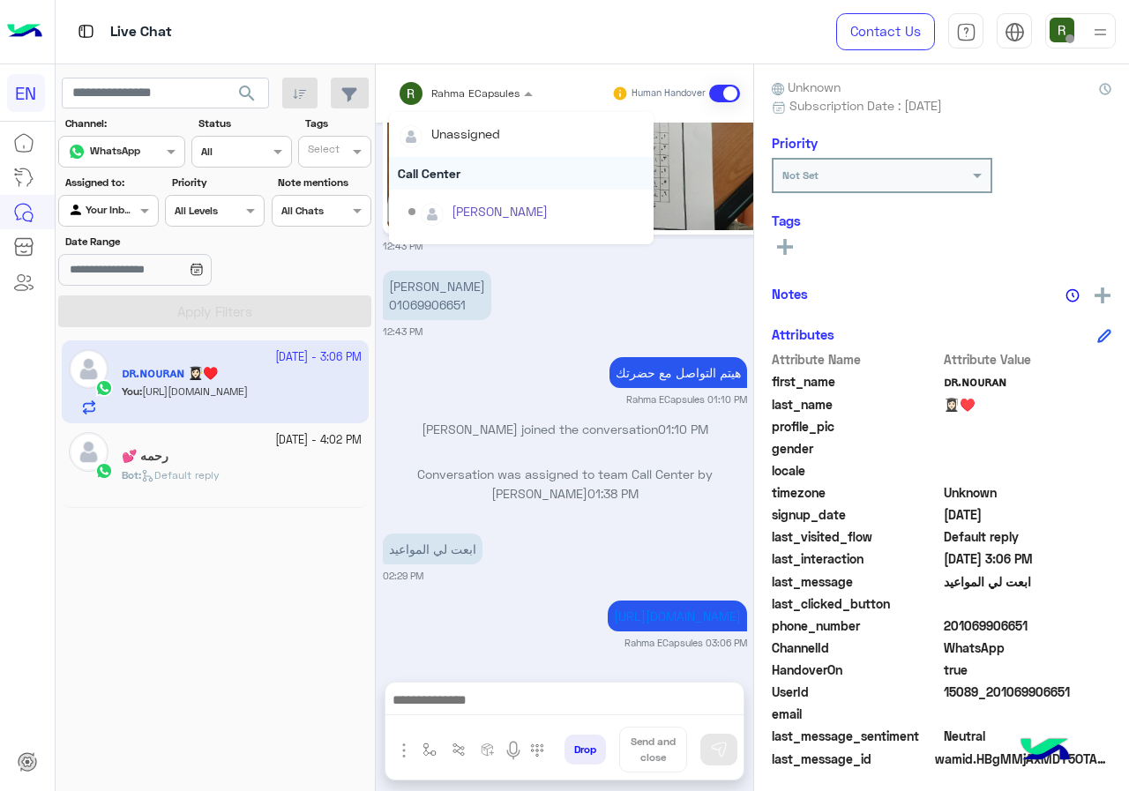
click at [465, 182] on div "Call Center" at bounding box center [521, 173] width 265 height 33
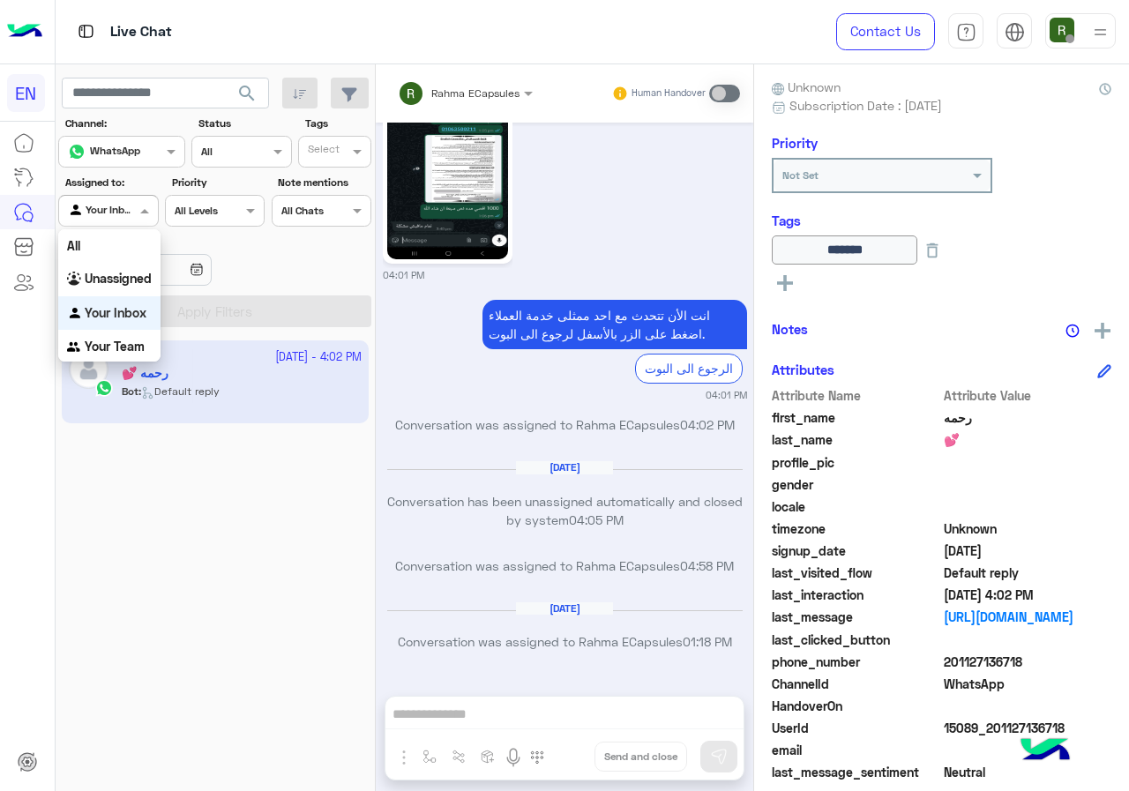
click at [141, 221] on div "Agent Filter Your Inbox" at bounding box center [108, 211] width 100 height 32
click at [125, 333] on div "Your Team" at bounding box center [109, 347] width 102 height 34
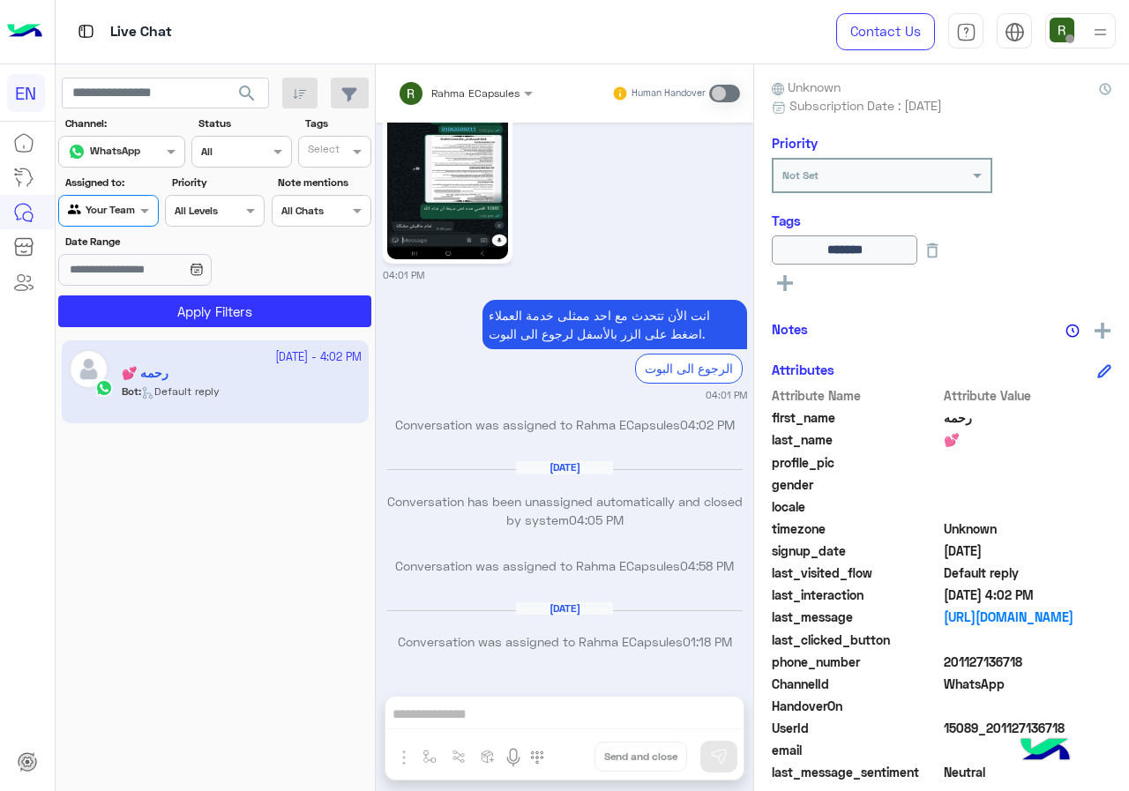
click at [245, 89] on span "search" at bounding box center [246, 93] width 21 height 21
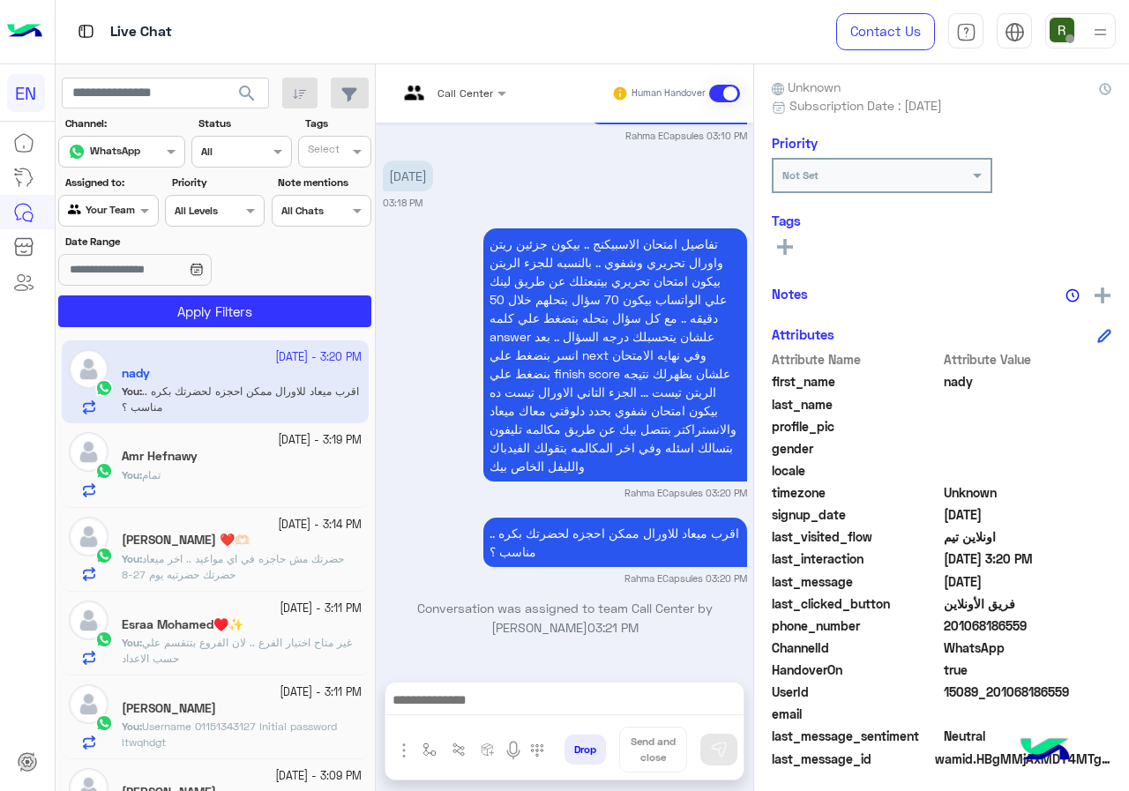
click at [112, 227] on section "Channel: Channel WhatsApp Status Channel All Tags Select Assigned to: Agent Fil…" at bounding box center [216, 222] width 294 height 212
click at [125, 216] on div "Your Team" at bounding box center [101, 211] width 67 height 18
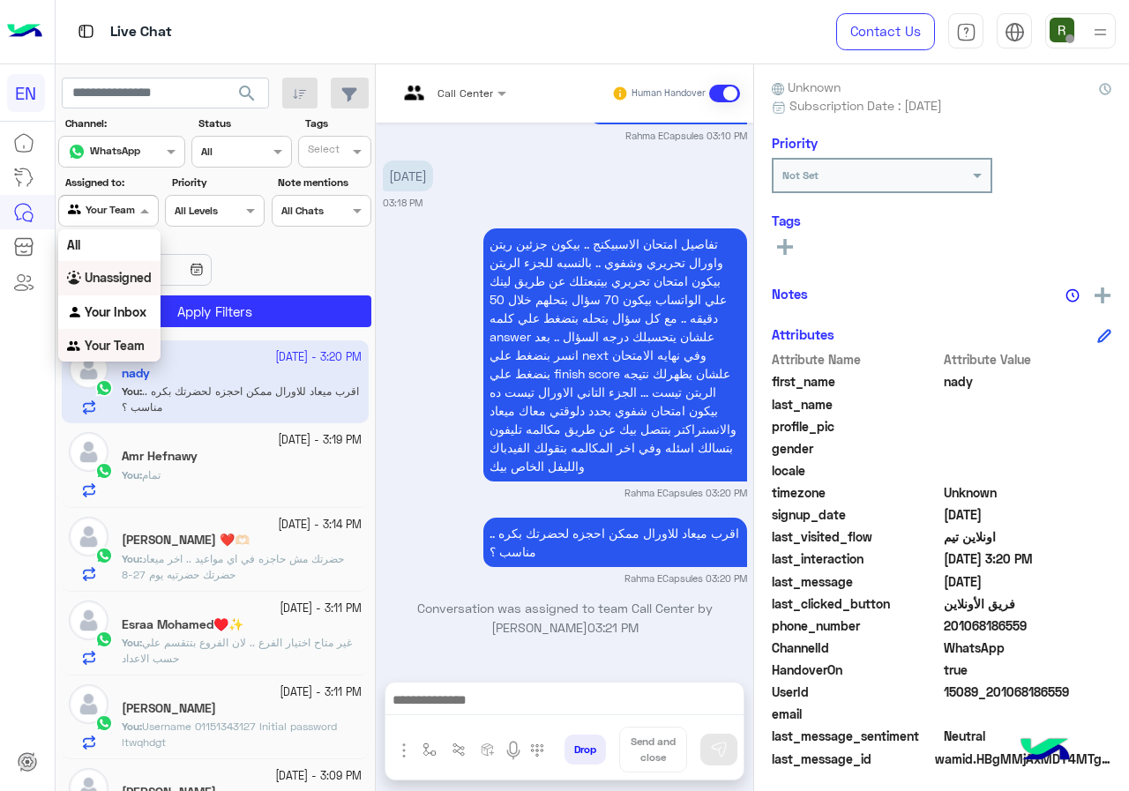
click at [119, 274] on b "Unassigned" at bounding box center [118, 277] width 67 height 15
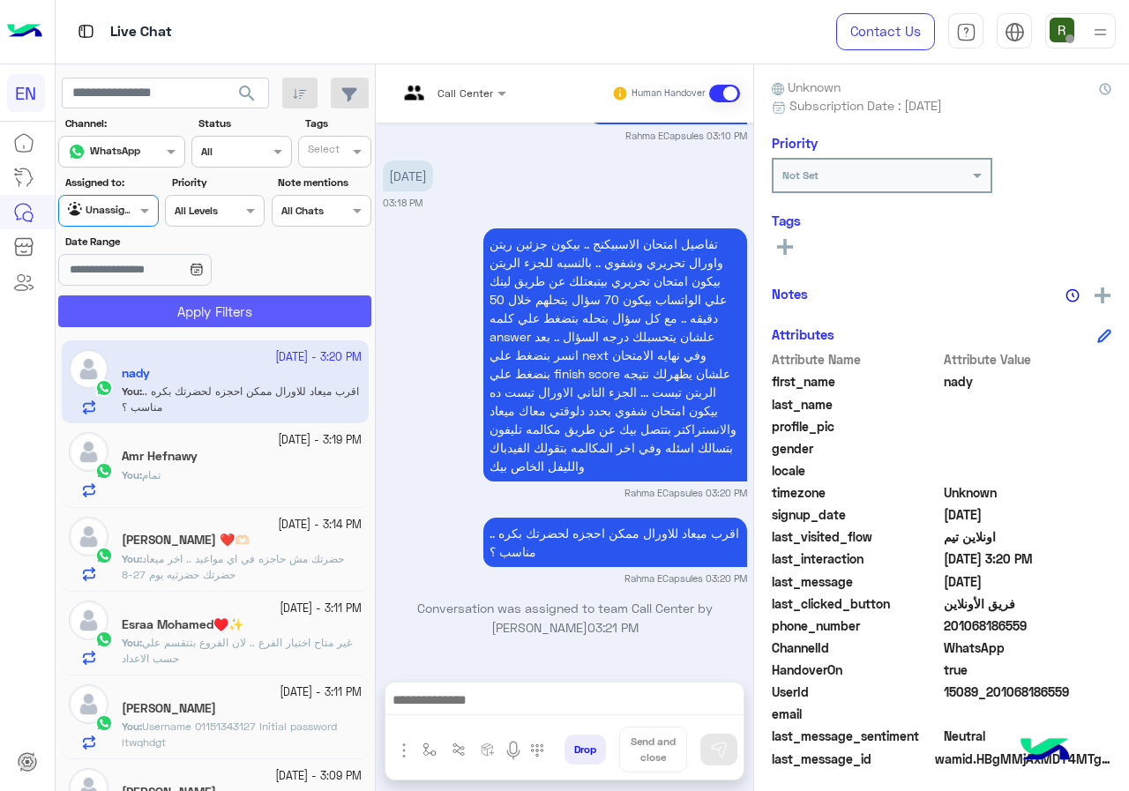
click at [123, 301] on button "Apply Filters" at bounding box center [214, 311] width 313 height 32
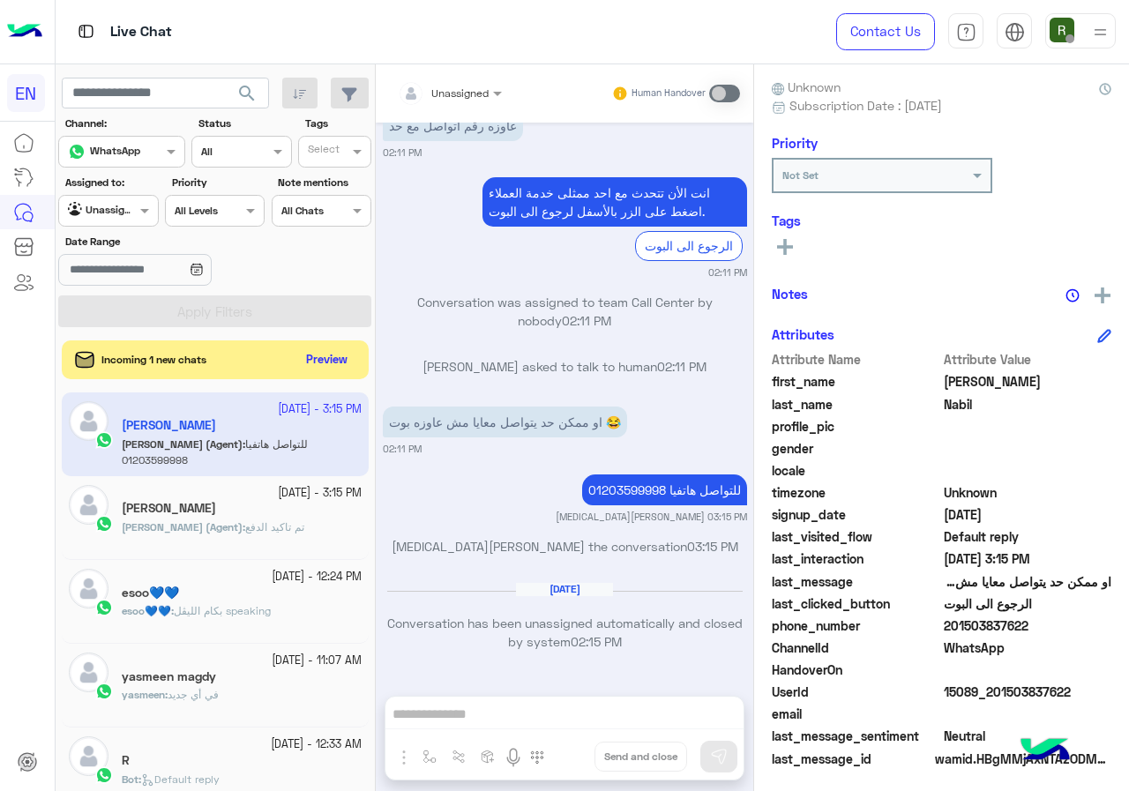
click at [325, 346] on div "Incoming 1 new chats Preview" at bounding box center [215, 359] width 307 height 39
click at [325, 349] on button "Preview" at bounding box center [328, 359] width 55 height 24
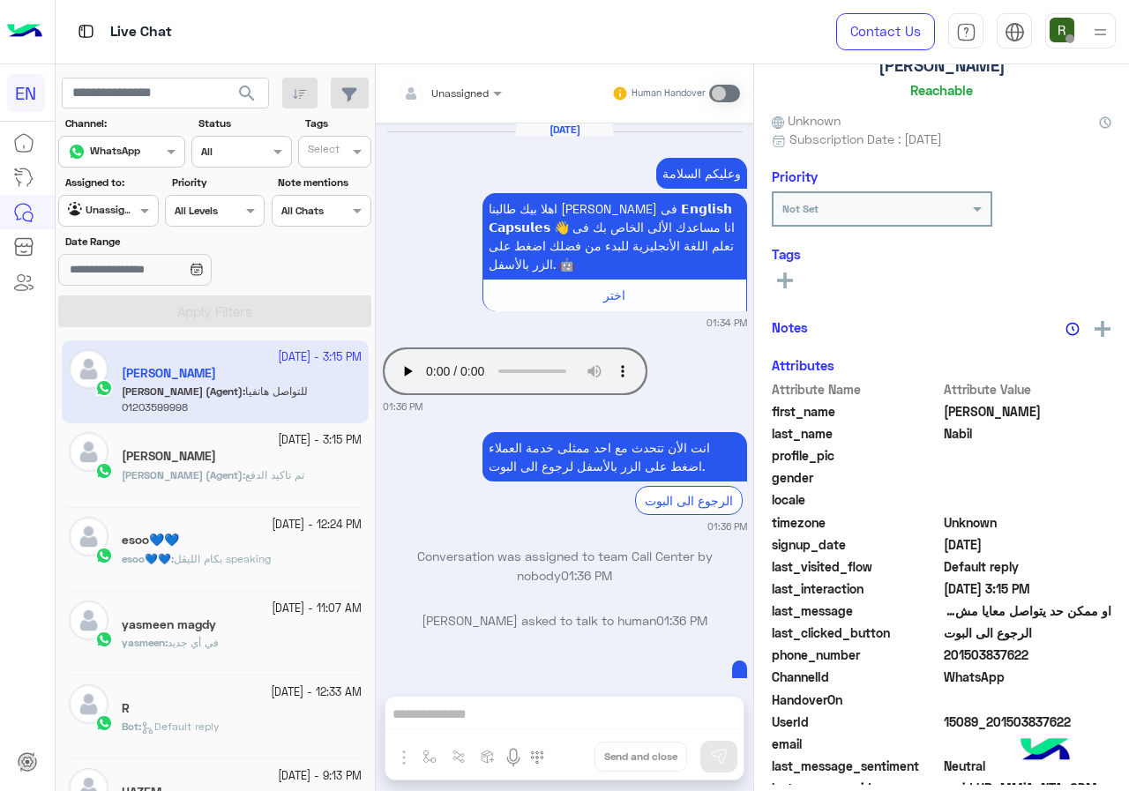
scroll to position [154, 0]
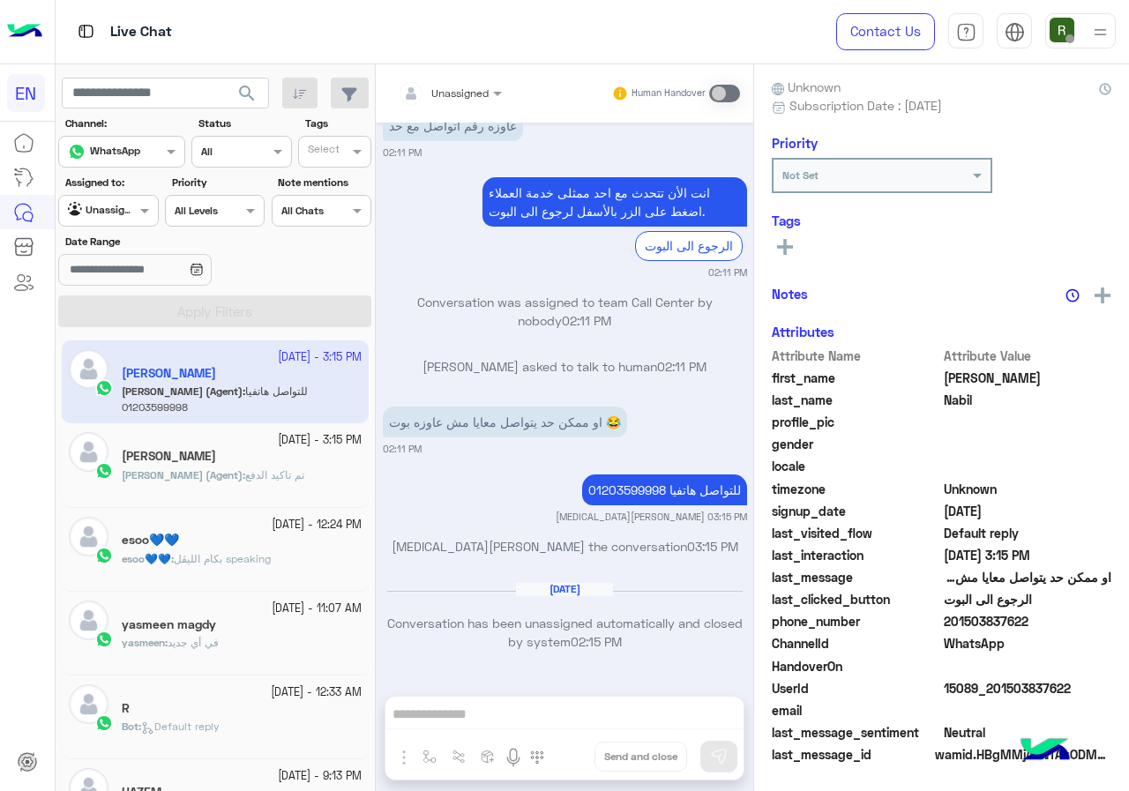
click at [138, 221] on div "Agent Filter Unassigned" at bounding box center [108, 211] width 100 height 32
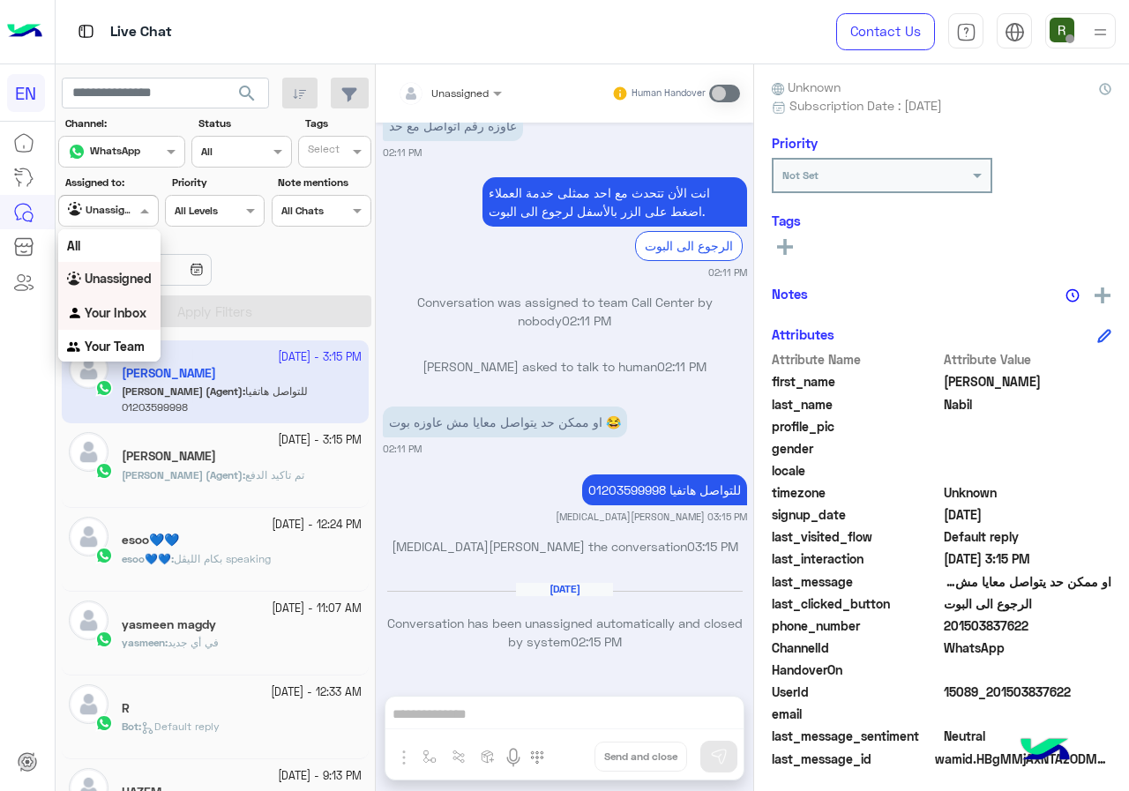
click at [124, 318] on b "Your Inbox" at bounding box center [116, 312] width 62 height 15
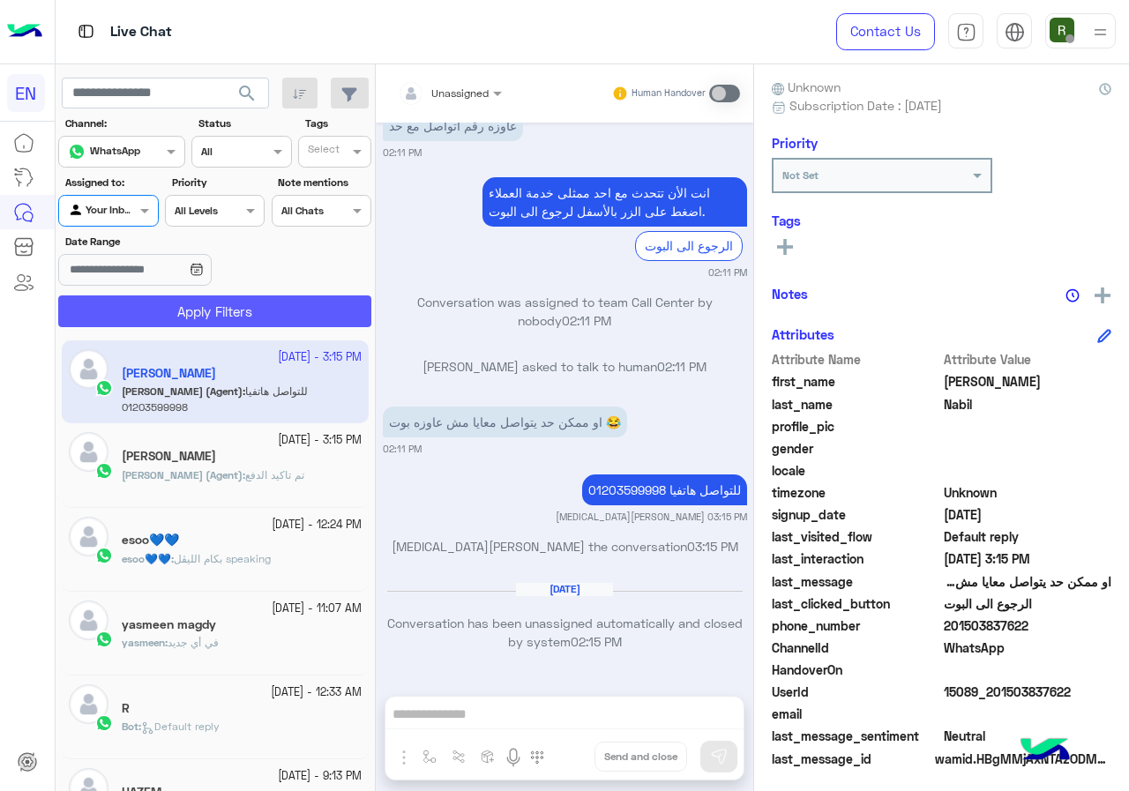
click at [148, 305] on button "Apply Filters" at bounding box center [214, 311] width 313 height 32
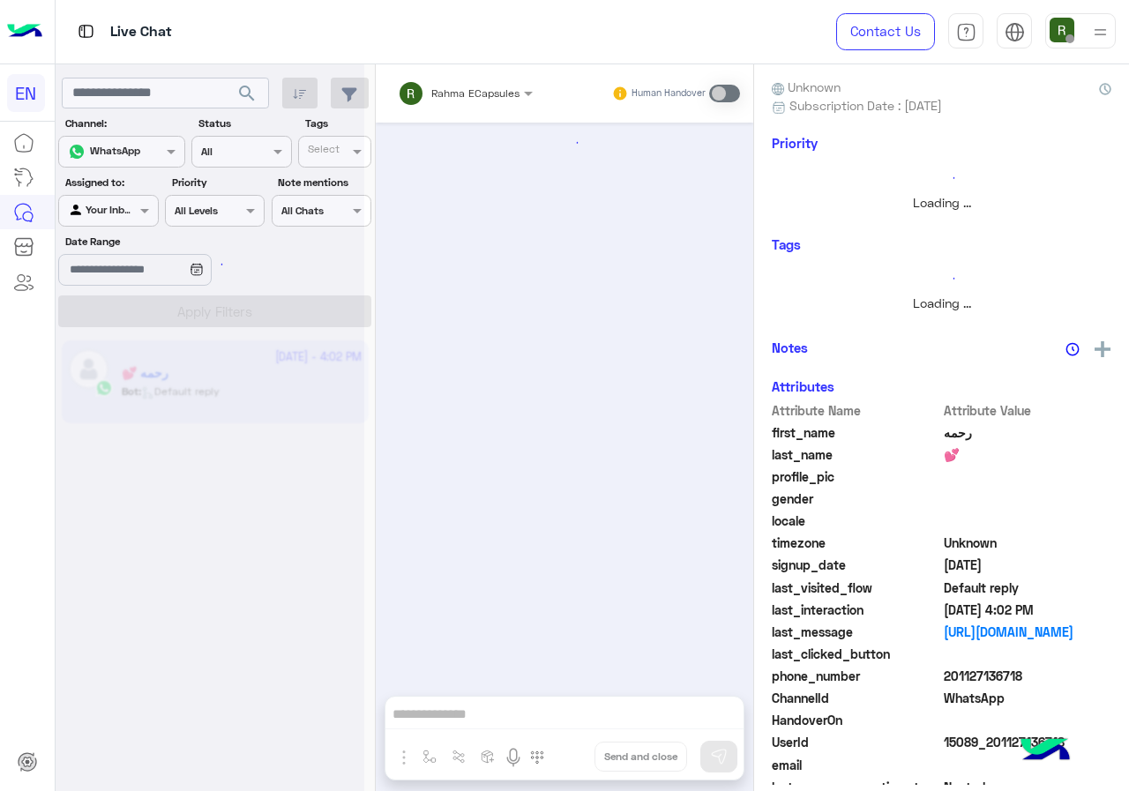
scroll to position [1123, 0]
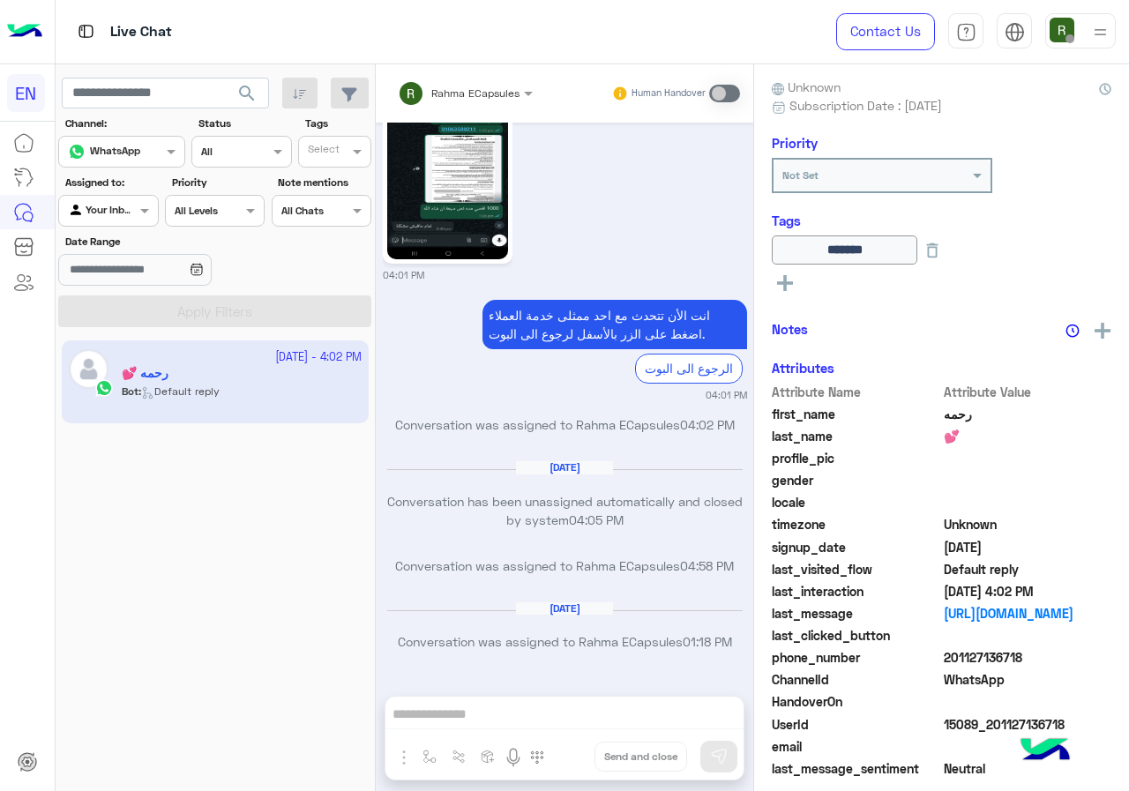
click at [126, 204] on div at bounding box center [108, 208] width 98 height 17
click at [111, 342] on b "Your Team" at bounding box center [115, 346] width 60 height 15
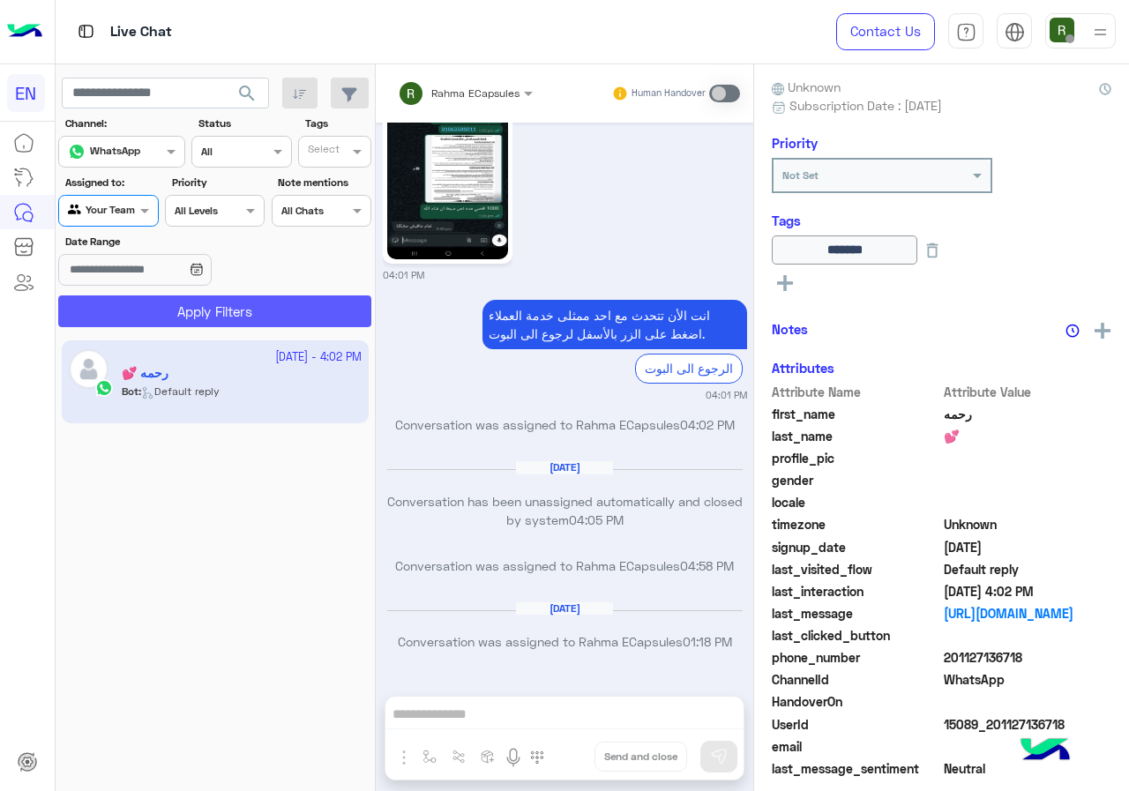
click at [141, 300] on button "Apply Filters" at bounding box center [214, 311] width 313 height 32
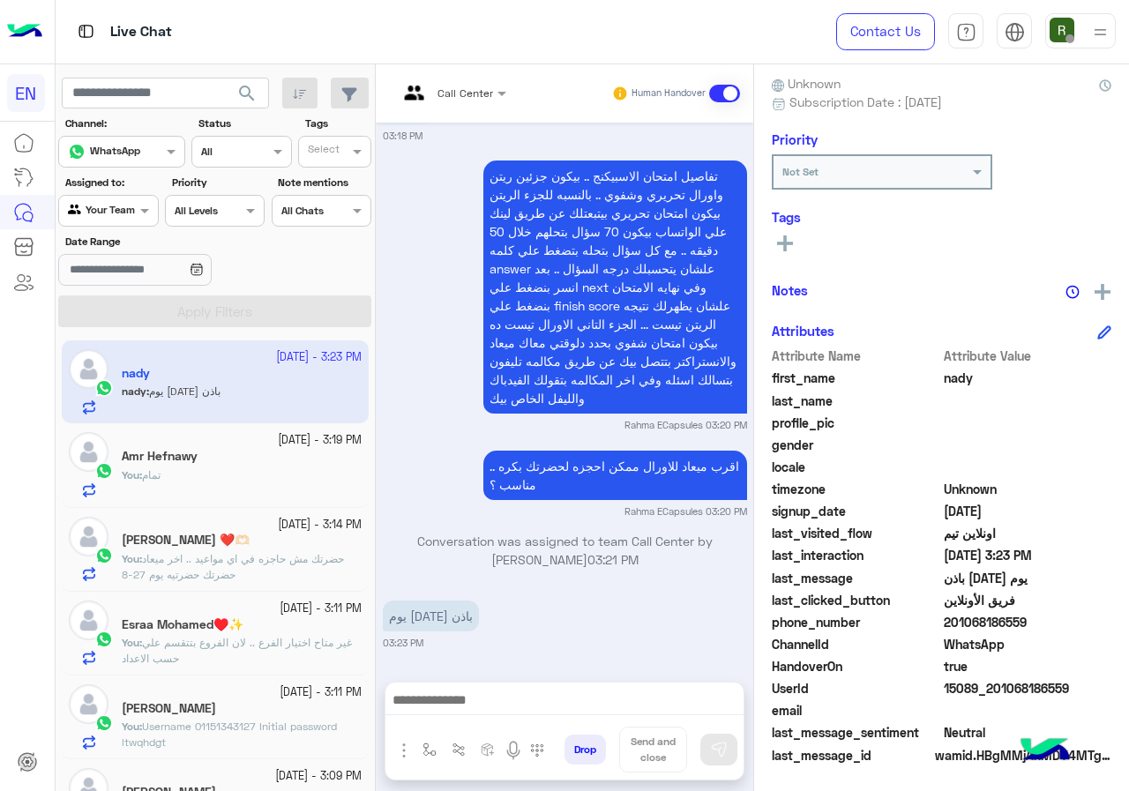
scroll to position [159, 0]
click at [608, 702] on textarea at bounding box center [564, 702] width 358 height 26
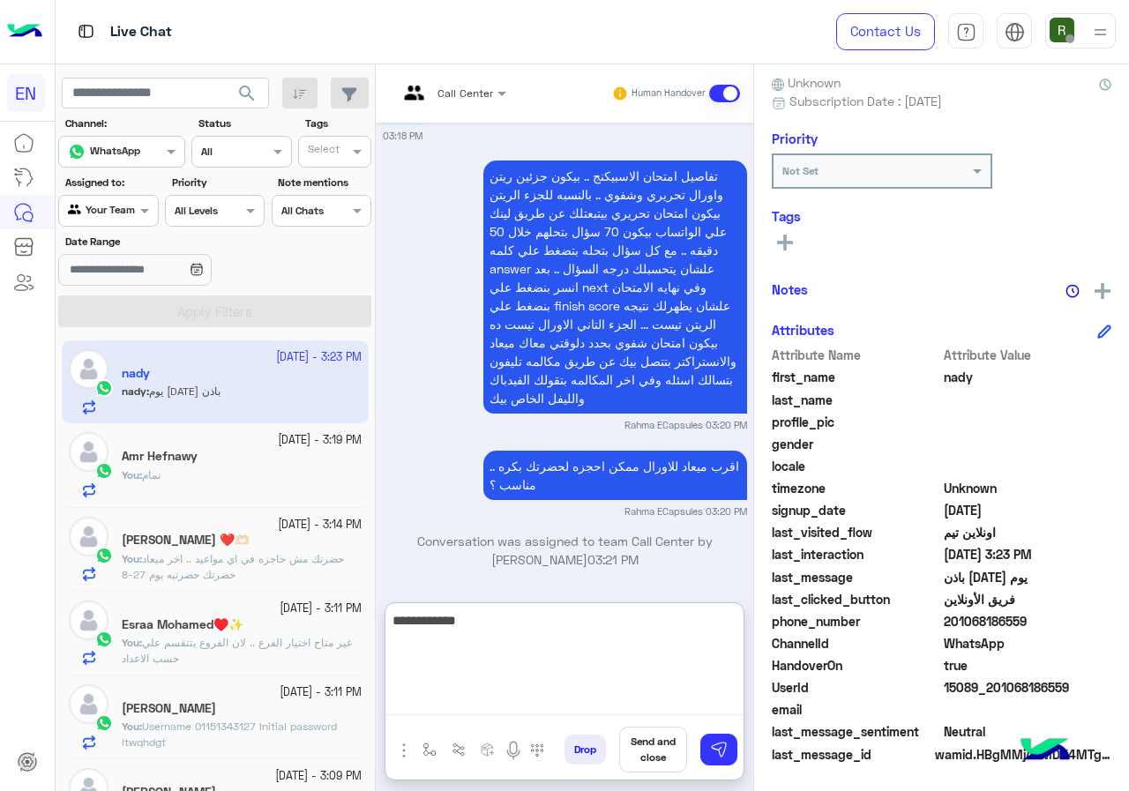
type textarea "**********"
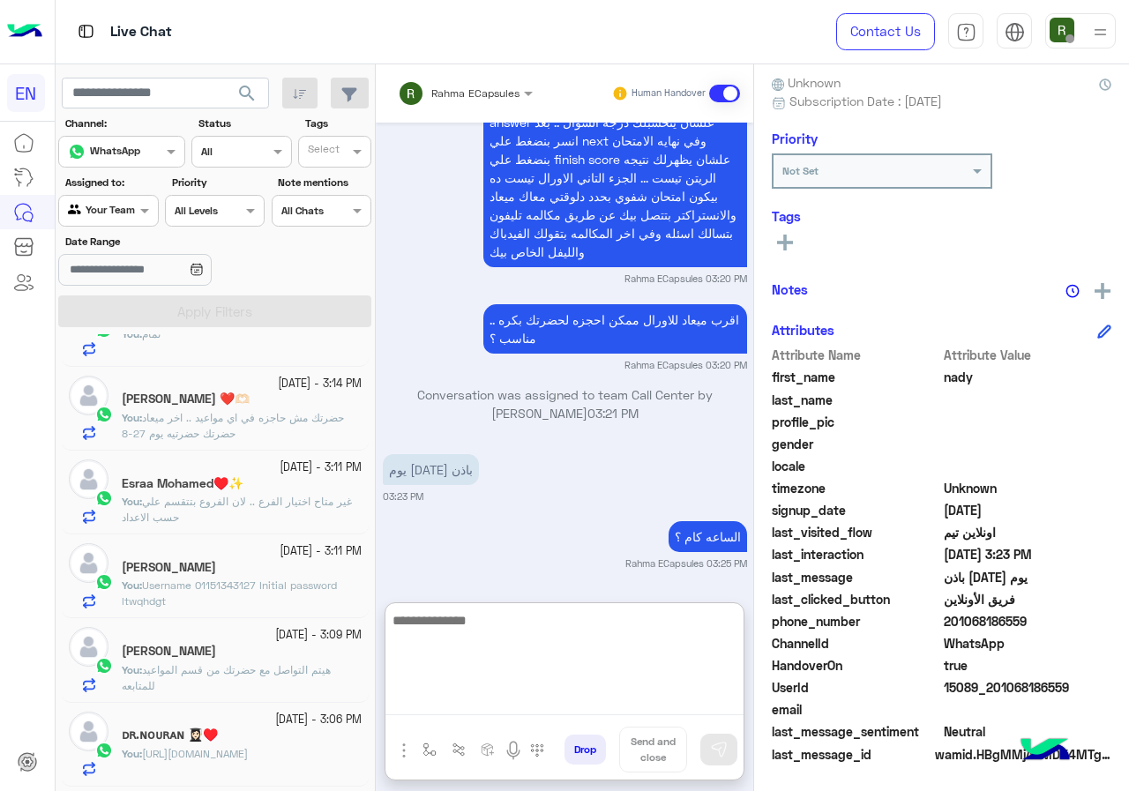
scroll to position [0, 0]
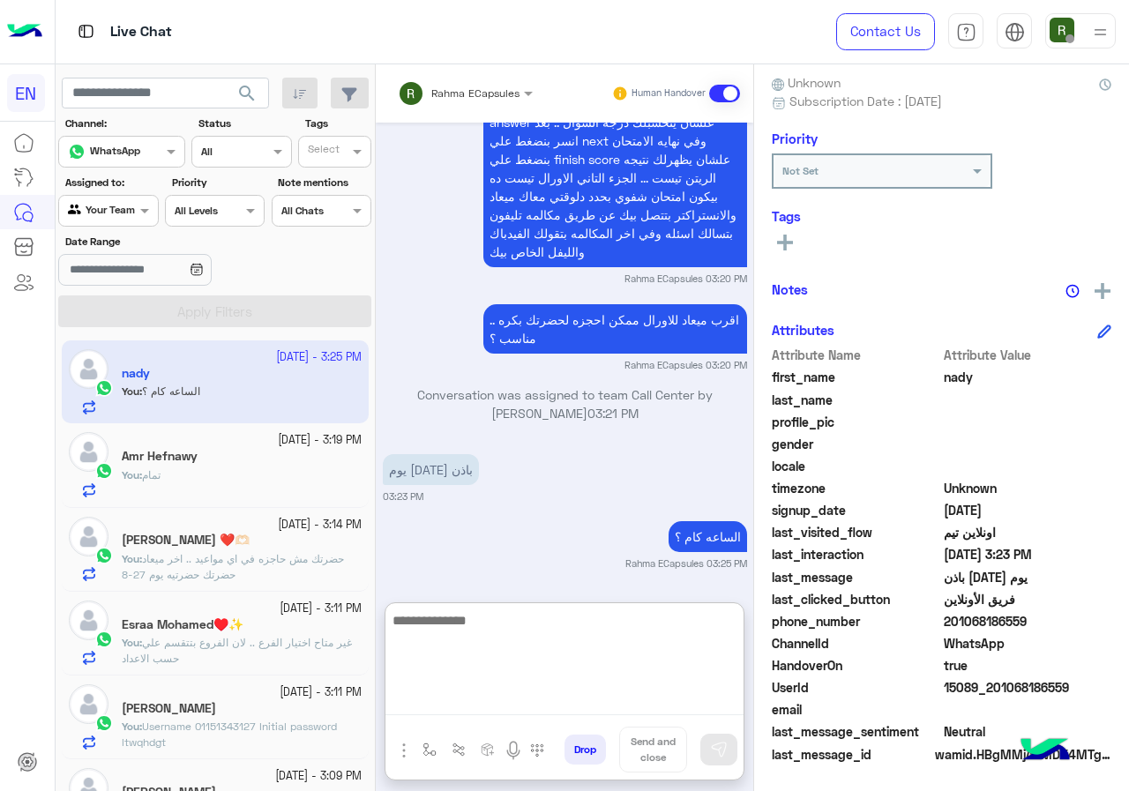
click at [135, 221] on div "Agent Filter Your Team" at bounding box center [108, 211] width 100 height 32
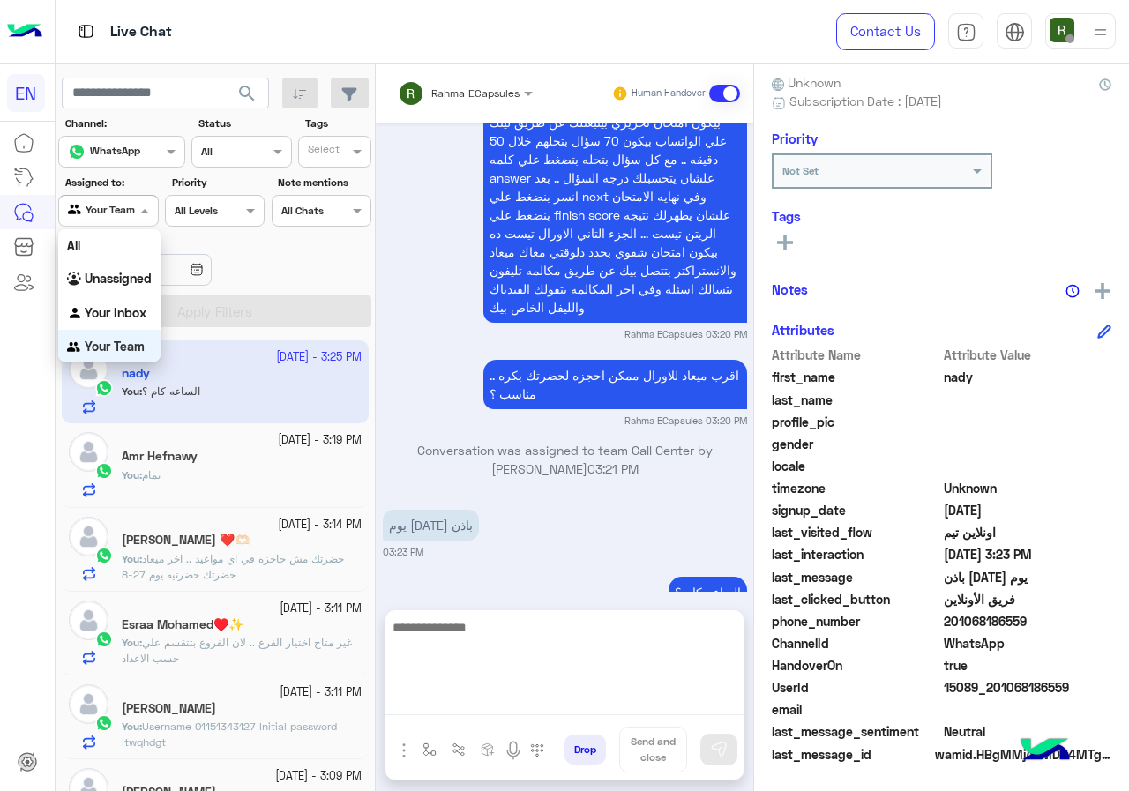
scroll to position [1, 0]
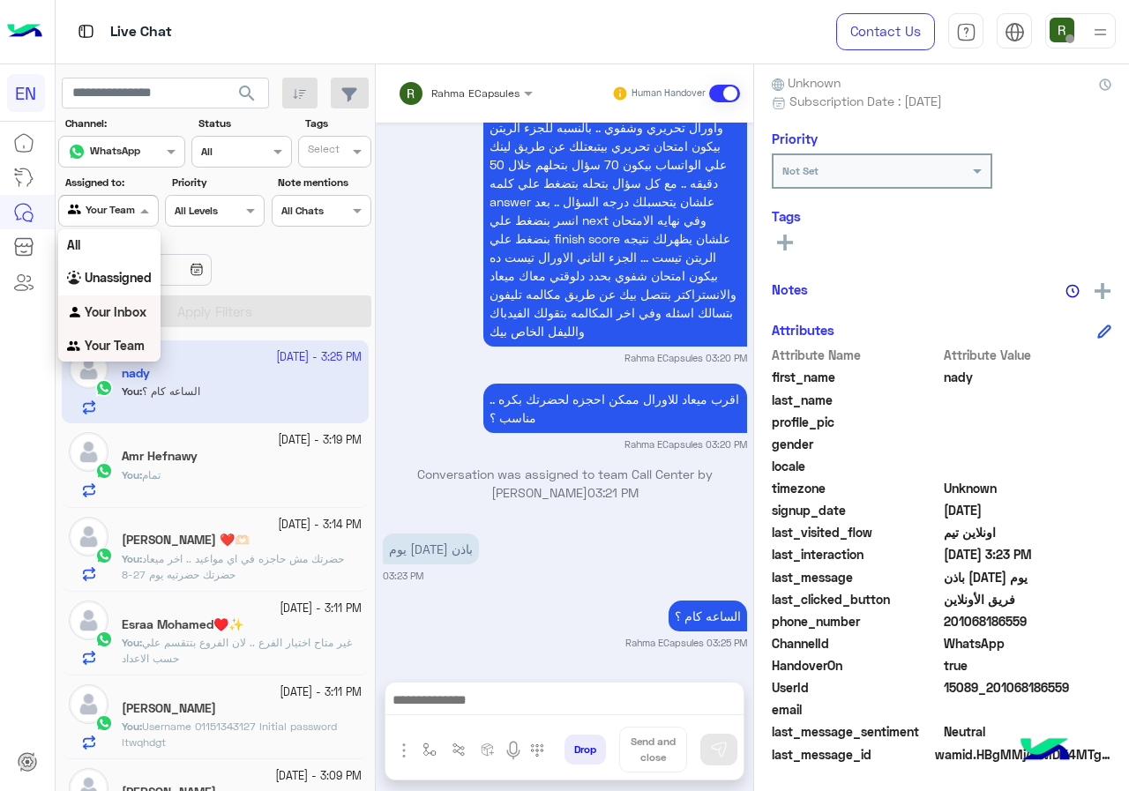
click at [118, 298] on div "Your Inbox" at bounding box center [109, 312] width 102 height 34
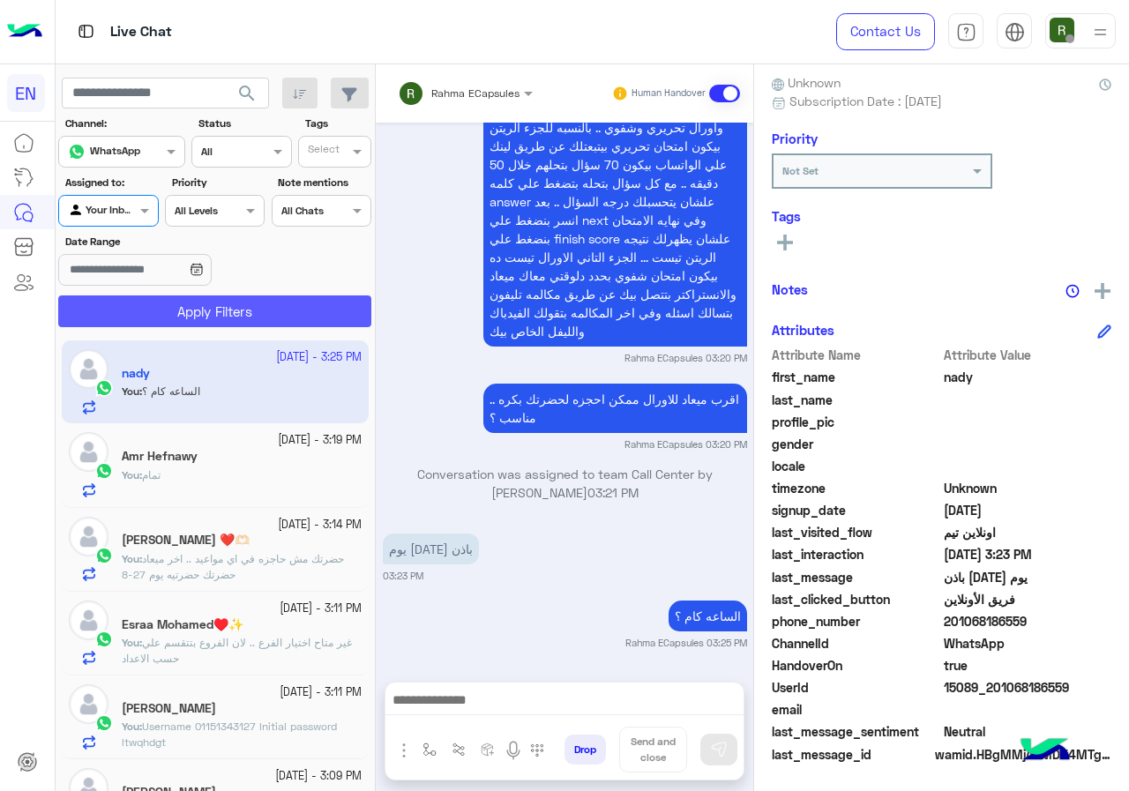
click at [126, 309] on button "Apply Filters" at bounding box center [214, 311] width 313 height 32
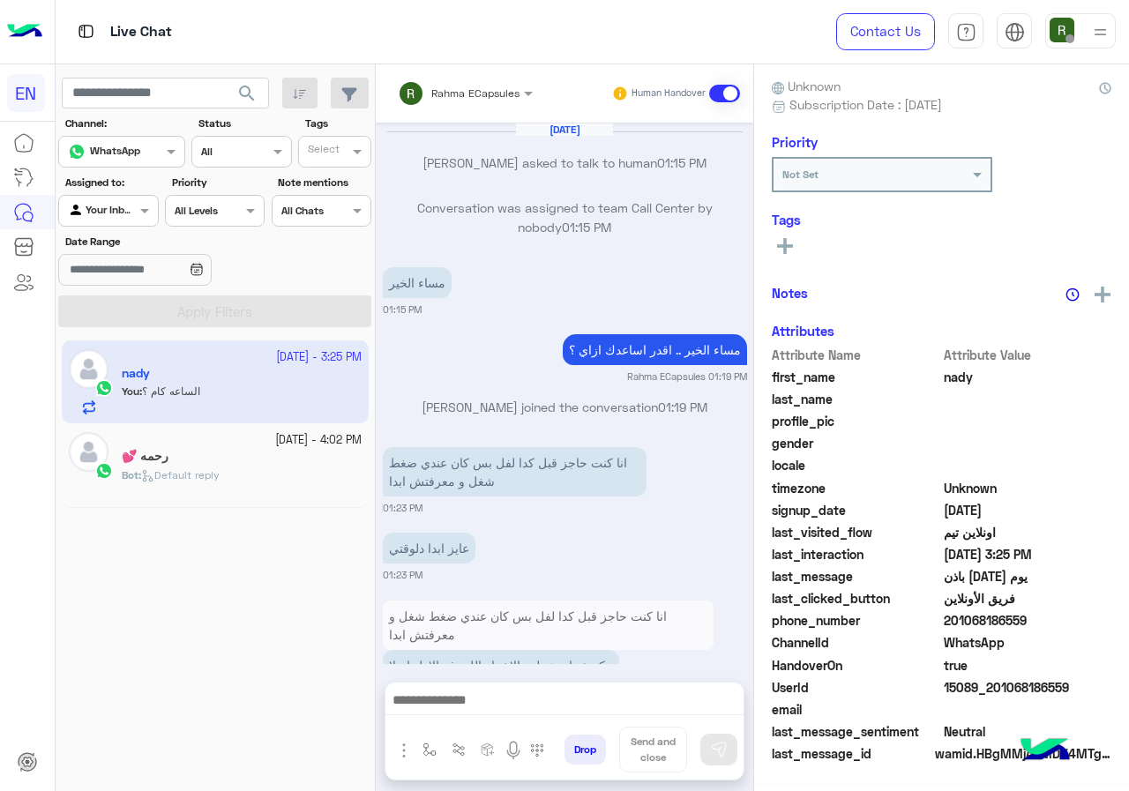
scroll to position [1107, 0]
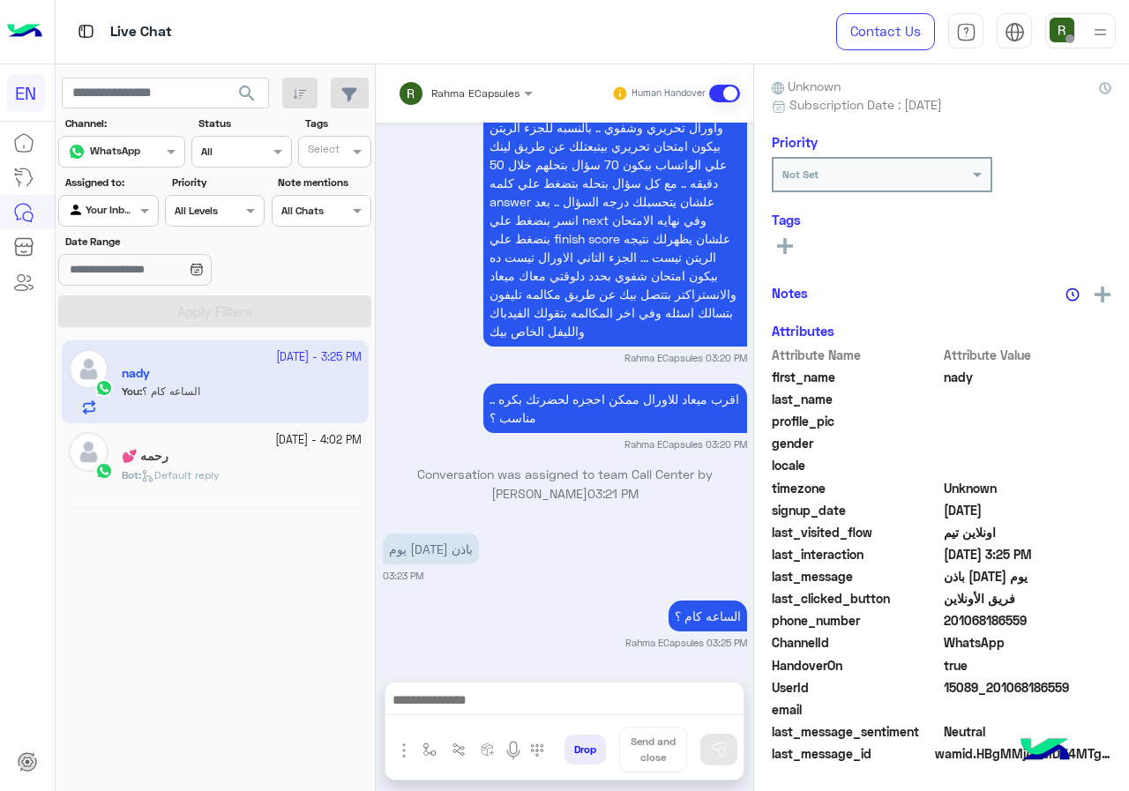
click at [498, 92] on div at bounding box center [465, 90] width 153 height 17
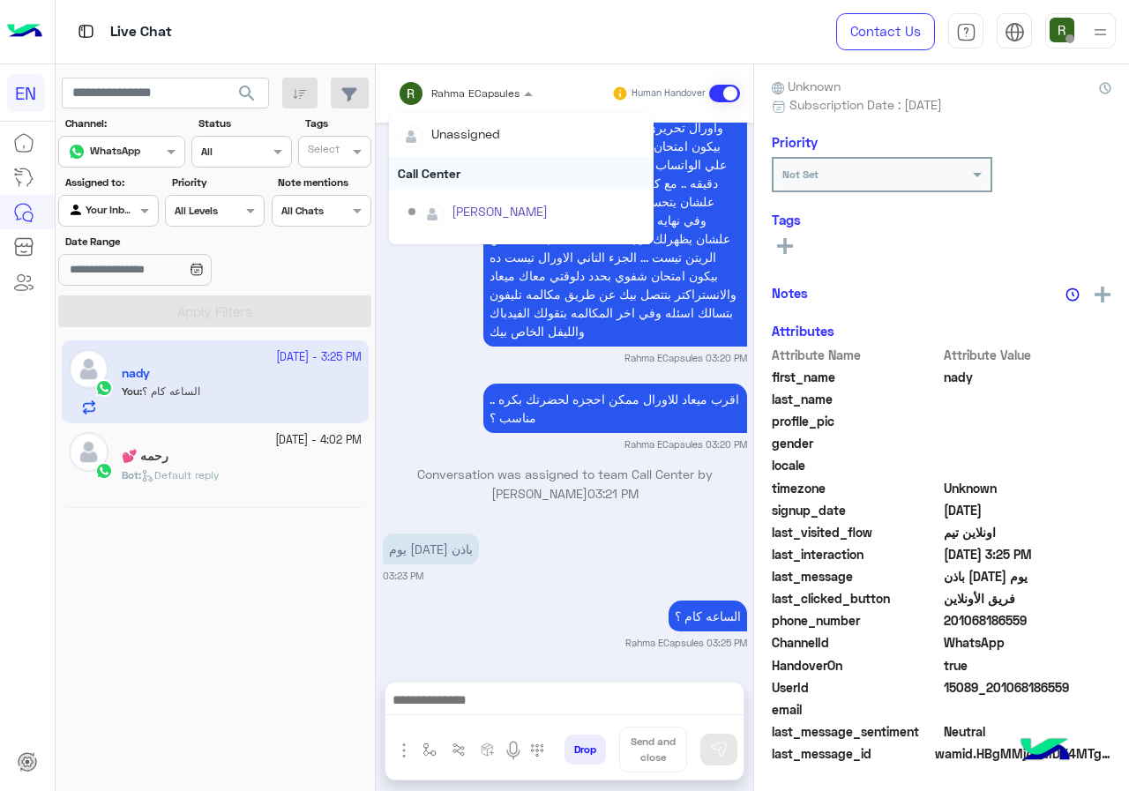
click at [452, 165] on div "Call Center" at bounding box center [521, 173] width 265 height 33
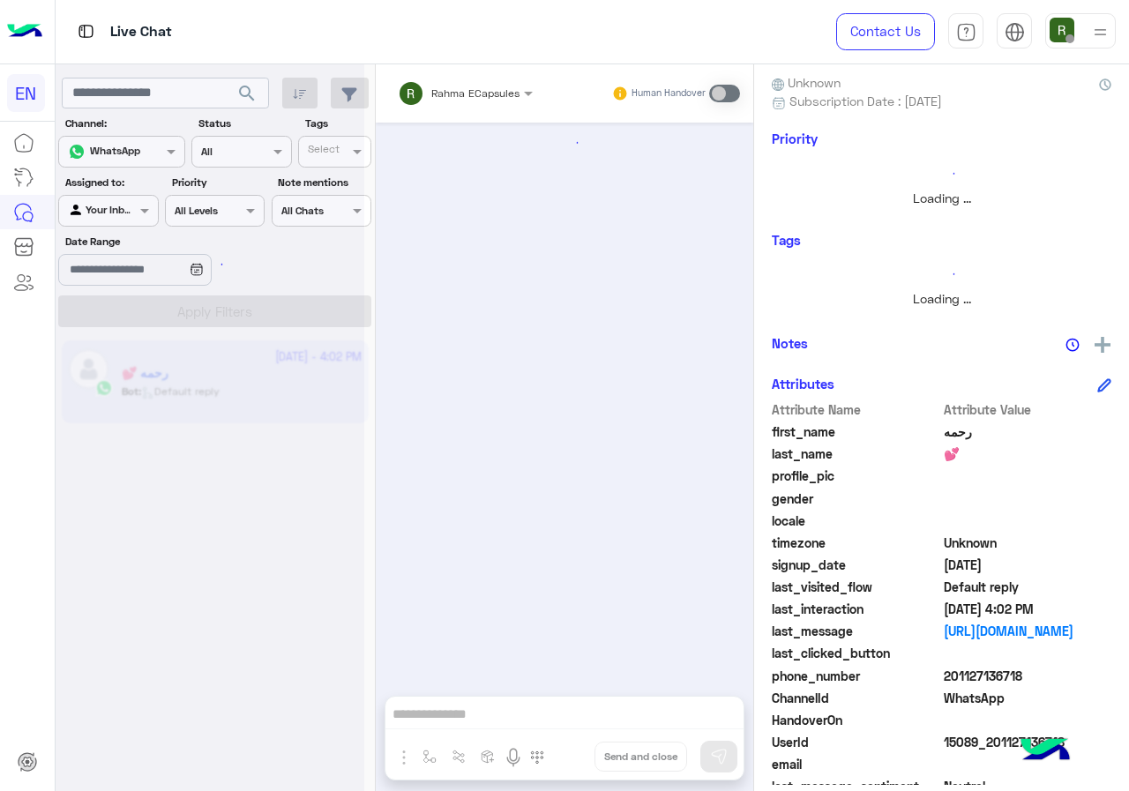
click at [102, 215] on input "text" at bounding box center [88, 209] width 41 height 16
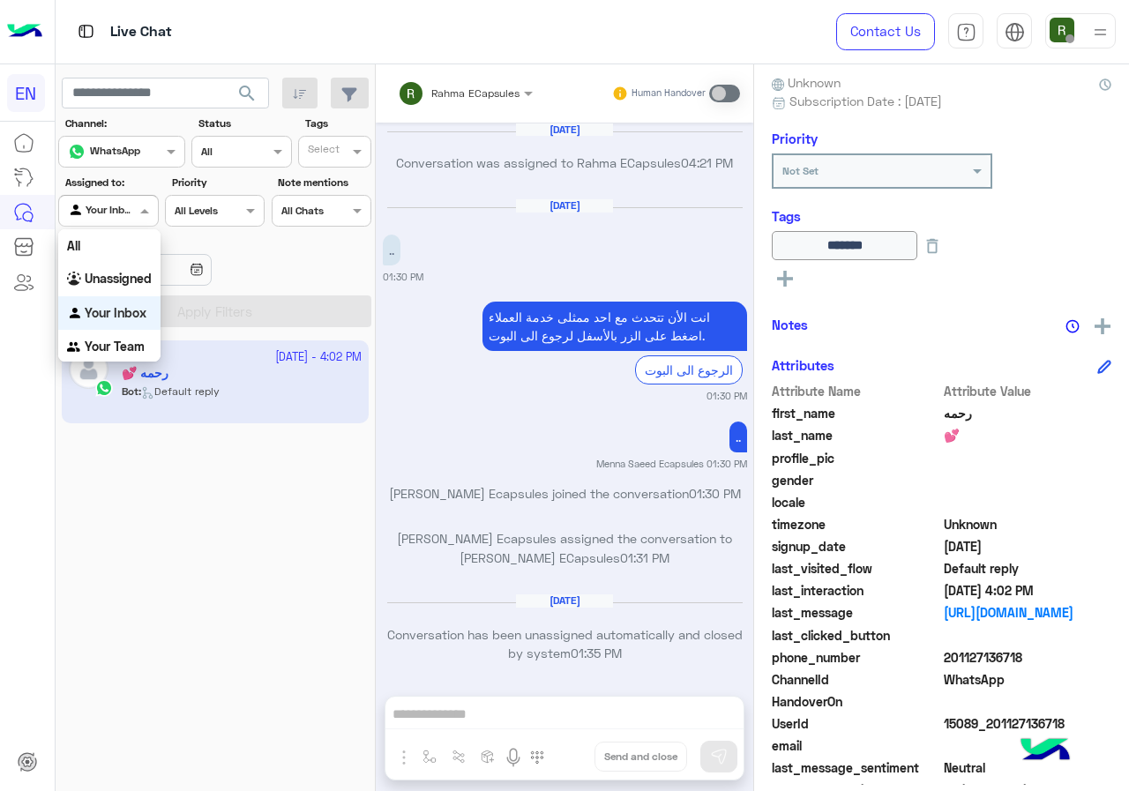
scroll to position [1123, 0]
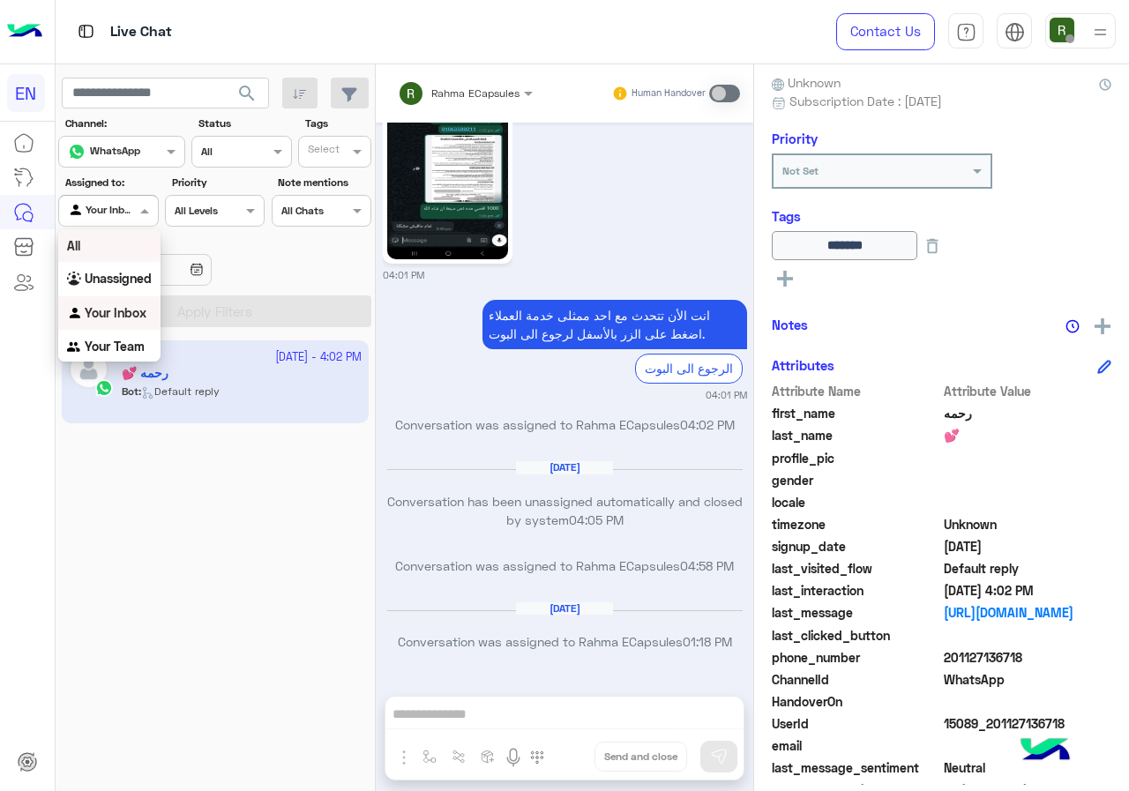
click at [115, 279] on b "Unassigned" at bounding box center [118, 278] width 67 height 15
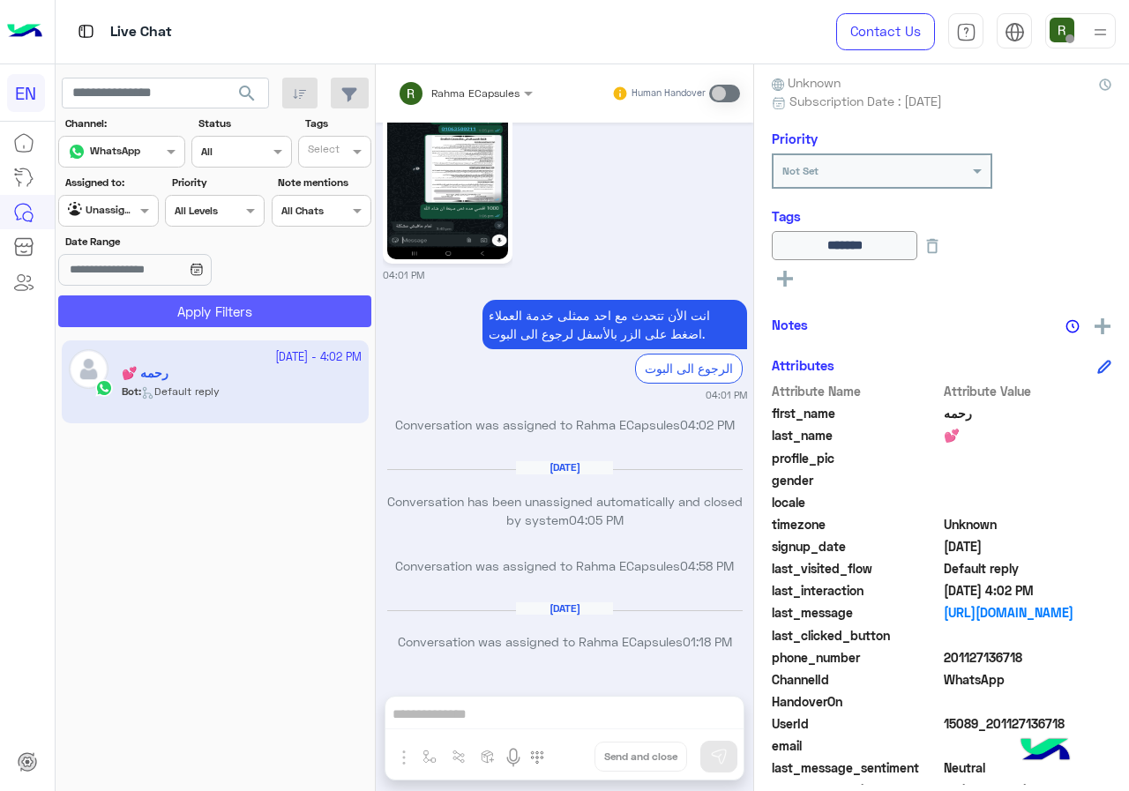
click at [129, 303] on button "Apply Filters" at bounding box center [214, 311] width 313 height 32
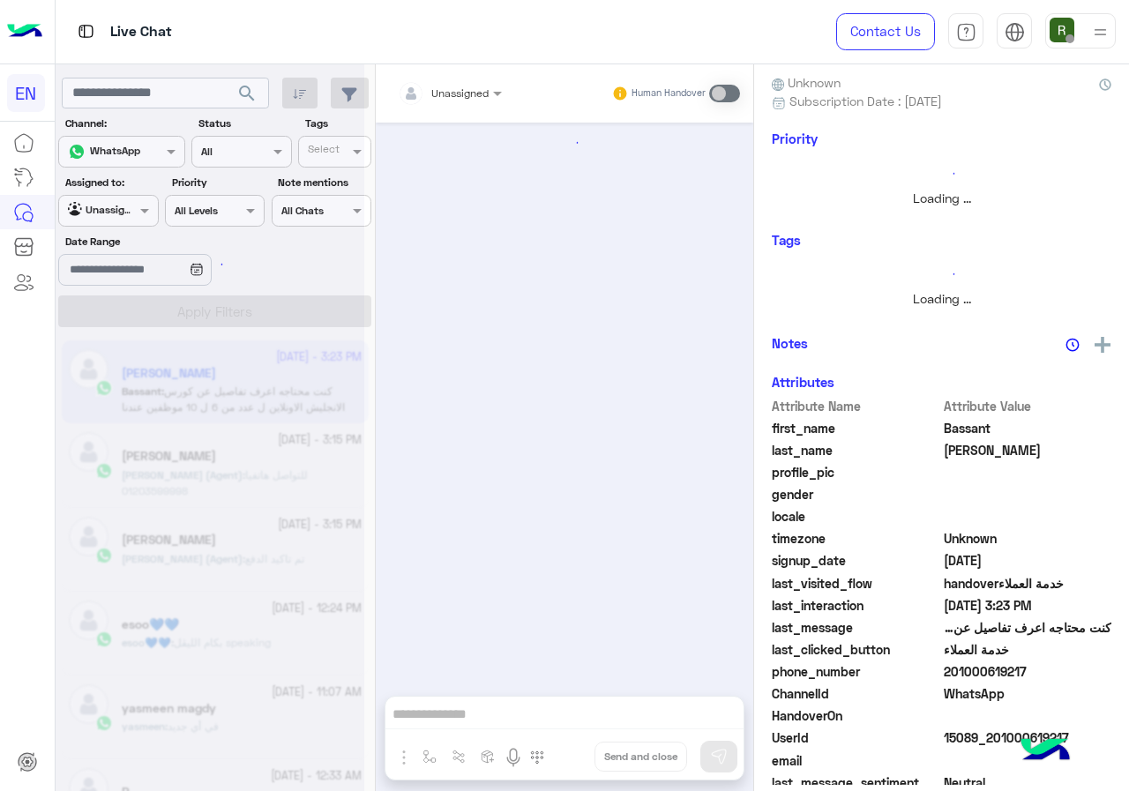
scroll to position [789, 0]
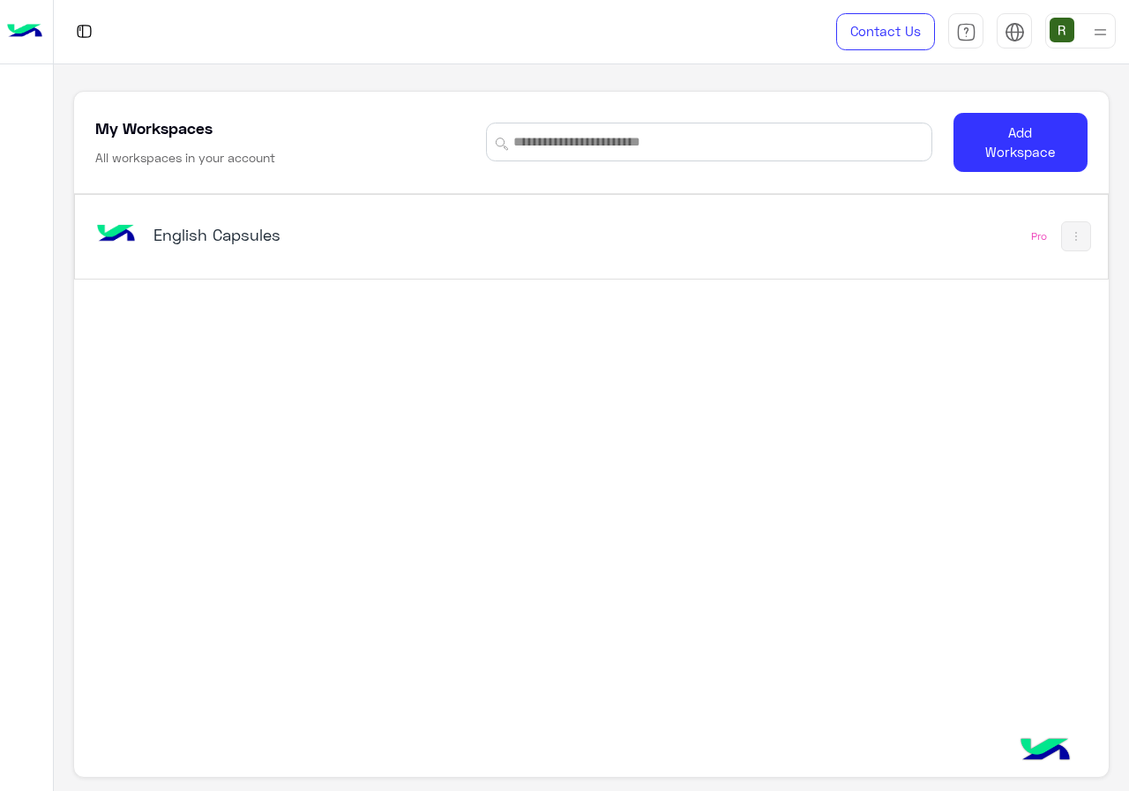
click at [535, 227] on div "English Capsules" at bounding box center [392, 236] width 600 height 51
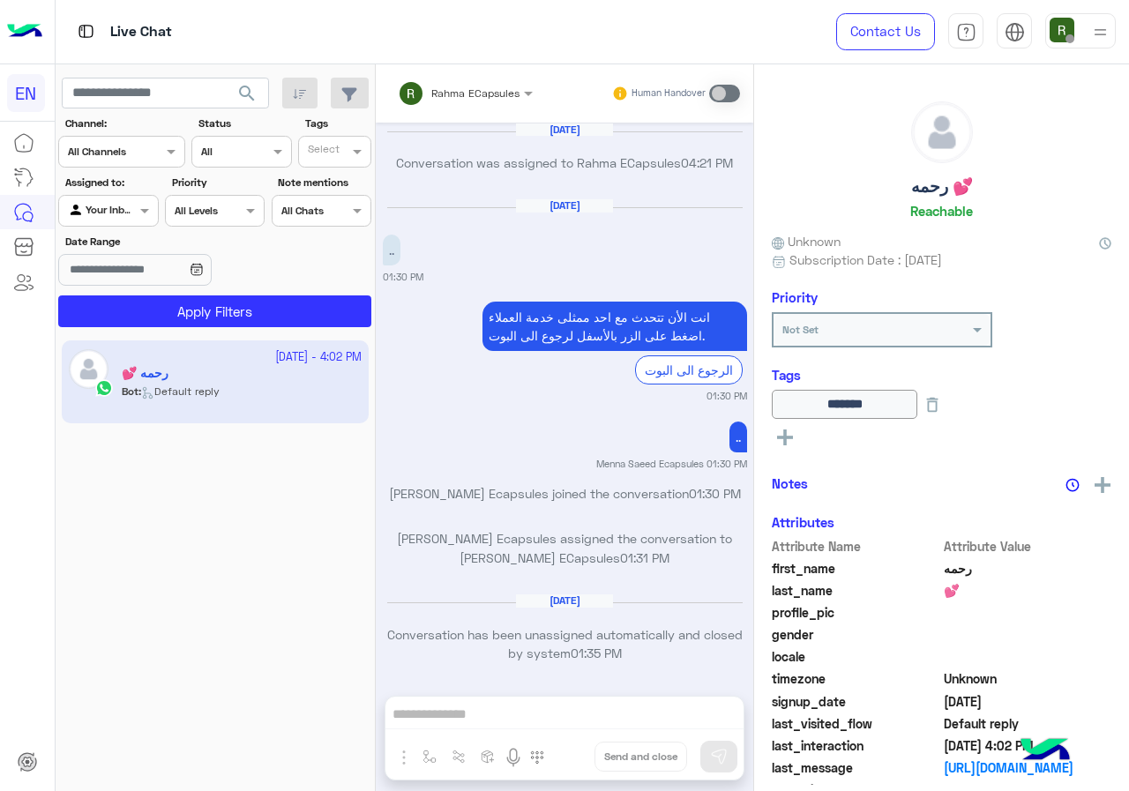
scroll to position [1123, 0]
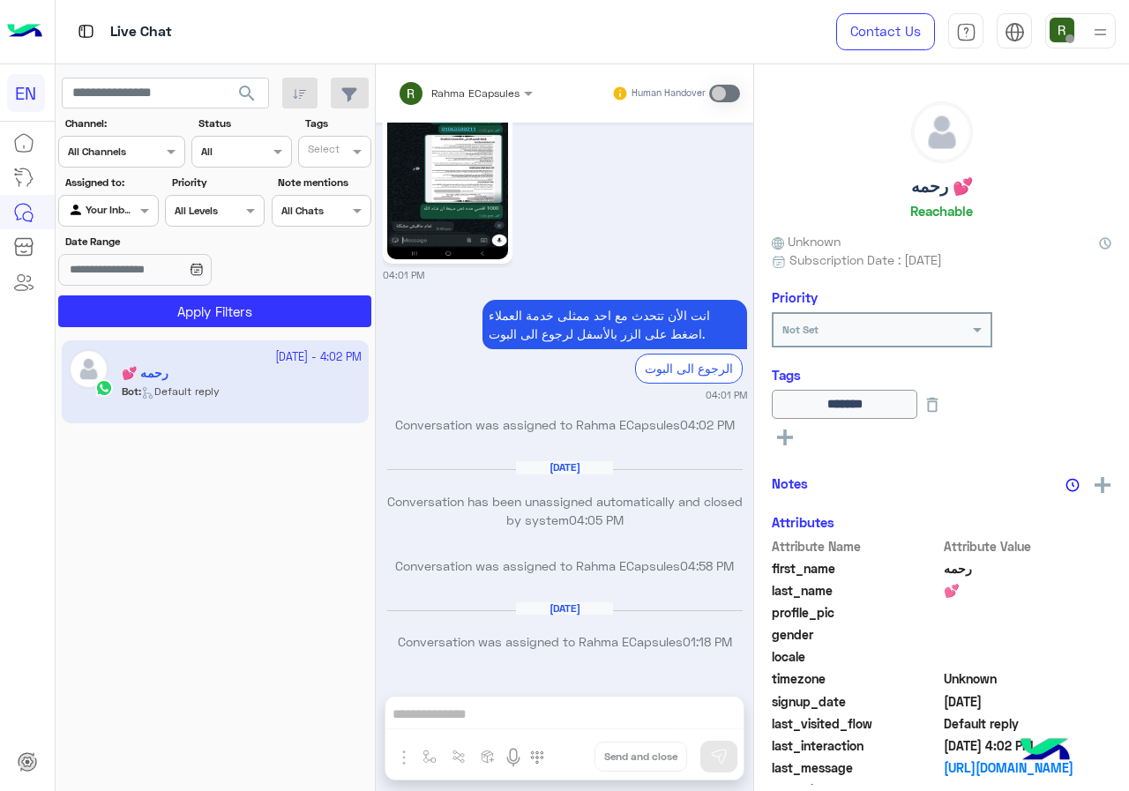
click at [138, 153] on div at bounding box center [121, 149] width 125 height 17
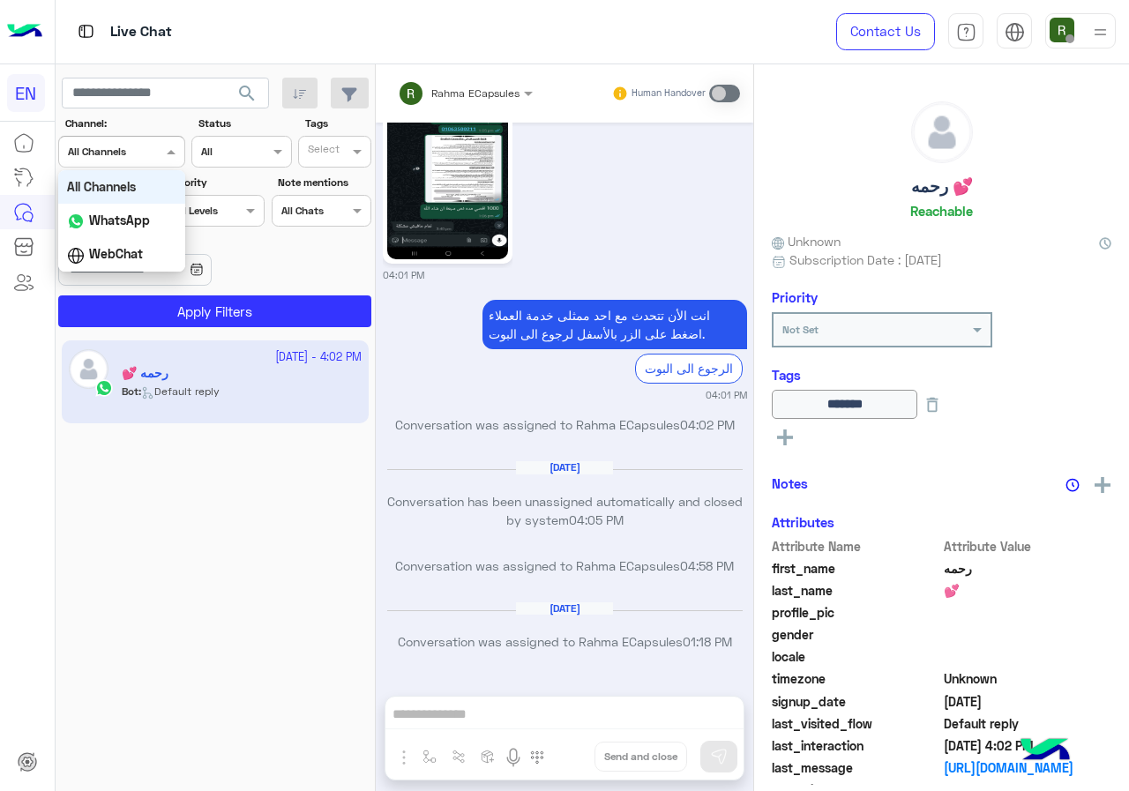
click at [136, 224] on b "WhatsApp" at bounding box center [119, 219] width 61 height 15
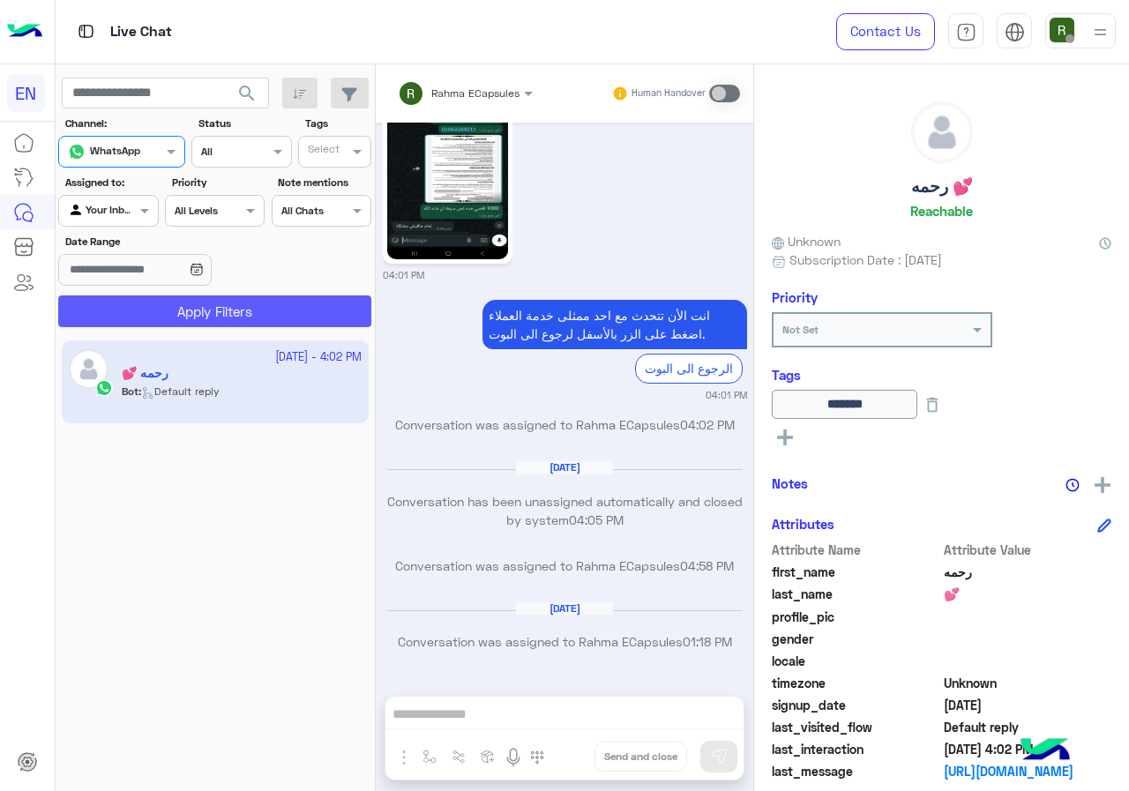
click at [191, 313] on button "Apply Filters" at bounding box center [214, 311] width 313 height 32
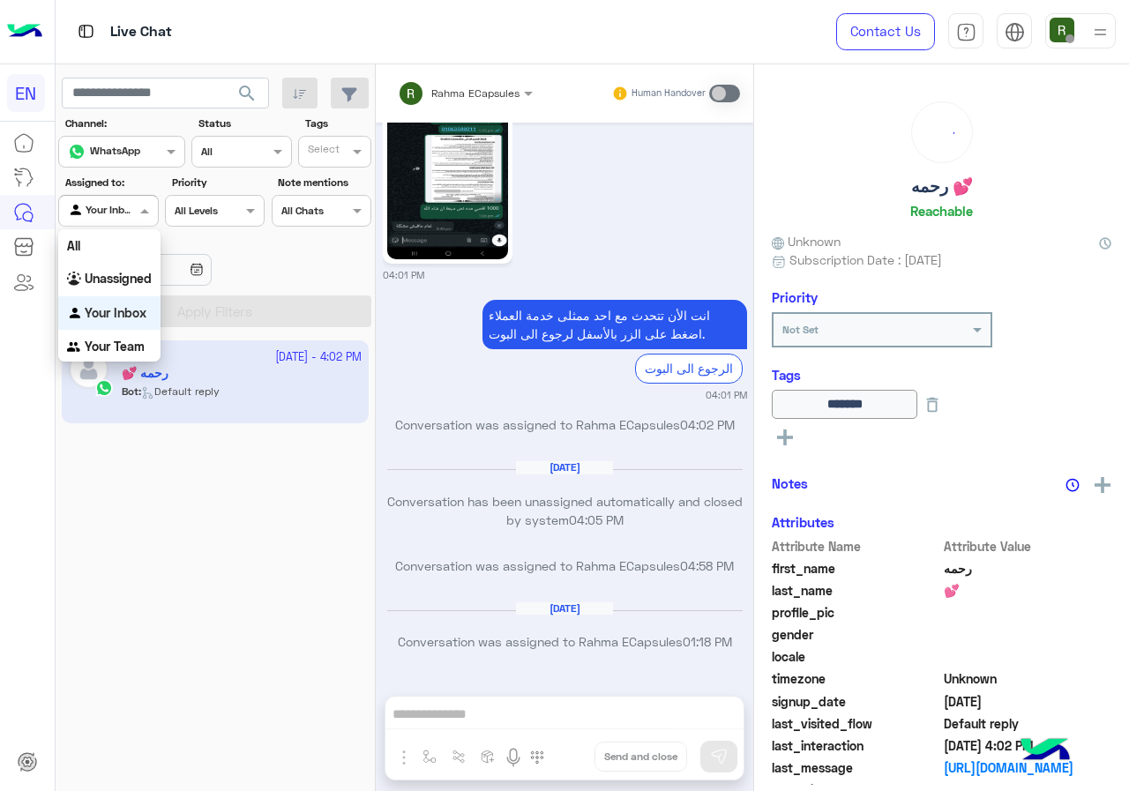
click at [130, 220] on div "Agent Filter Your Inbox" at bounding box center [108, 211] width 100 height 32
click at [128, 362] on app-inbox-user "12 August - 4:02 PM رحمه 💕 Bot : Default reply" at bounding box center [215, 381] width 307 height 83
click at [113, 228] on section "Channel: Channel WhatsApp Status Channel All Tags Select Assigned to: Agent Fil…" at bounding box center [216, 222] width 294 height 212
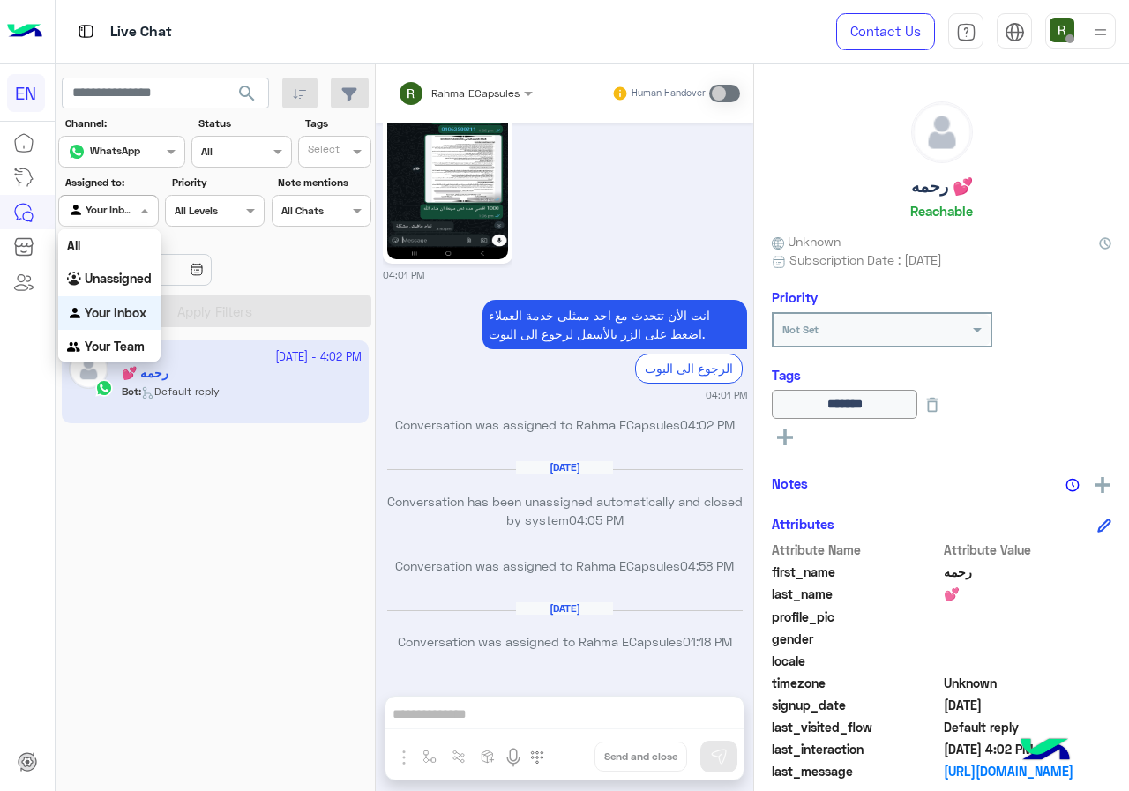
click at [117, 219] on div "Your Inbox" at bounding box center [101, 211] width 67 height 18
click at [102, 353] on b "Your Team" at bounding box center [115, 346] width 60 height 15
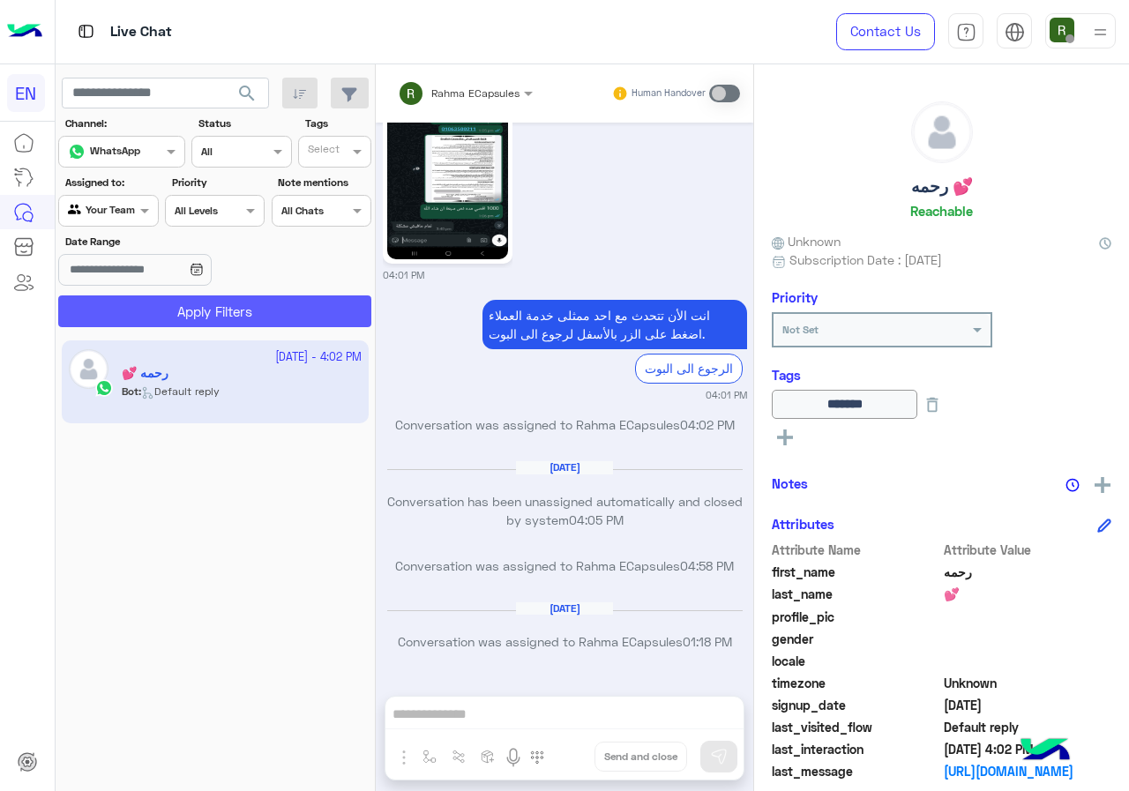
click at [139, 314] on button "Apply Filters" at bounding box center [214, 311] width 313 height 32
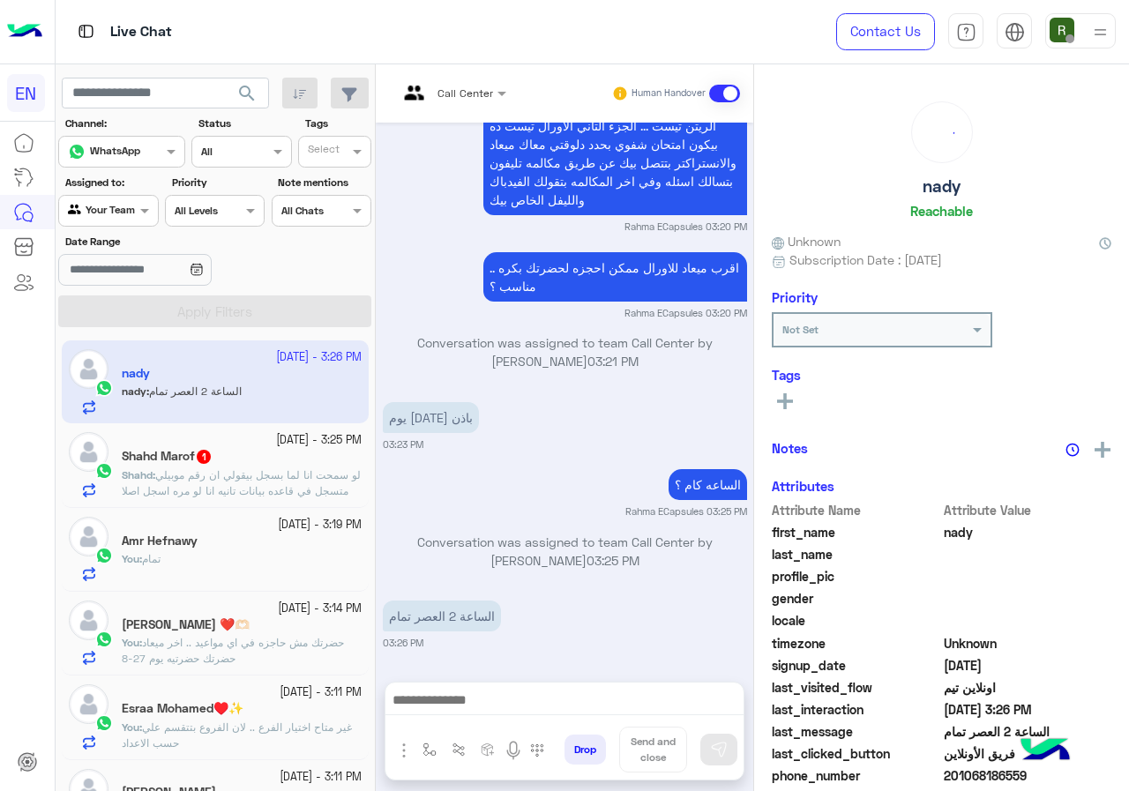
scroll to position [154, 0]
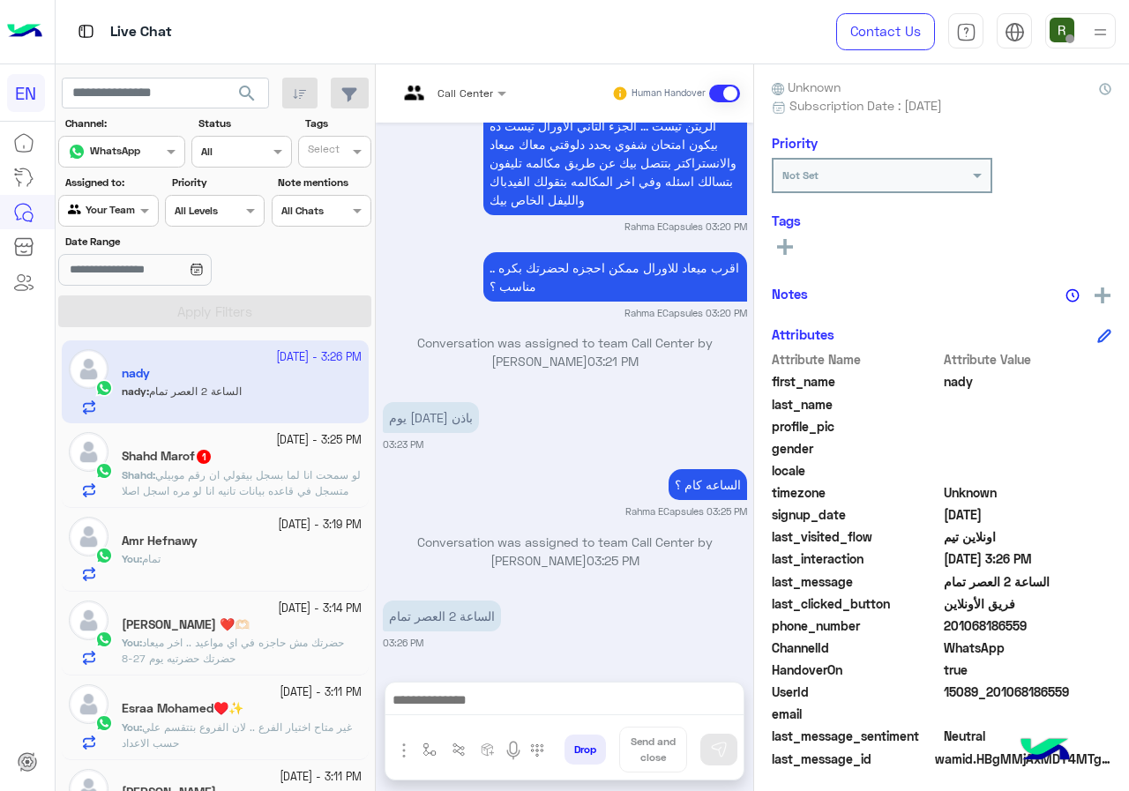
drag, startPoint x: 949, startPoint y: 626, endPoint x: 1031, endPoint y: 632, distance: 82.2
click at [1031, 632] on span "201068186559" at bounding box center [1027, 625] width 168 height 19
copy span "01068186559"
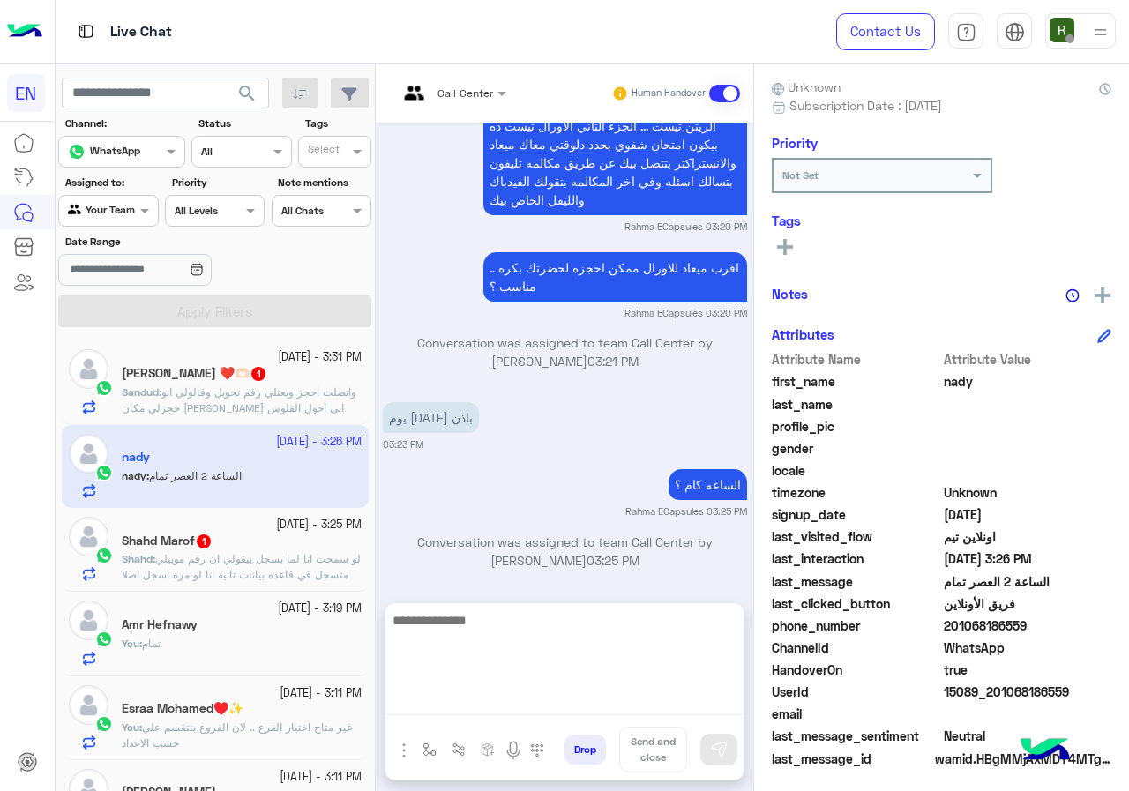
click at [576, 713] on textarea at bounding box center [564, 662] width 358 height 106
type textarea "*"
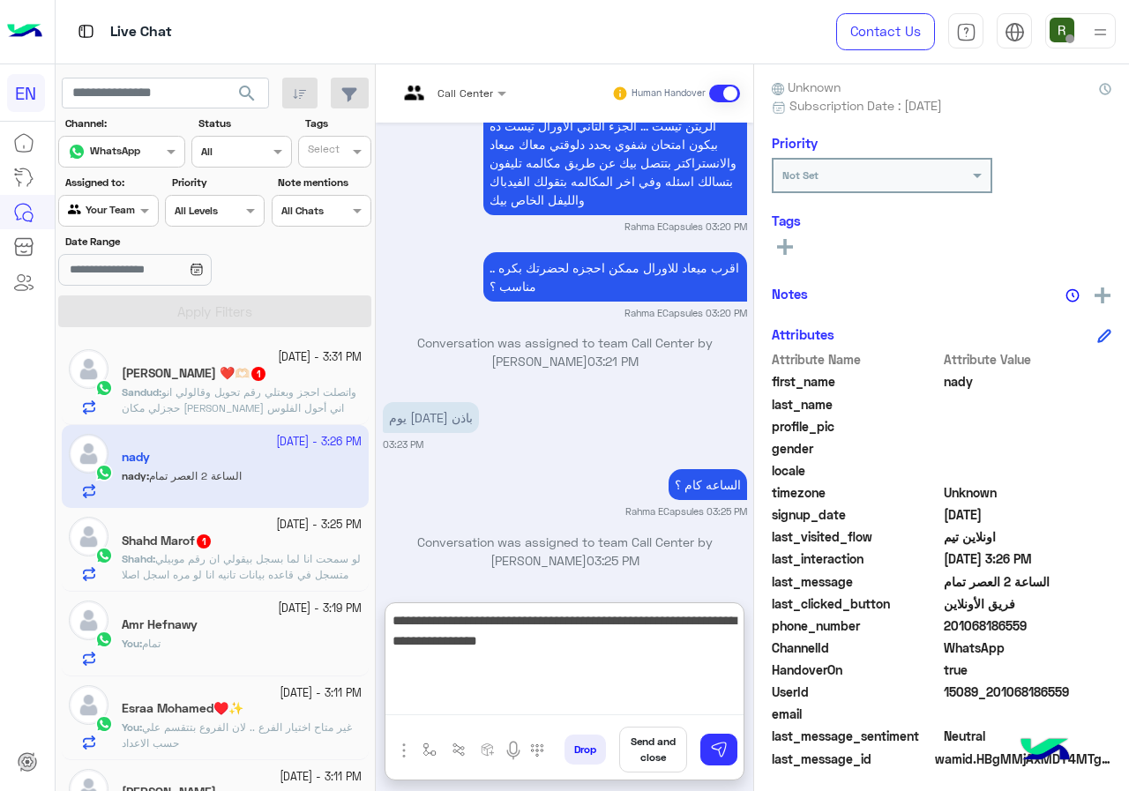
type textarea "**********"
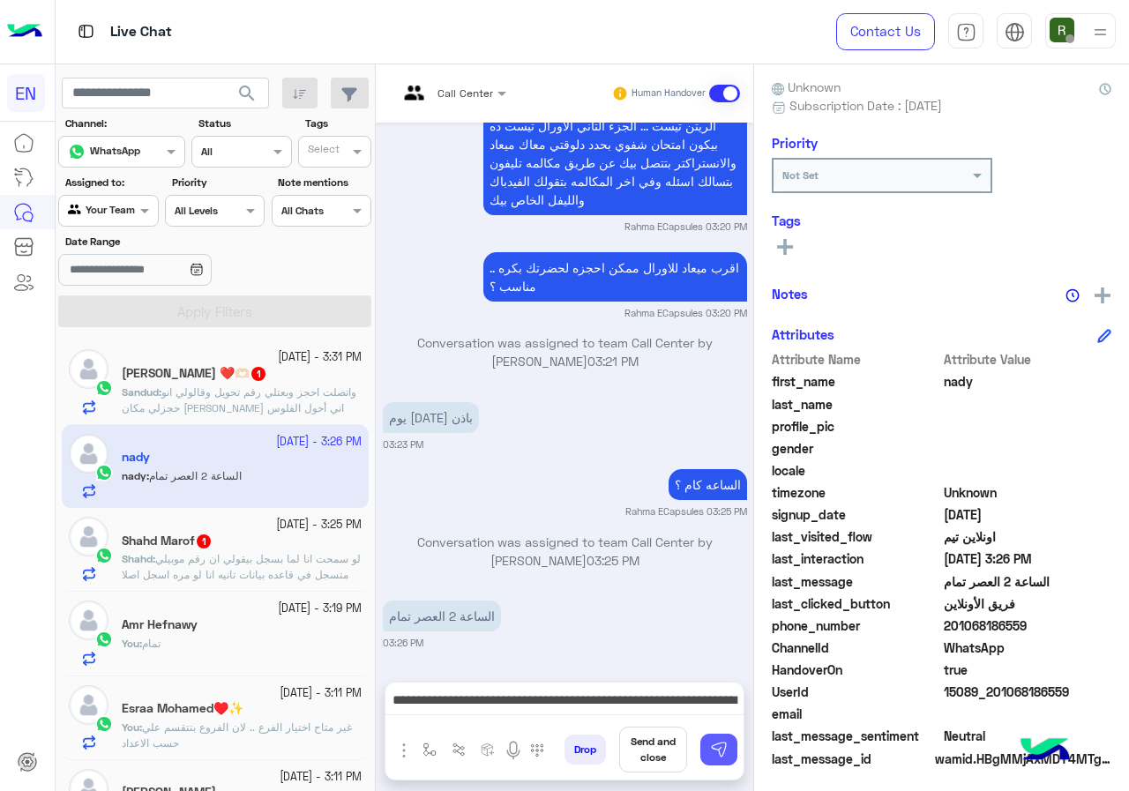
click at [710, 740] on button at bounding box center [718, 750] width 37 height 32
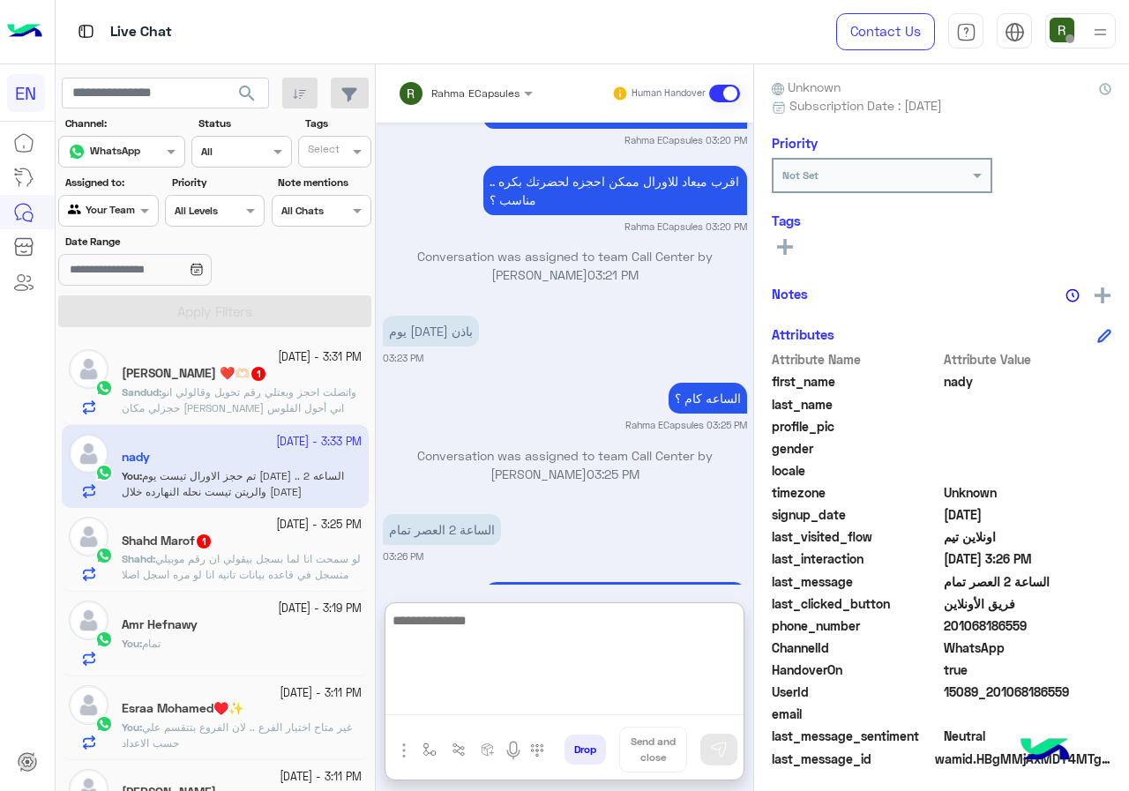
scroll to position [1286, 0]
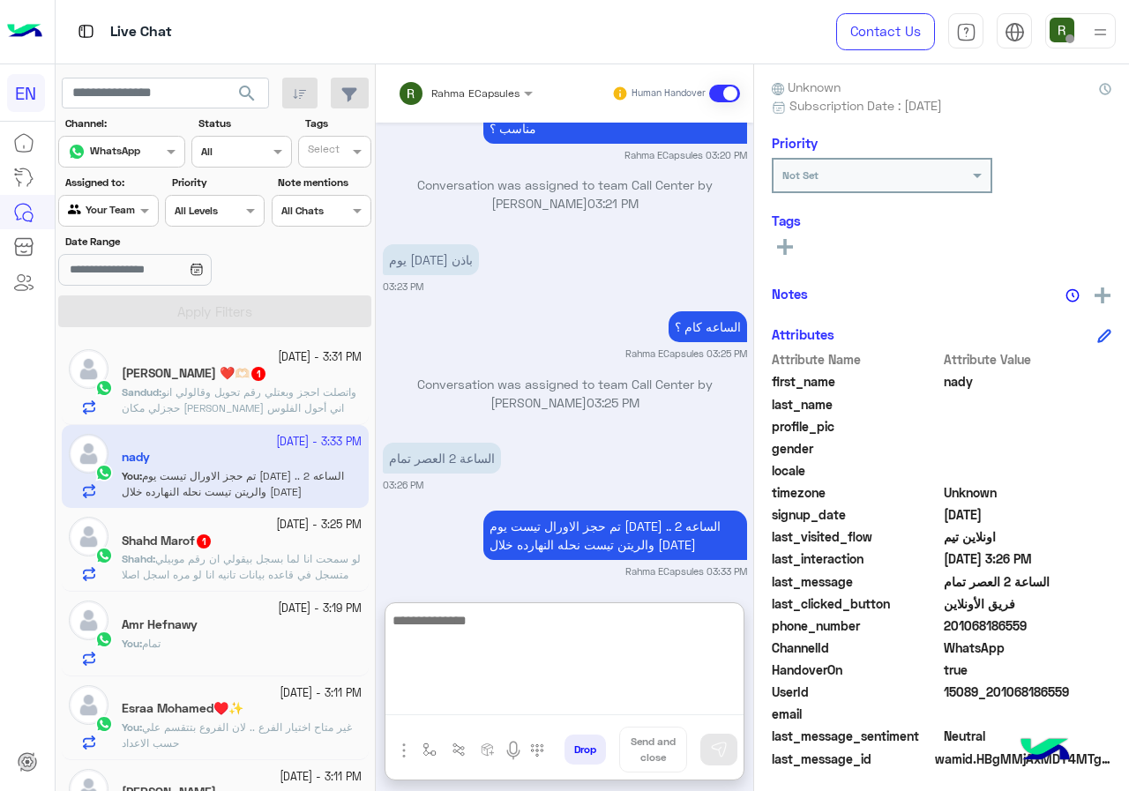
paste textarea "**********"
type textarea "**********"
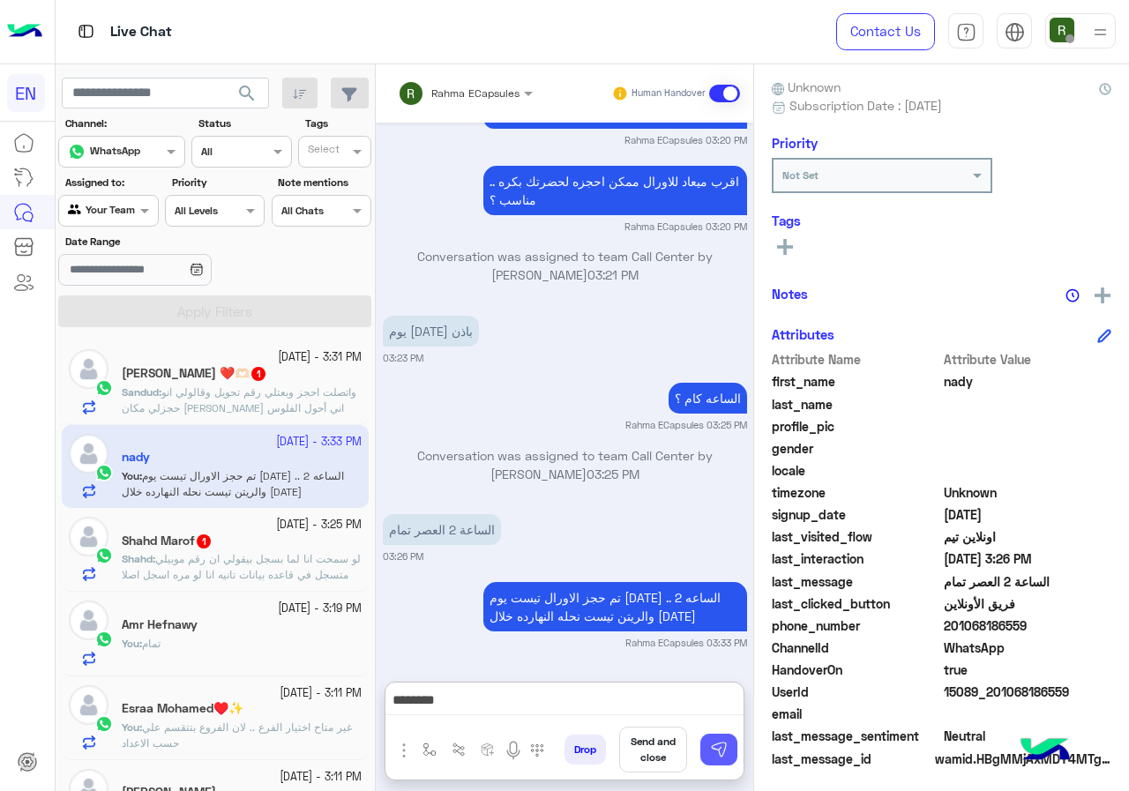
click at [710, 748] on img at bounding box center [719, 750] width 18 height 18
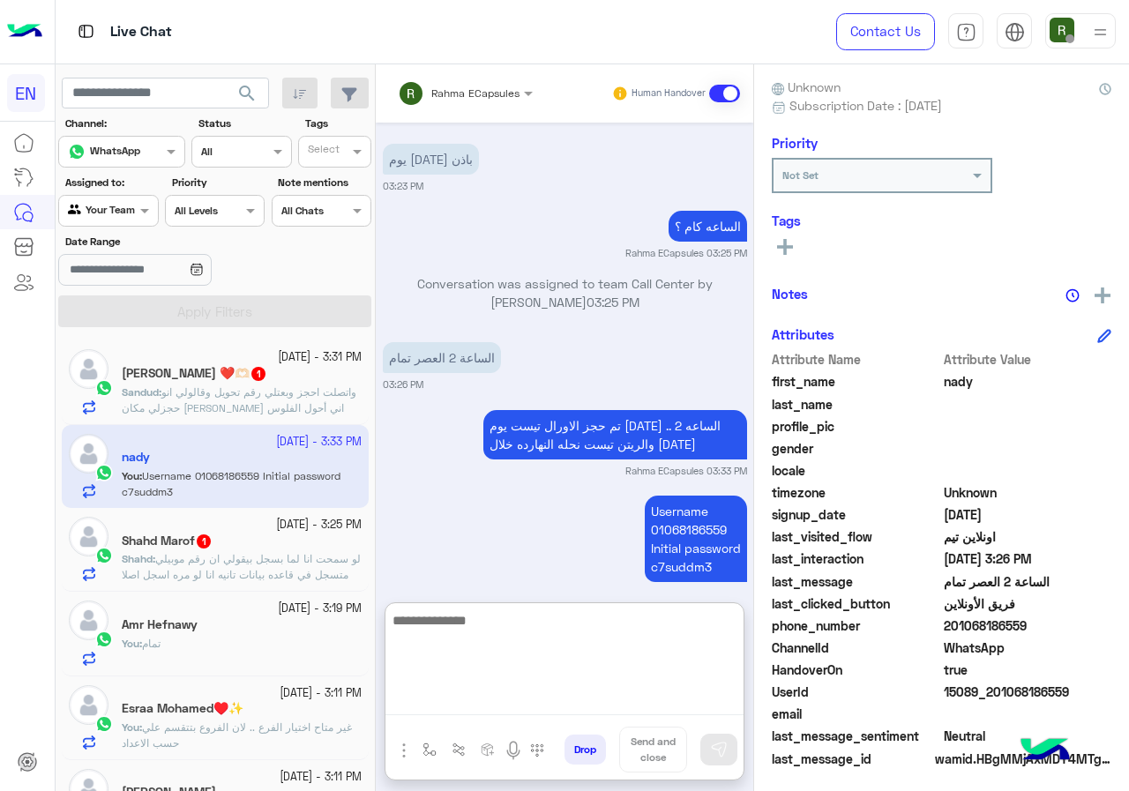
scroll to position [1398, 0]
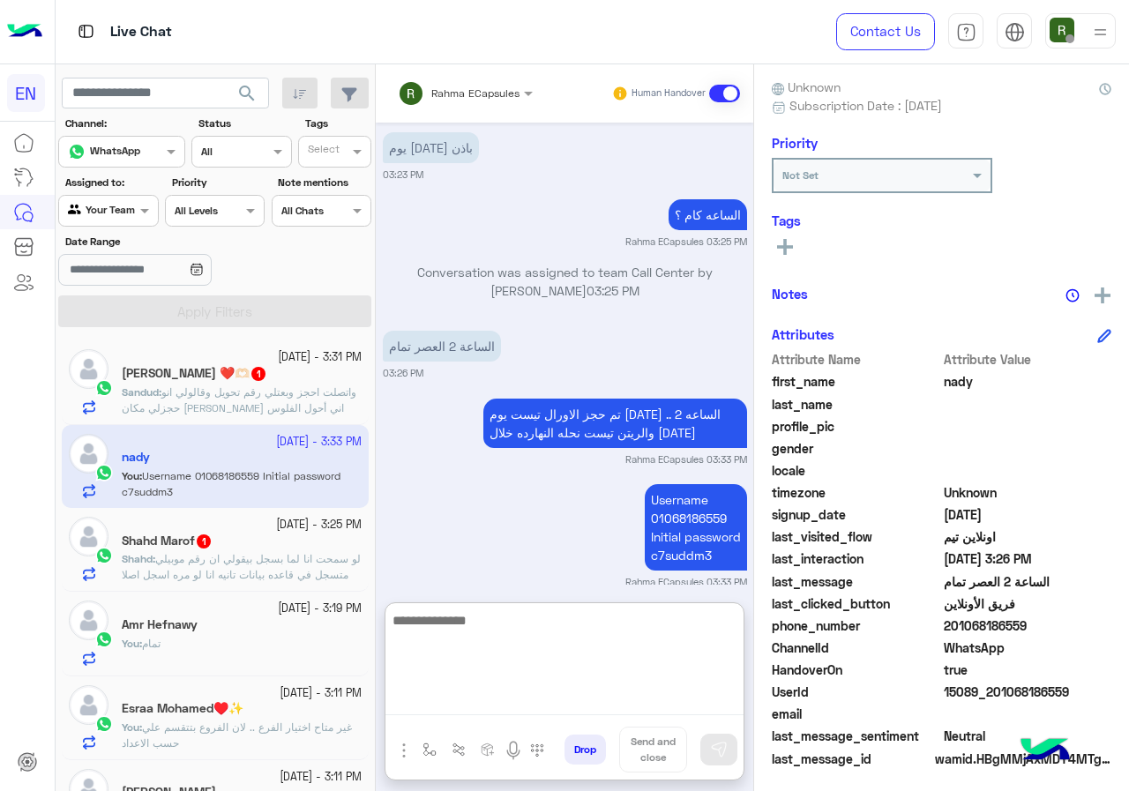
paste textarea "**********"
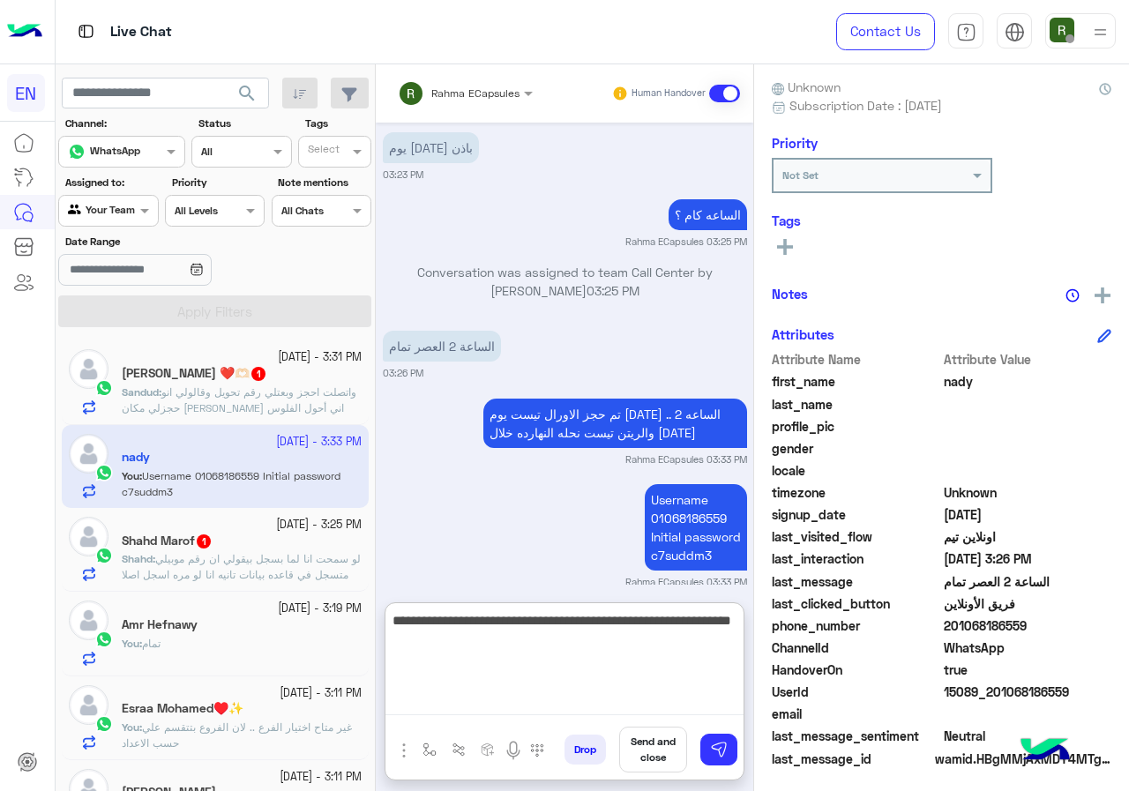
type textarea "**********"
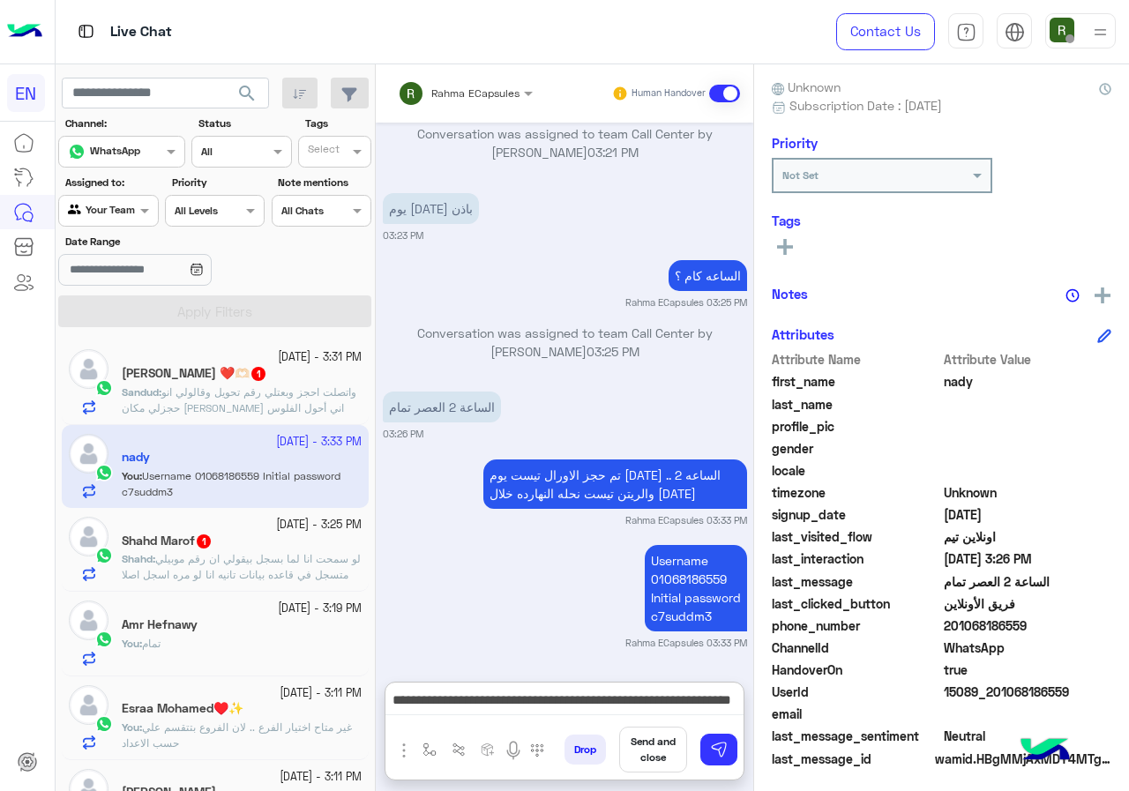
click at [719, 760] on div "Drop Send and close" at bounding box center [650, 753] width 186 height 53
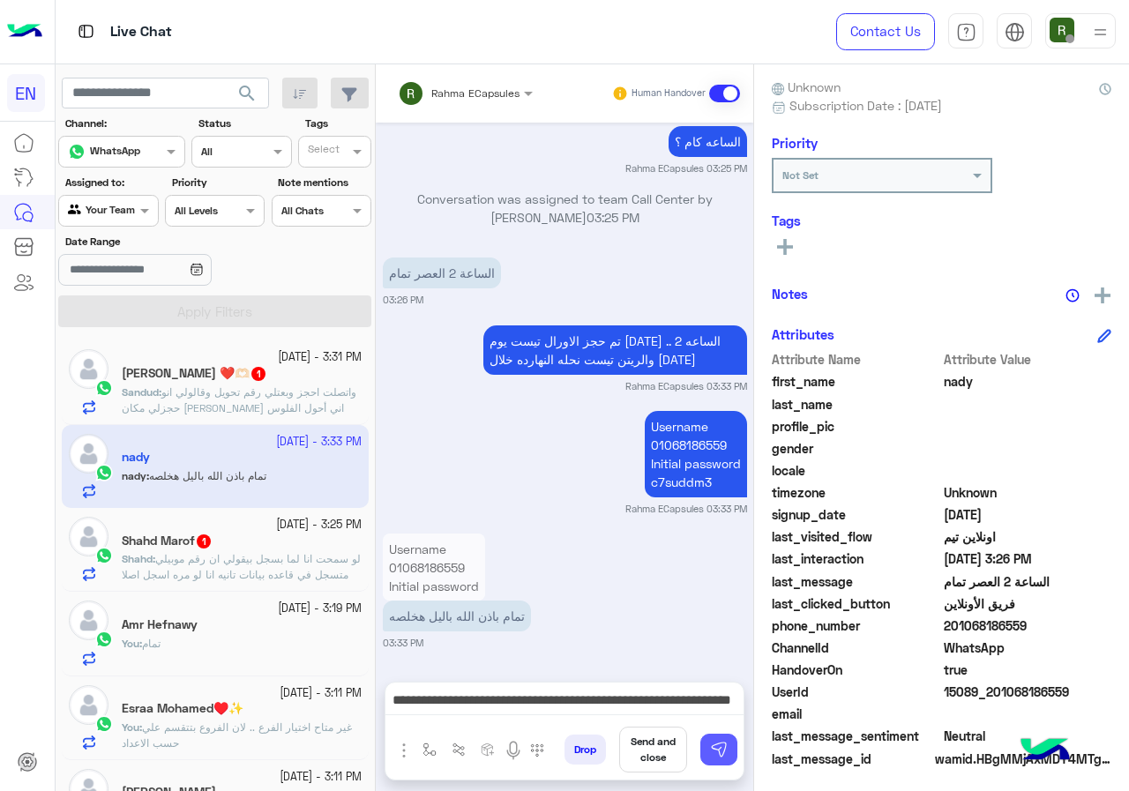
click at [719, 760] on button at bounding box center [718, 750] width 37 height 32
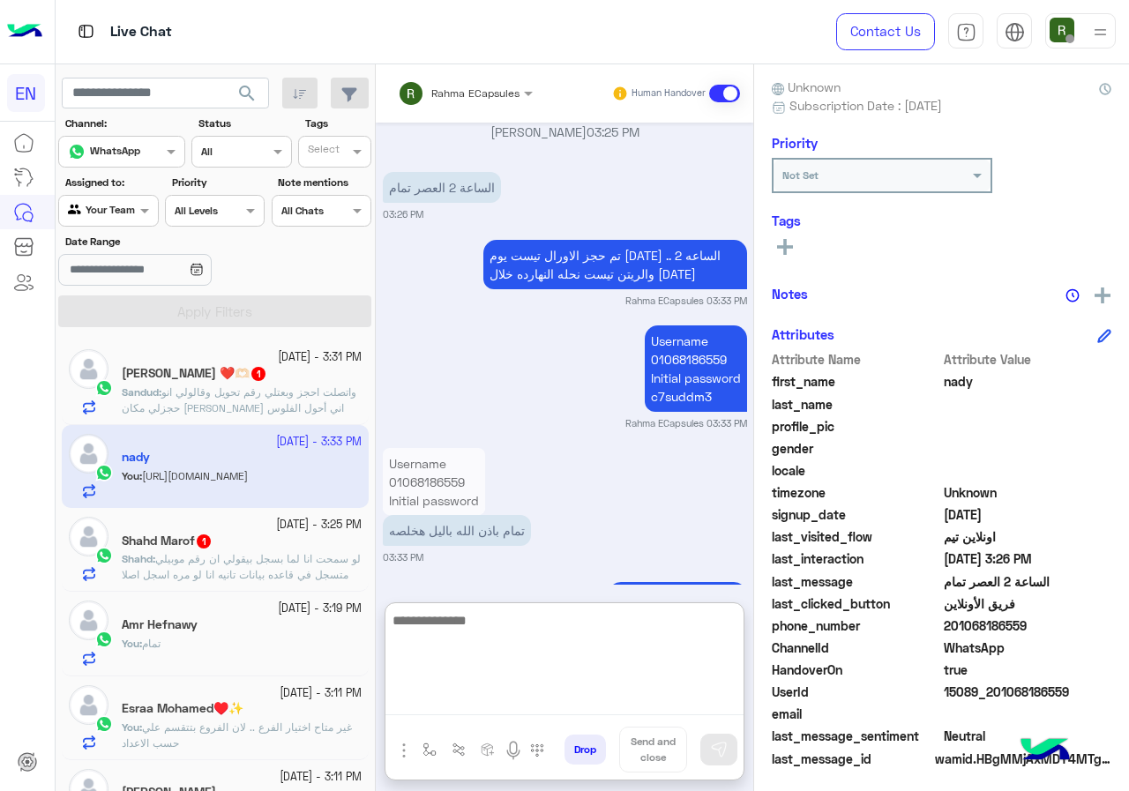
click at [499, 689] on textarea at bounding box center [564, 662] width 358 height 106
type textarea "****"
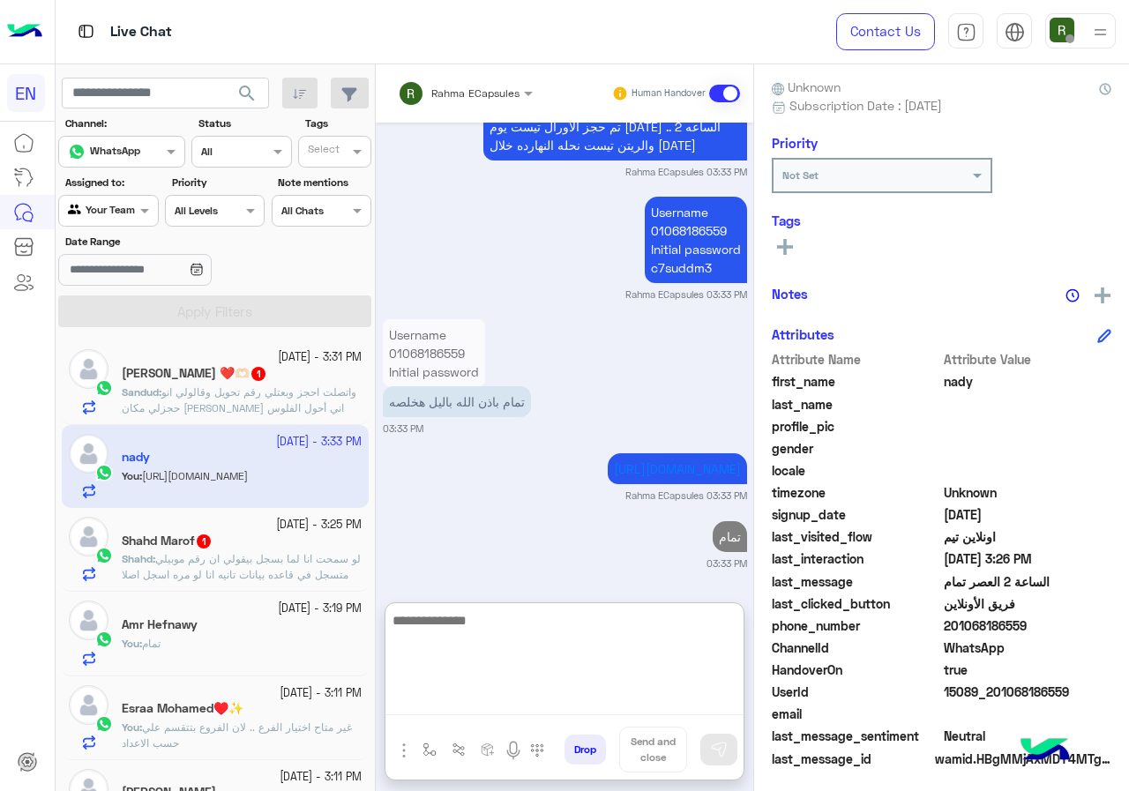
scroll to position [88, 0]
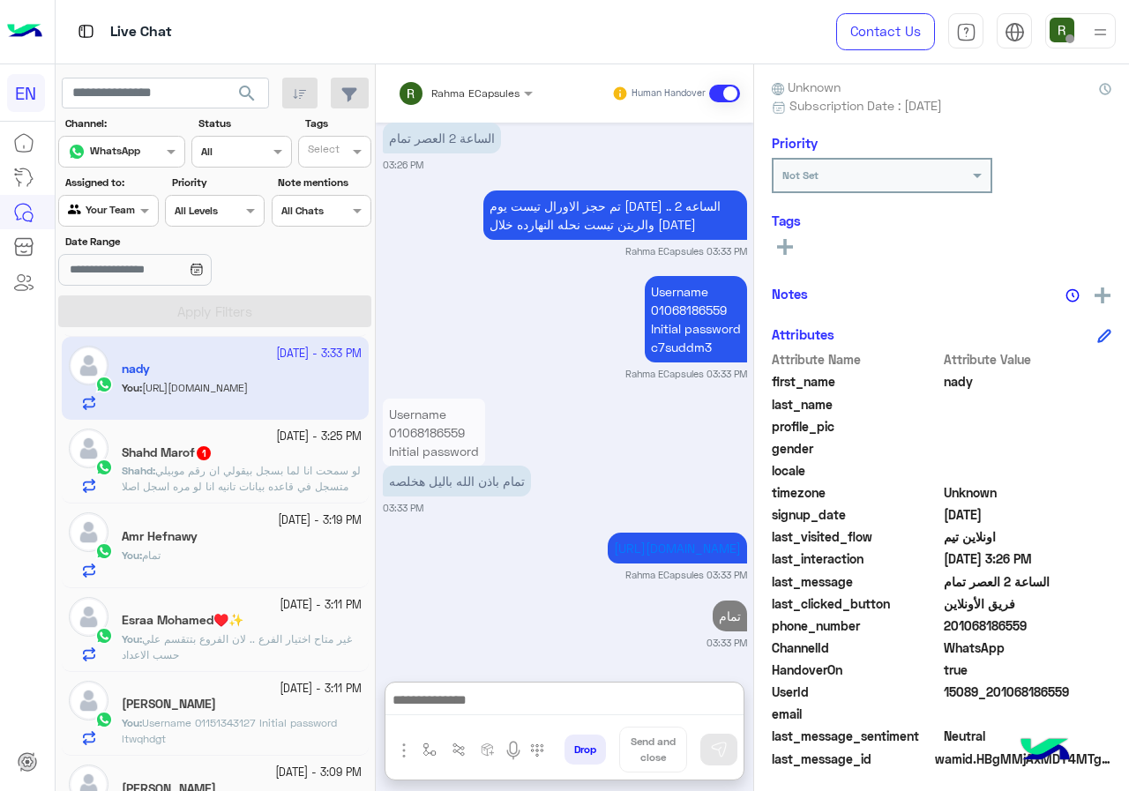
click at [280, 459] on div "Shahd Marof 1" at bounding box center [242, 454] width 240 height 19
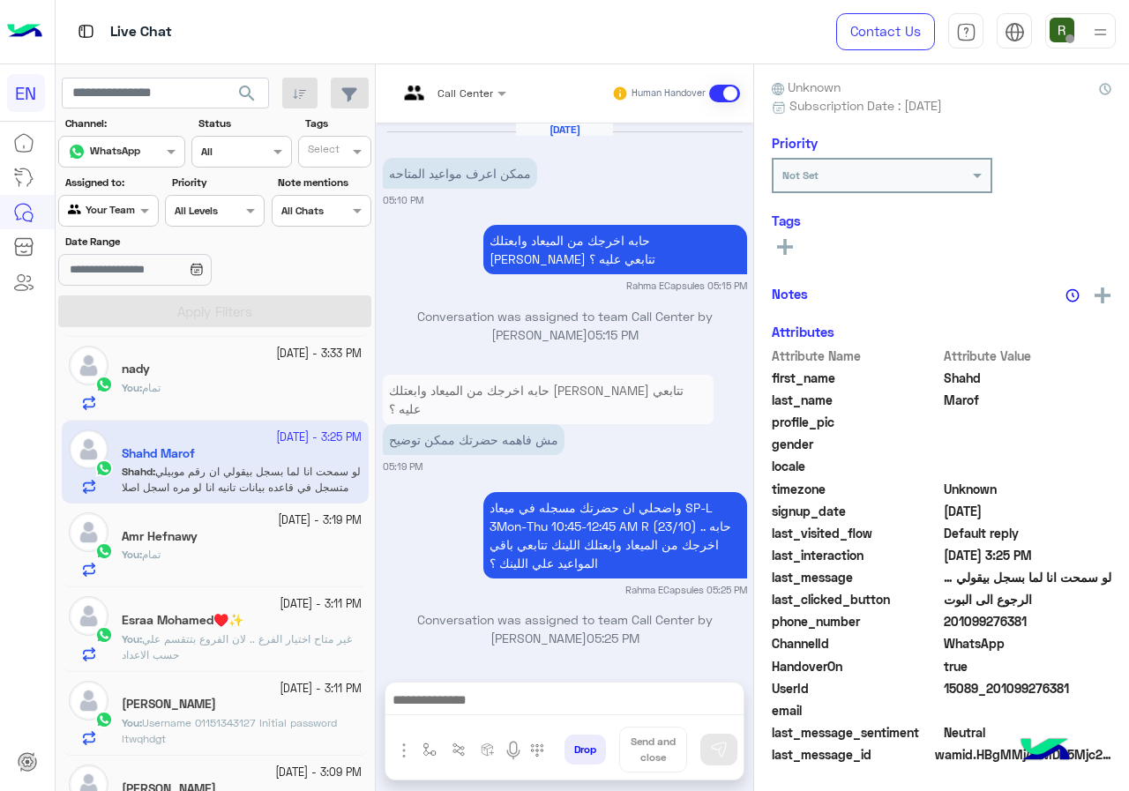
scroll to position [1249, 0]
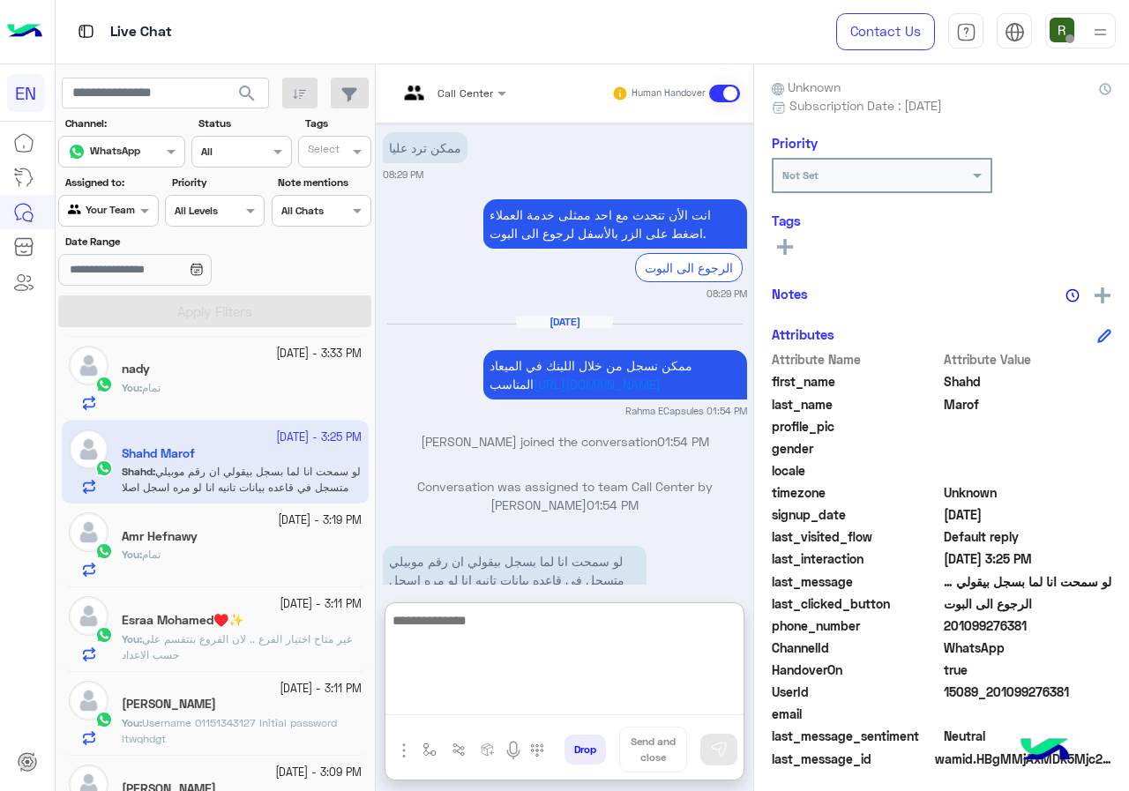
click at [551, 701] on textarea at bounding box center [564, 662] width 358 height 106
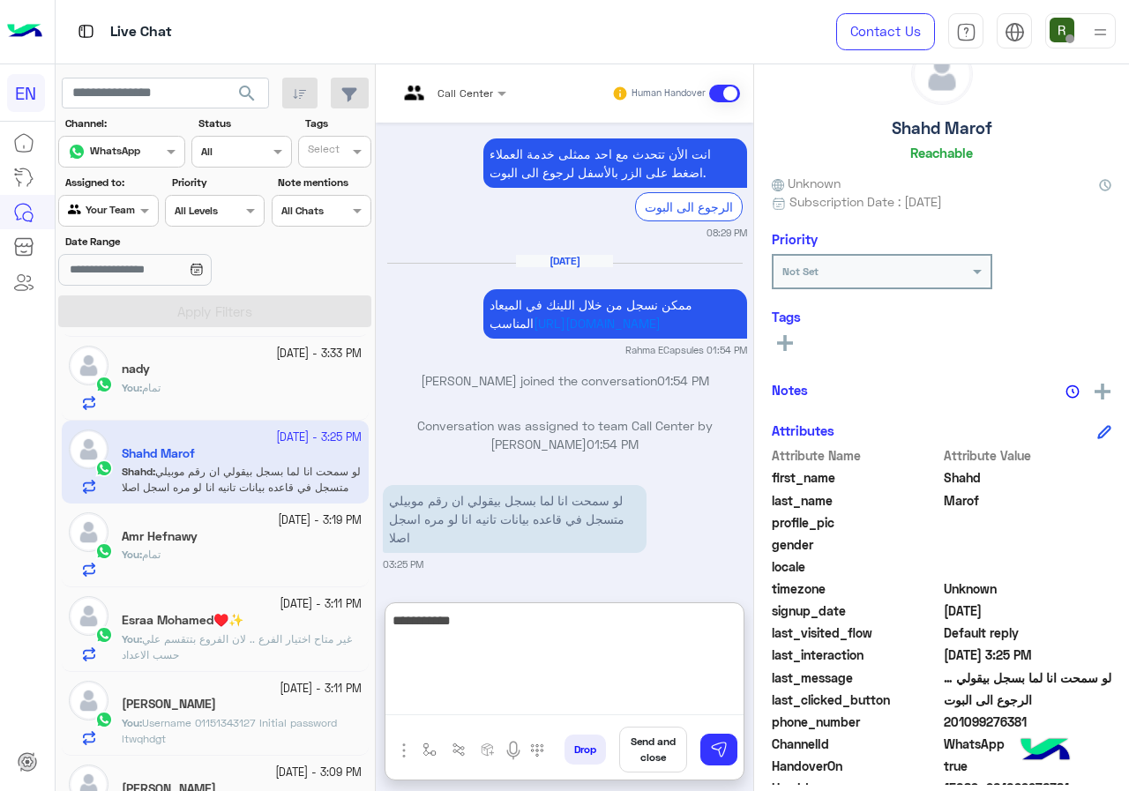
scroll to position [0, 0]
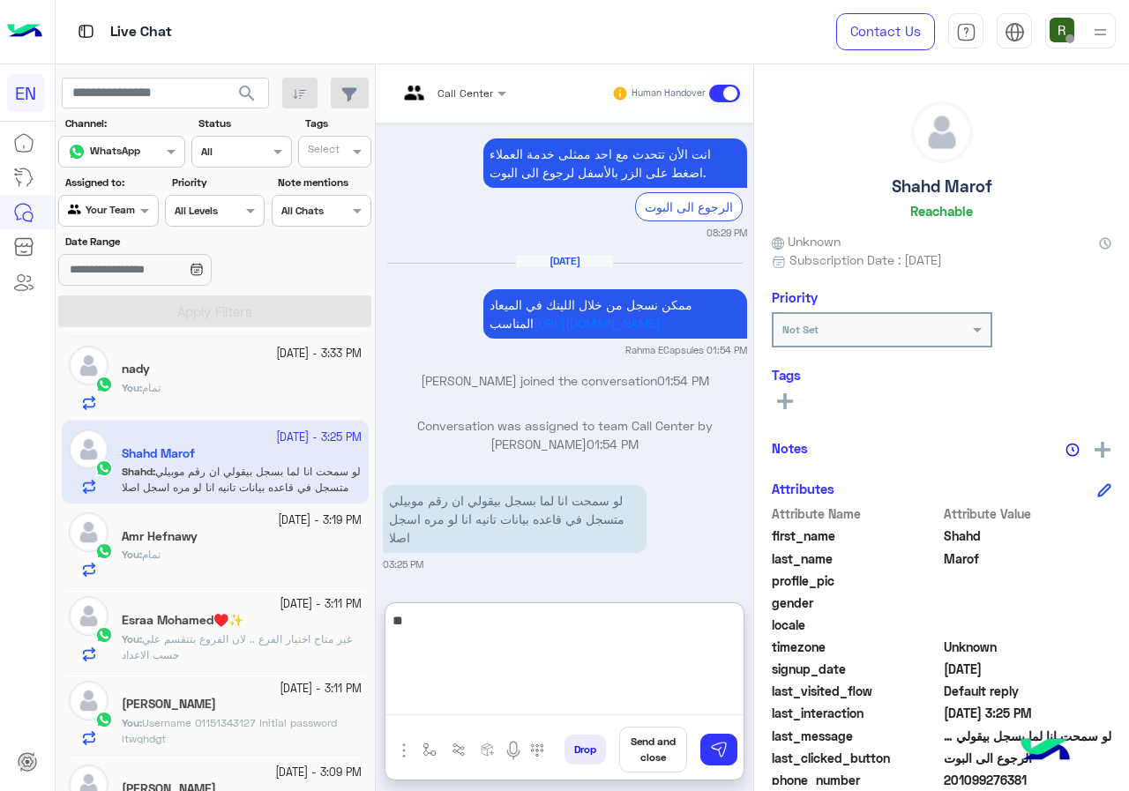
type textarea "*"
type textarea "**********"
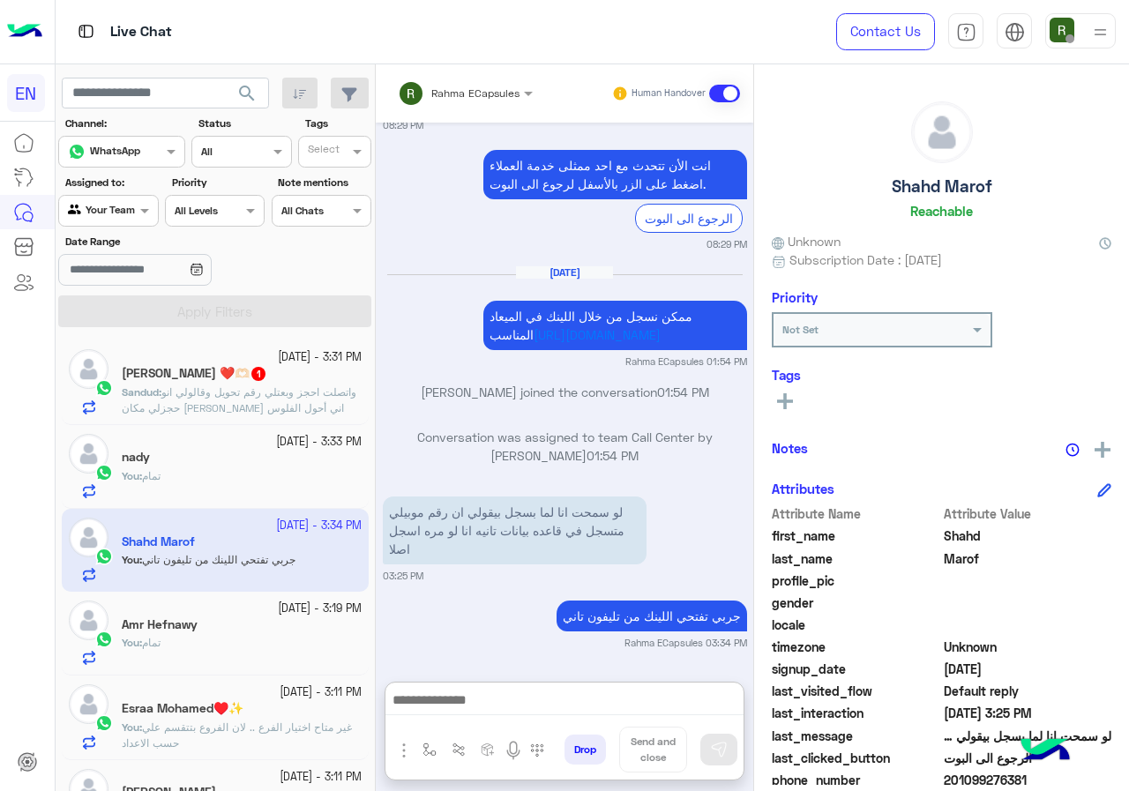
click at [272, 393] on span "واتصلت احجز وبعتلي رقم تحويل وقالولي انو حجزلي مكان فاضل بس اني أحول الفلوس" at bounding box center [239, 399] width 235 height 29
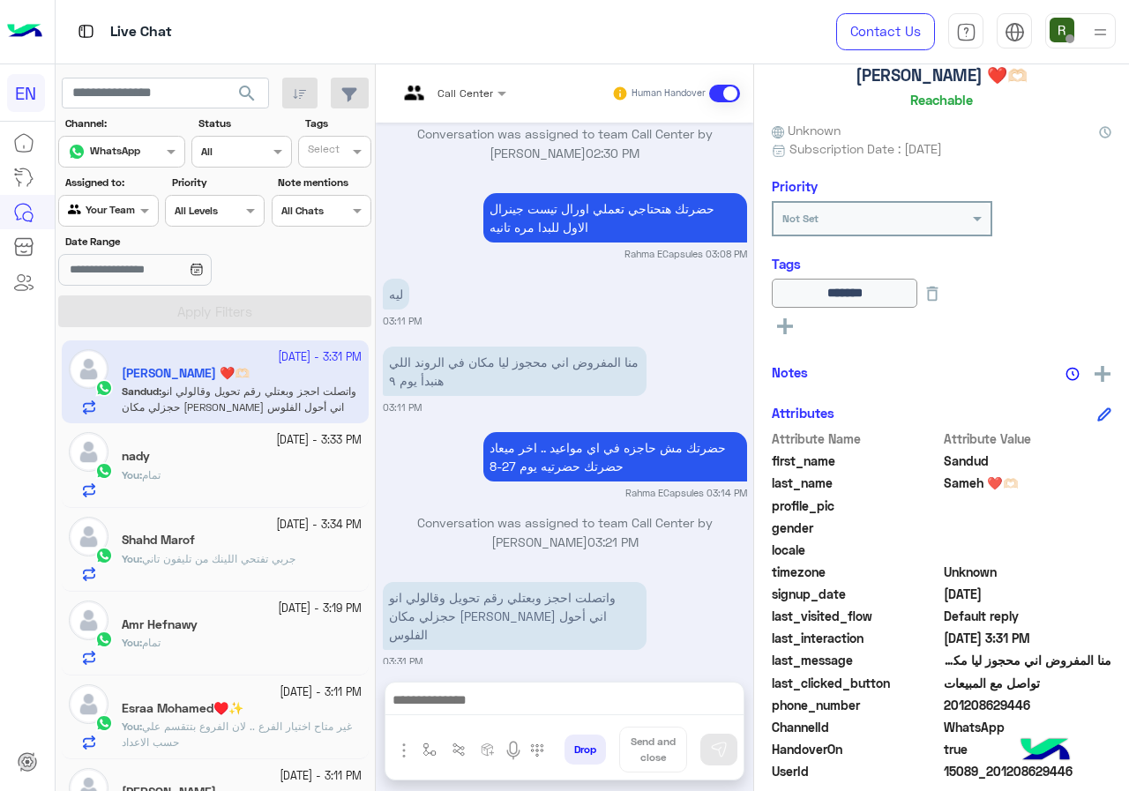
scroll to position [195, 0]
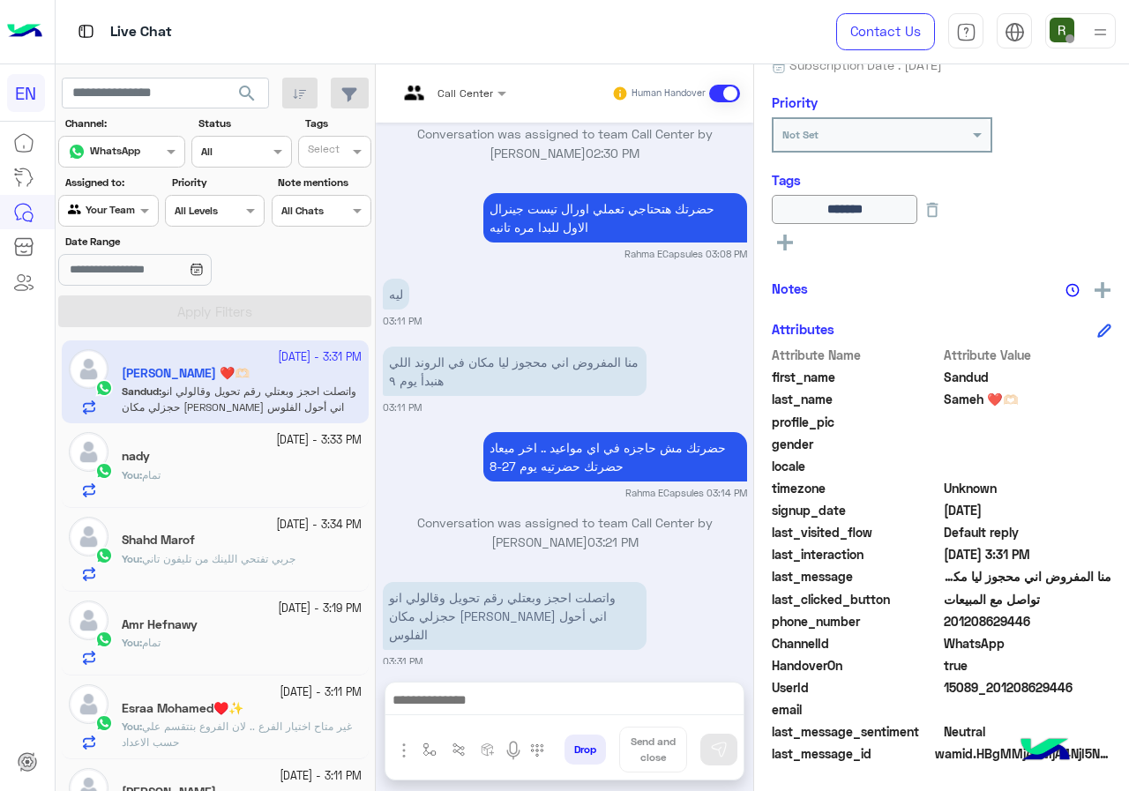
drag, startPoint x: 947, startPoint y: 624, endPoint x: 1037, endPoint y: 623, distance: 89.9
click at [1037, 623] on span "201208629446" at bounding box center [1027, 621] width 168 height 19
copy span "01208629446"
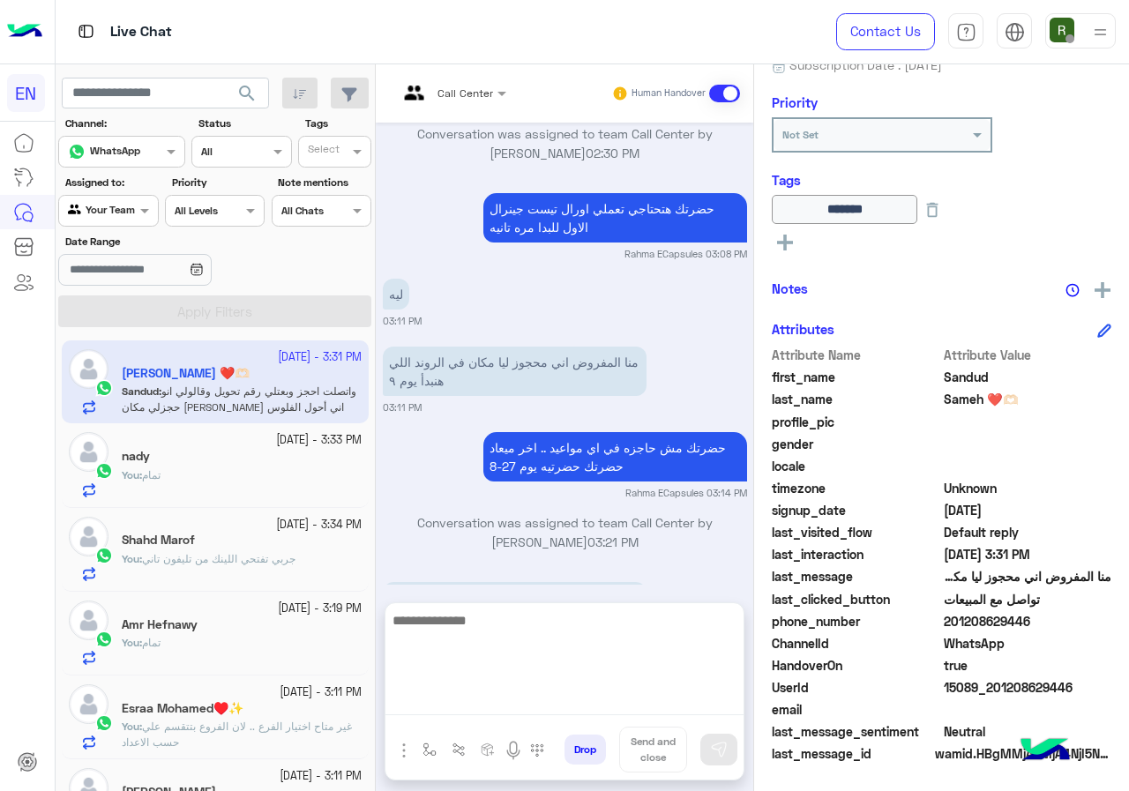
click at [578, 694] on textarea at bounding box center [564, 662] width 358 height 106
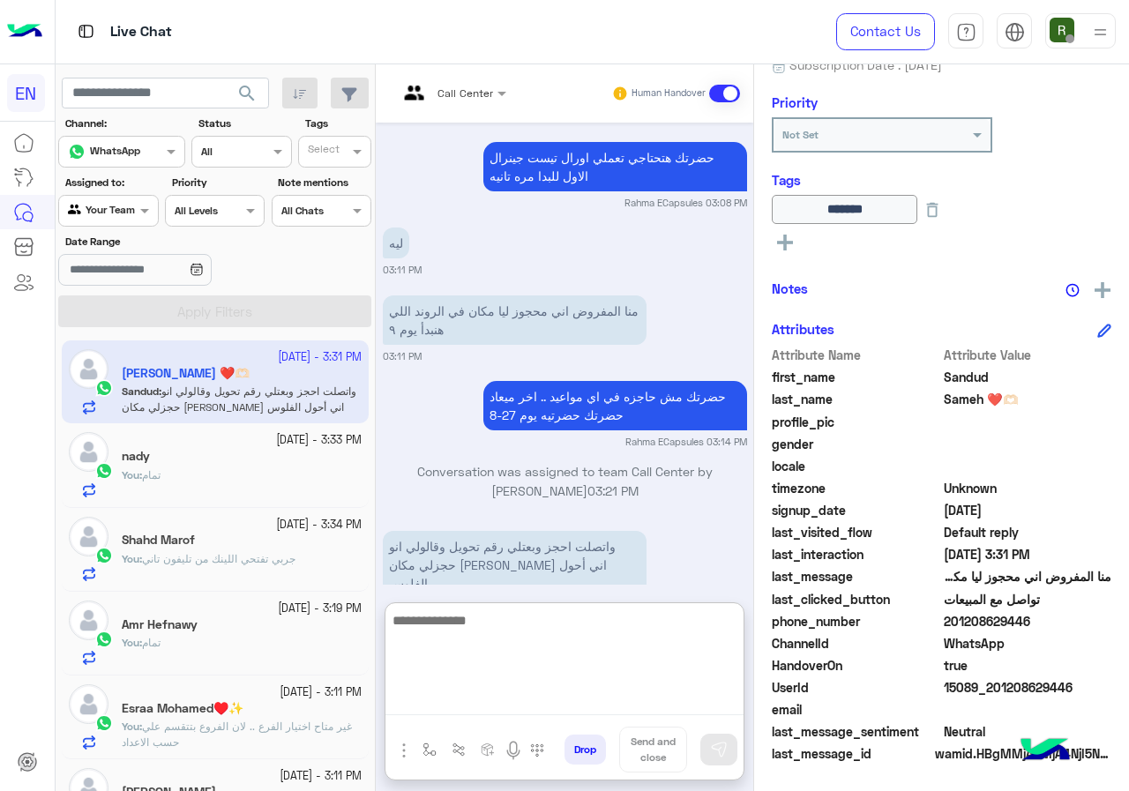
scroll to position [1363, 0]
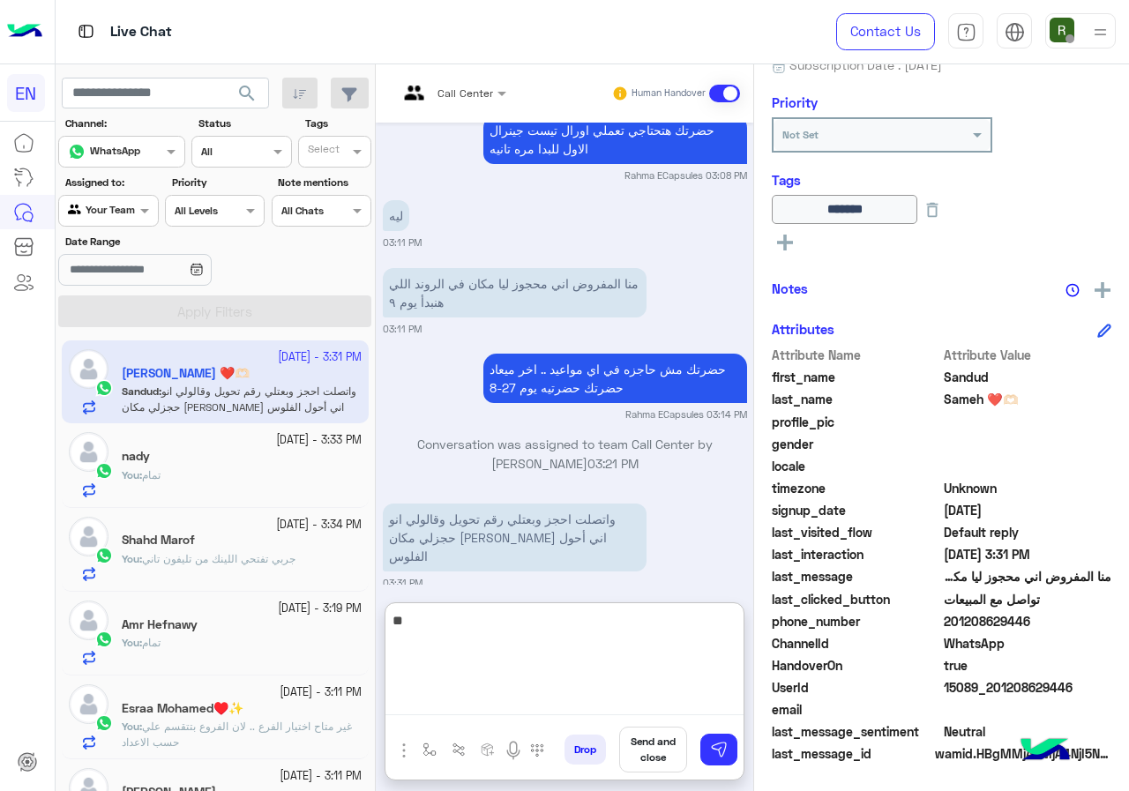
type textarea "*"
type textarea "**********"
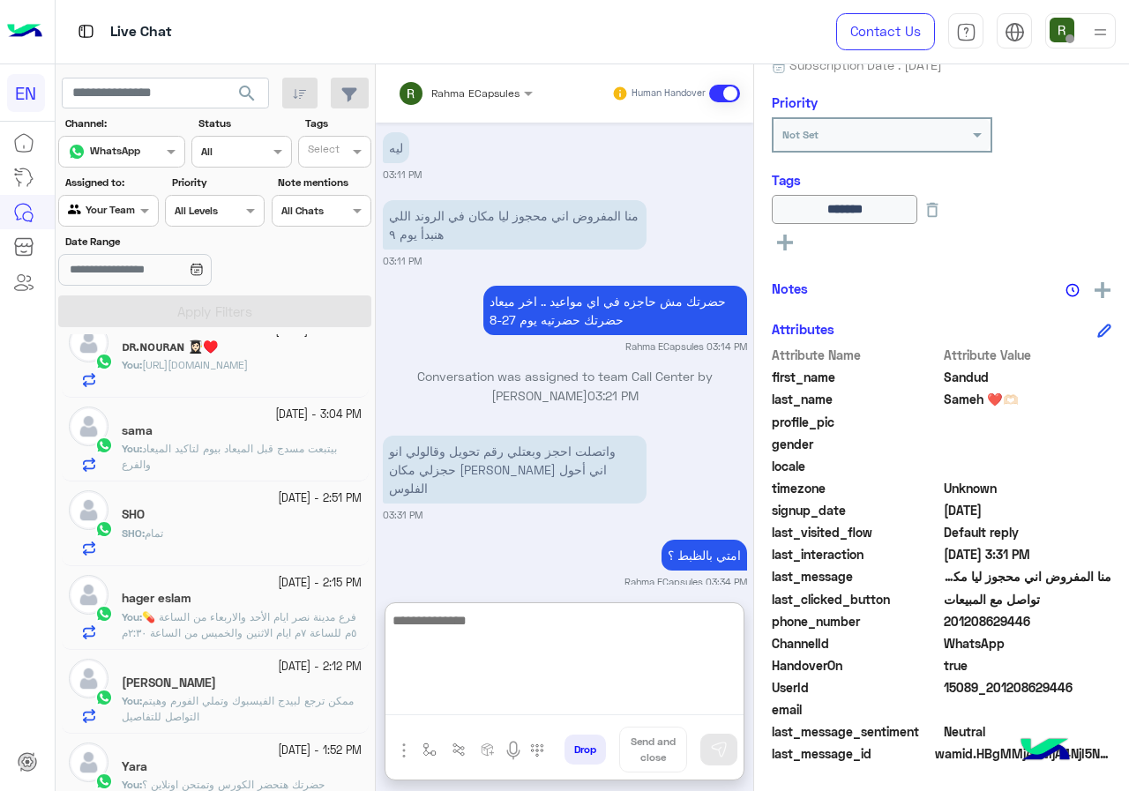
scroll to position [617, 0]
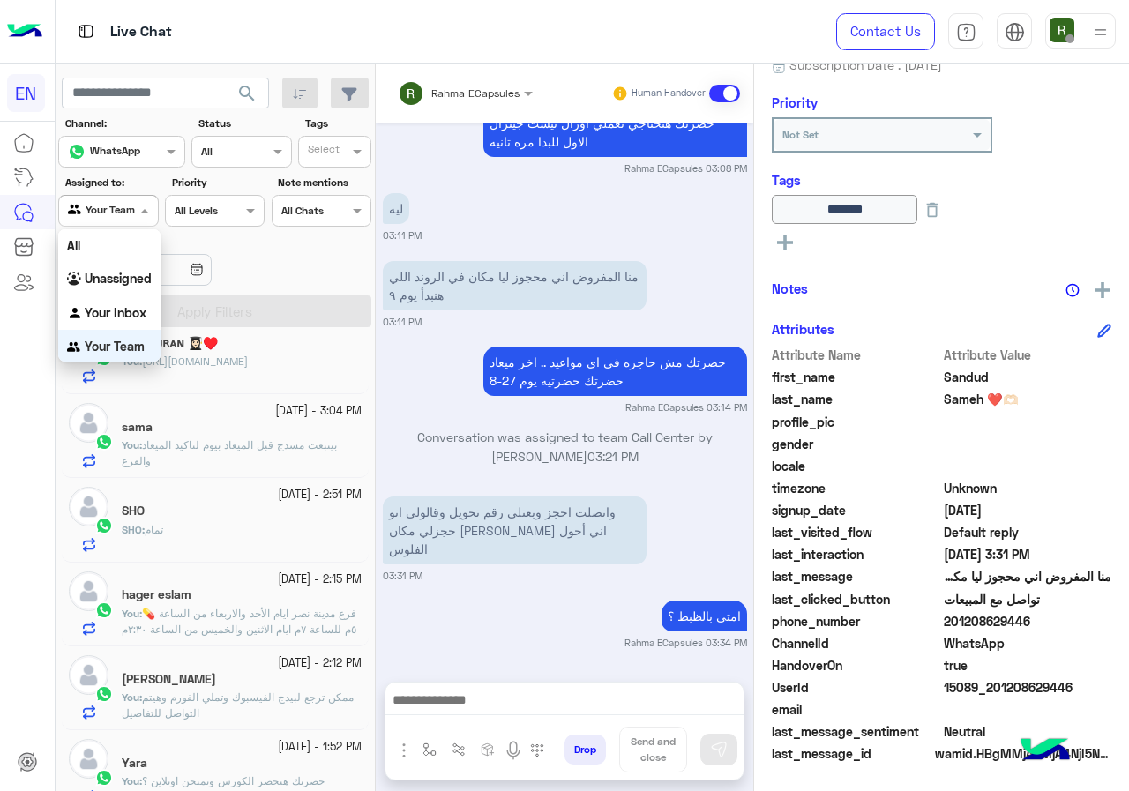
click at [117, 220] on div "Your Team" at bounding box center [101, 211] width 67 height 18
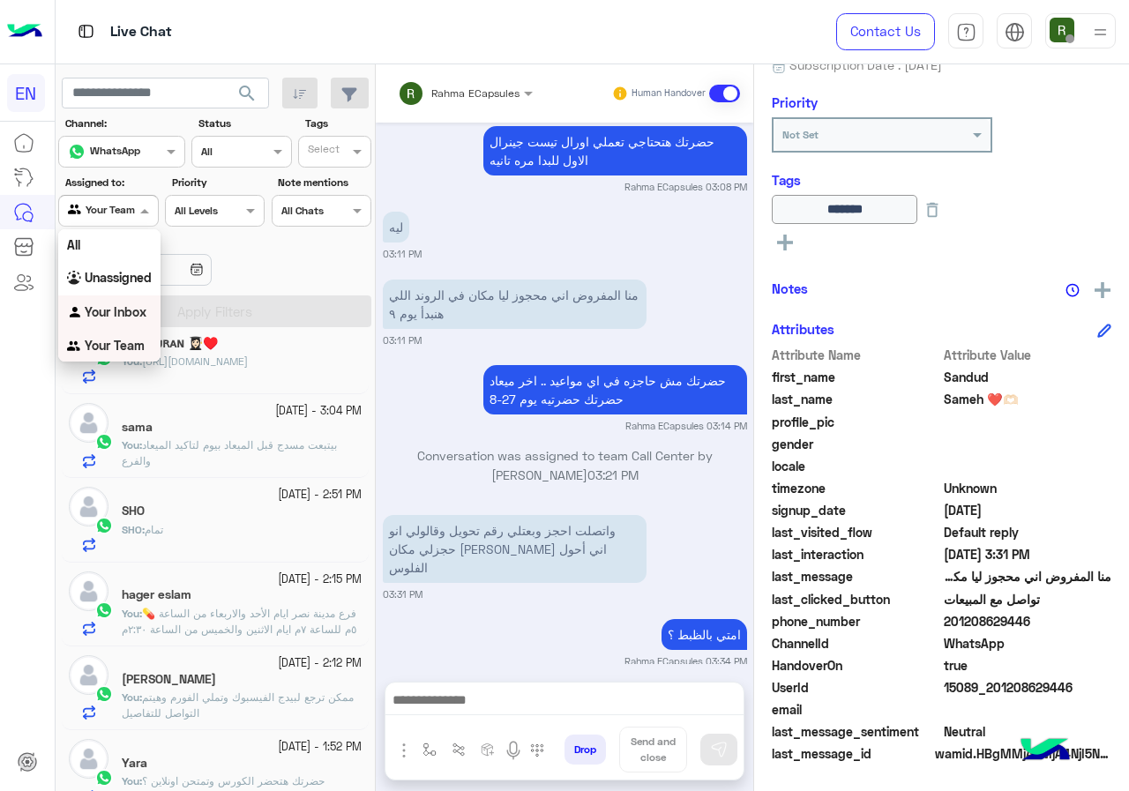
click at [110, 312] on b "Your Inbox" at bounding box center [116, 311] width 62 height 15
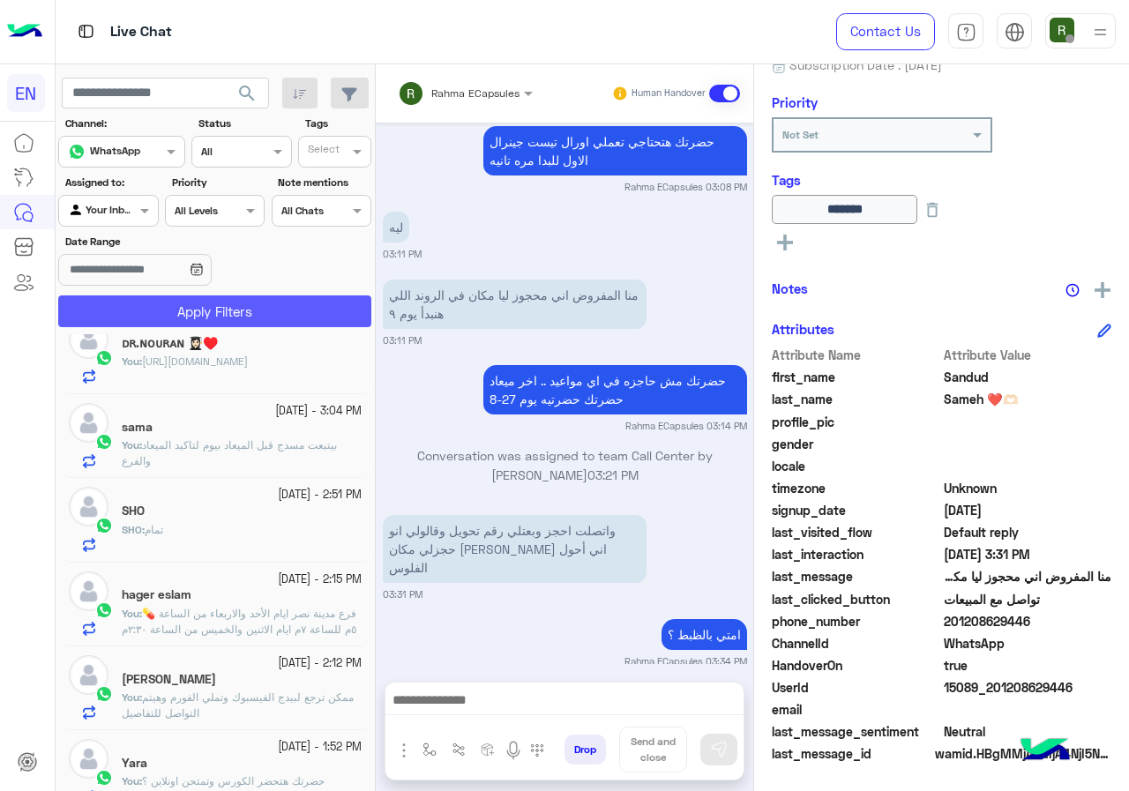
click at [140, 321] on button "Apply Filters" at bounding box center [214, 311] width 313 height 32
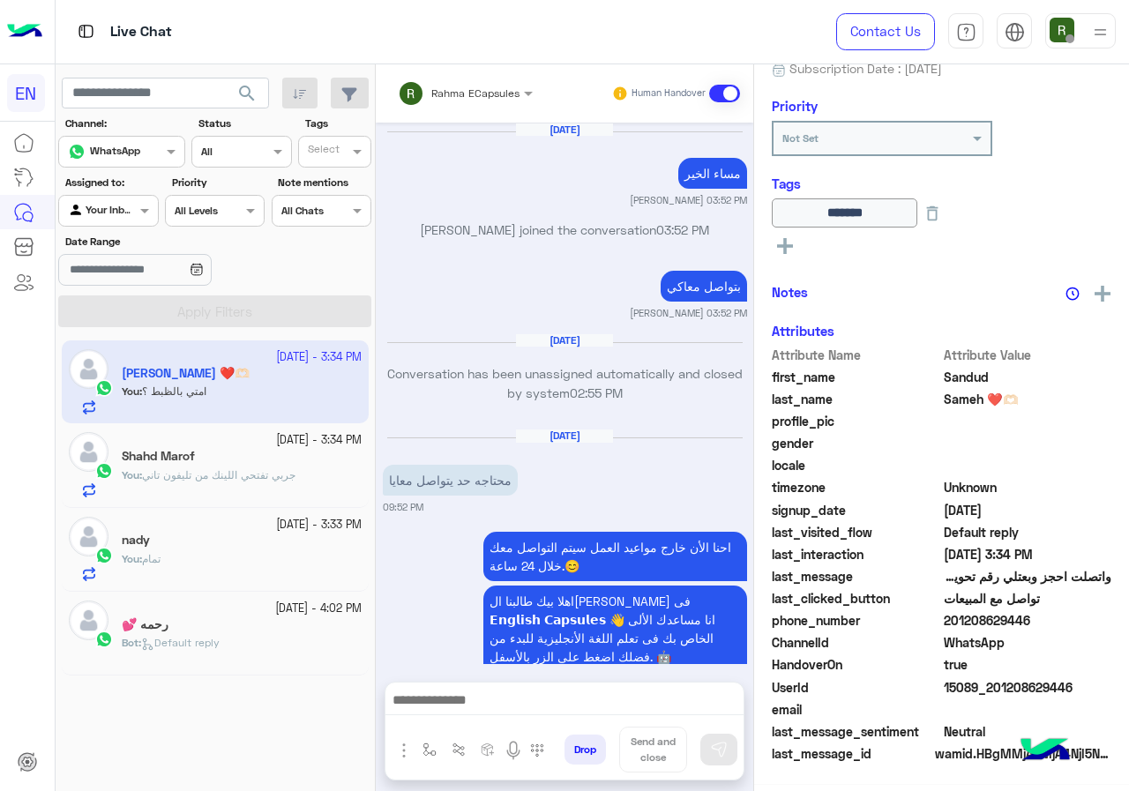
scroll to position [1266, 0]
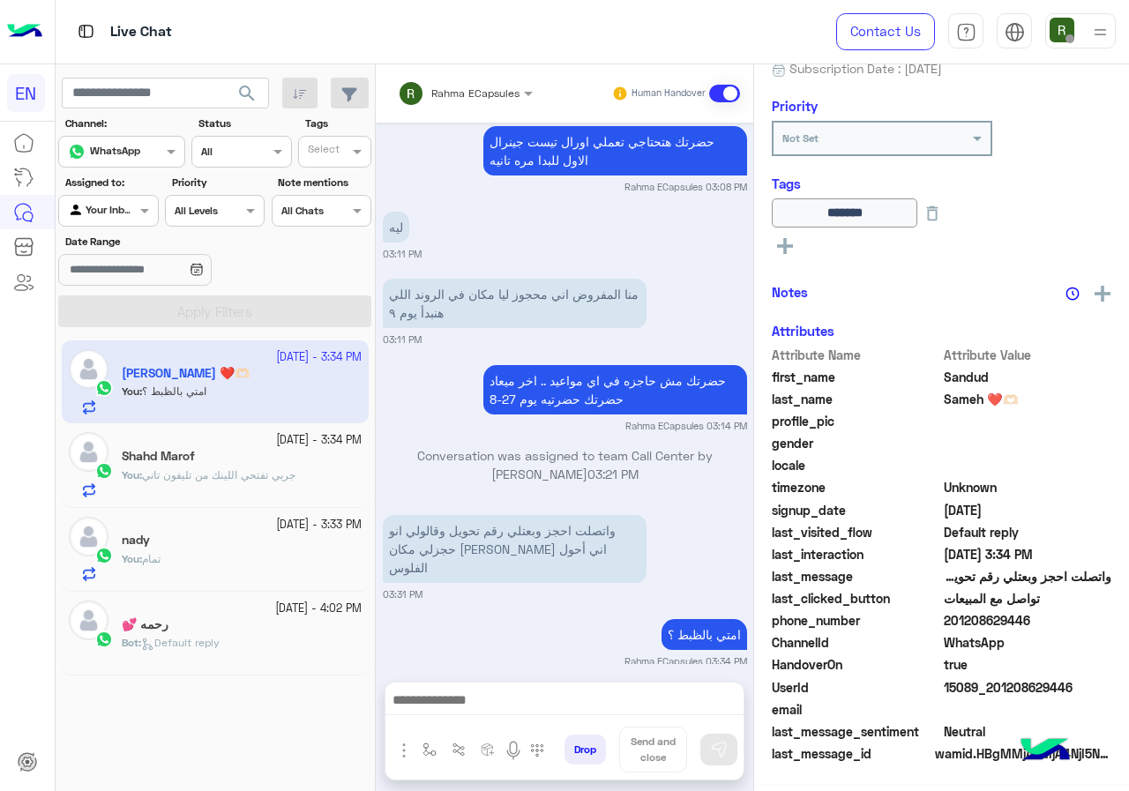
click at [451, 97] on input "text" at bounding box center [442, 91] width 89 height 16
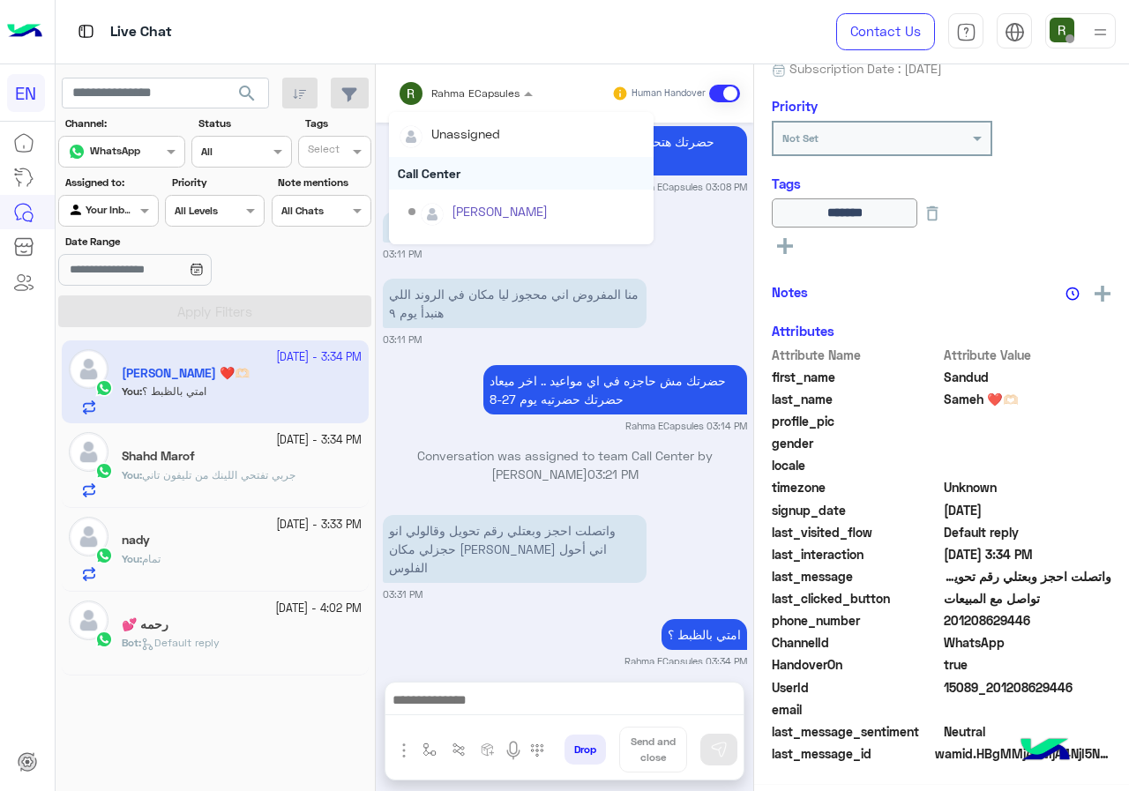
click at [445, 172] on div "Call Center" at bounding box center [521, 173] width 265 height 33
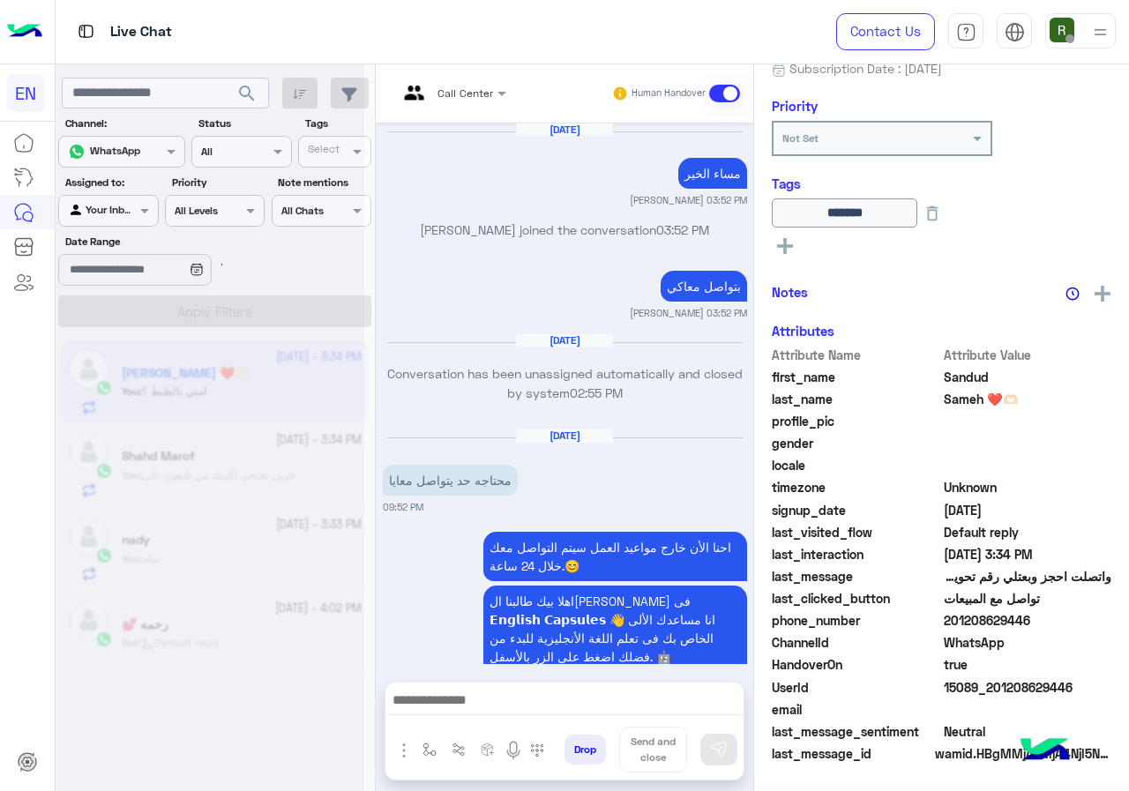
click at [463, 90] on input "text" at bounding box center [430, 91] width 65 height 16
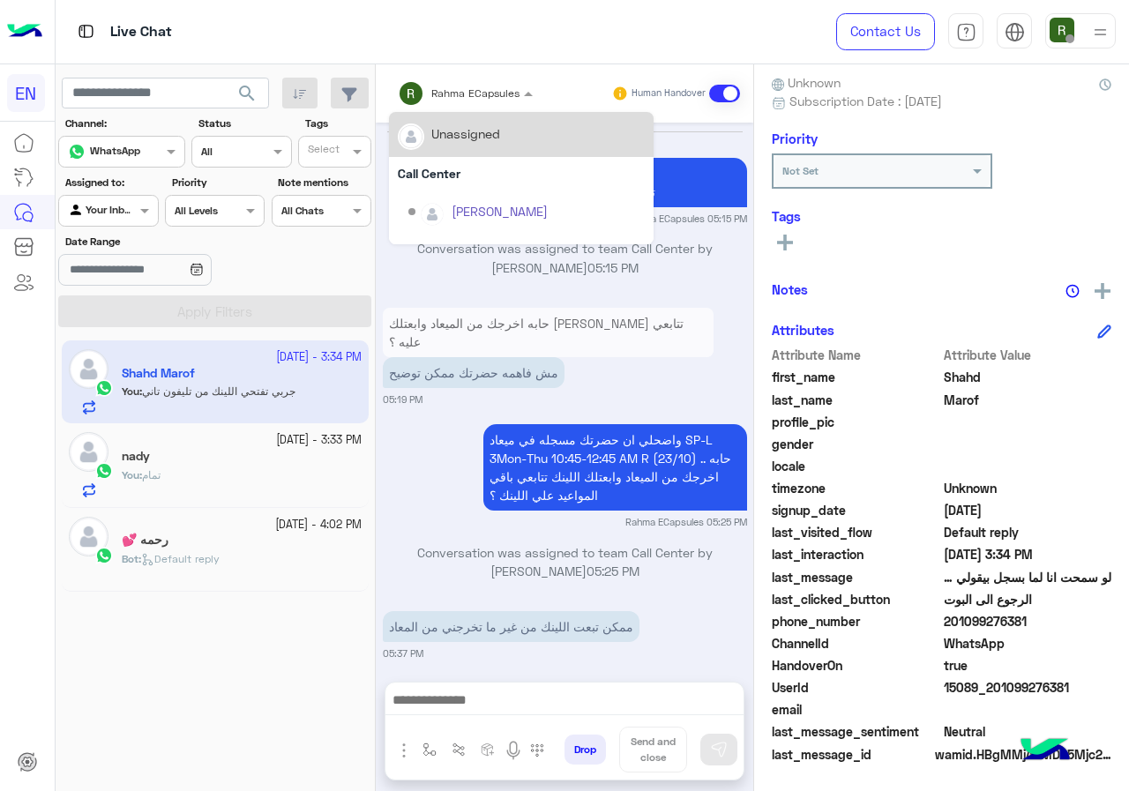
scroll to position [1249, 0]
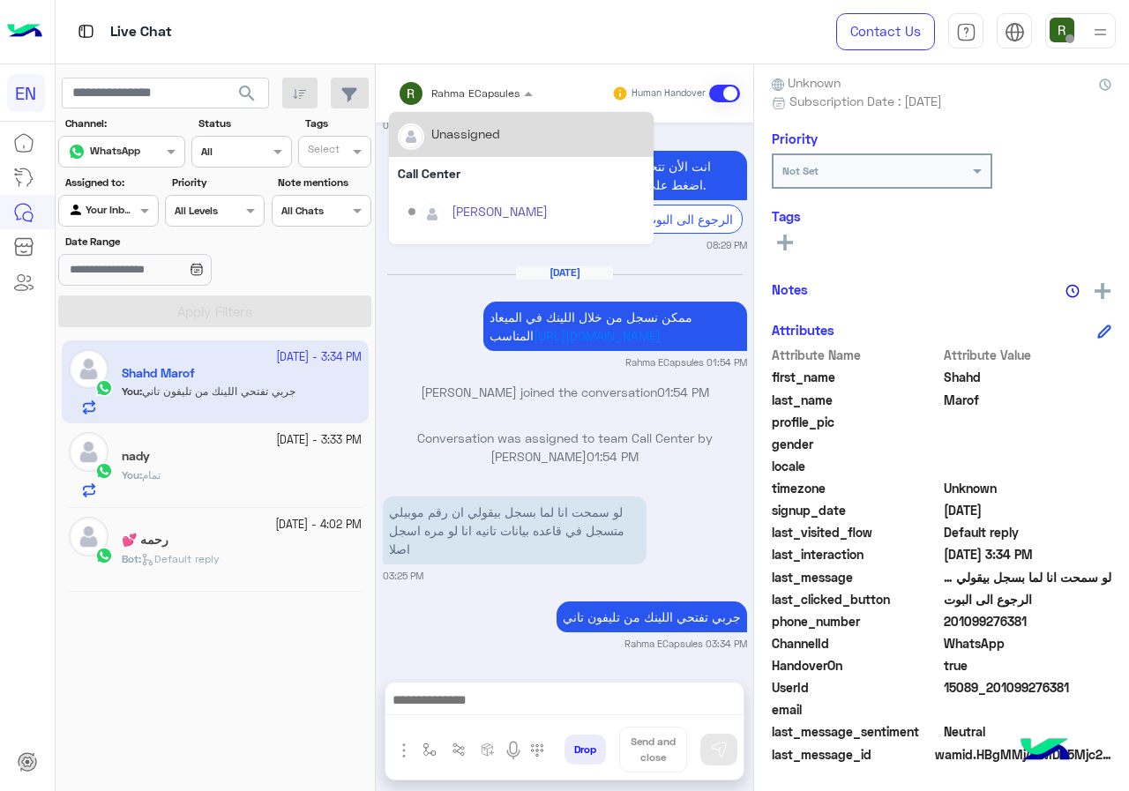
click at [460, 163] on div "Call Center" at bounding box center [521, 173] width 265 height 33
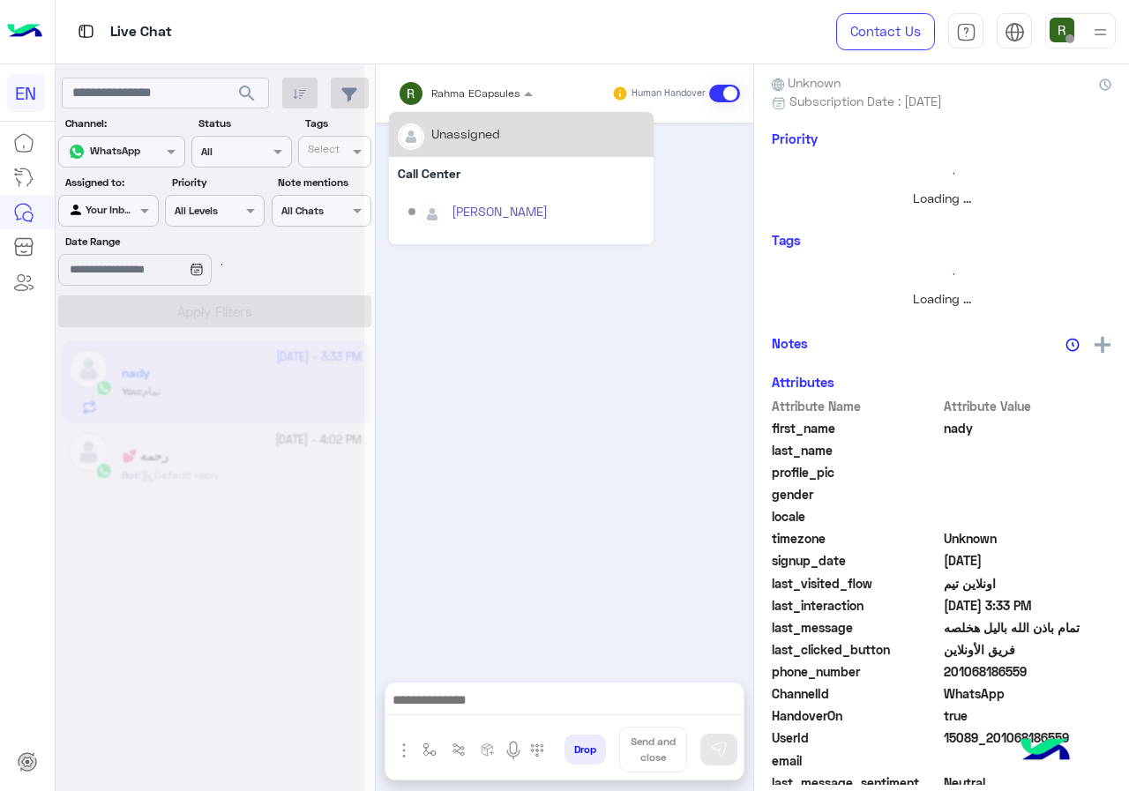
click at [460, 97] on input "text" at bounding box center [442, 91] width 89 height 16
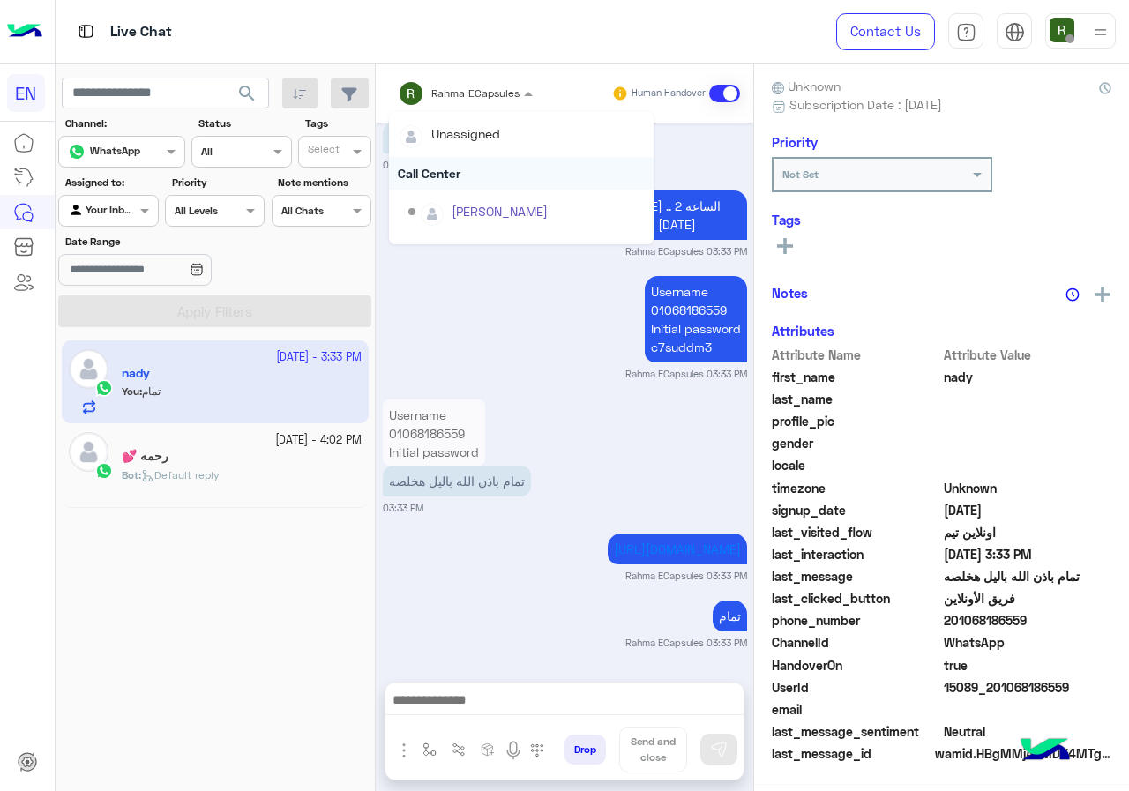
click at [450, 171] on div "Call Center" at bounding box center [521, 173] width 265 height 33
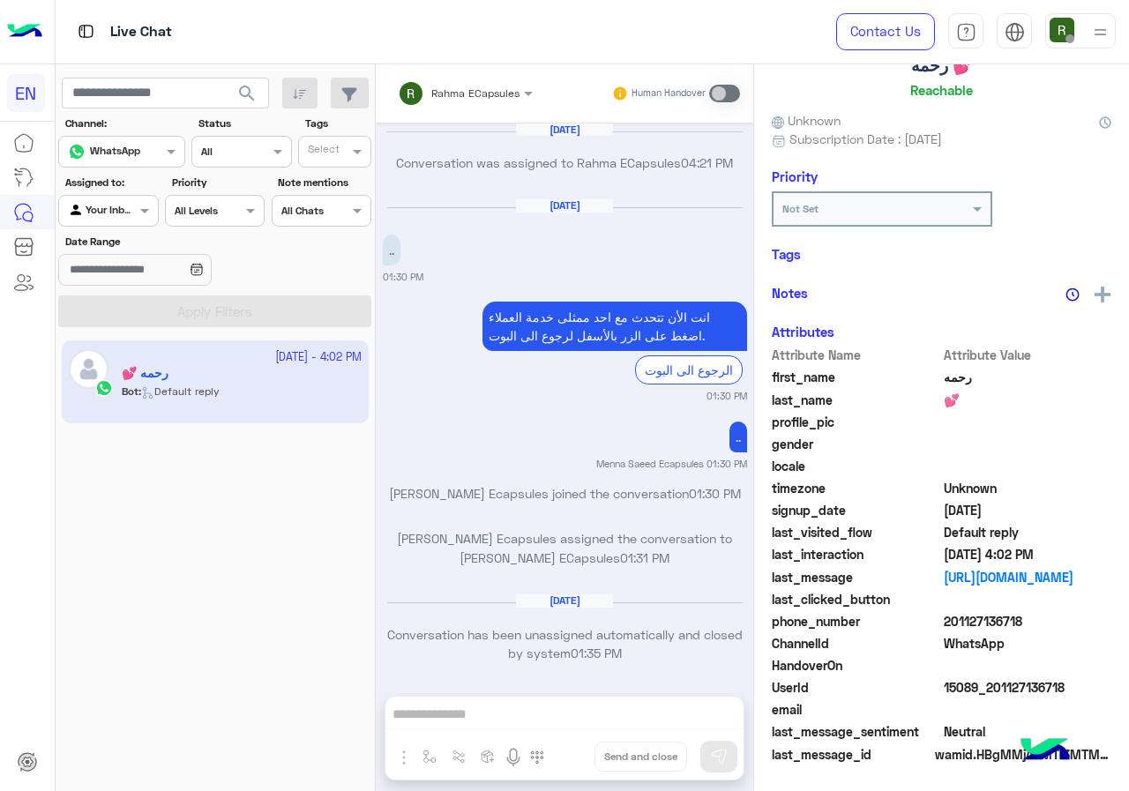
click at [108, 208] on input "text" at bounding box center [88, 209] width 41 height 16
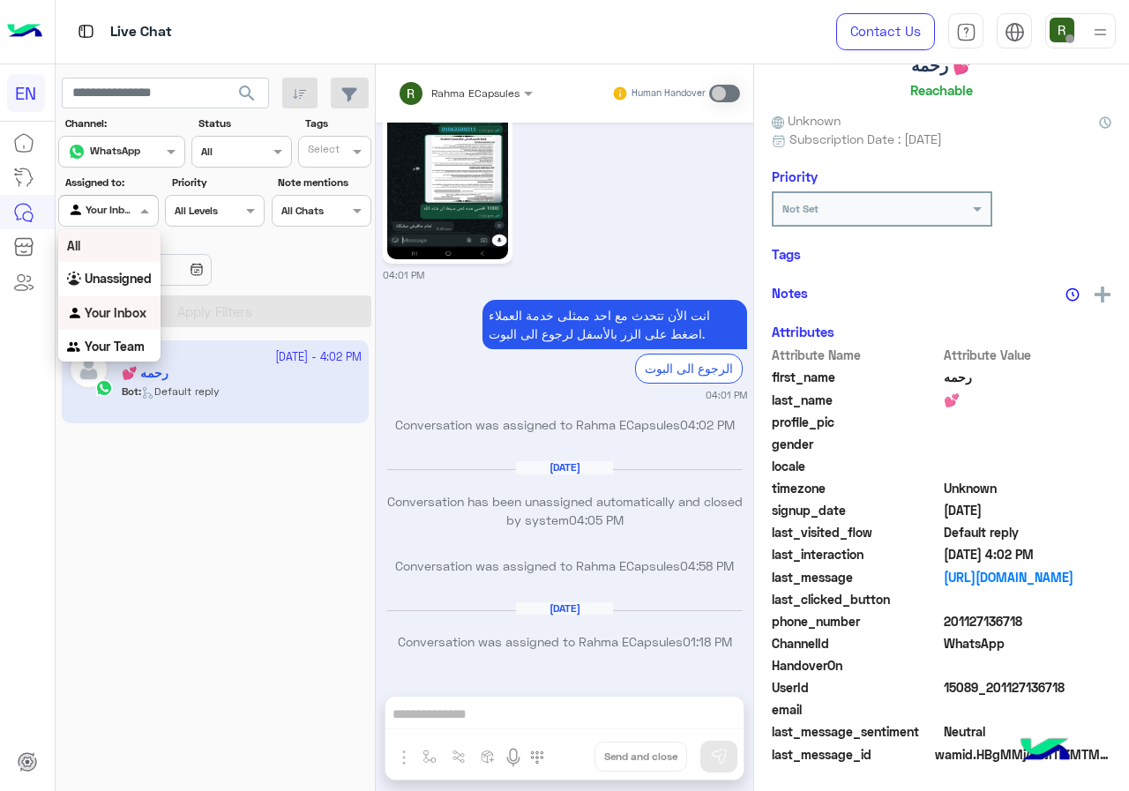
click at [109, 272] on b "Unassigned" at bounding box center [118, 278] width 67 height 15
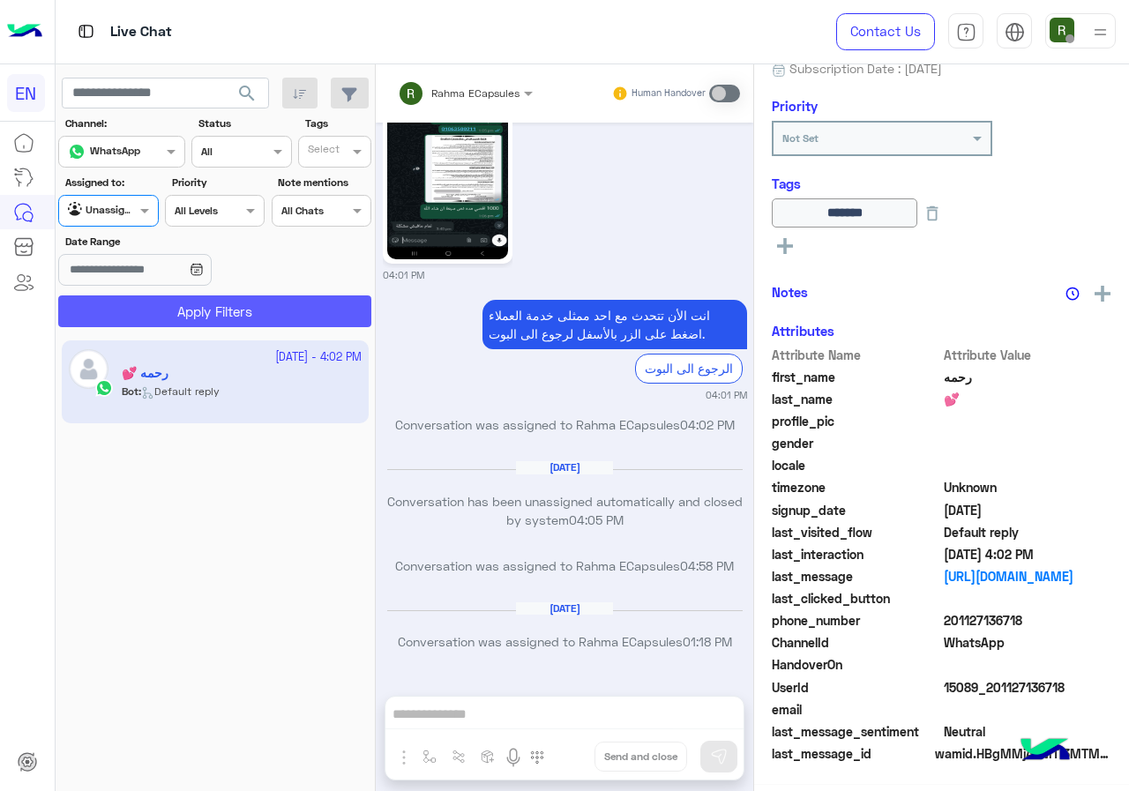
click at [145, 303] on button "Apply Filters" at bounding box center [214, 311] width 313 height 32
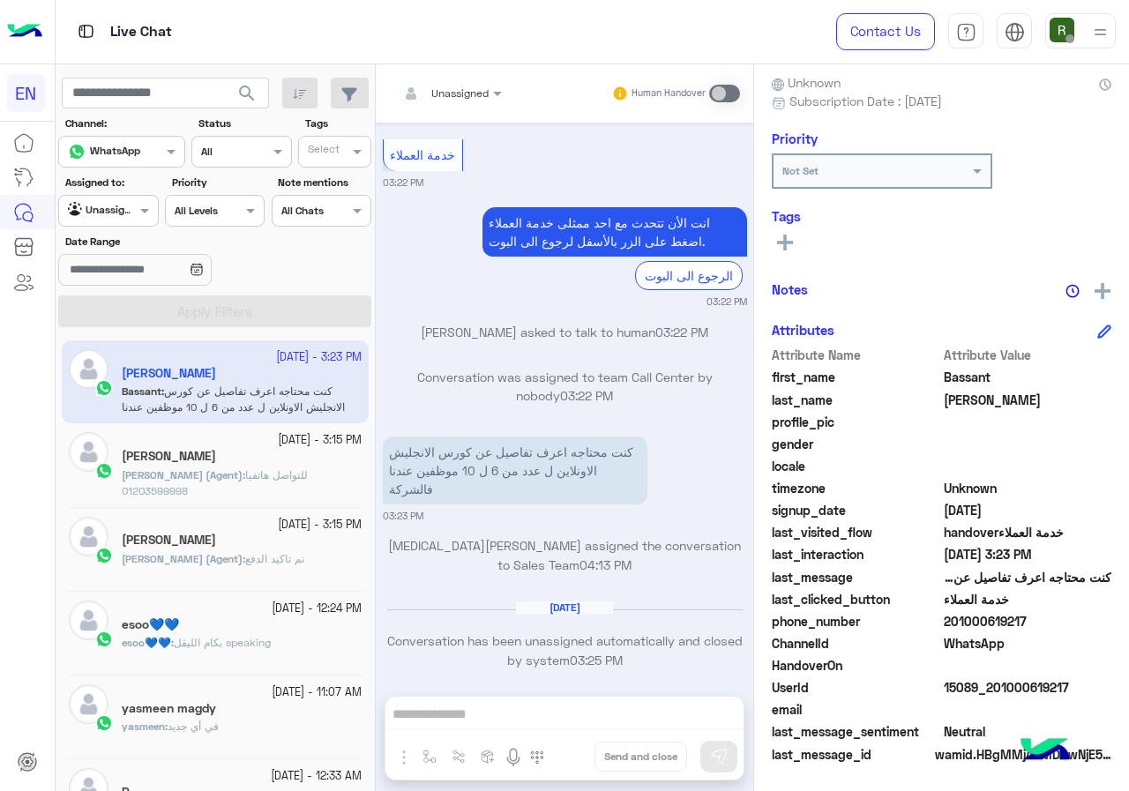
click at [456, 100] on div "Unassigned" at bounding box center [459, 94] width 57 height 16
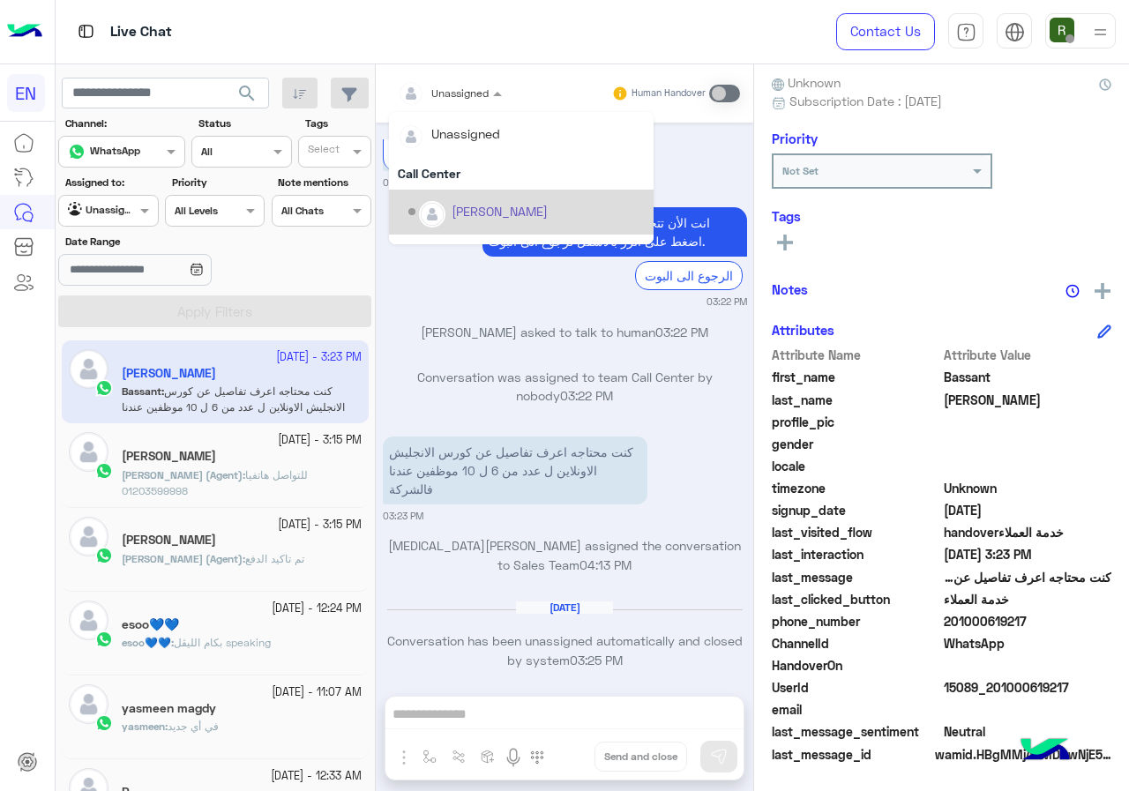
click at [610, 480] on p "كنت محتاجه اعرف تفاصيل عن كورس الانجليش الاونلاين ل عدد من 6 ل 10 موظفين عندنا …" at bounding box center [515, 470] width 265 height 68
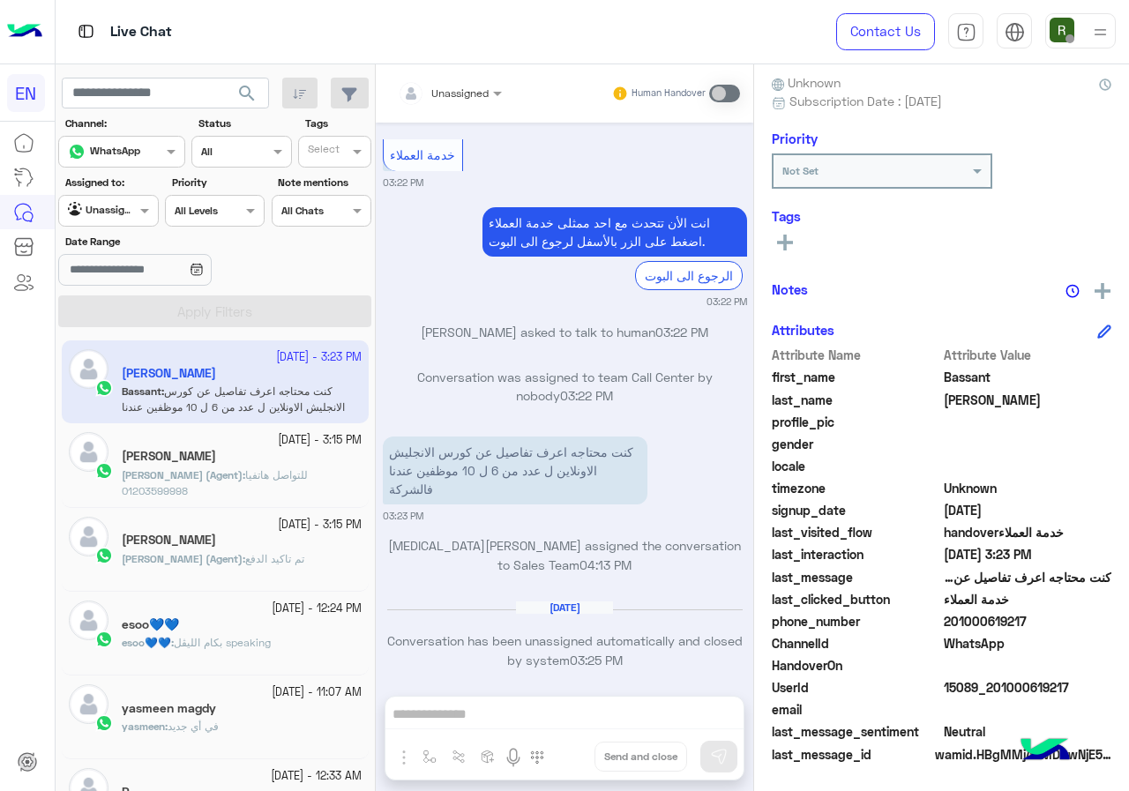
drag, startPoint x: 949, startPoint y: 622, endPoint x: 1039, endPoint y: 622, distance: 89.9
click at [1039, 622] on span "201000619217" at bounding box center [1027, 621] width 168 height 19
copy span "01000619217"
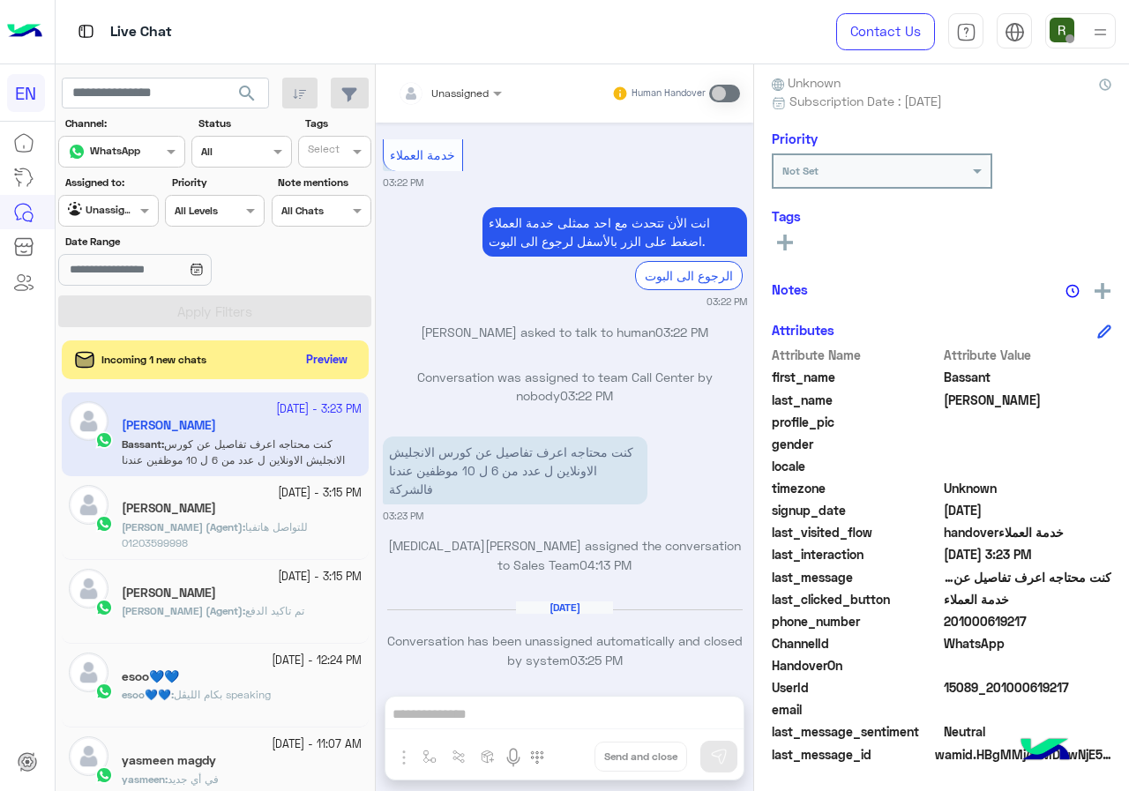
click at [561, 369] on p "Conversation was assigned to team Call Center by nobody 03:22 PM" at bounding box center [565, 387] width 364 height 38
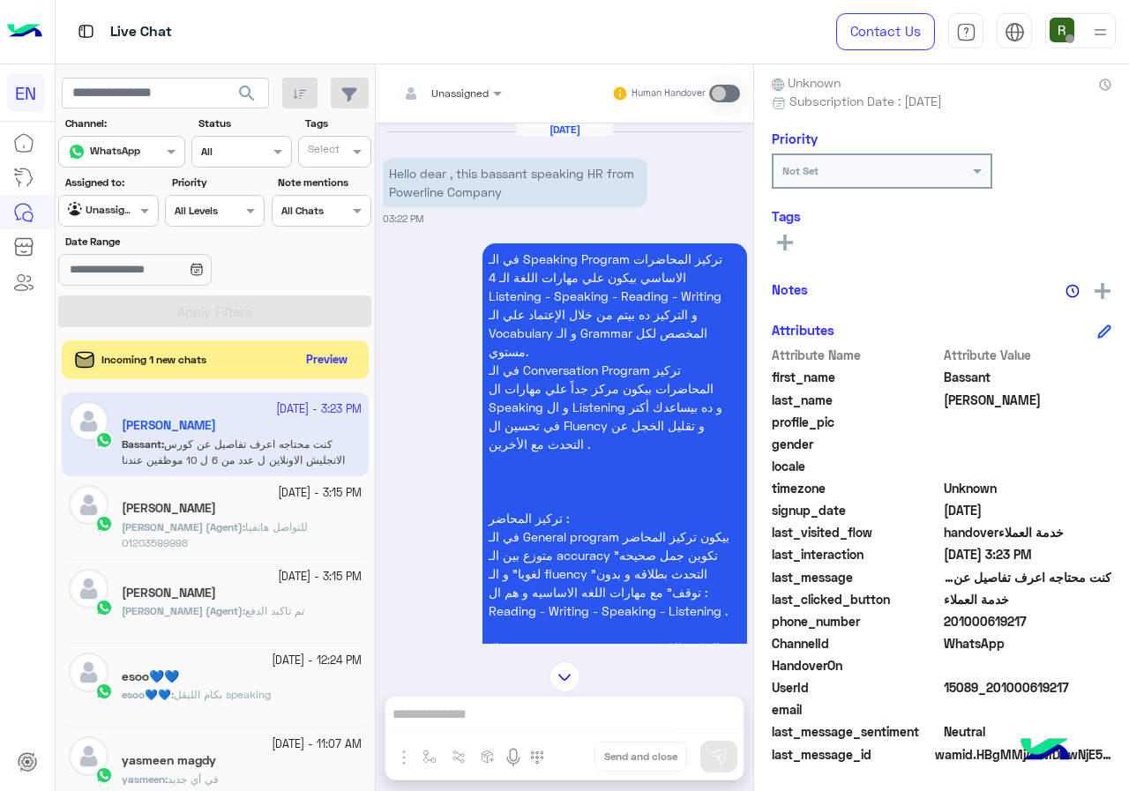
drag, startPoint x: 947, startPoint y: 622, endPoint x: 1043, endPoint y: 621, distance: 96.1
click at [1043, 621] on span "201000619217" at bounding box center [1027, 621] width 168 height 19
copy span "01000619217"
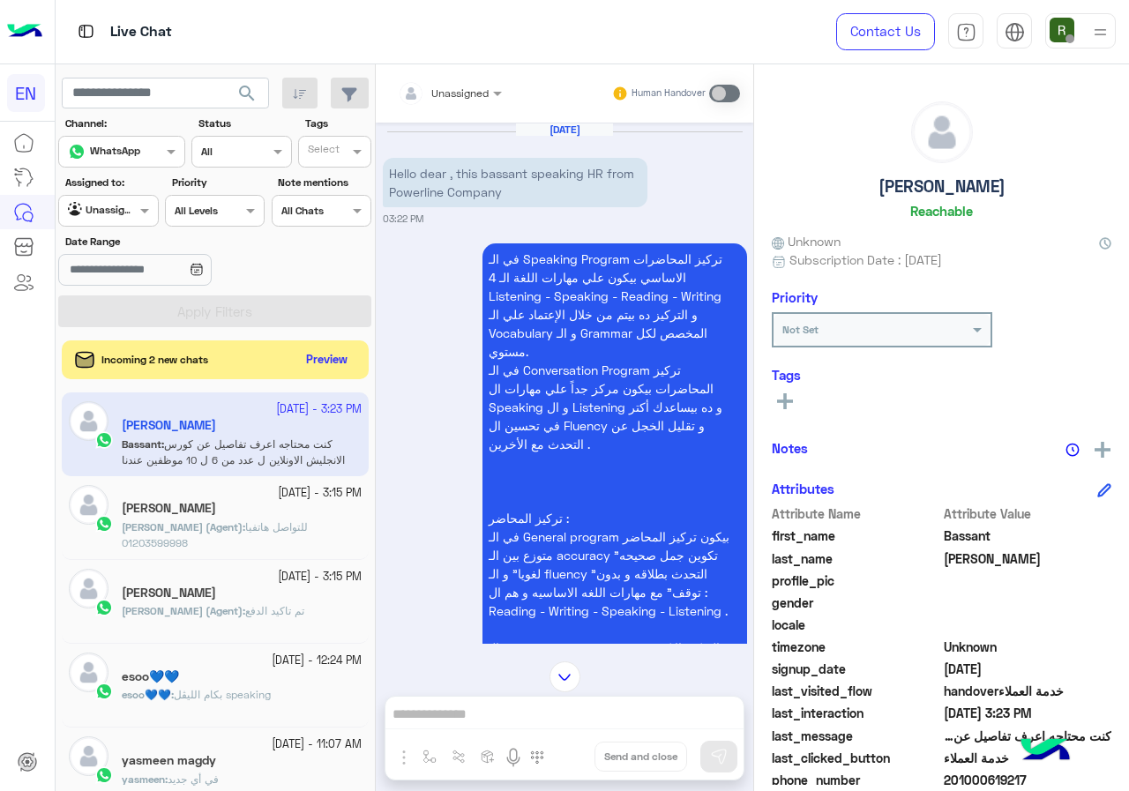
click at [872, 190] on div "Bassant Ahmed Reachable" at bounding box center [941, 163] width 339 height 124
click at [890, 186] on h5 "[PERSON_NAME]" at bounding box center [941, 186] width 127 height 20
copy h5 "[PERSON_NAME]"
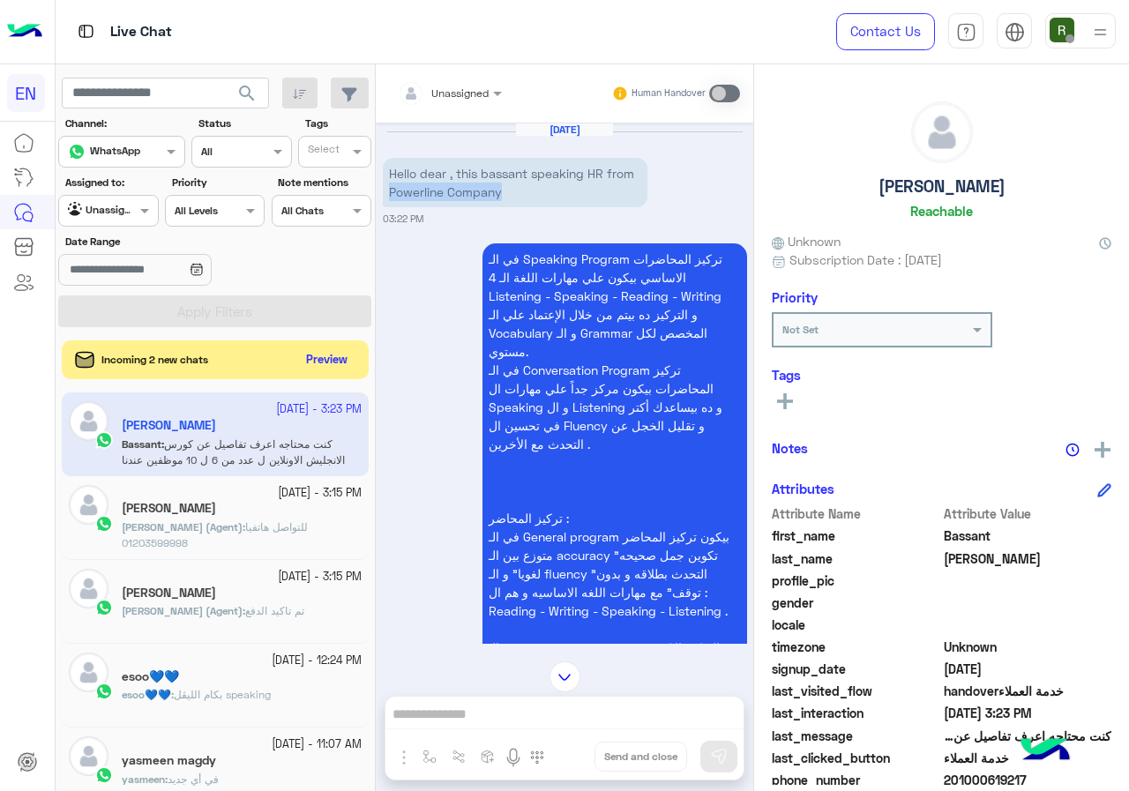
drag, startPoint x: 384, startPoint y: 191, endPoint x: 504, endPoint y: 190, distance: 120.8
click at [504, 190] on p "Hello dear , this bassant speaking HR from Powerline Company" at bounding box center [515, 182] width 265 height 49
copy p "Powerline Company"
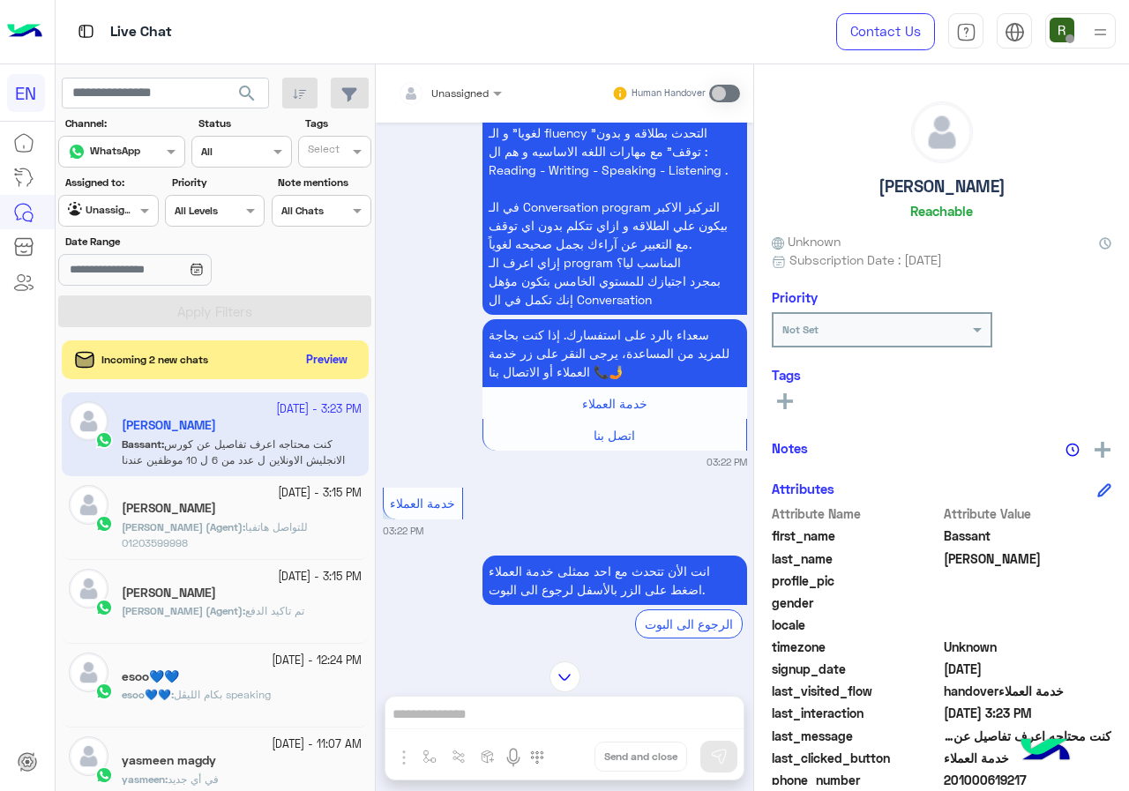
scroll to position [788, 0]
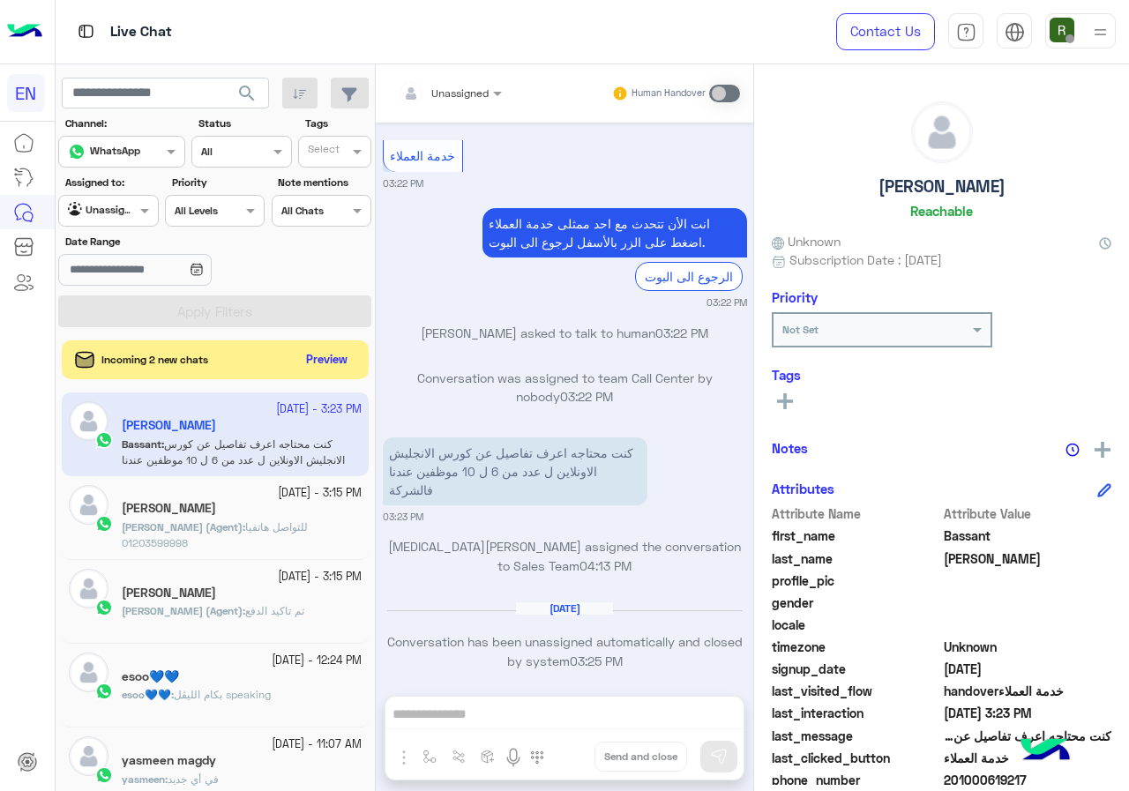
click at [784, 384] on div "Tags See All" at bounding box center [941, 392] width 339 height 50
click at [792, 398] on icon at bounding box center [785, 401] width 16 height 16
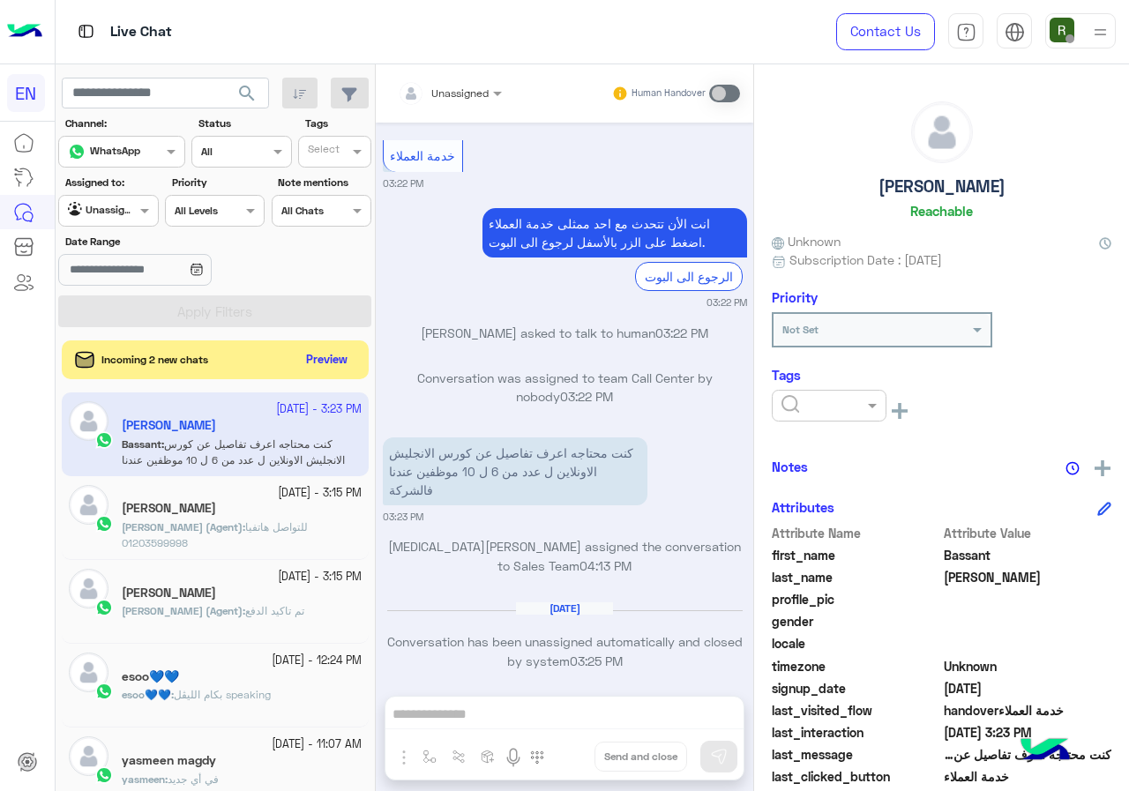
click at [831, 406] on input "text" at bounding box center [808, 404] width 54 height 16
click at [827, 435] on div "Solved" at bounding box center [829, 448] width 115 height 33
click at [850, 451] on div "Bassant Ahmed Reachable Unknown Subscription Date : 10/05/2025 Priority Not Set…" at bounding box center [941, 424] width 375 height 720
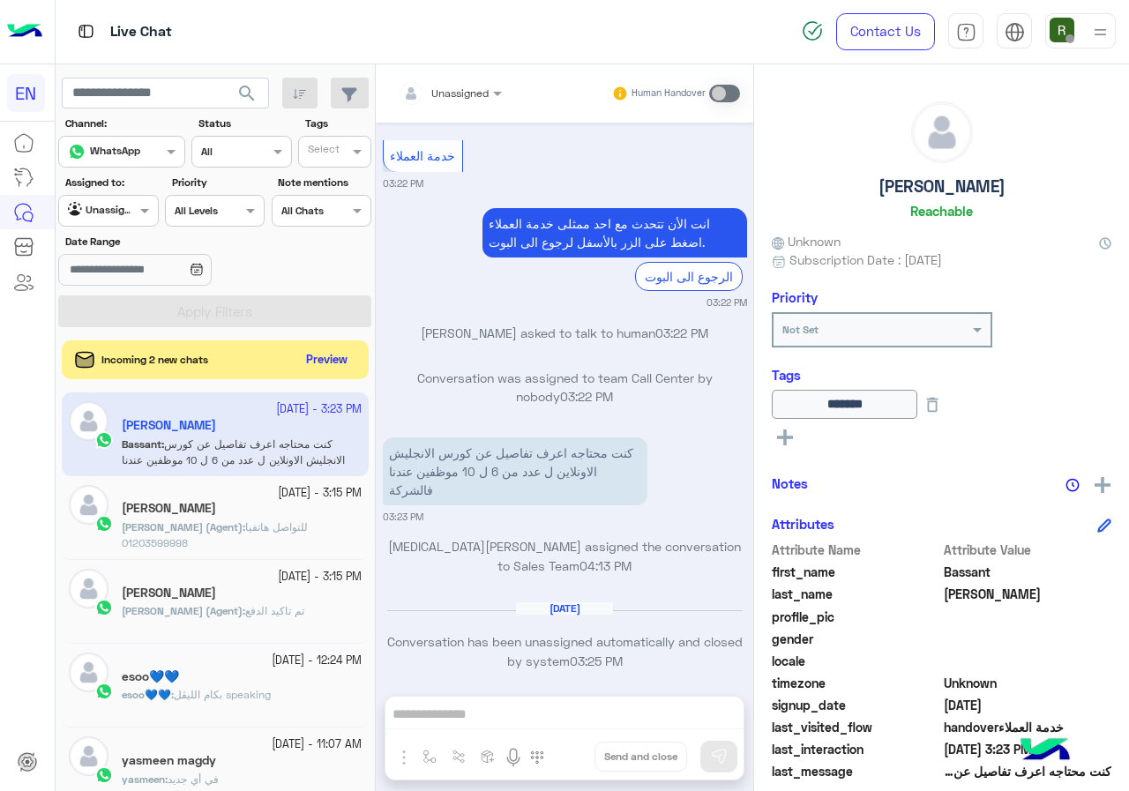
click at [430, 93] on input "text" at bounding box center [429, 91] width 62 height 16
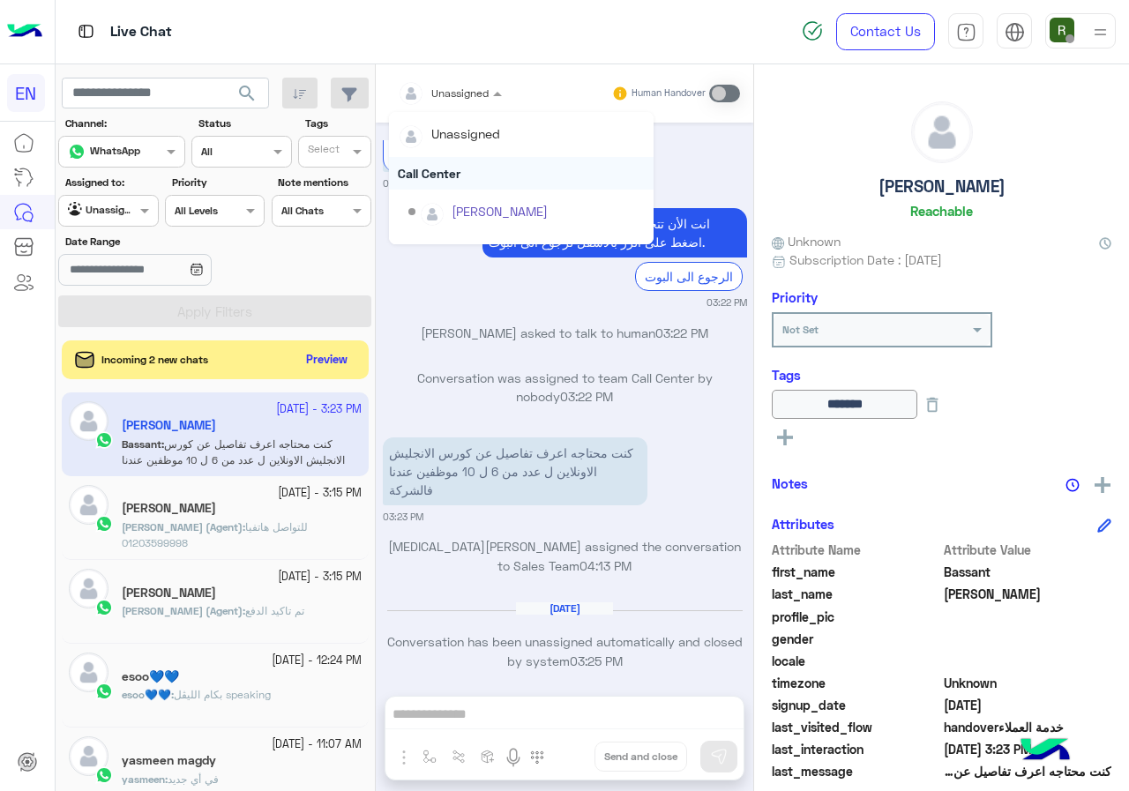
click at [438, 161] on div "Call Center" at bounding box center [521, 173] width 265 height 33
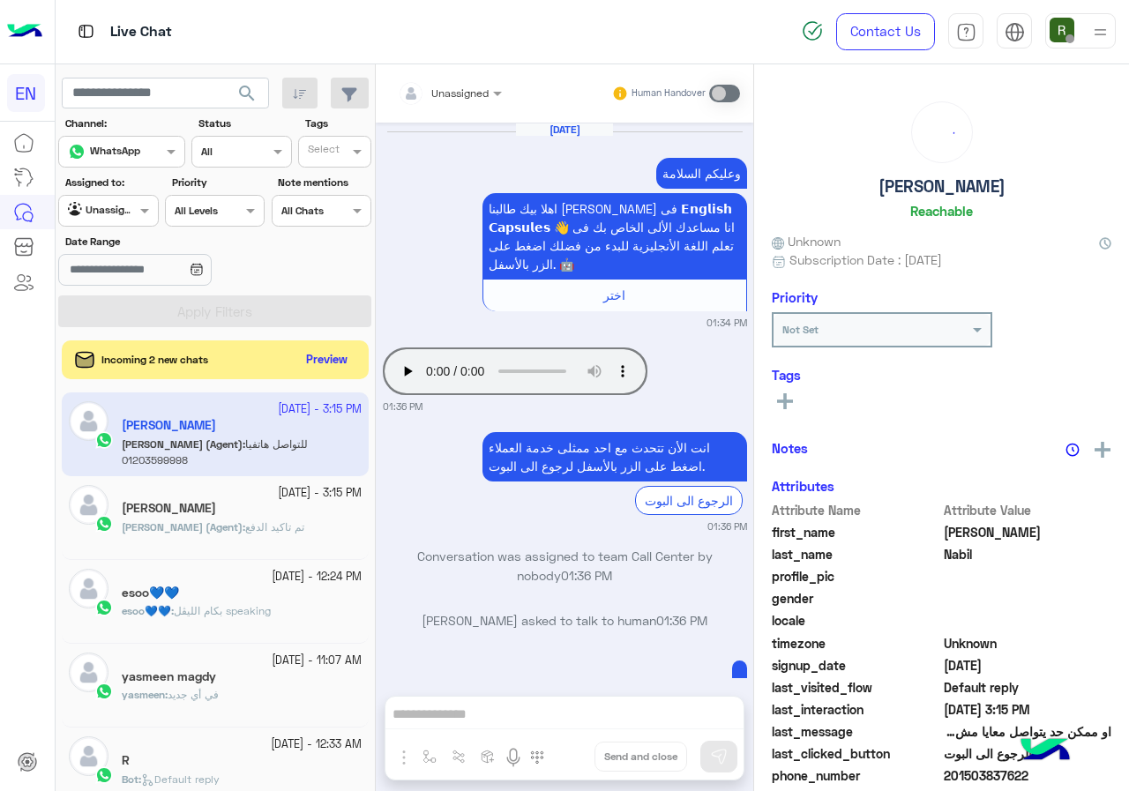
scroll to position [1114, 0]
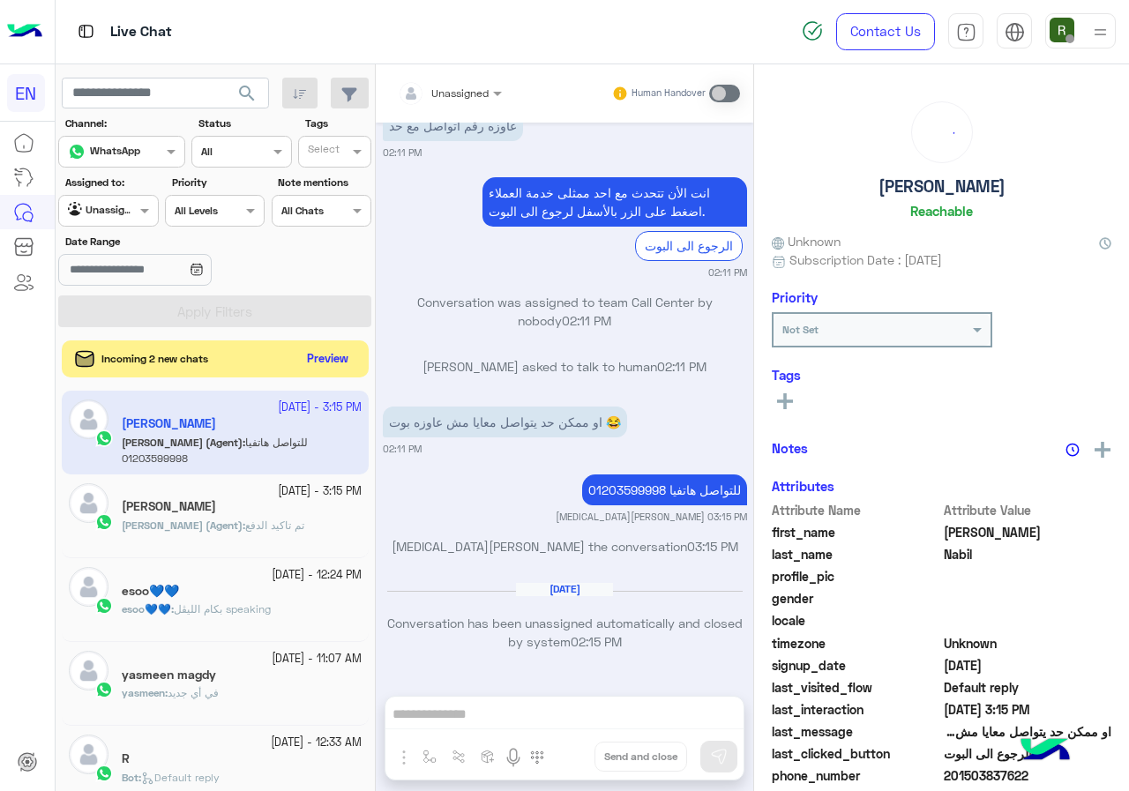
click at [324, 353] on button "Preview" at bounding box center [328, 359] width 55 height 24
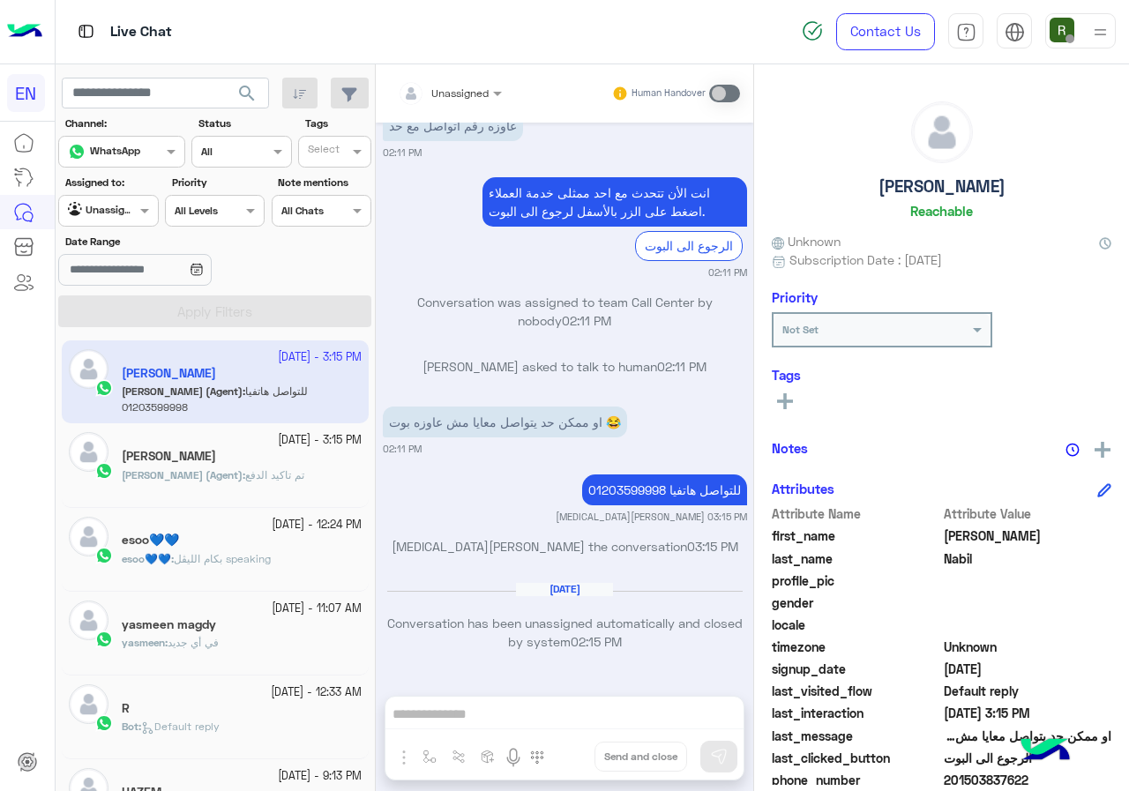
click at [103, 212] on input "text" at bounding box center [88, 209] width 41 height 16
click at [127, 328] on div "Your Inbox" at bounding box center [109, 313] width 102 height 34
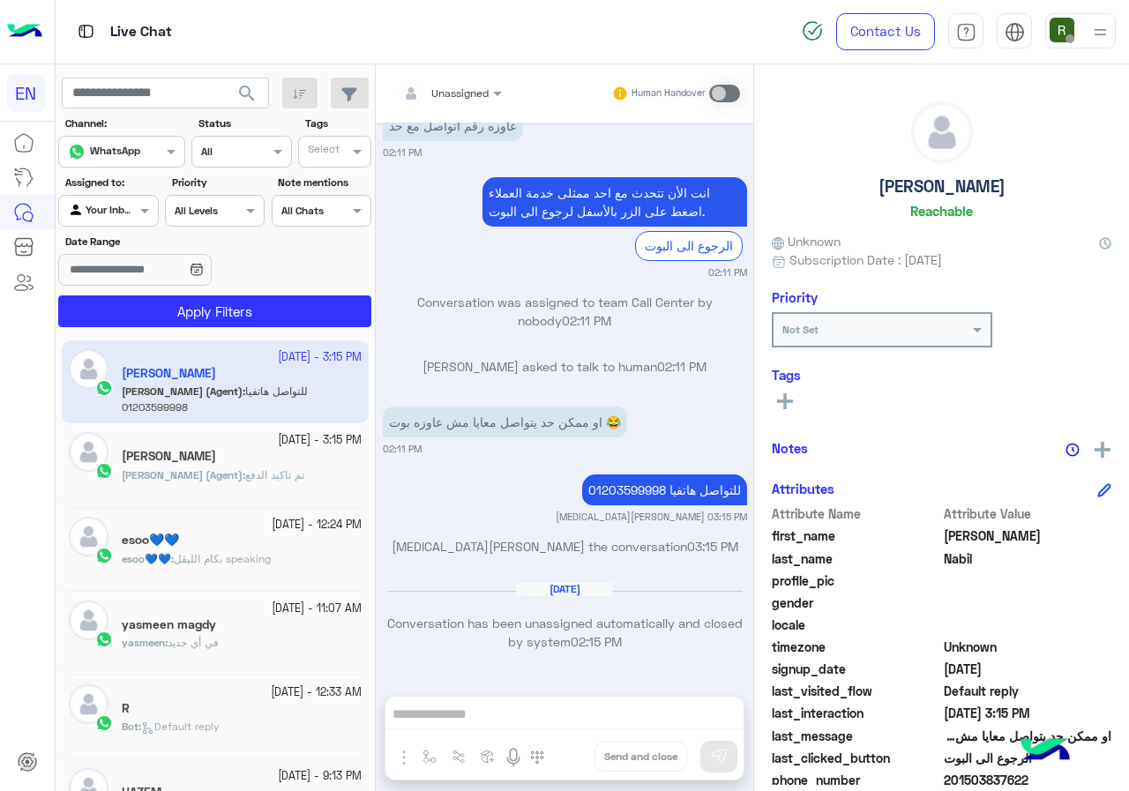
click at [161, 328] on app-inbox-users-filters "search Channel: Channel WhatsApp Status Channel All Tags Select Assigned to: Ag…" at bounding box center [216, 199] width 320 height 270
click at [169, 320] on button "Apply Filters" at bounding box center [214, 311] width 313 height 32
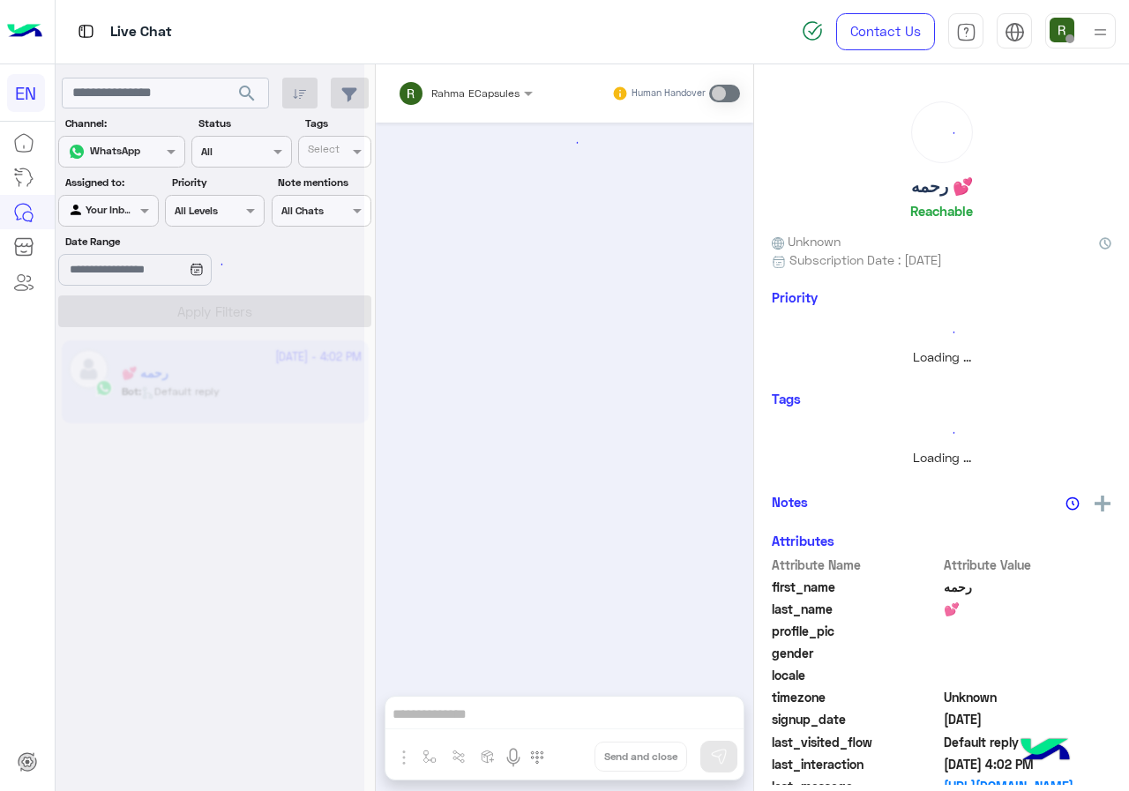
scroll to position [1123, 0]
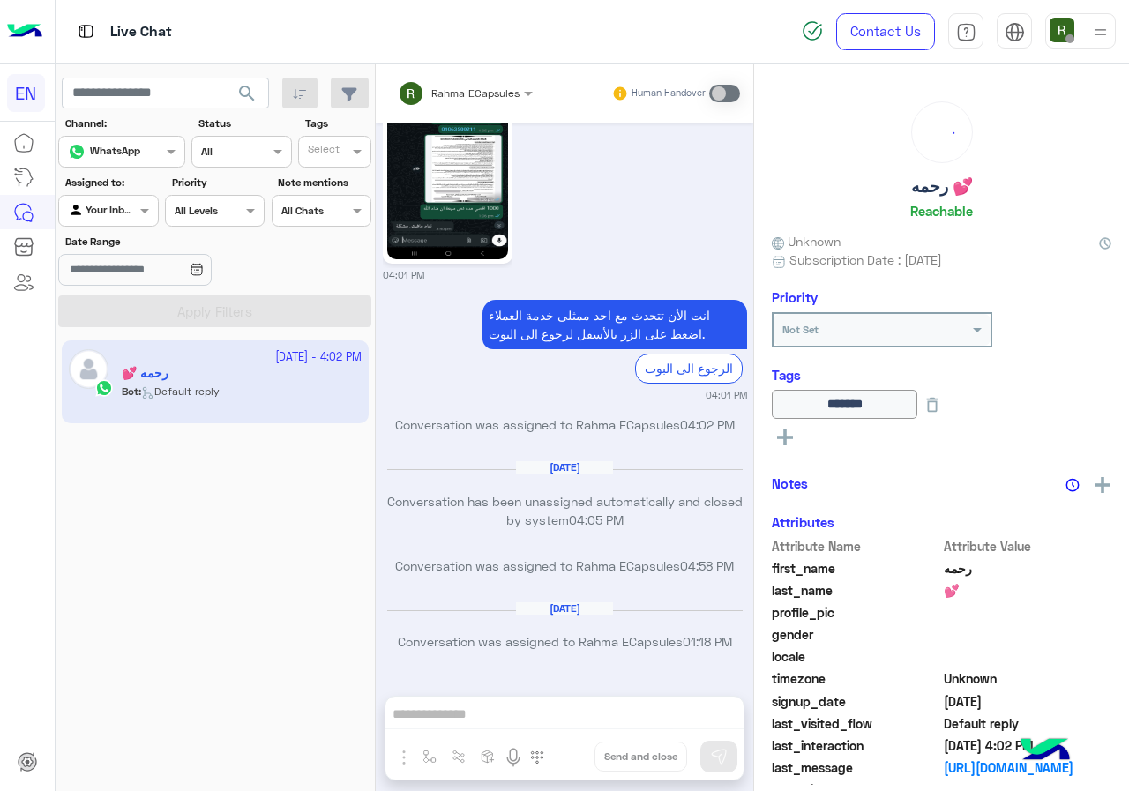
click at [122, 211] on div at bounding box center [108, 208] width 98 height 17
click at [116, 342] on b "Your Team" at bounding box center [115, 346] width 60 height 15
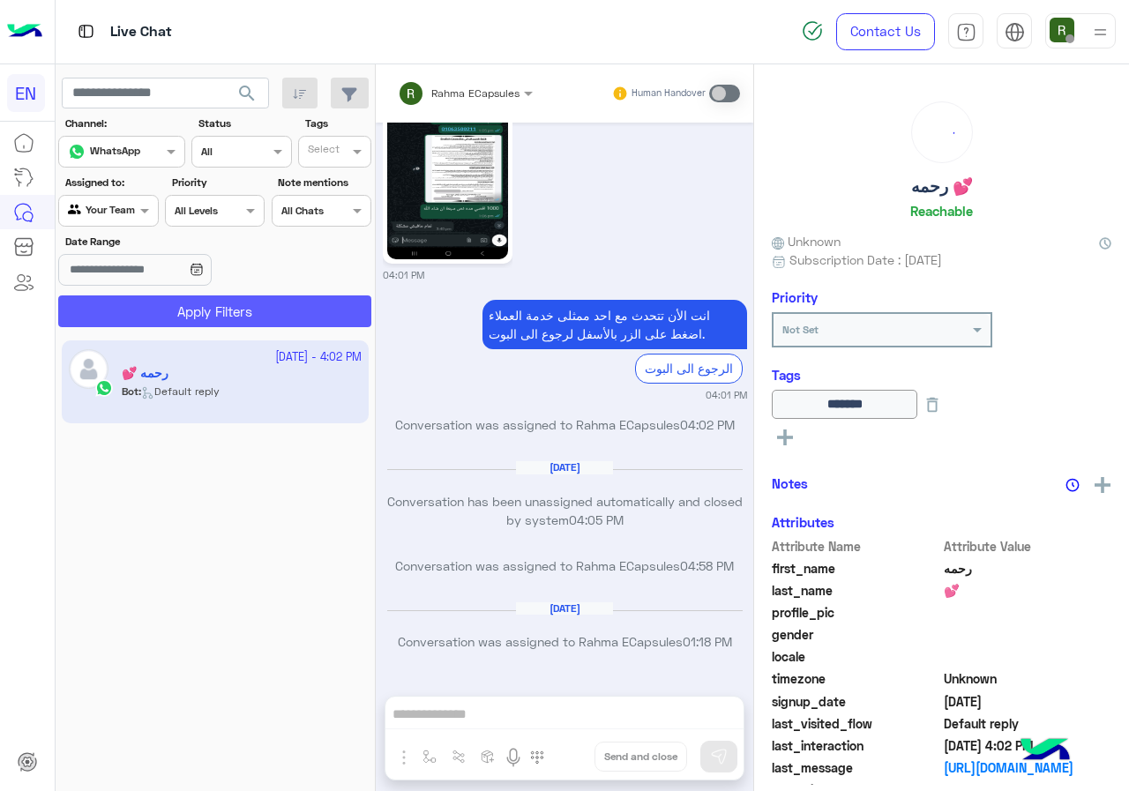
click at [170, 317] on button "Apply Filters" at bounding box center [214, 311] width 313 height 32
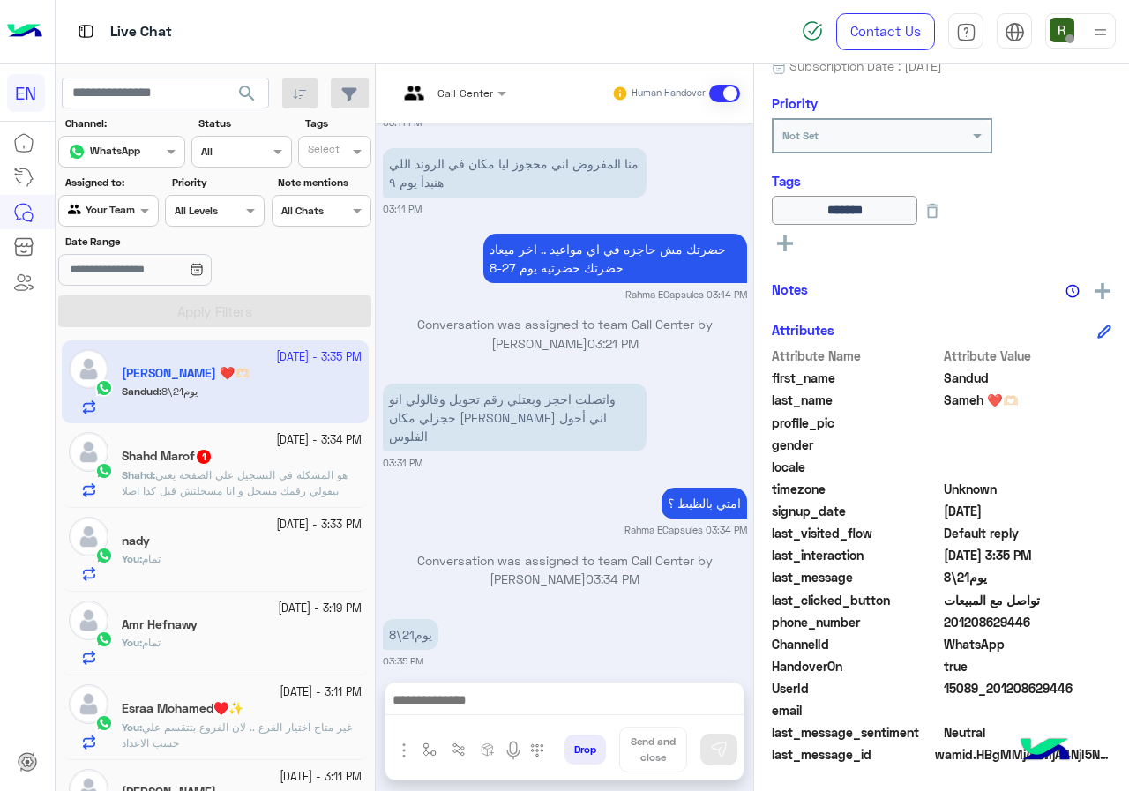
scroll to position [195, 0]
drag, startPoint x: 946, startPoint y: 623, endPoint x: 988, endPoint y: 616, distance: 42.9
click at [988, 616] on span "201208629446" at bounding box center [1027, 621] width 168 height 19
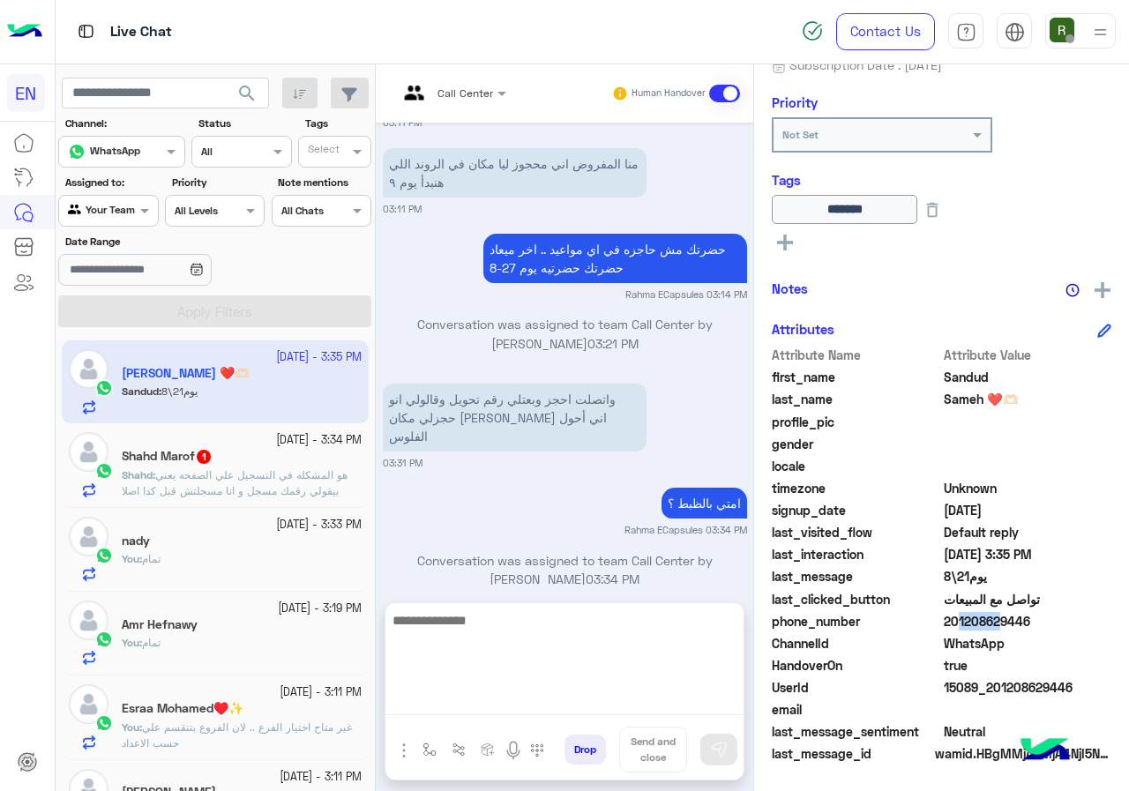
click at [585, 690] on textarea at bounding box center [564, 662] width 358 height 106
type textarea "*"
type textarea "**********"
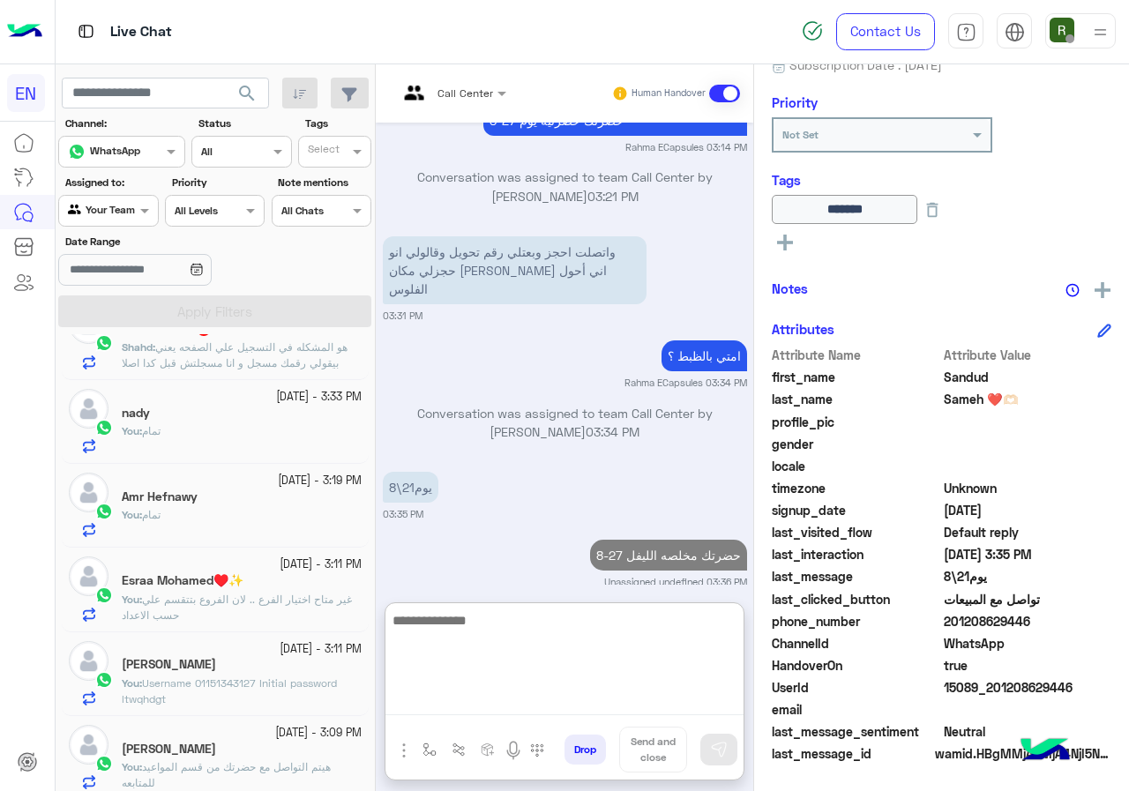
scroll to position [0, 0]
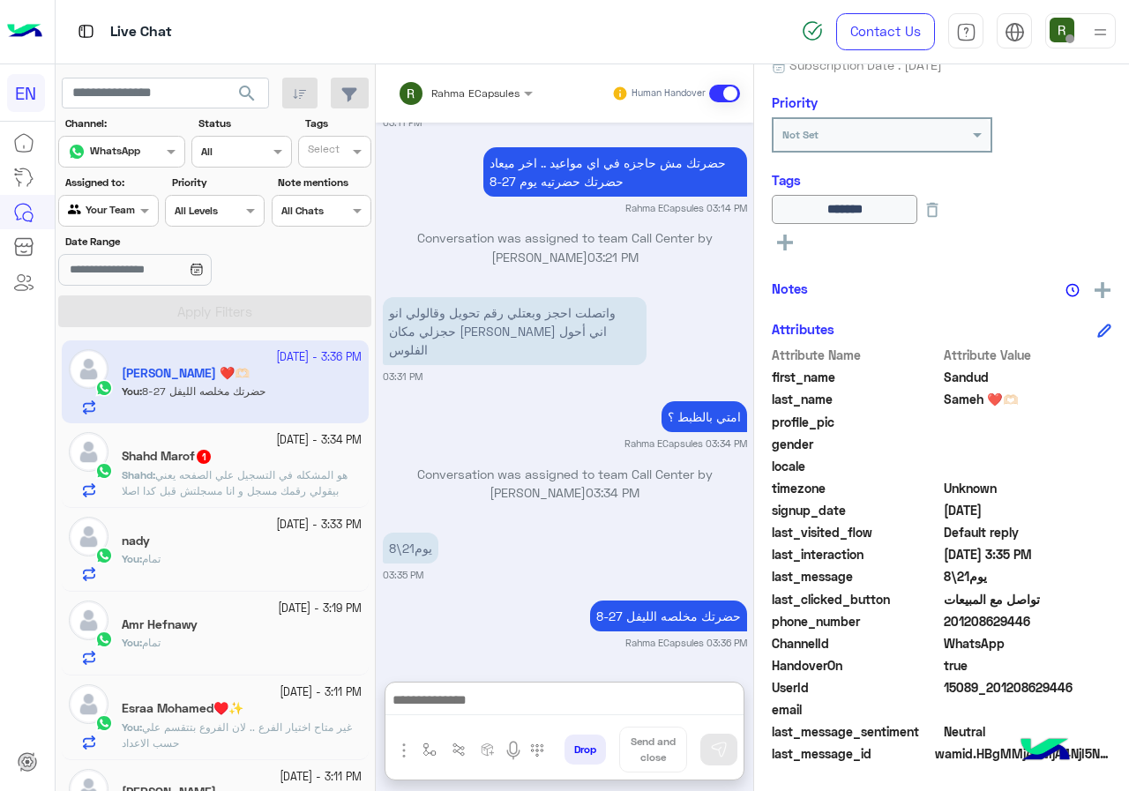
click at [237, 485] on span "هو المشكله في التسجيل علي الصفحه يعني بيقولي رقمك مسجل و انا مسجلتش قبل كدا اصلا" at bounding box center [235, 482] width 226 height 29
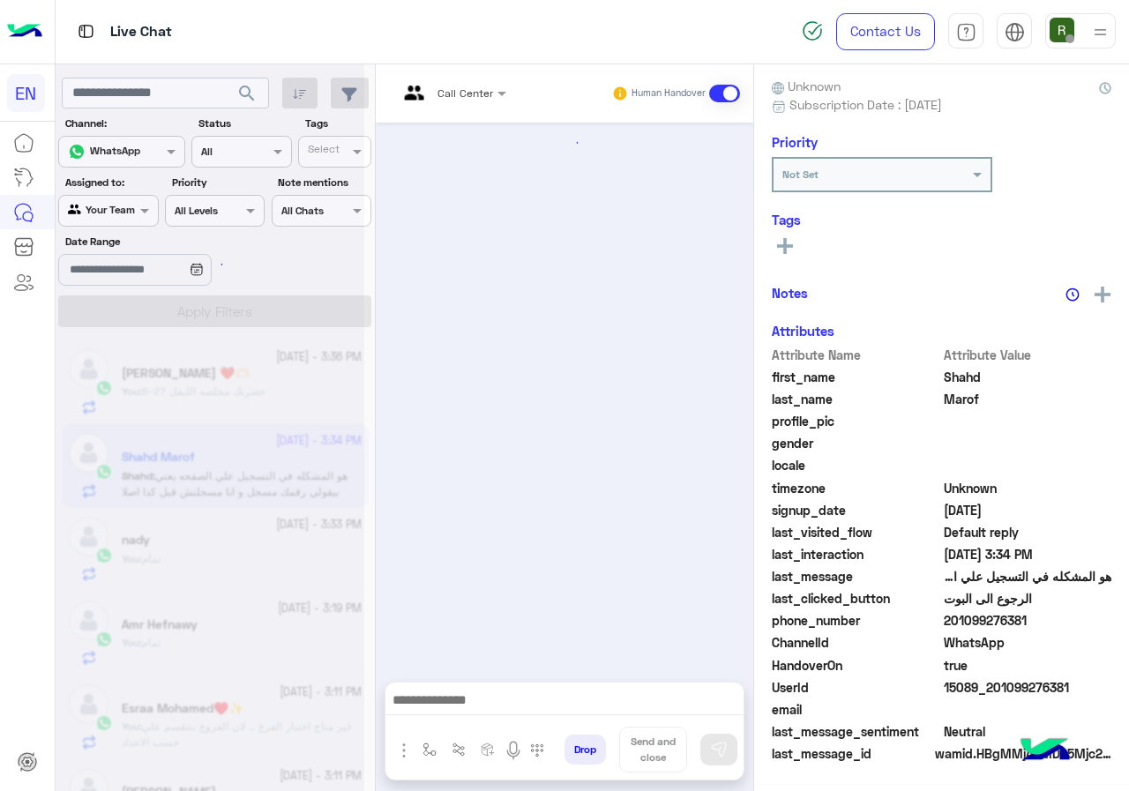
scroll to position [1268, 0]
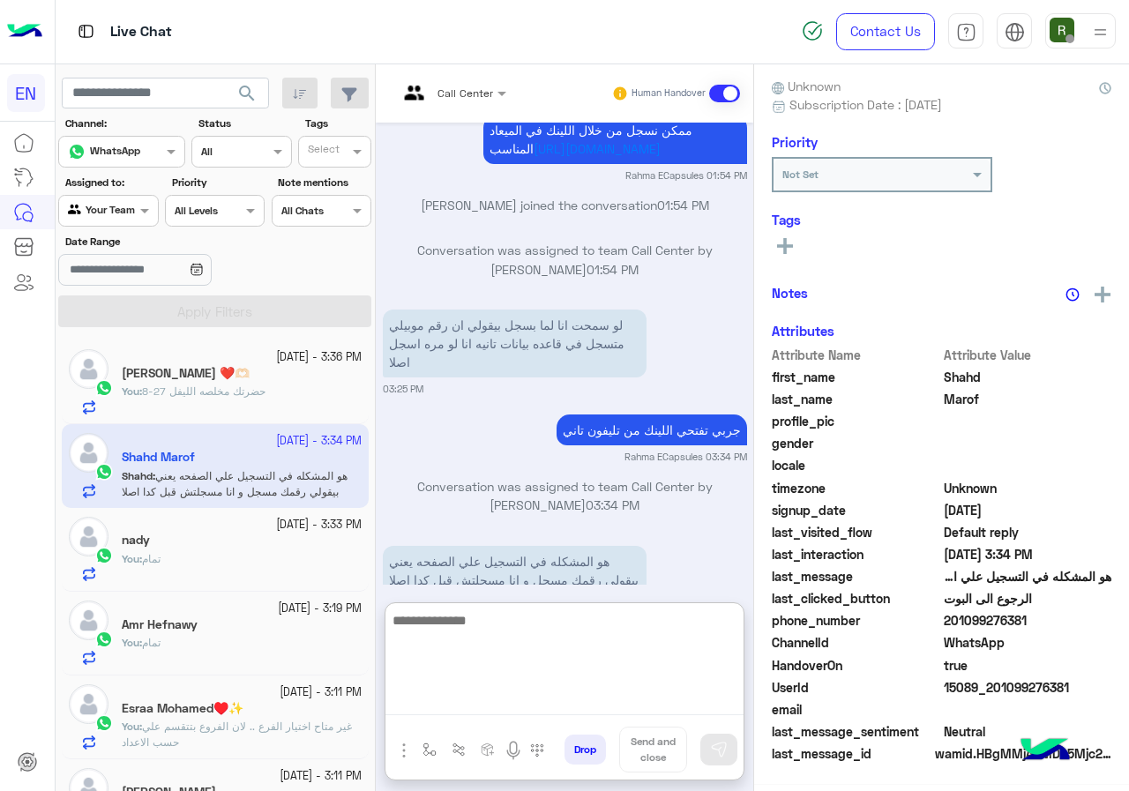
click at [580, 699] on textarea at bounding box center [564, 662] width 358 height 106
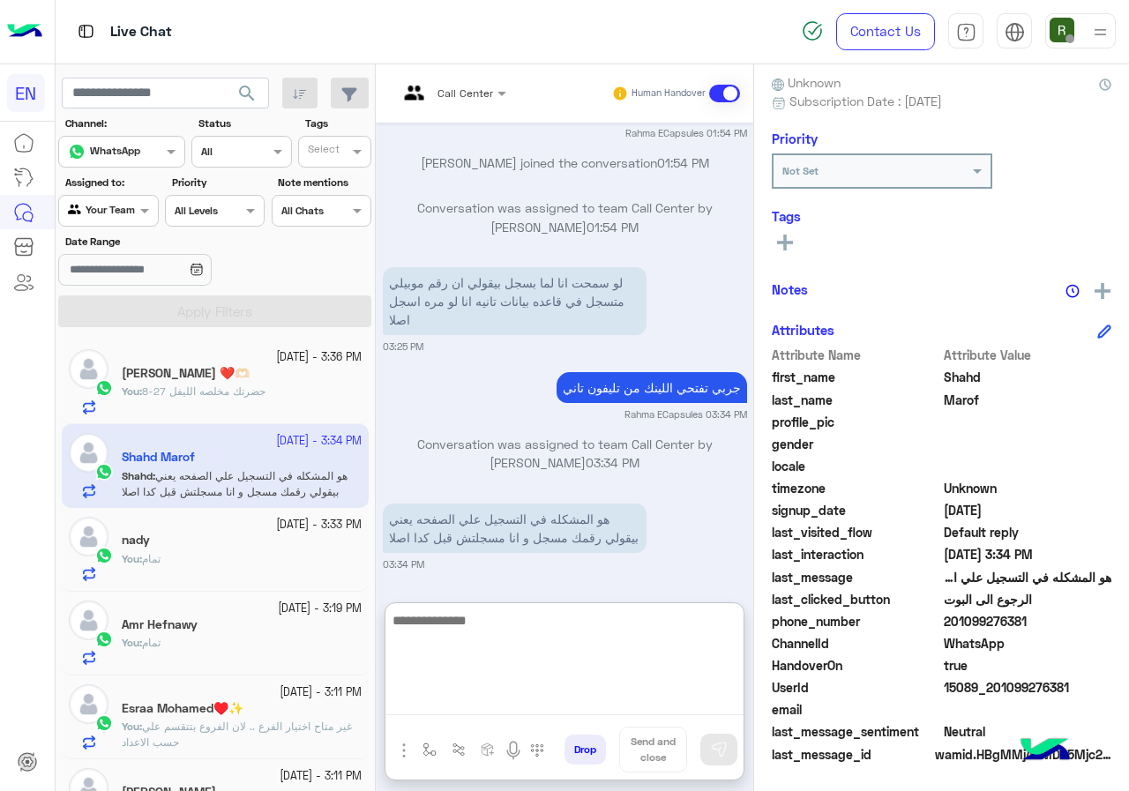
scroll to position [1347, 0]
type textarea "**********"
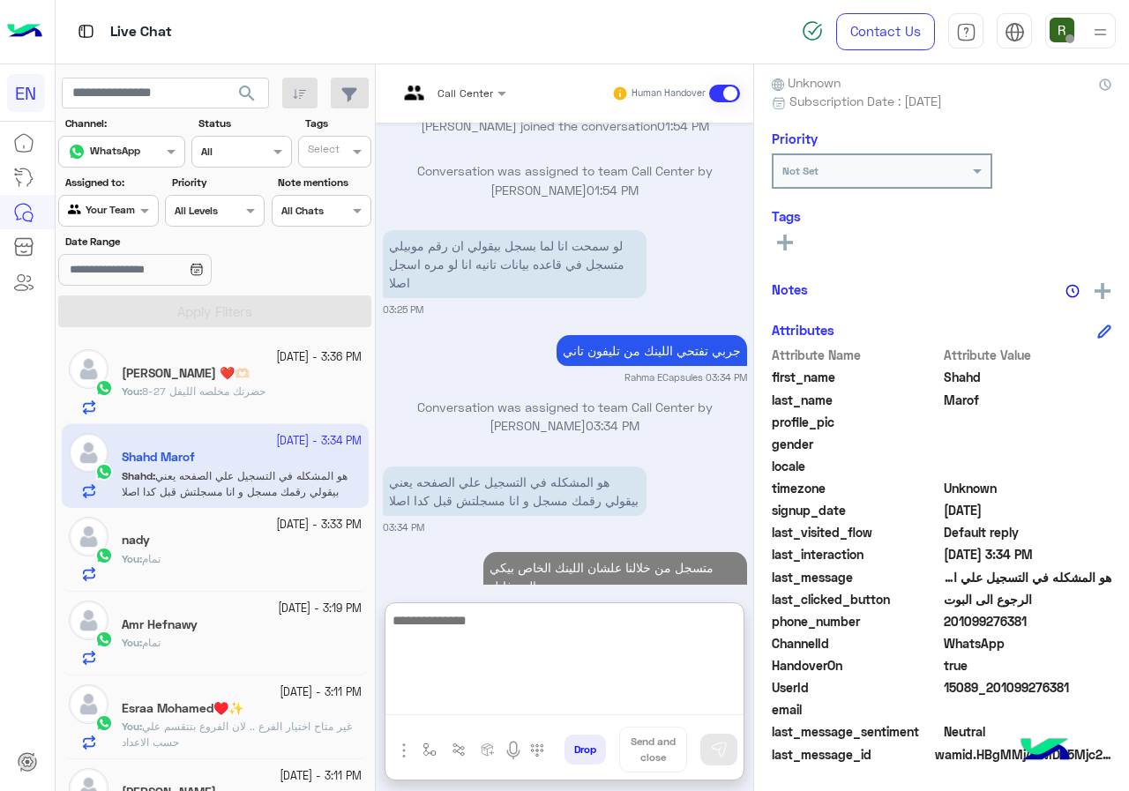
scroll to position [1434, 0]
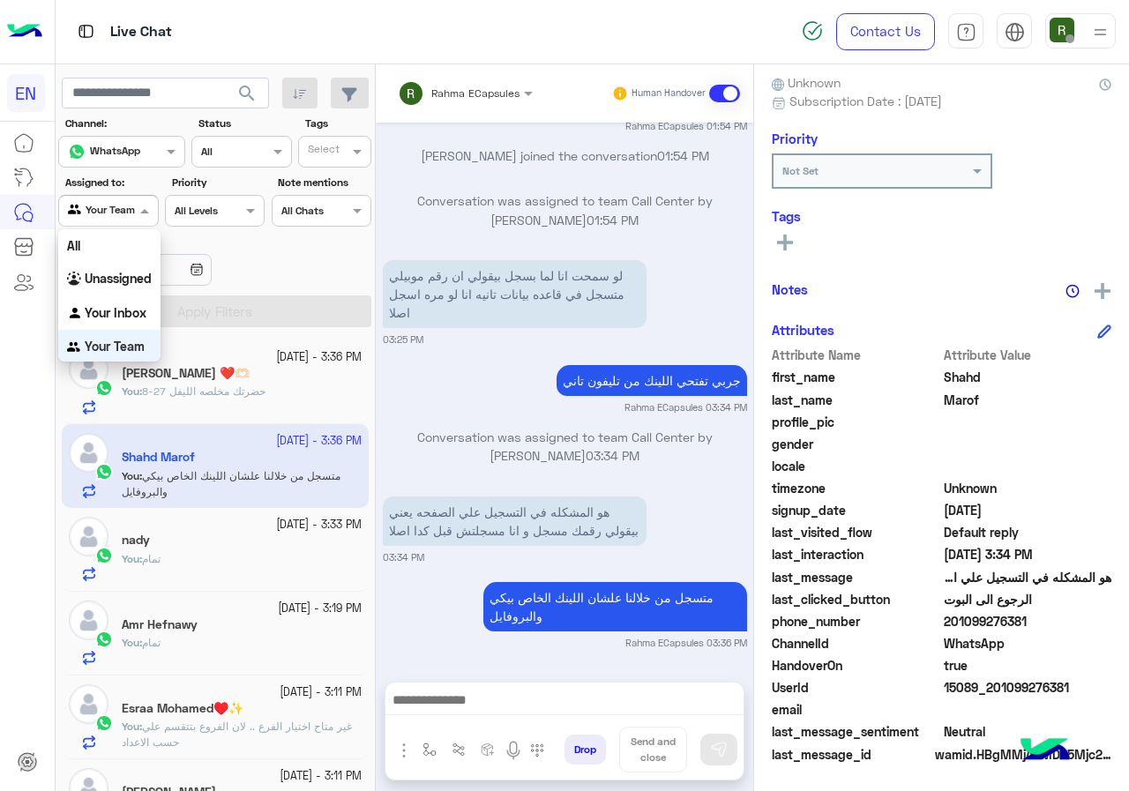
click at [128, 217] on div "Your Team" at bounding box center [101, 211] width 67 height 18
click at [126, 307] on b "Your Inbox" at bounding box center [116, 311] width 62 height 15
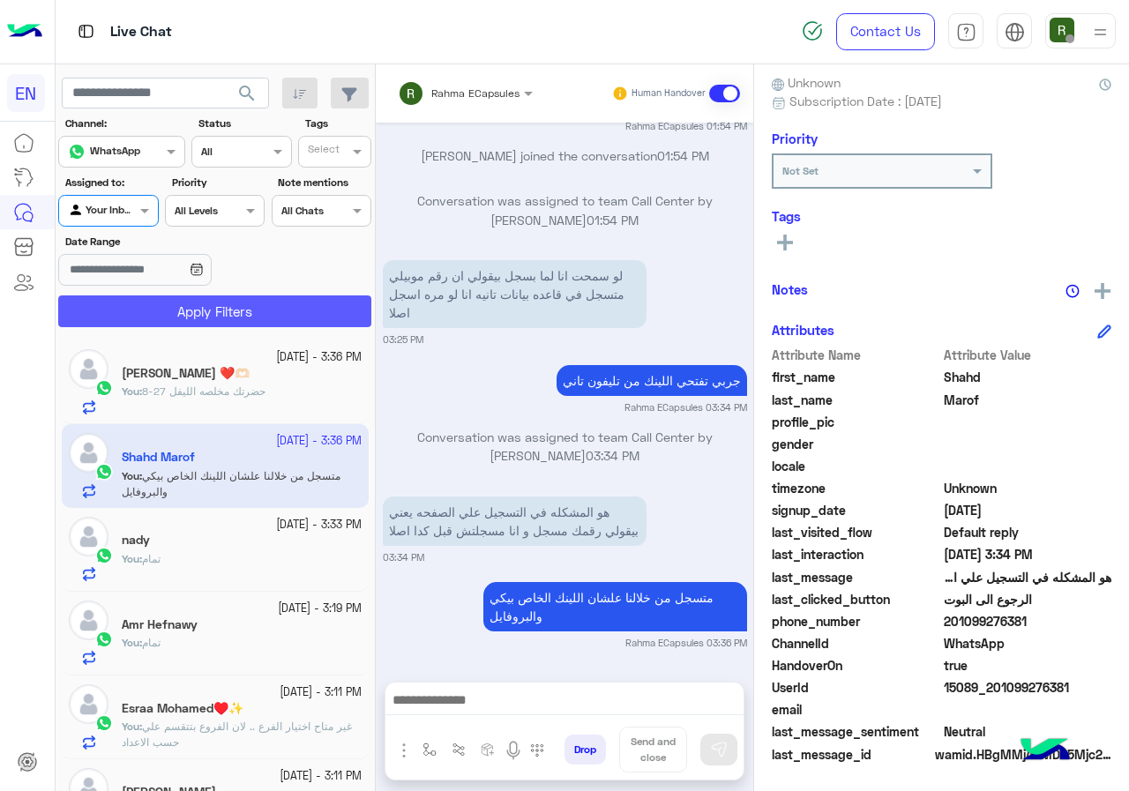
click at [133, 318] on button "Apply Filters" at bounding box center [214, 311] width 313 height 32
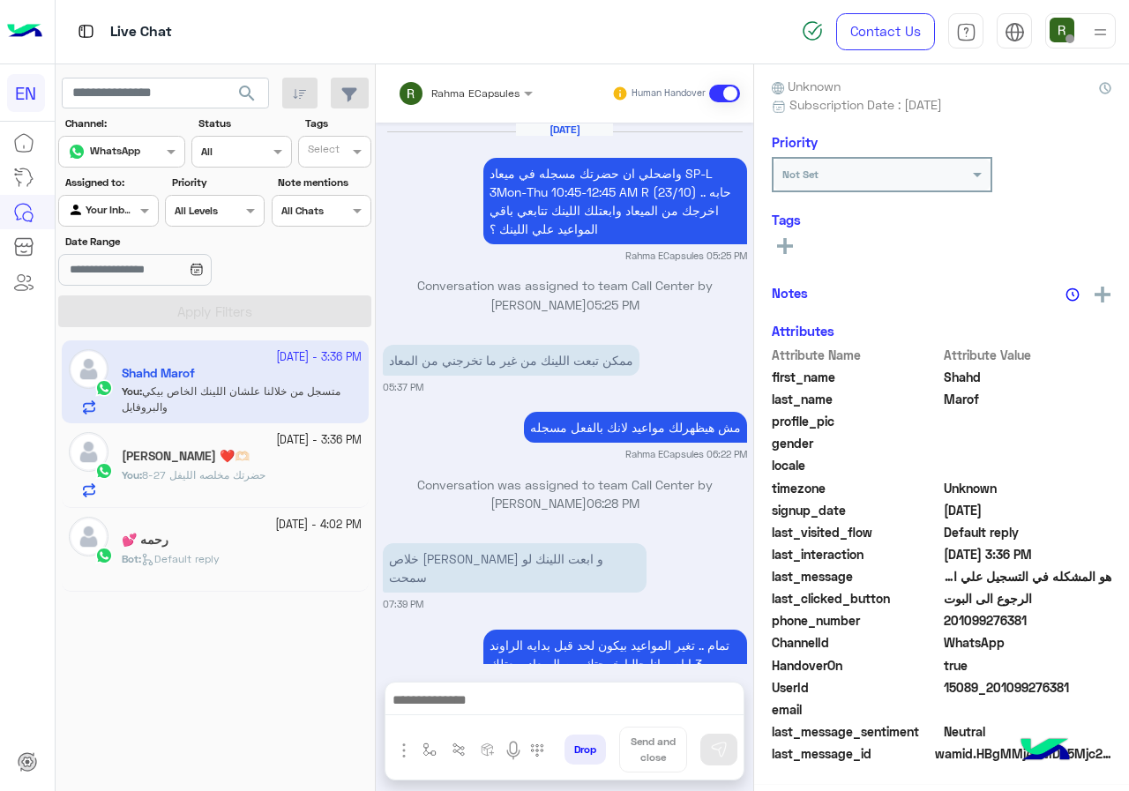
scroll to position [1256, 0]
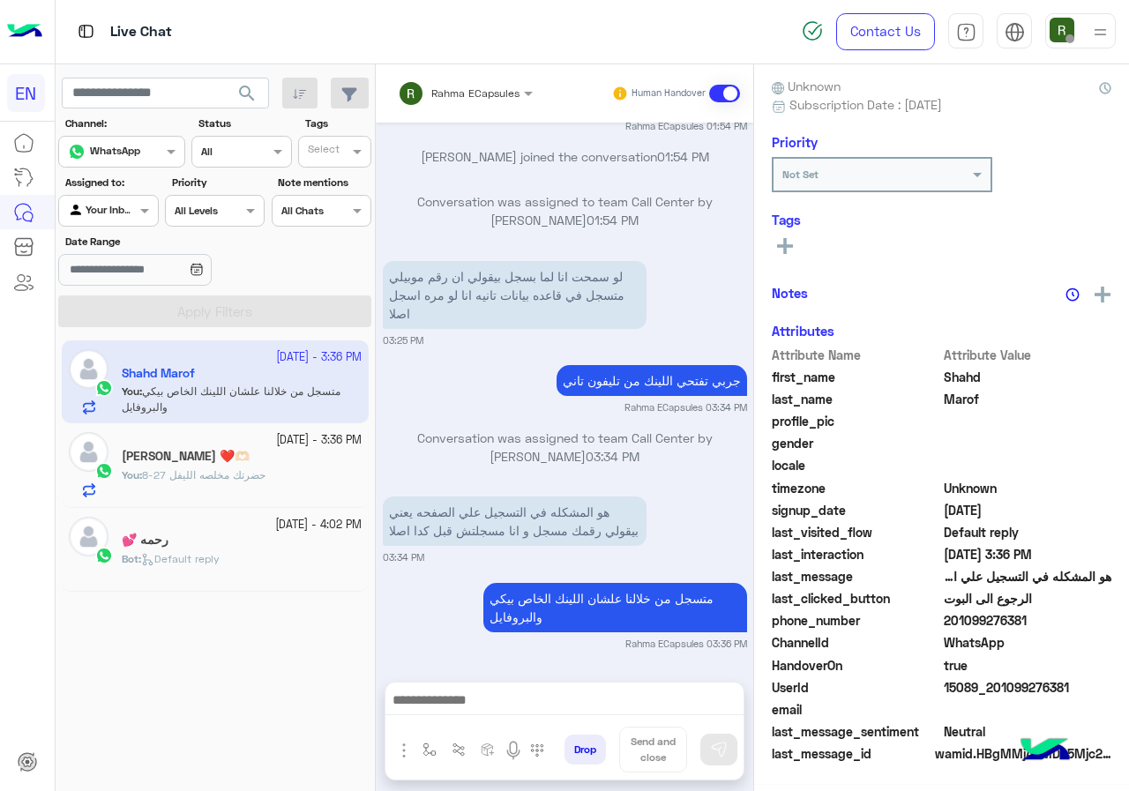
click at [479, 87] on input "text" at bounding box center [442, 91] width 89 height 16
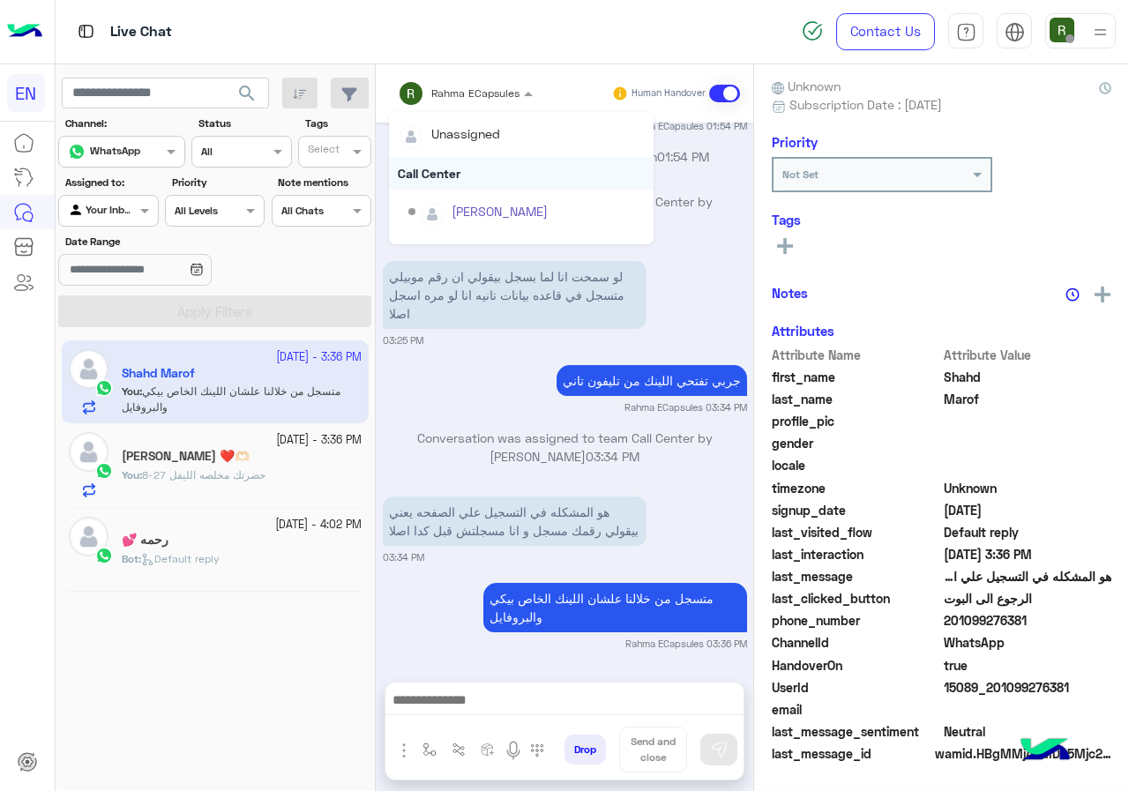
click at [475, 183] on div "Call Center" at bounding box center [521, 173] width 265 height 33
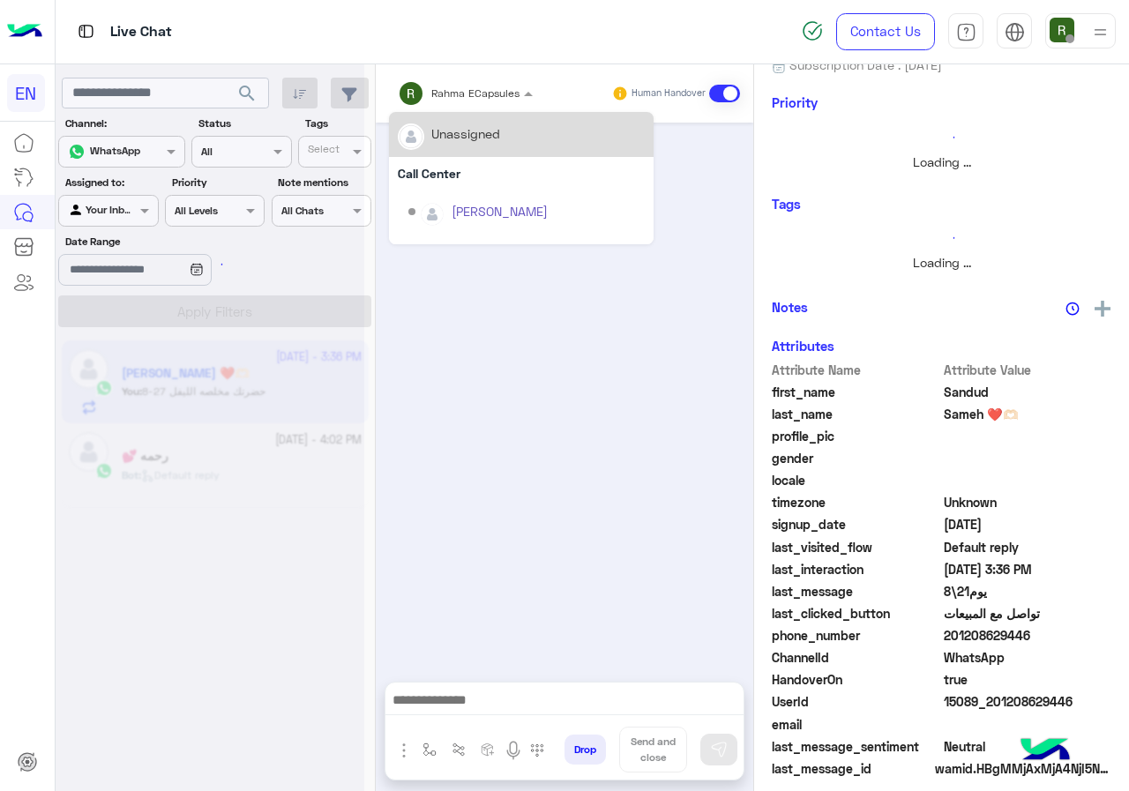
click at [441, 92] on input "text" at bounding box center [442, 91] width 89 height 16
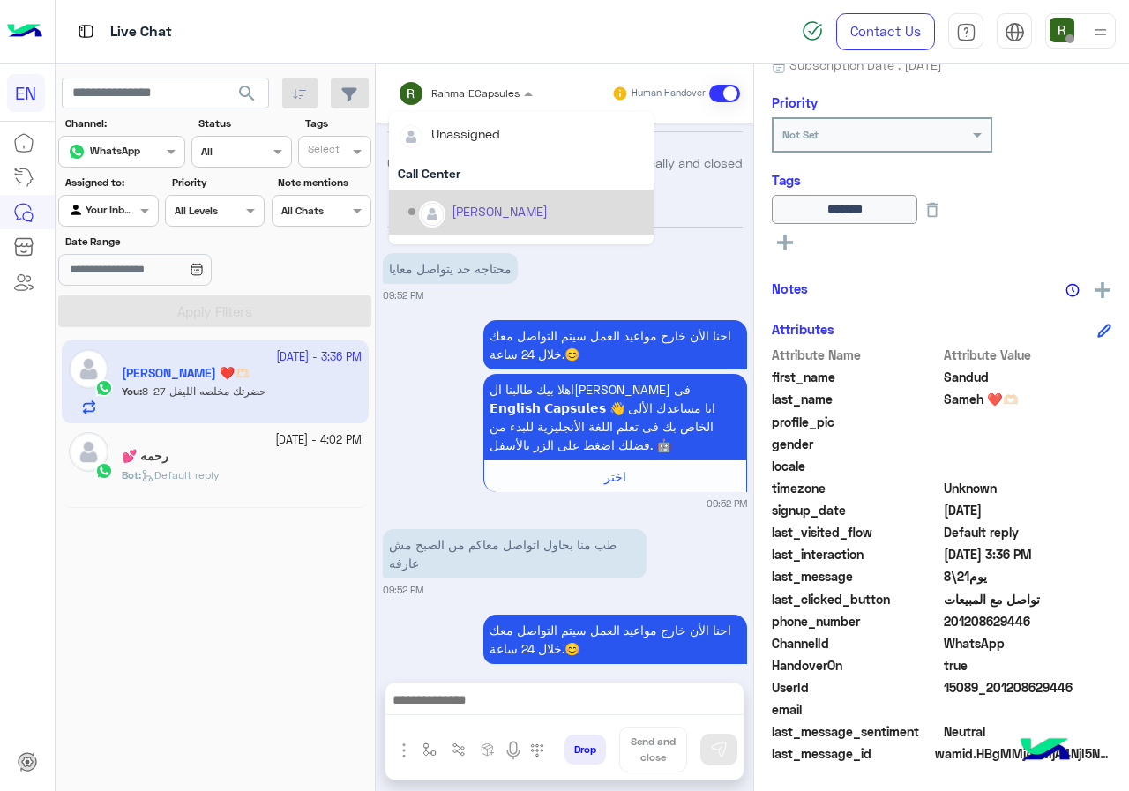
scroll to position [1254, 0]
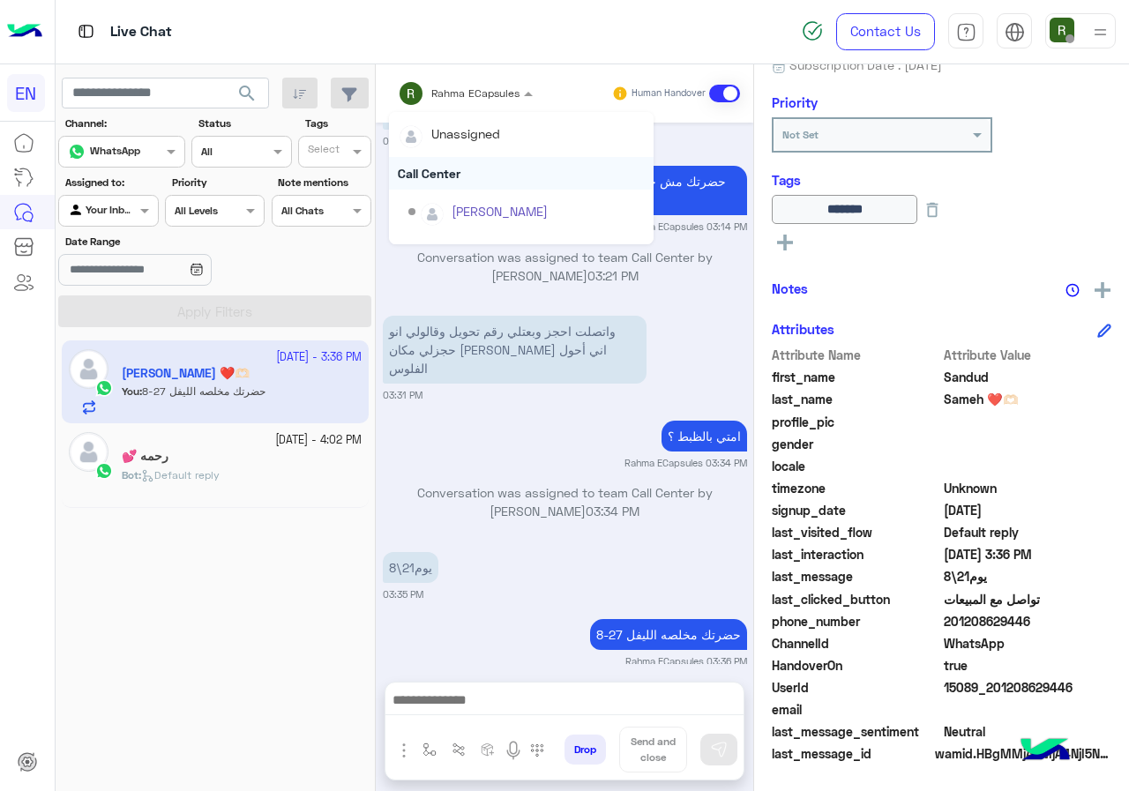
click at [453, 175] on div "Call Center" at bounding box center [521, 173] width 265 height 33
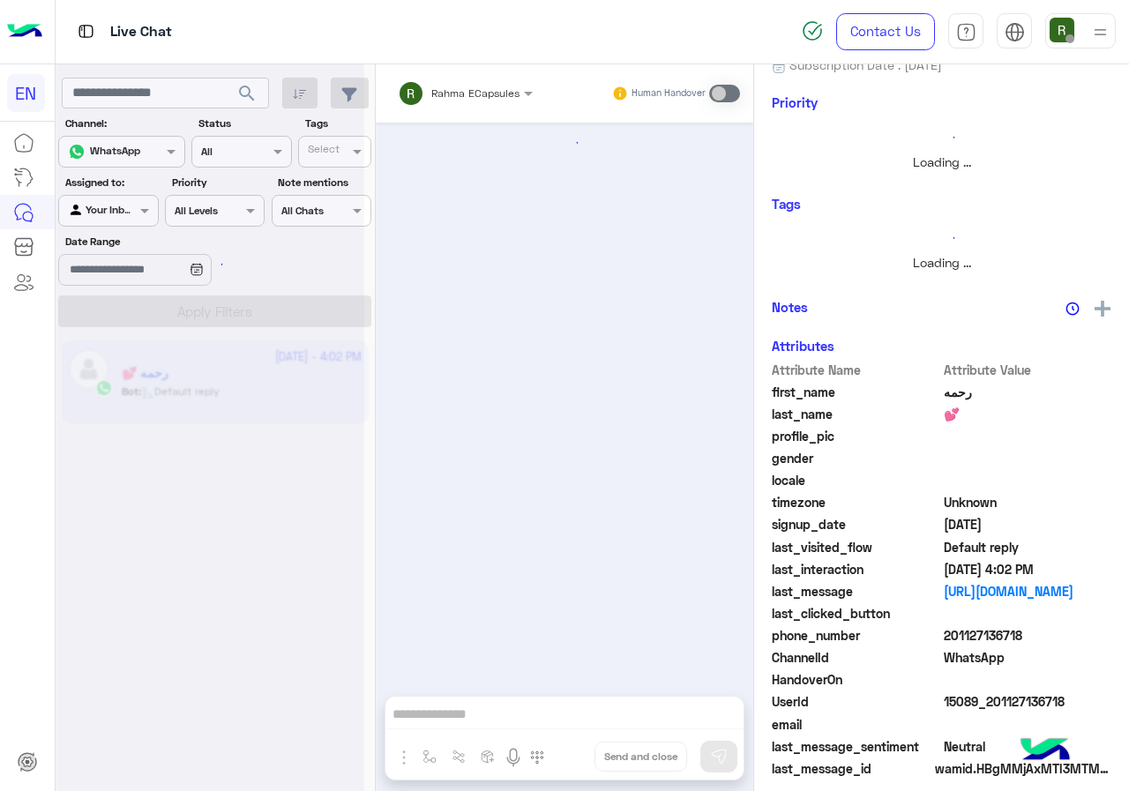
click at [121, 204] on div at bounding box center [108, 208] width 98 height 17
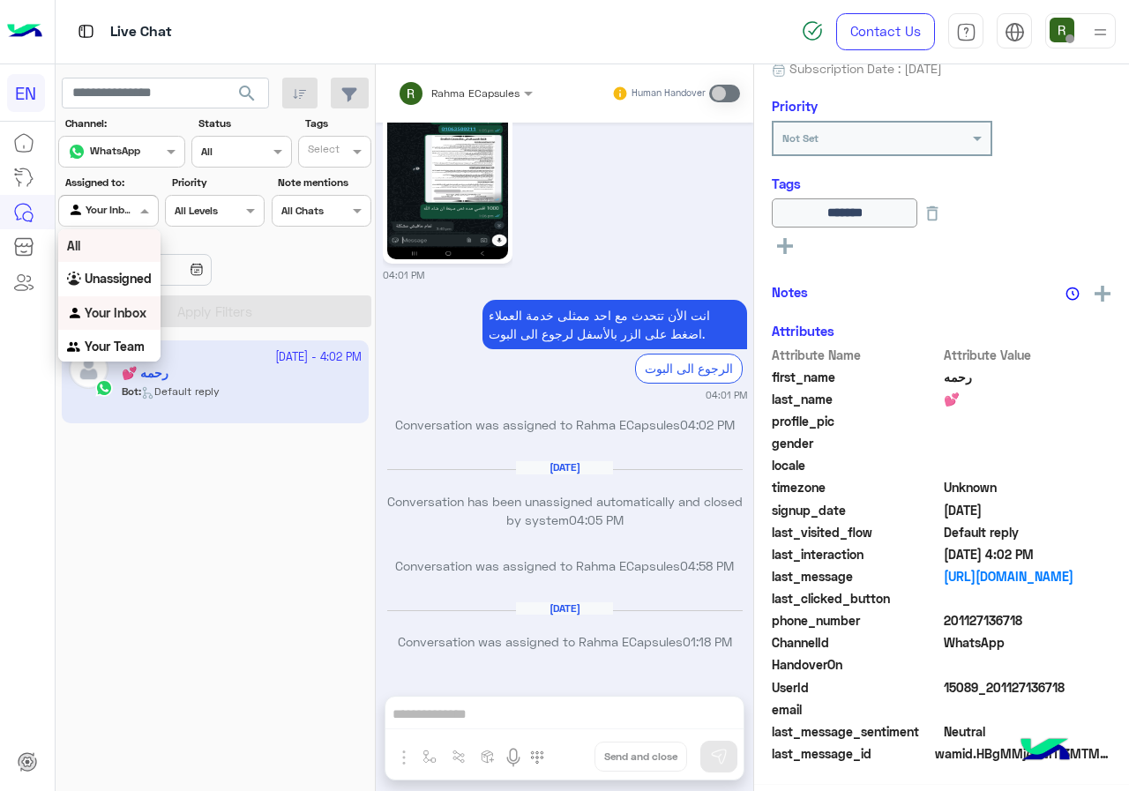
click at [127, 270] on div "Unassigned" at bounding box center [109, 279] width 102 height 34
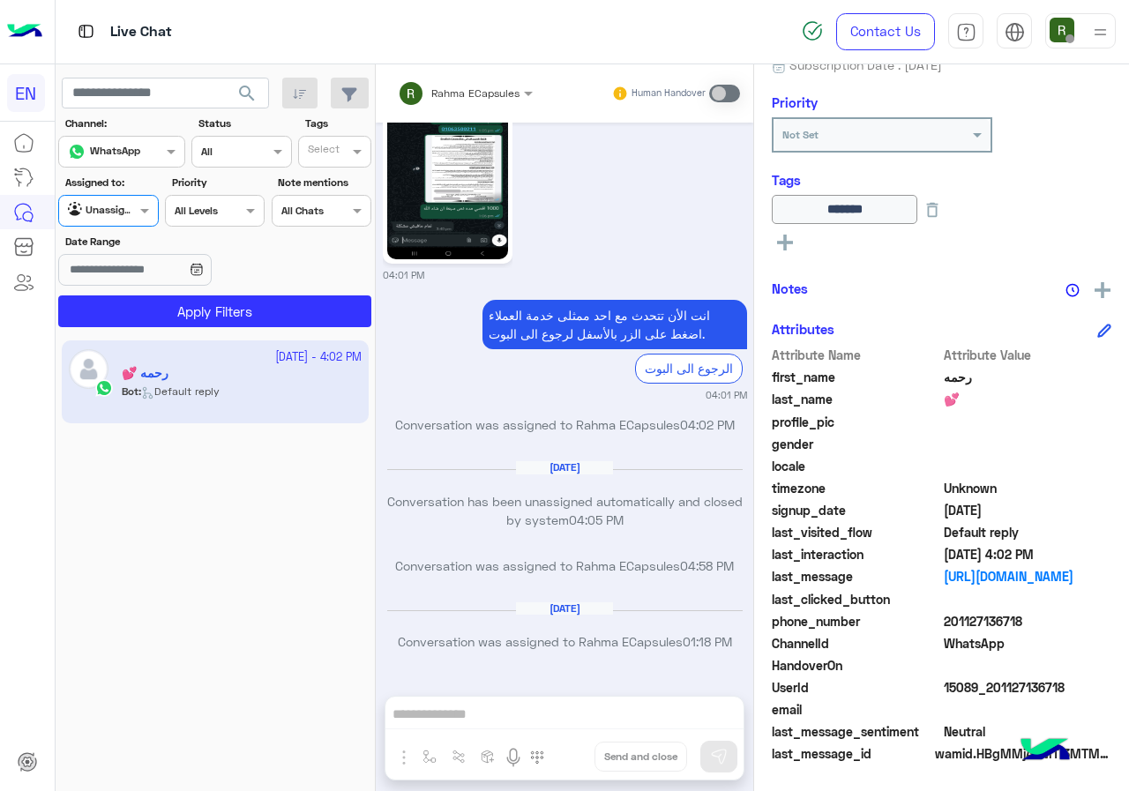
click at [142, 292] on section "Channel: Channel WhatsApp Status Channel All Tags Select Assigned to: Agent Fil…" at bounding box center [216, 222] width 294 height 212
click at [143, 296] on button "Apply Filters" at bounding box center [214, 311] width 313 height 32
